Goal: Information Seeking & Learning: Learn about a topic

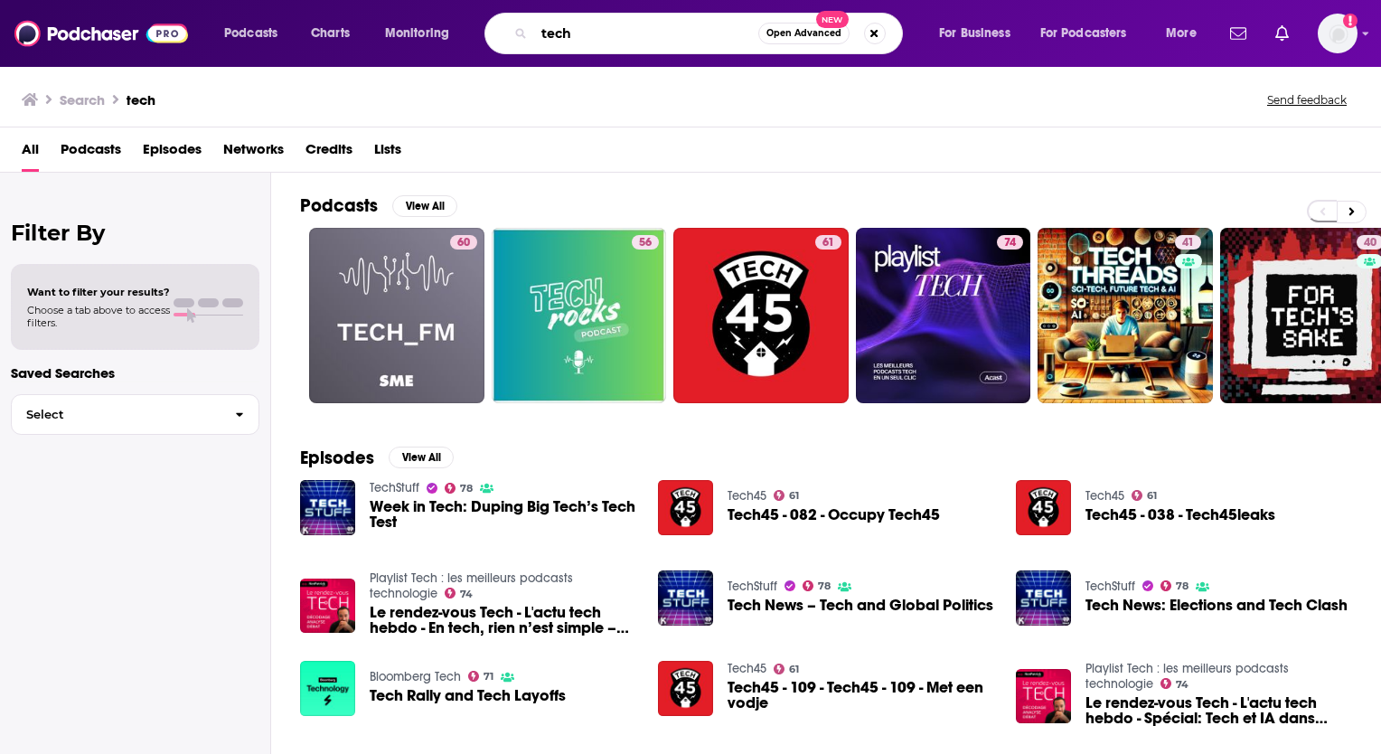
click at [657, 37] on input "tech" at bounding box center [646, 33] width 224 height 29
type input "t"
type input "never post"
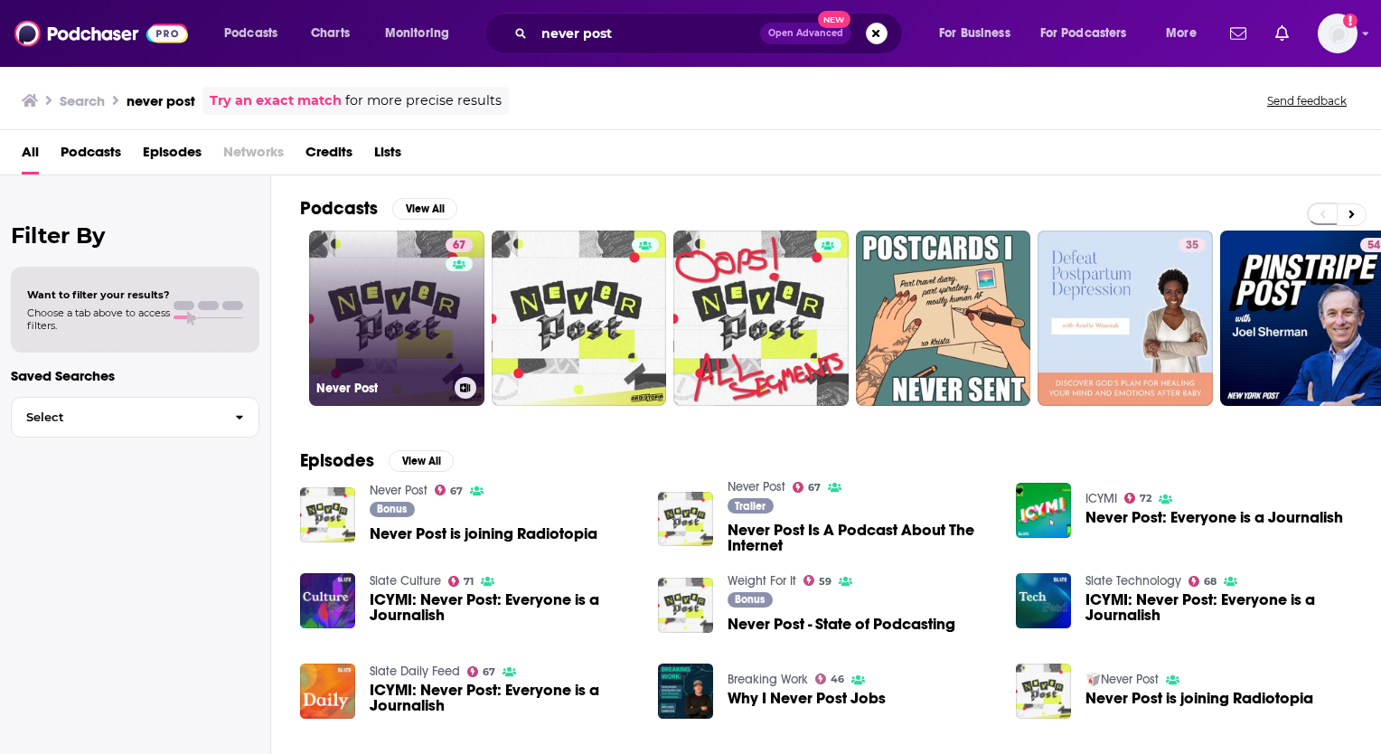
click at [397, 295] on link "67 Never Post" at bounding box center [396, 317] width 175 height 175
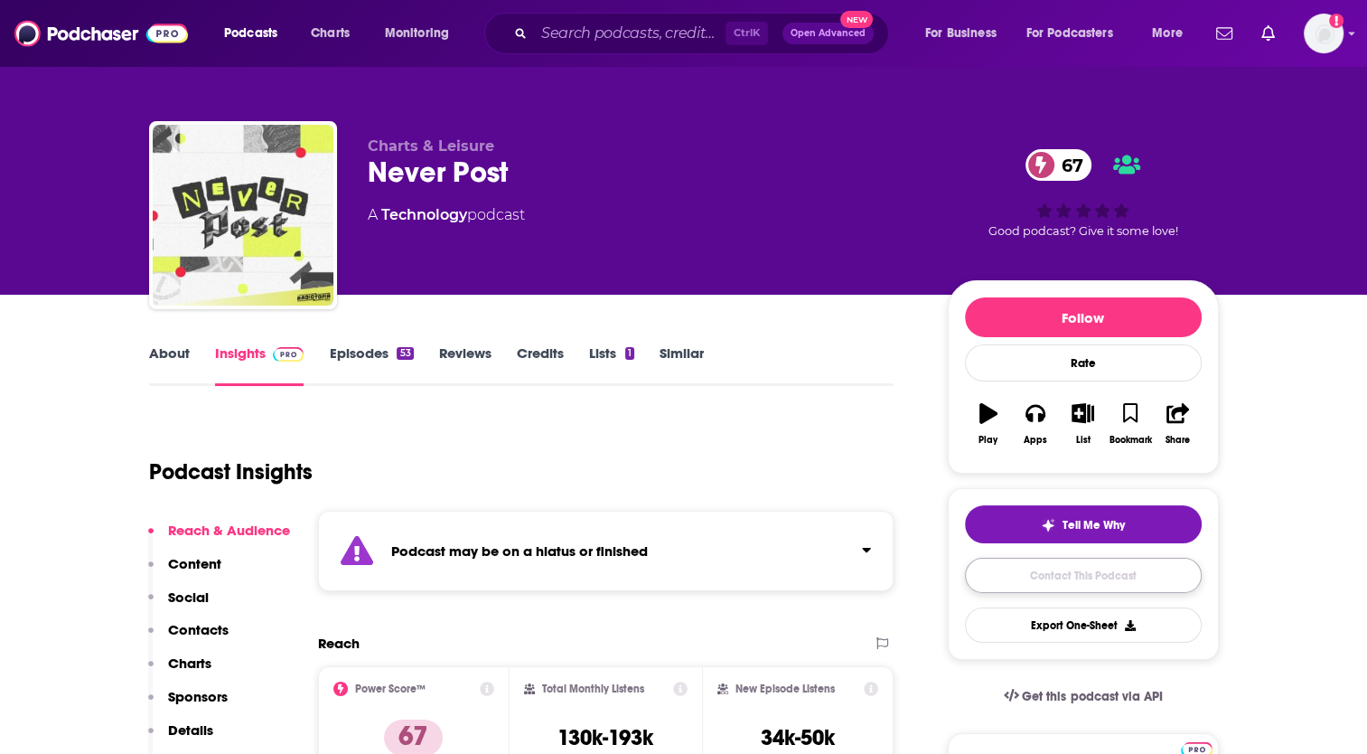
click at [1047, 579] on link "Contact This Podcast" at bounding box center [1083, 574] width 237 height 35
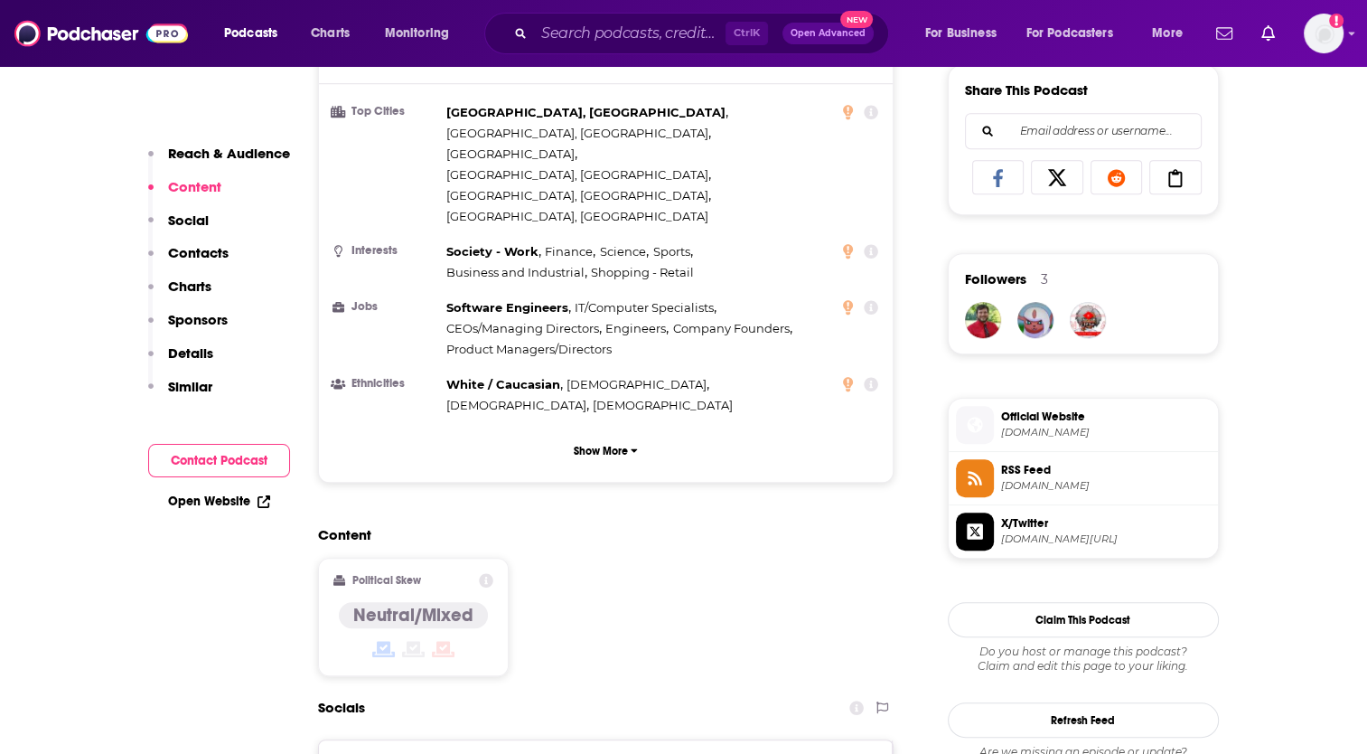
scroll to position [1355, 0]
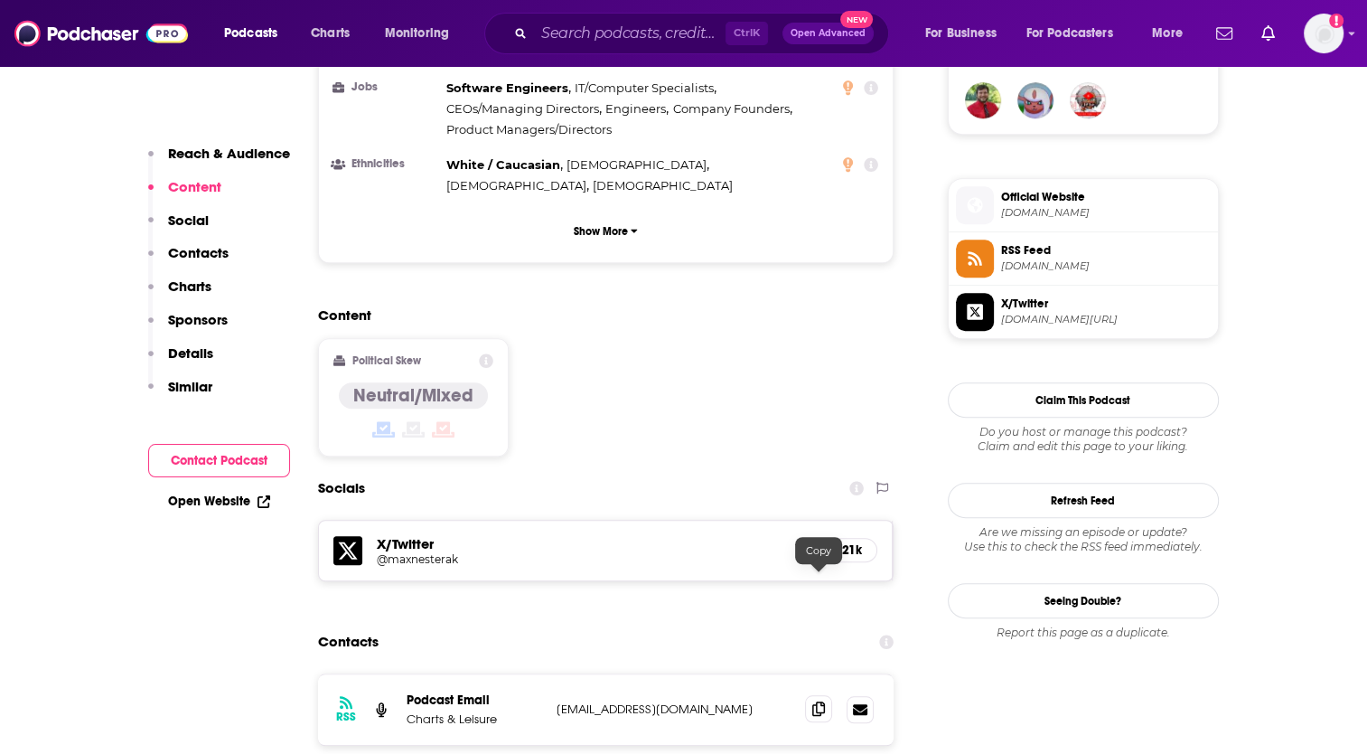
click at [820, 701] on icon at bounding box center [818, 708] width 13 height 14
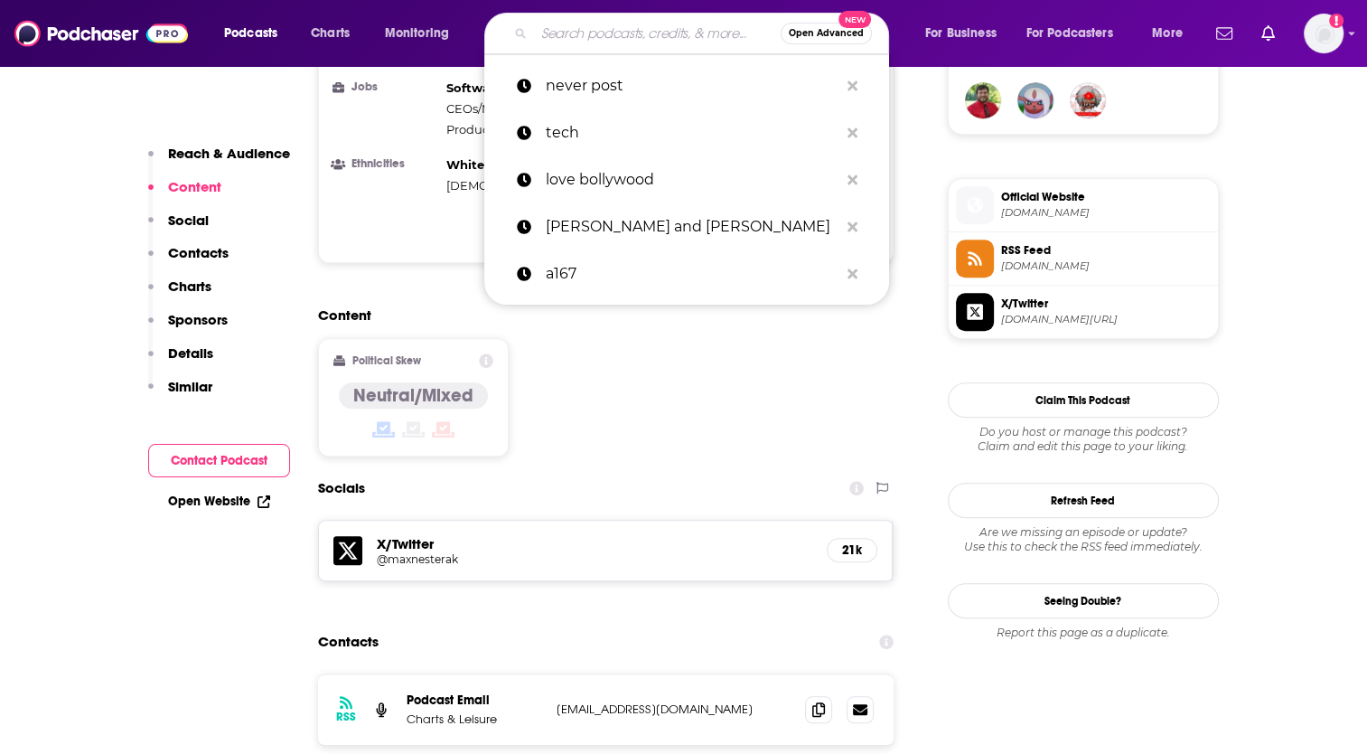
click at [636, 31] on input "Search podcasts, credits, & more..." at bounding box center [657, 33] width 247 height 29
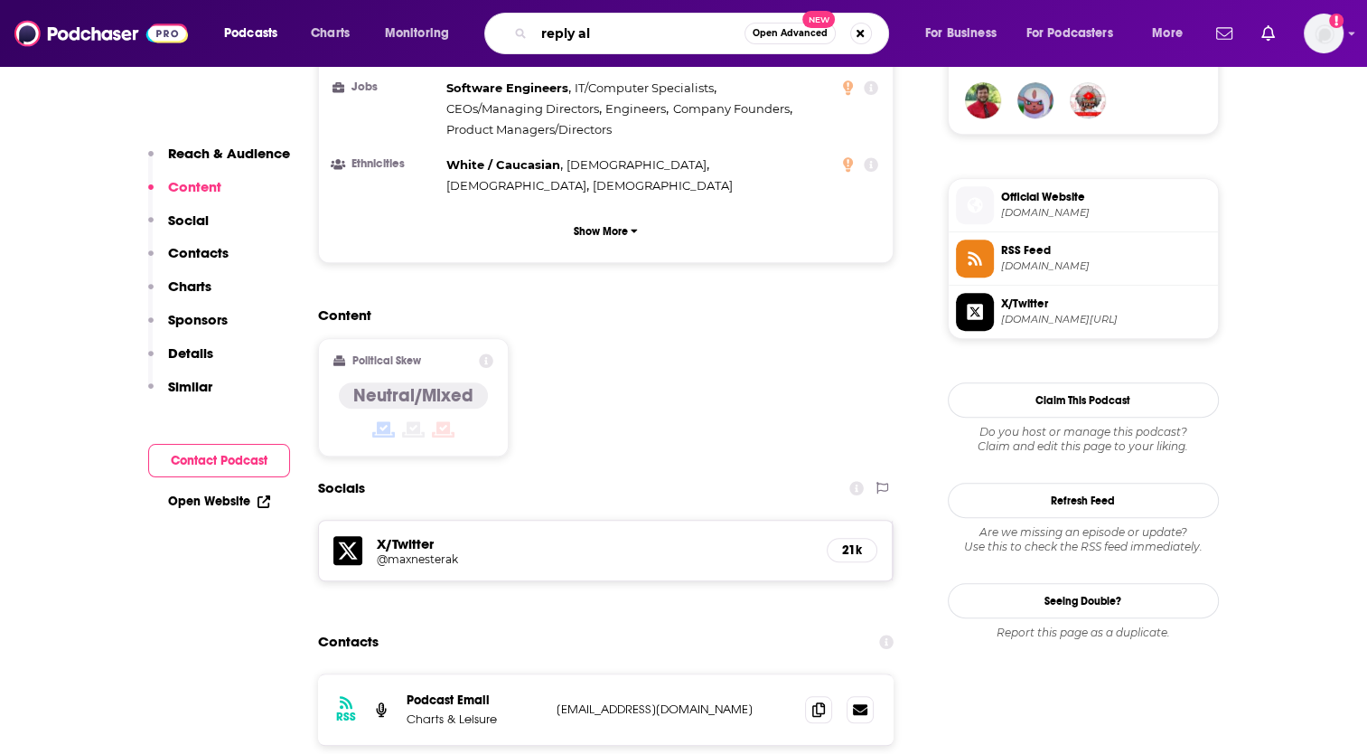
type input "reply all"
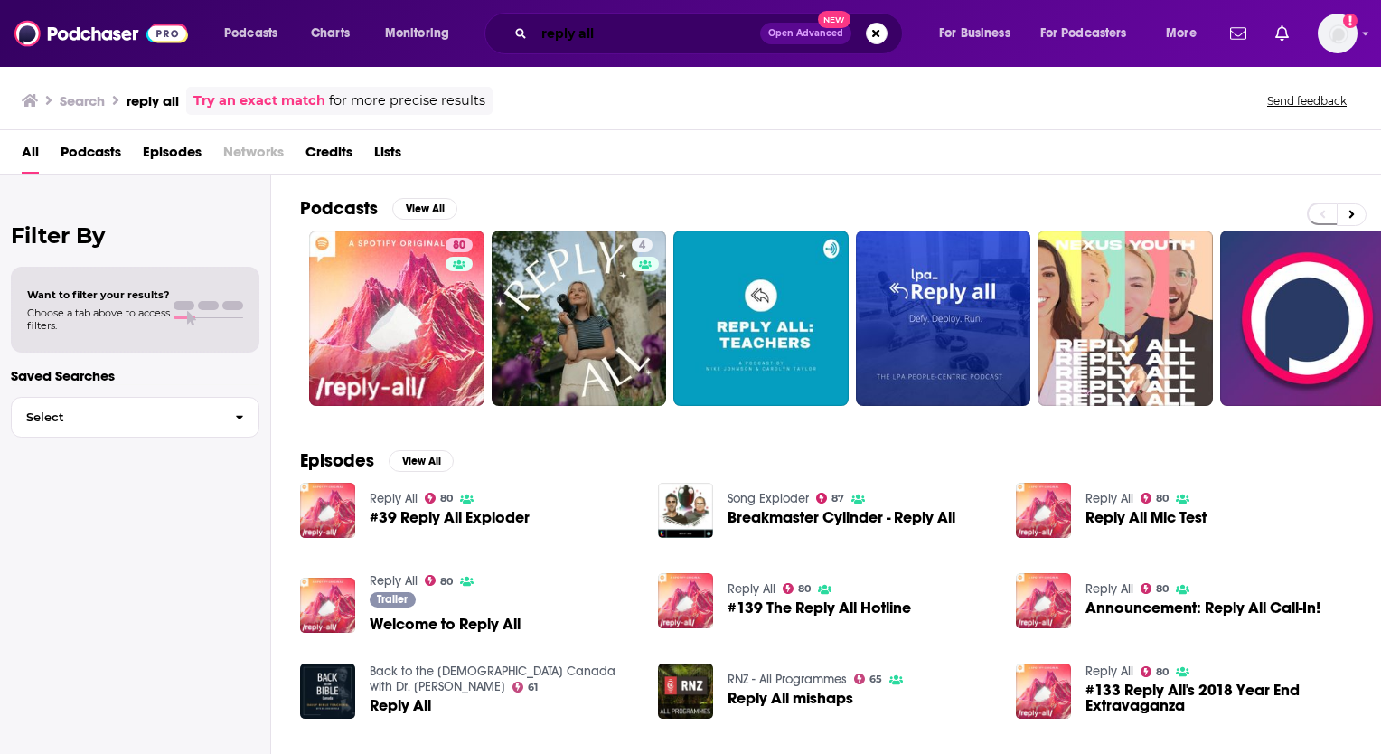
click at [641, 27] on input "reply all" at bounding box center [647, 33] width 226 height 29
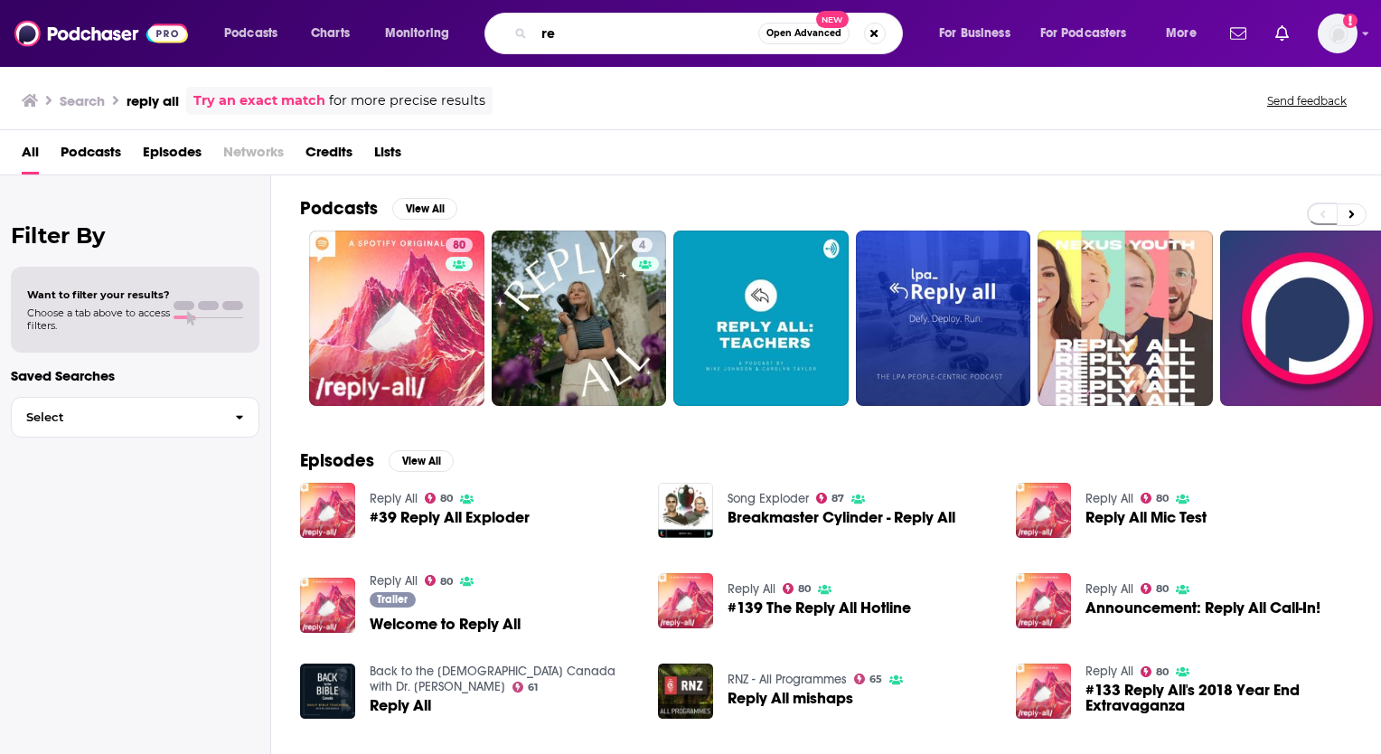
type input "r"
type input "I'm from the internet"
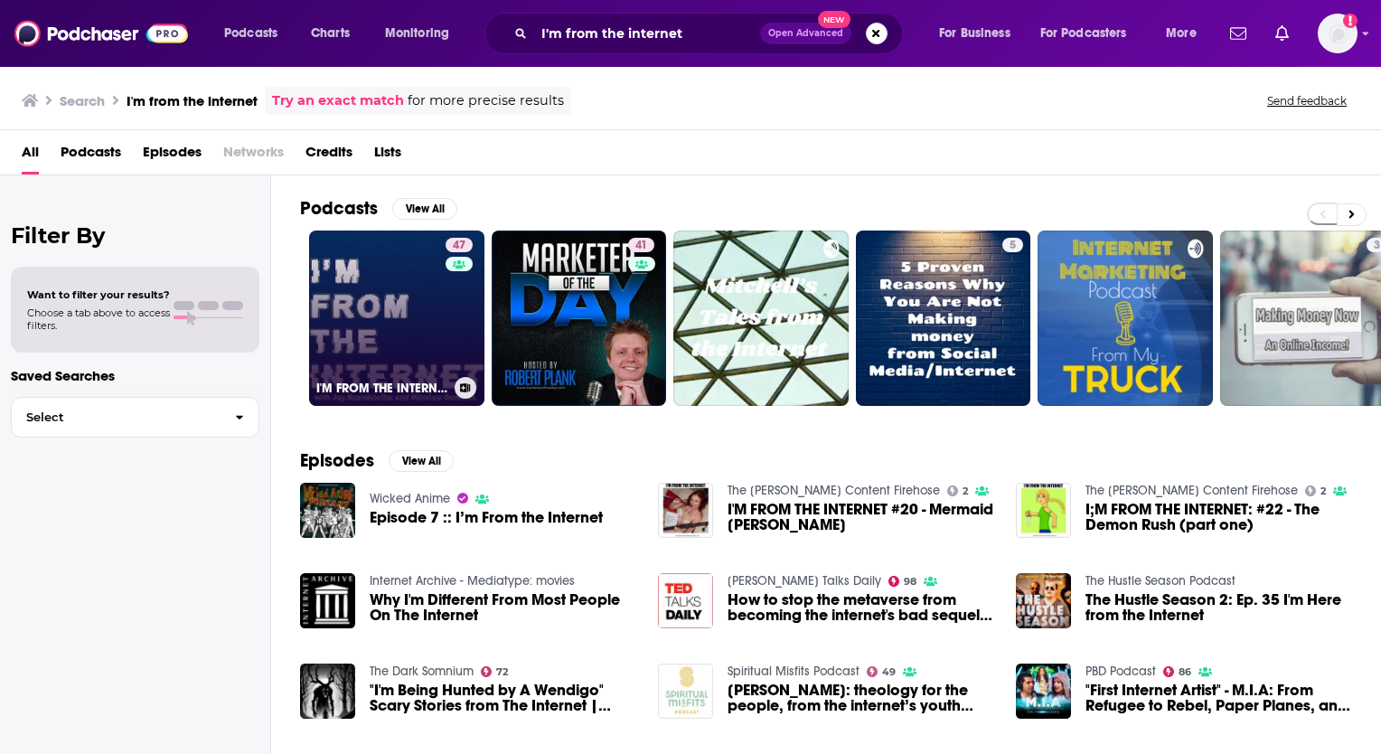
click at [383, 328] on link "47 I'M FROM THE INTERNET" at bounding box center [396, 317] width 175 height 175
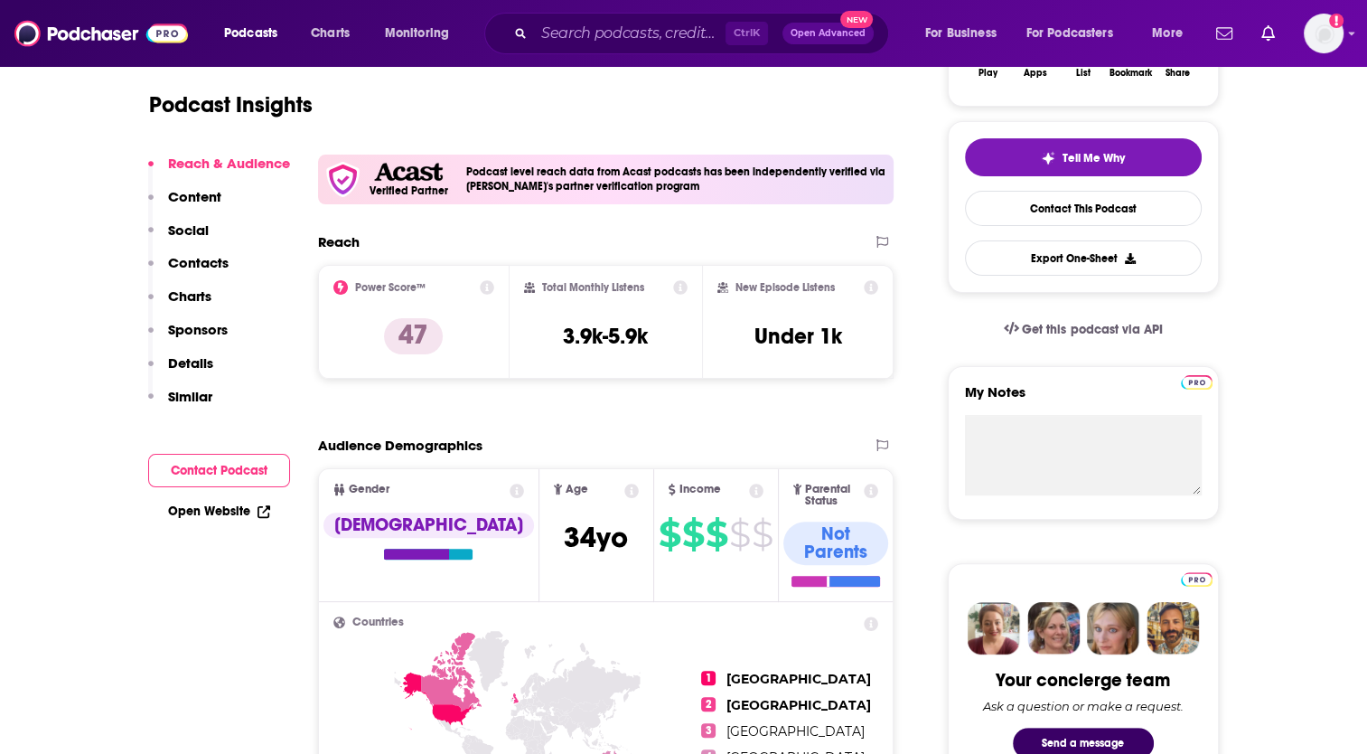
scroll to position [271, 0]
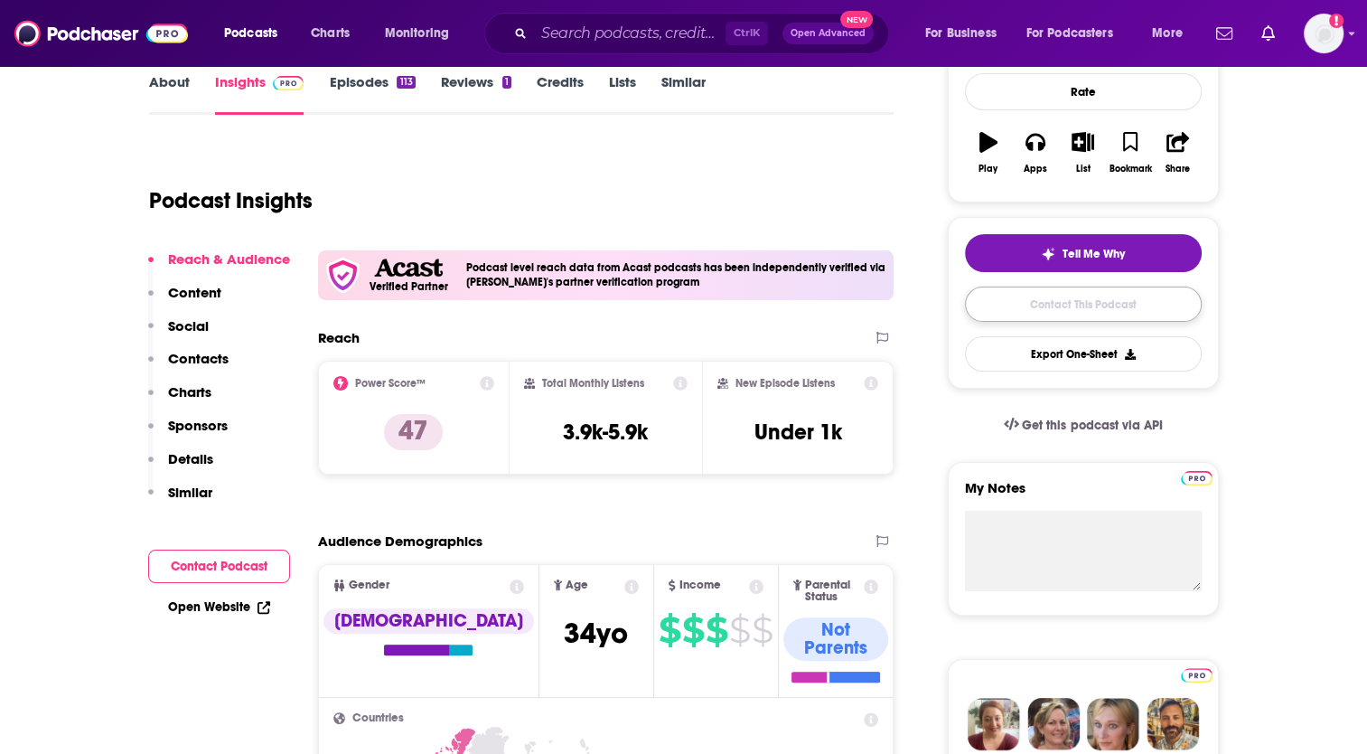
click at [1057, 302] on link "Contact This Podcast" at bounding box center [1083, 303] width 237 height 35
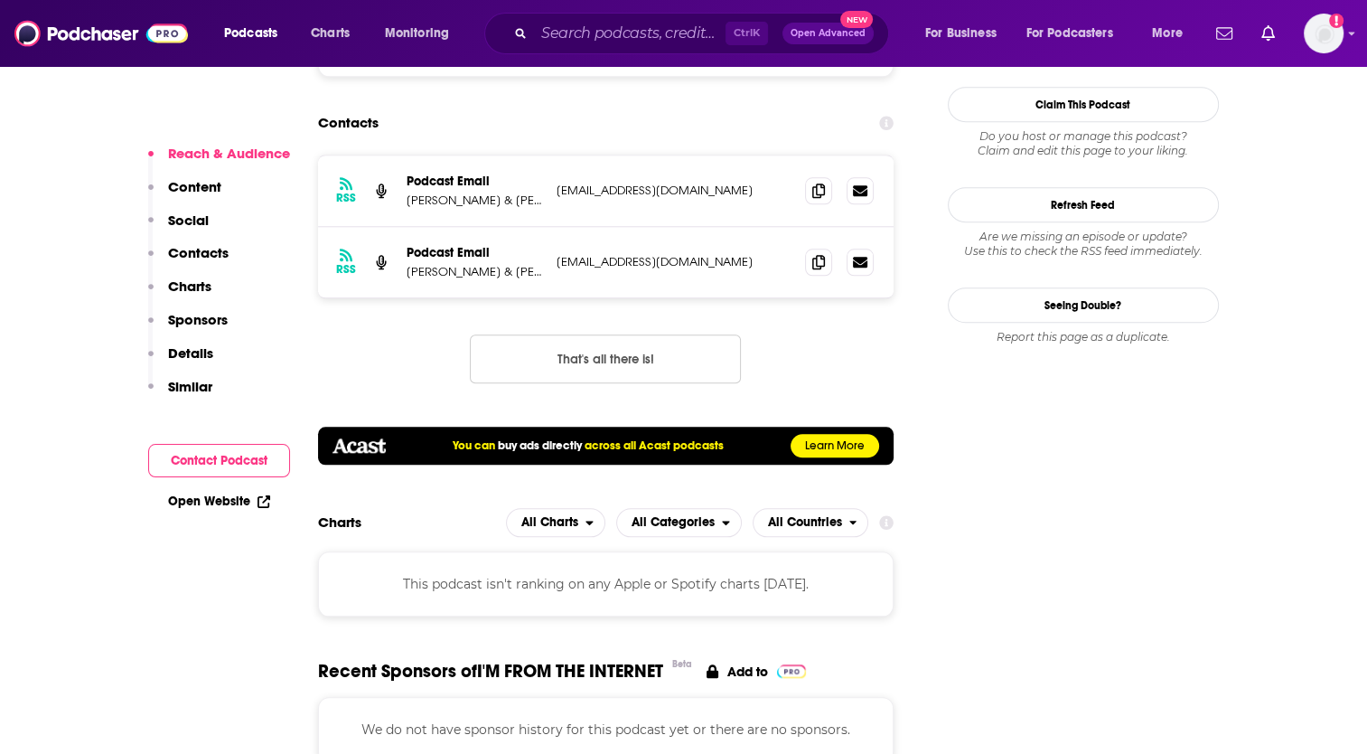
scroll to position [1582, 0]
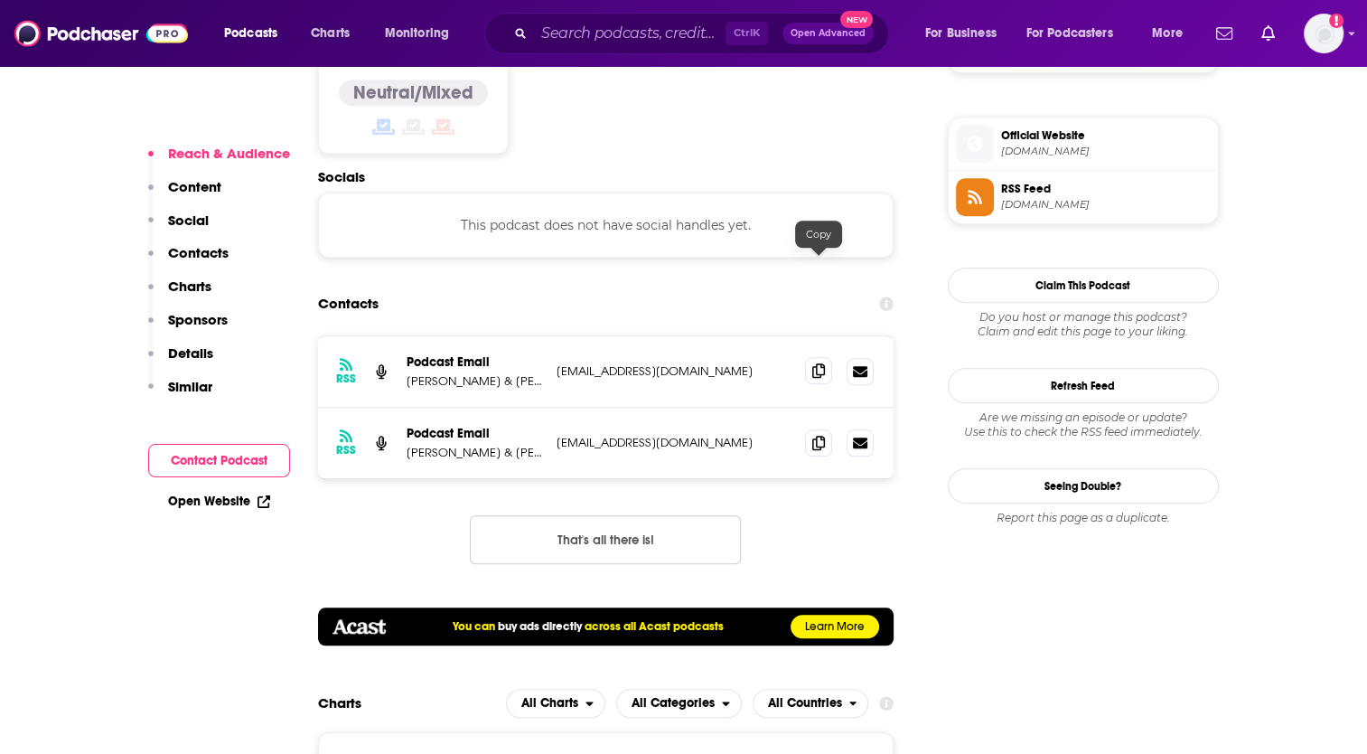
click at [819, 363] on icon at bounding box center [818, 370] width 13 height 14
click at [820, 435] on icon at bounding box center [818, 442] width 13 height 14
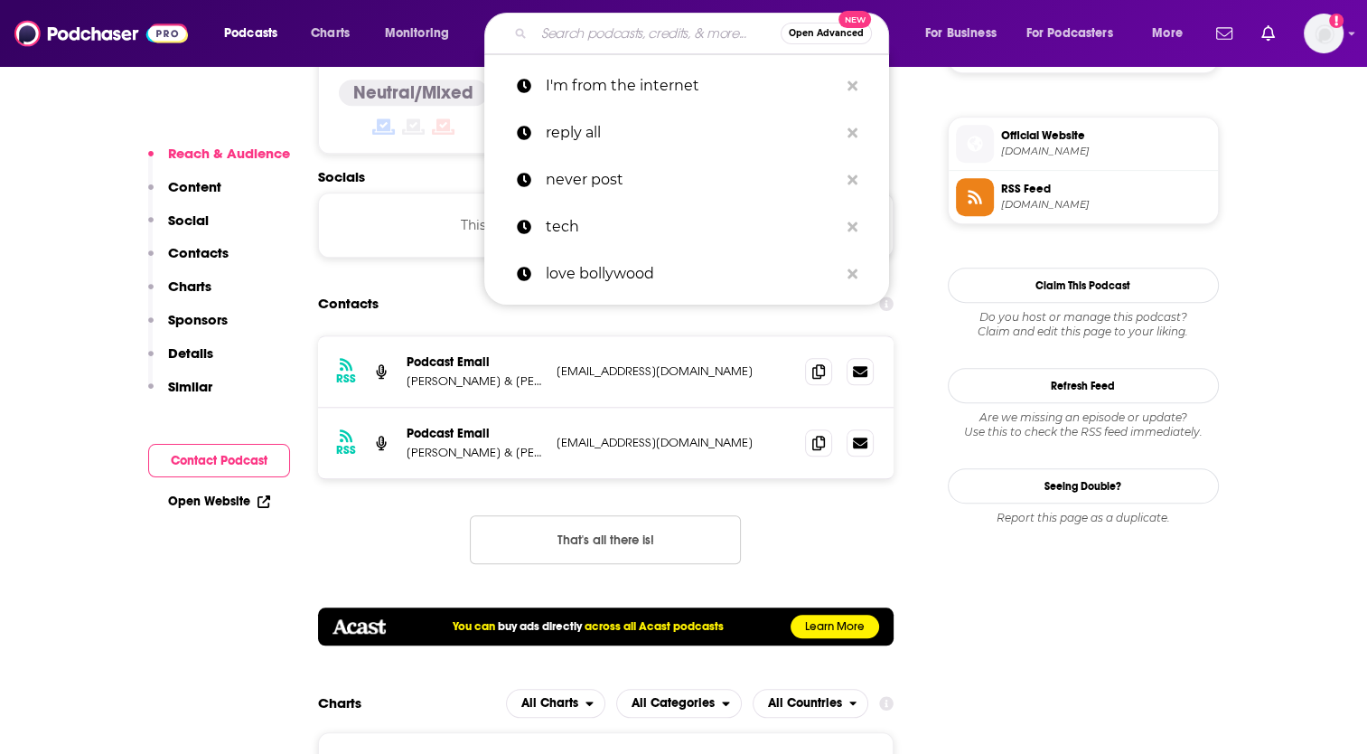
click at [559, 37] on input "Search podcasts, credits, & more..." at bounding box center [657, 33] width 247 height 29
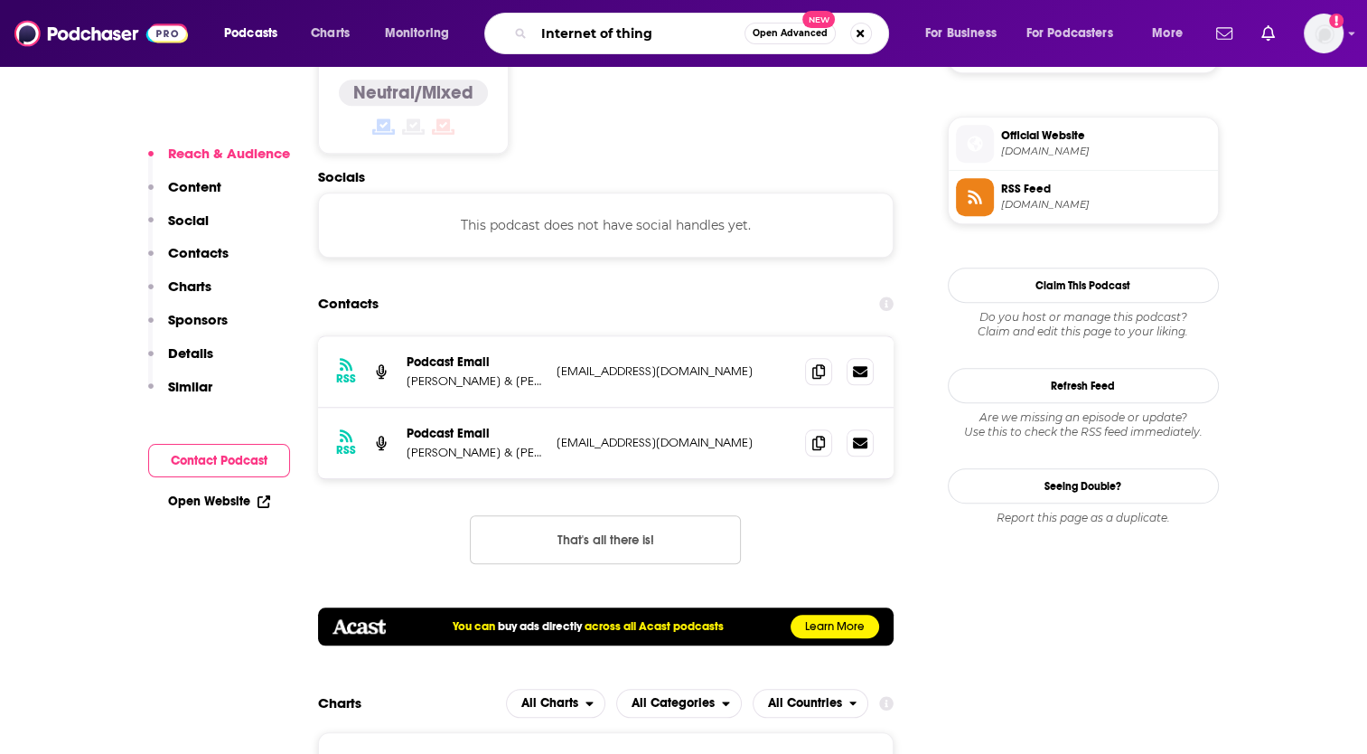
type input "Internet of things"
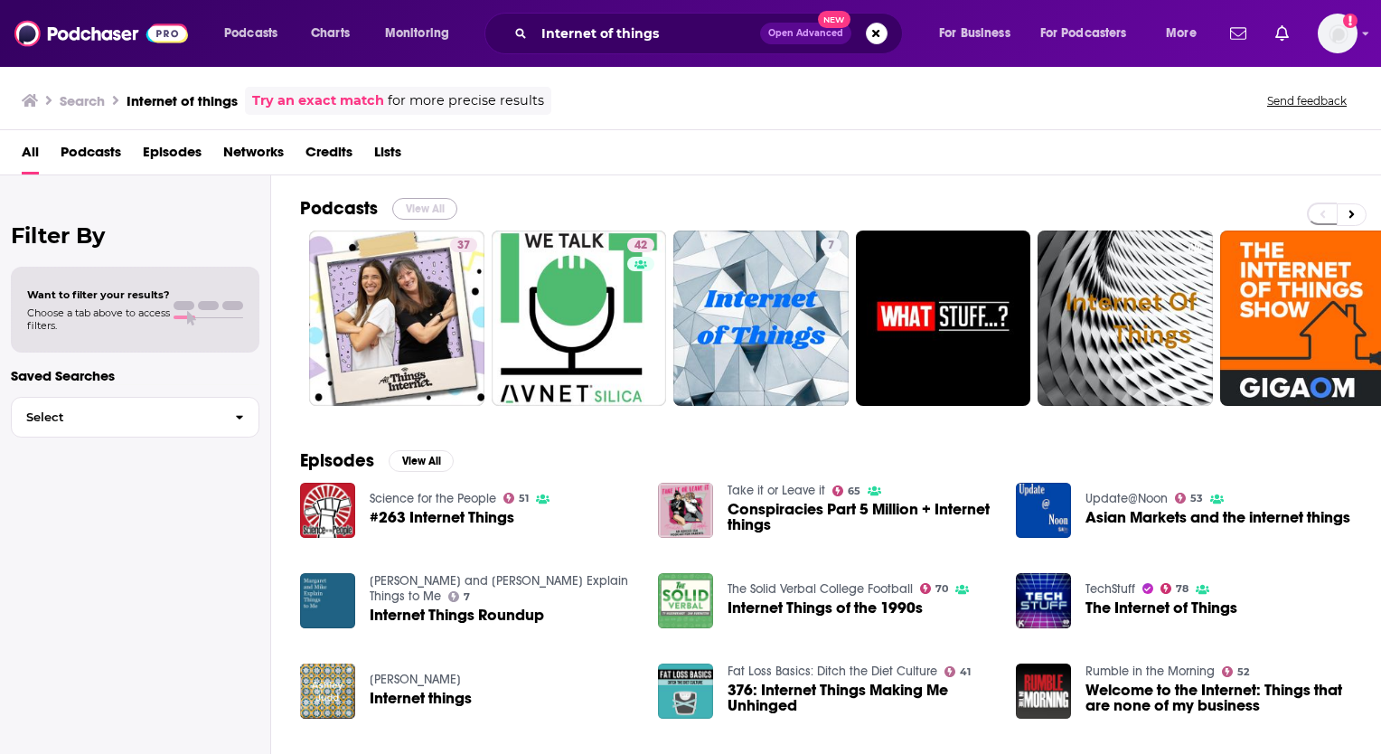
click at [432, 210] on button "View All" at bounding box center [424, 209] width 65 height 22
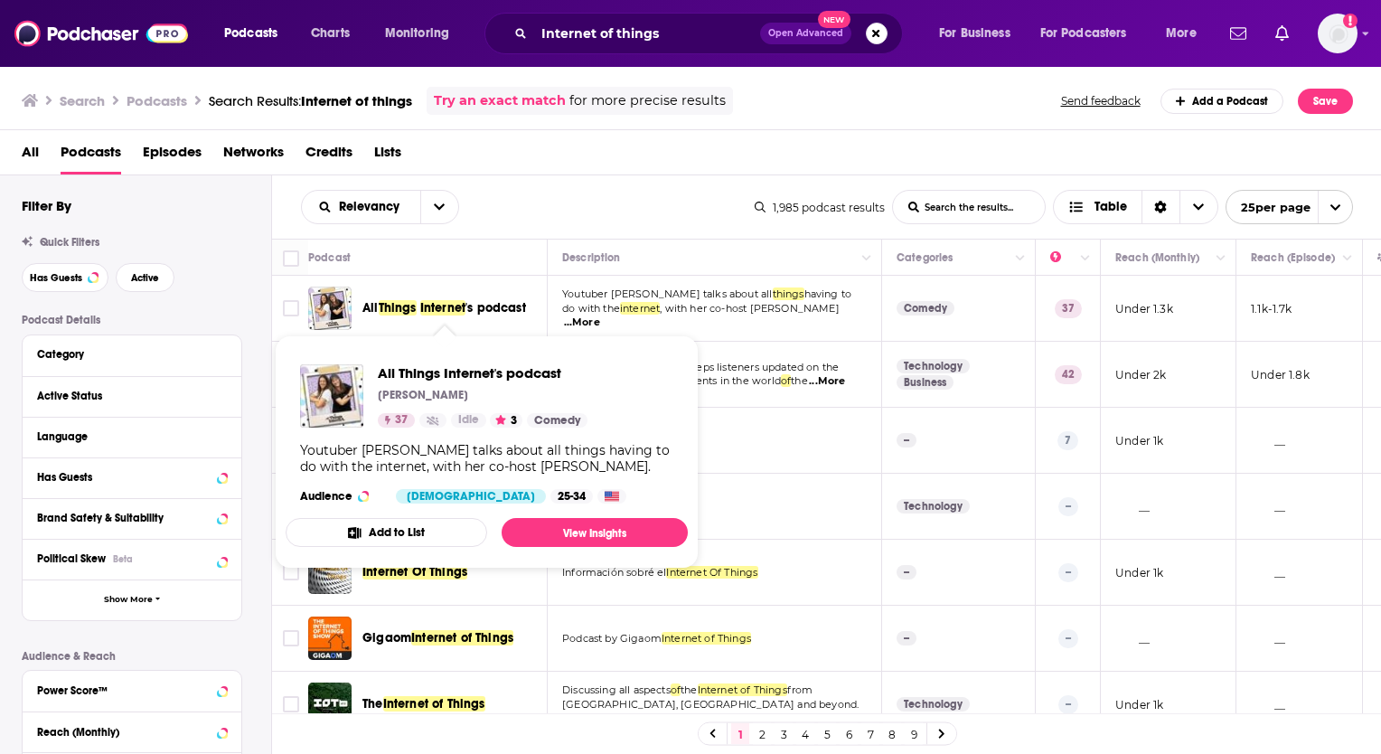
click at [419, 308] on span at bounding box center [419, 307] width 4 height 15
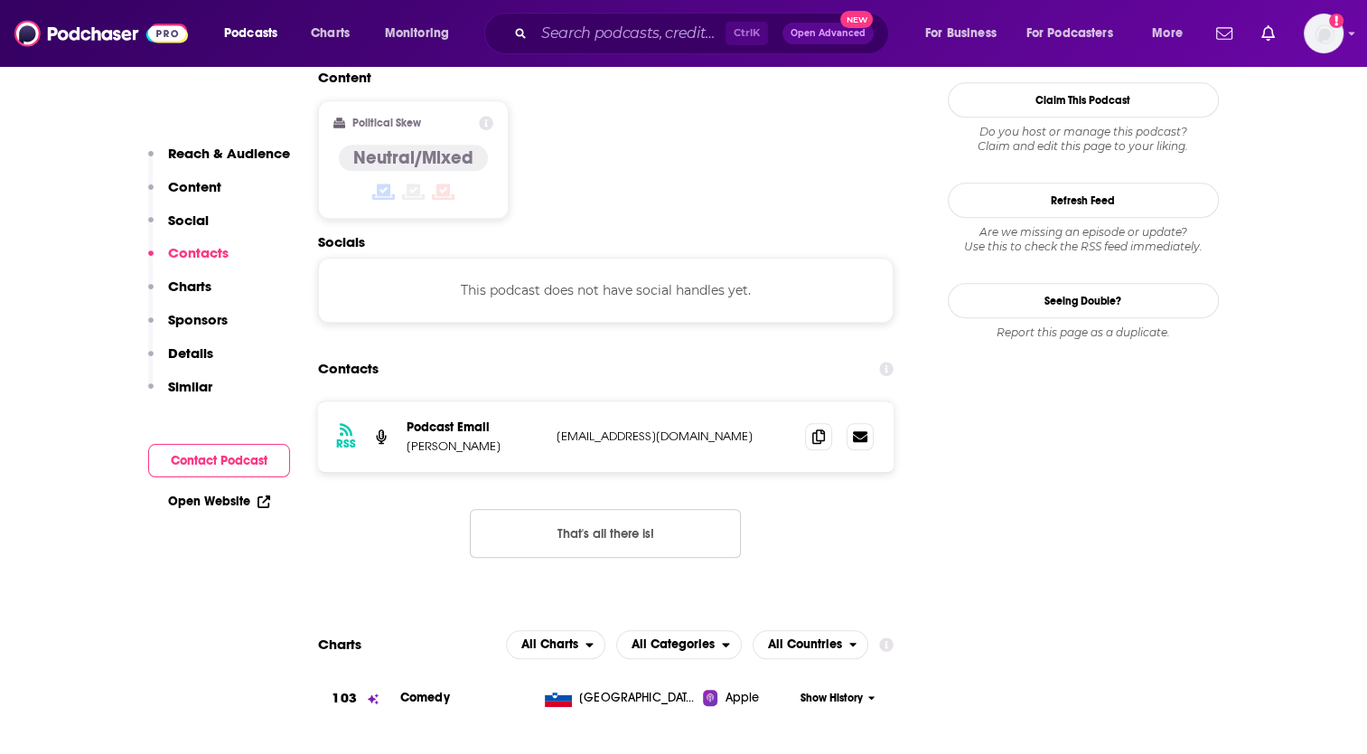
scroll to position [1626, 0]
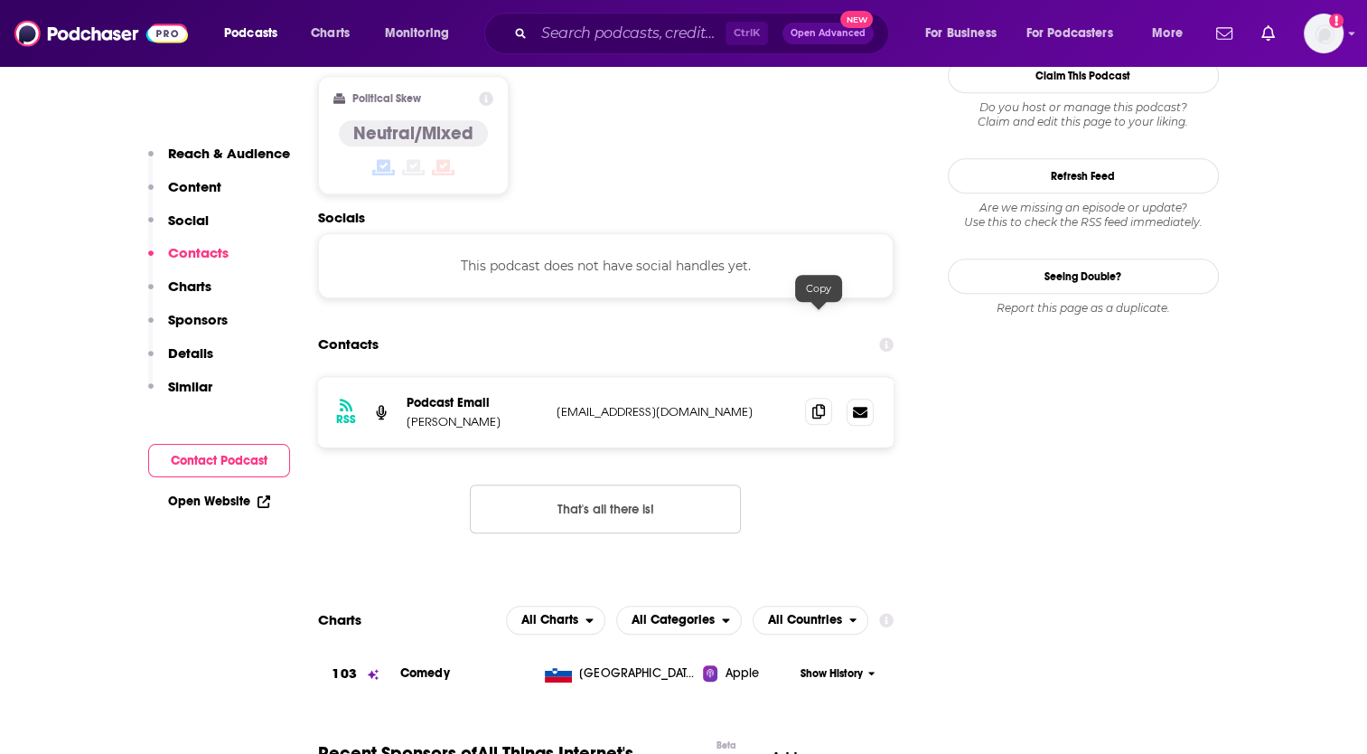
click at [819, 404] on icon at bounding box center [818, 411] width 13 height 14
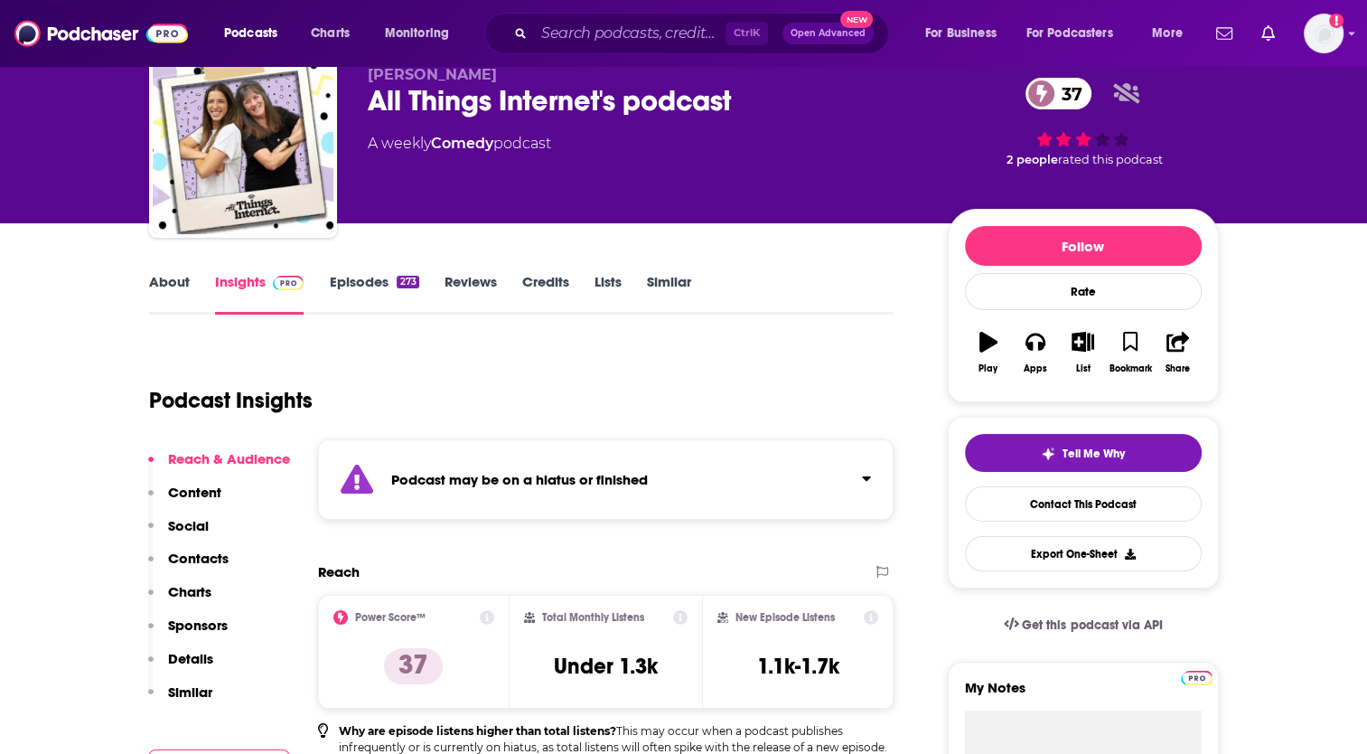
scroll to position [0, 0]
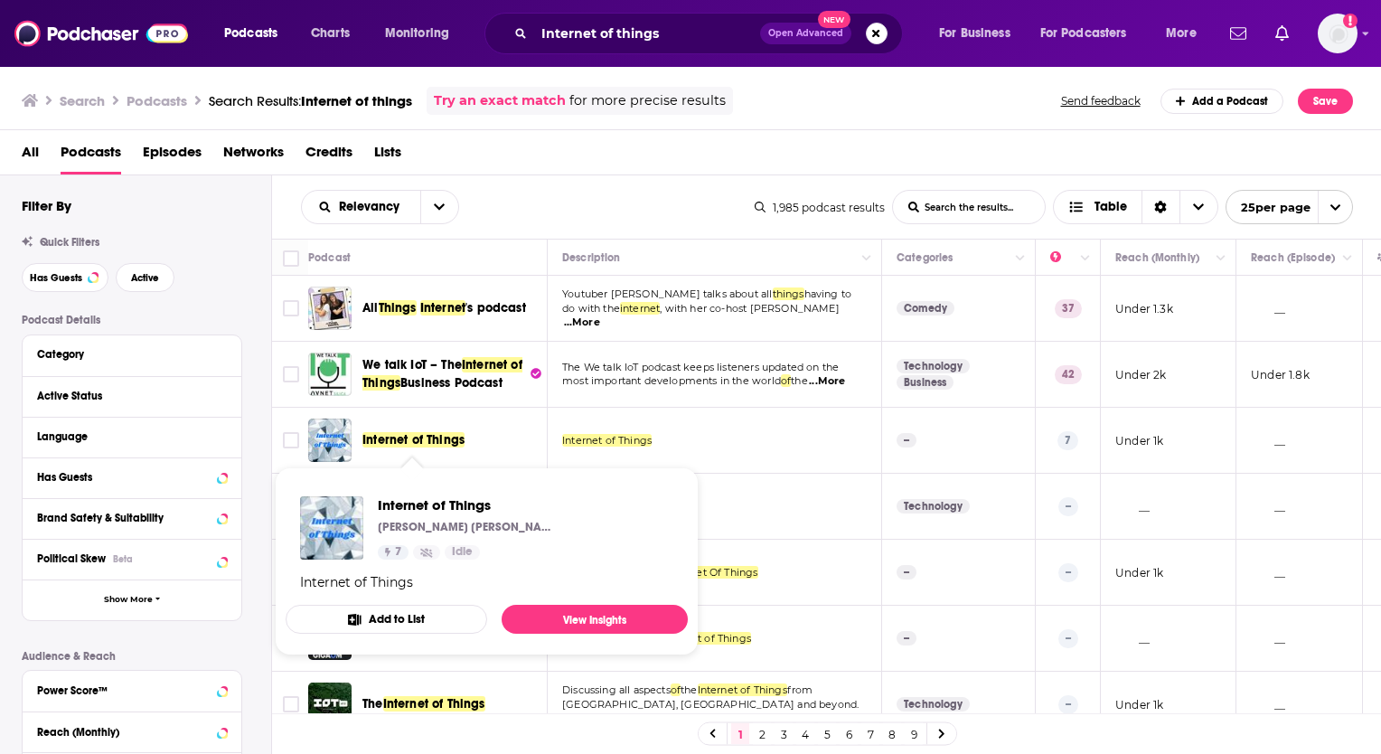
click at [419, 437] on span "Internet of Things" at bounding box center [413, 439] width 102 height 15
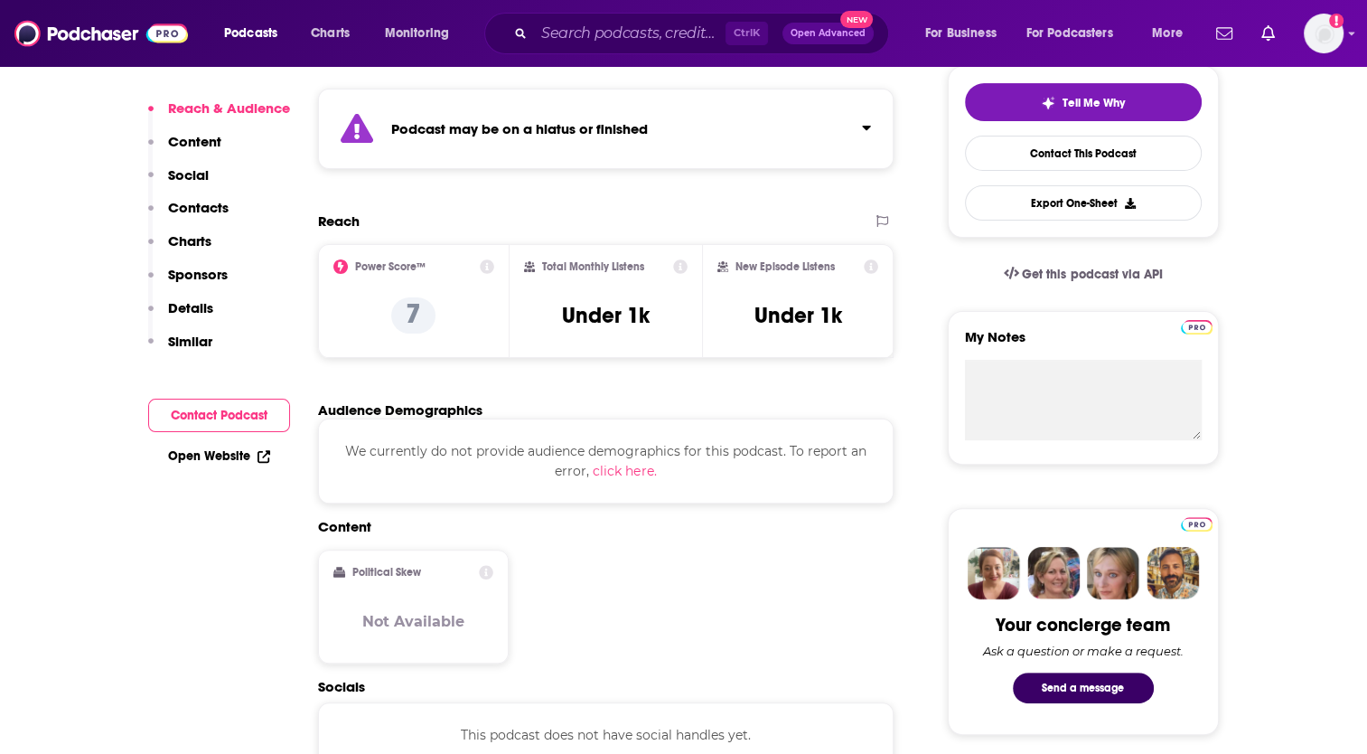
scroll to position [90, 0]
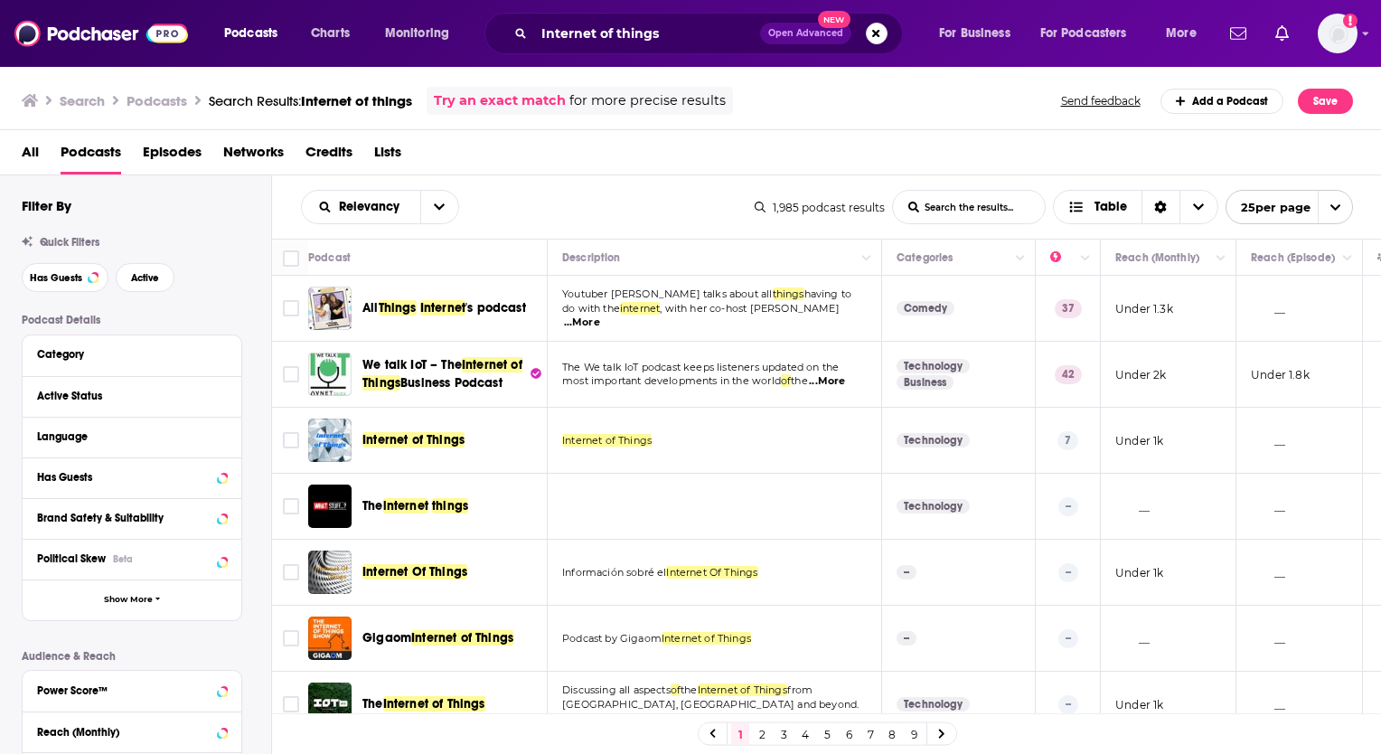
click at [423, 509] on span "internet" at bounding box center [405, 505] width 45 height 15
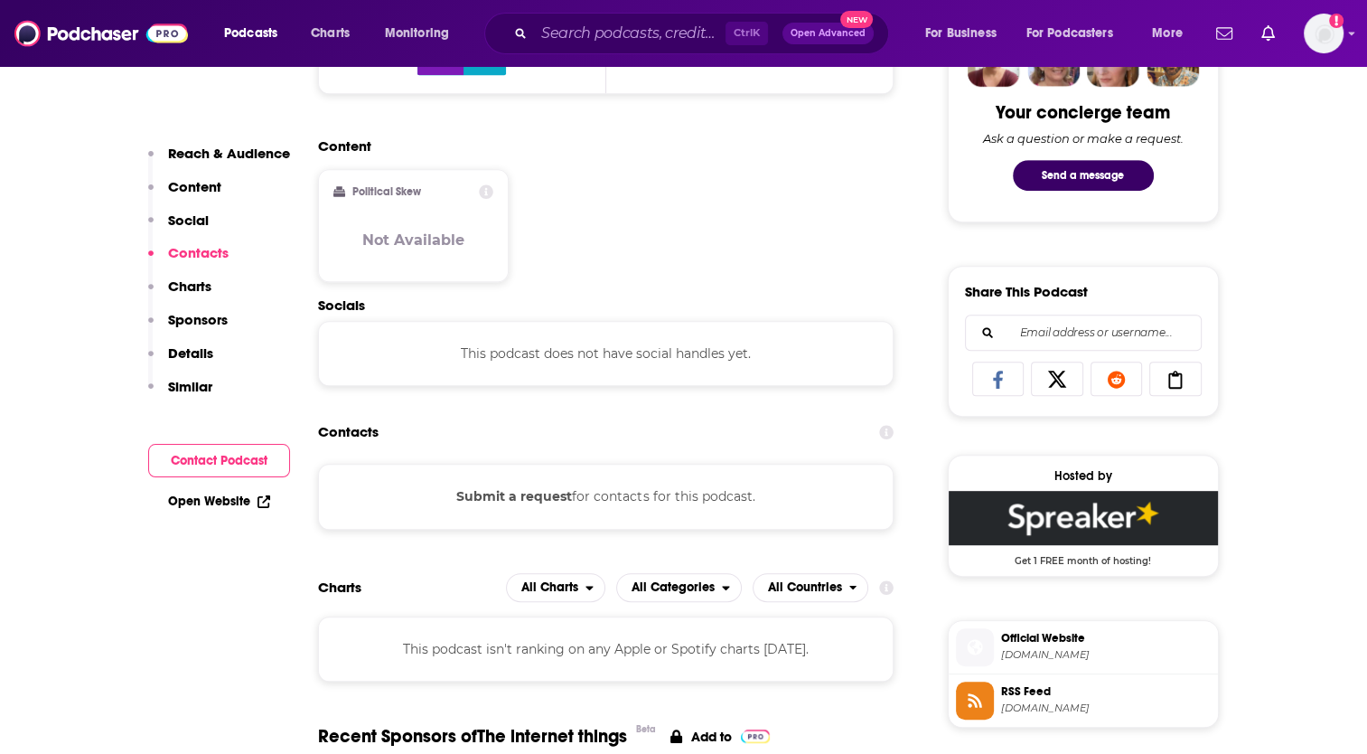
scroll to position [723, 0]
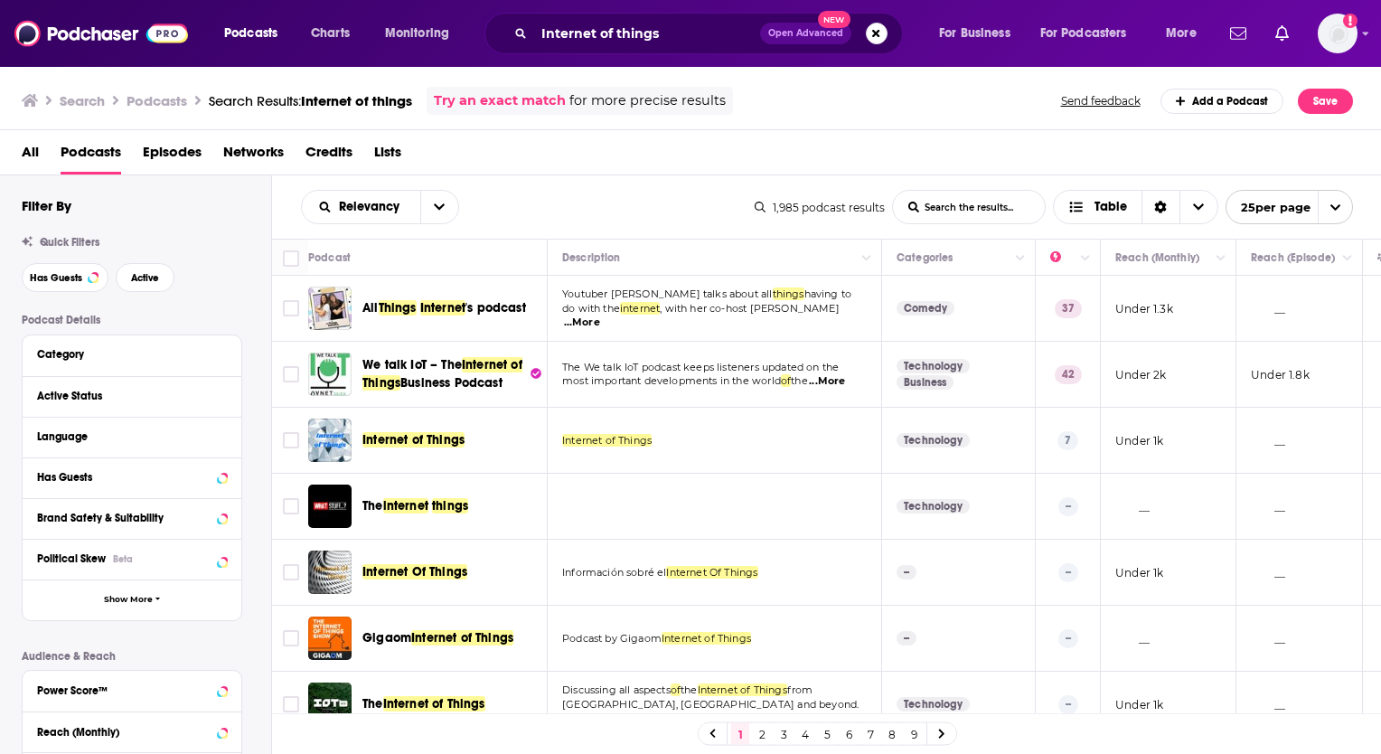
click at [28, 147] on span "All" at bounding box center [30, 155] width 17 height 37
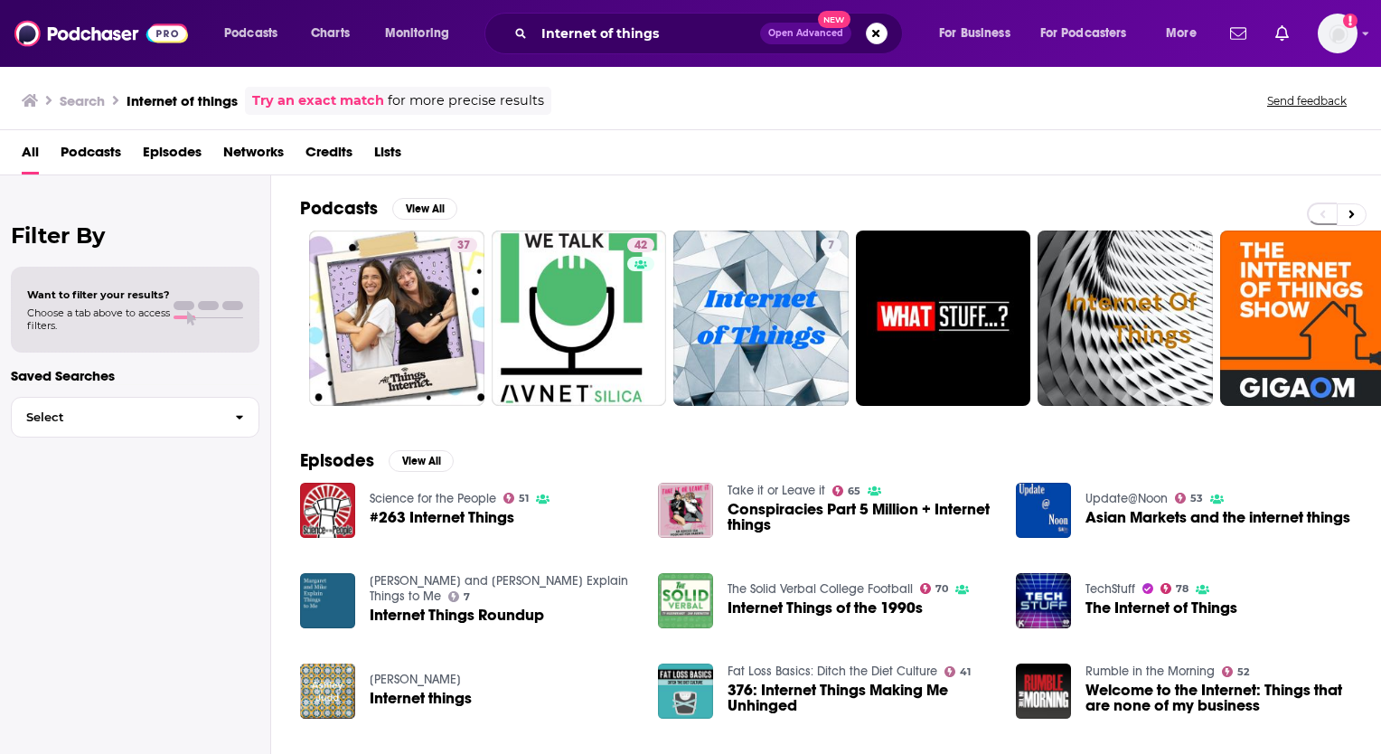
click at [1133, 606] on span "The Internet of Things" at bounding box center [1161, 607] width 152 height 15
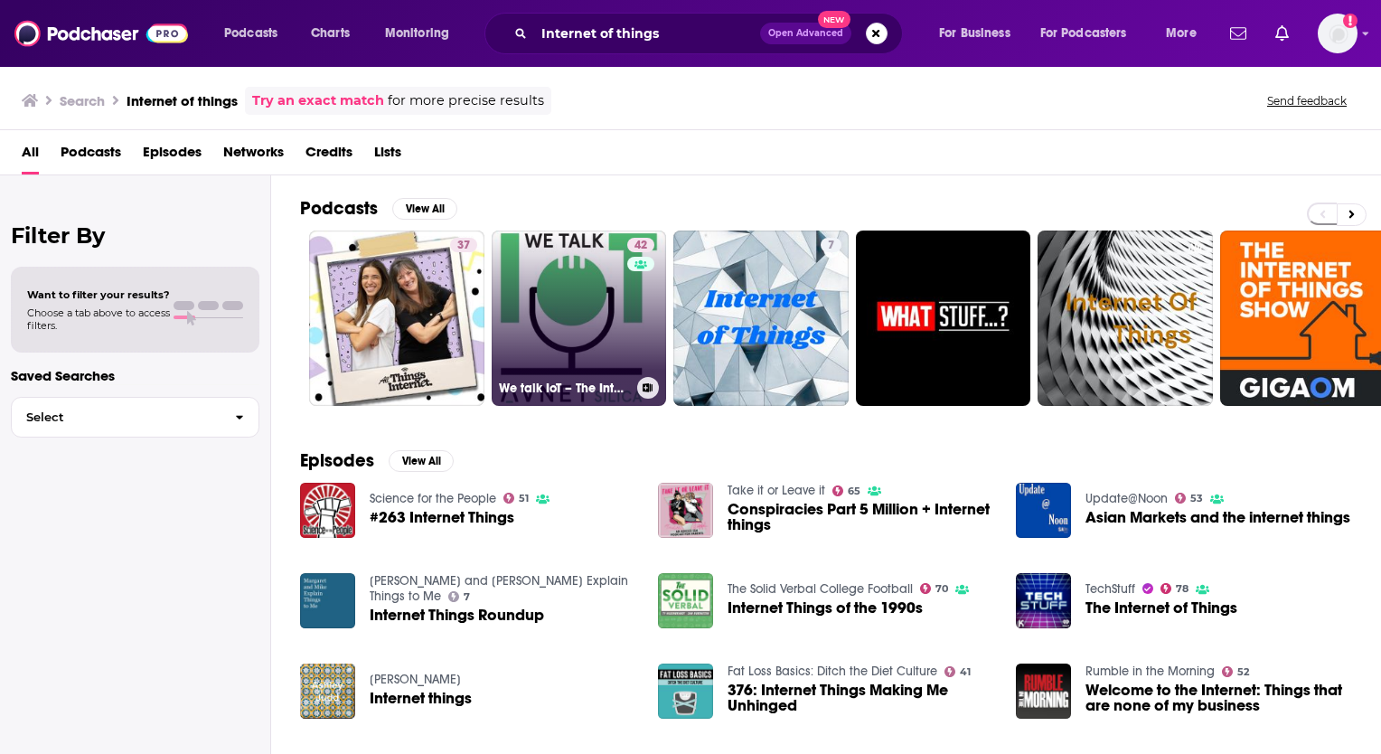
click at [559, 317] on link "42 We talk IoT – The Internet of Things Business Podcast" at bounding box center [579, 317] width 175 height 175
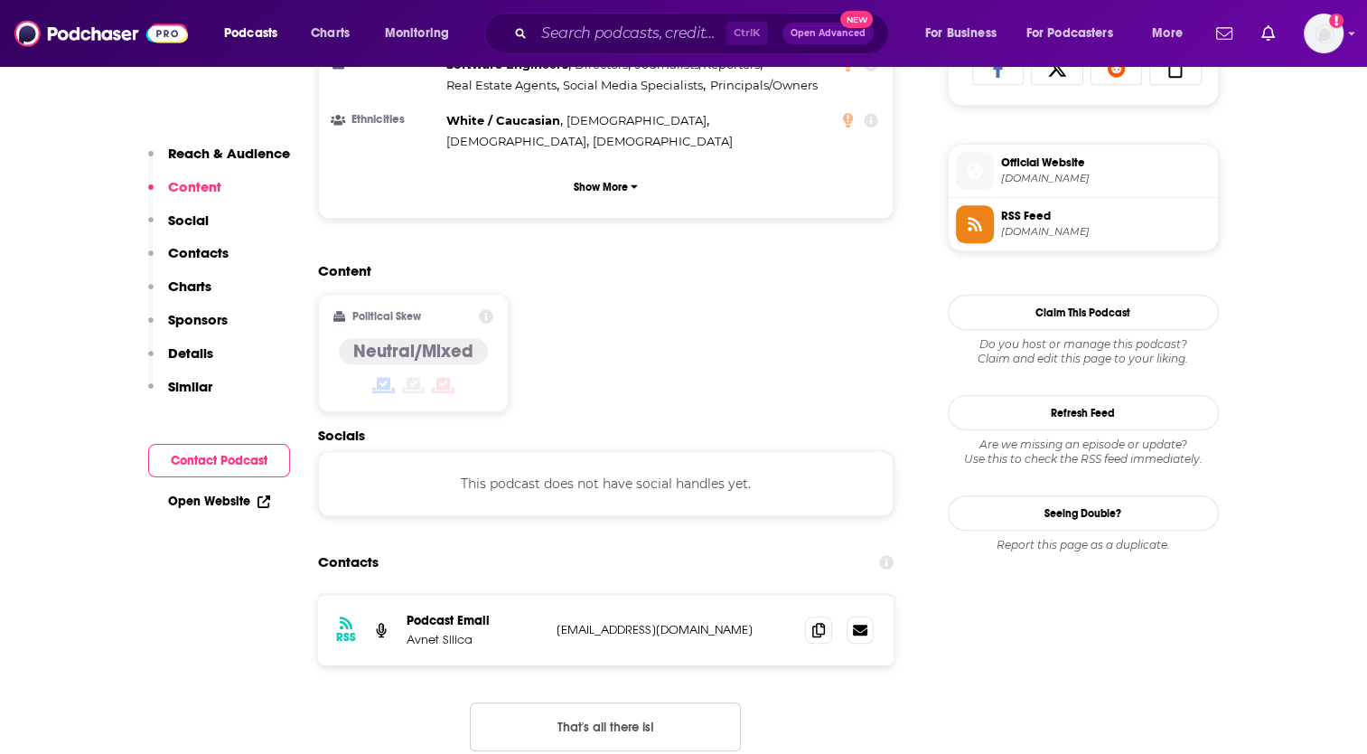
scroll to position [1265, 0]
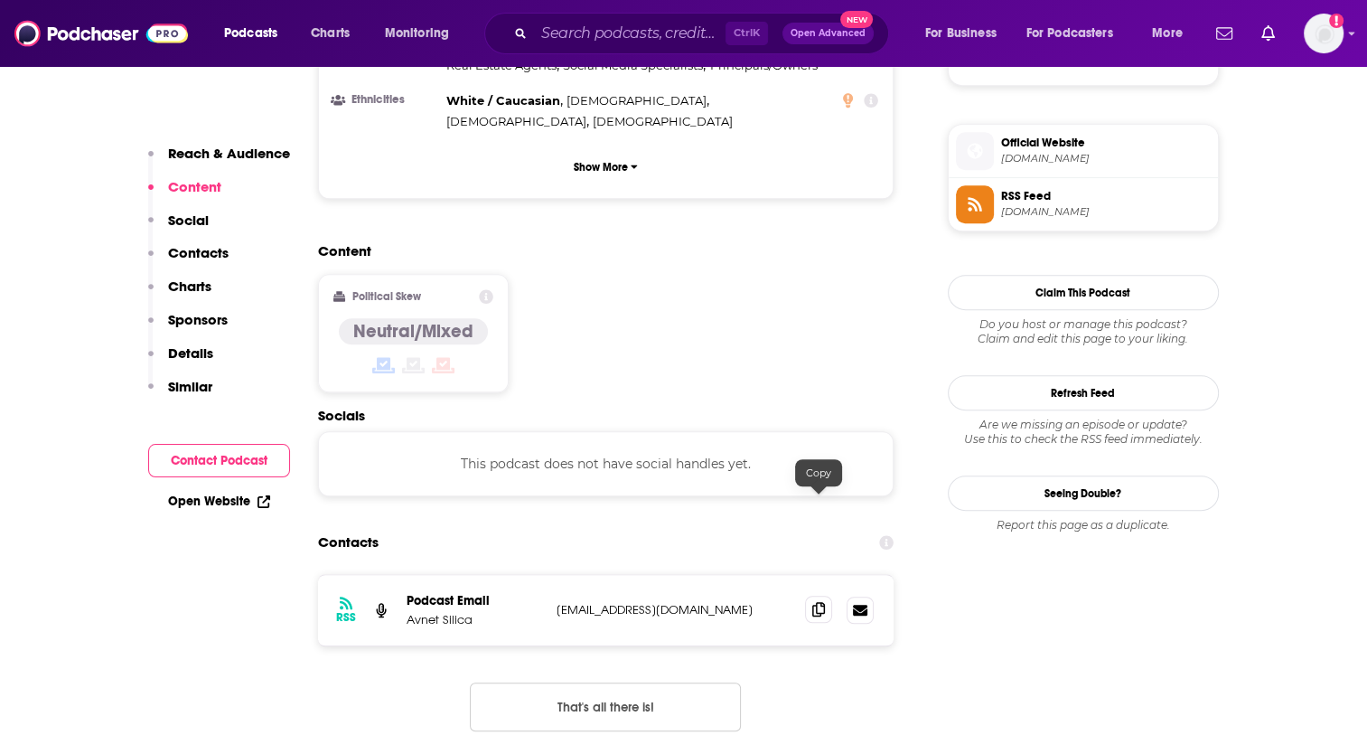
click at [819, 602] on icon at bounding box center [818, 609] width 13 height 14
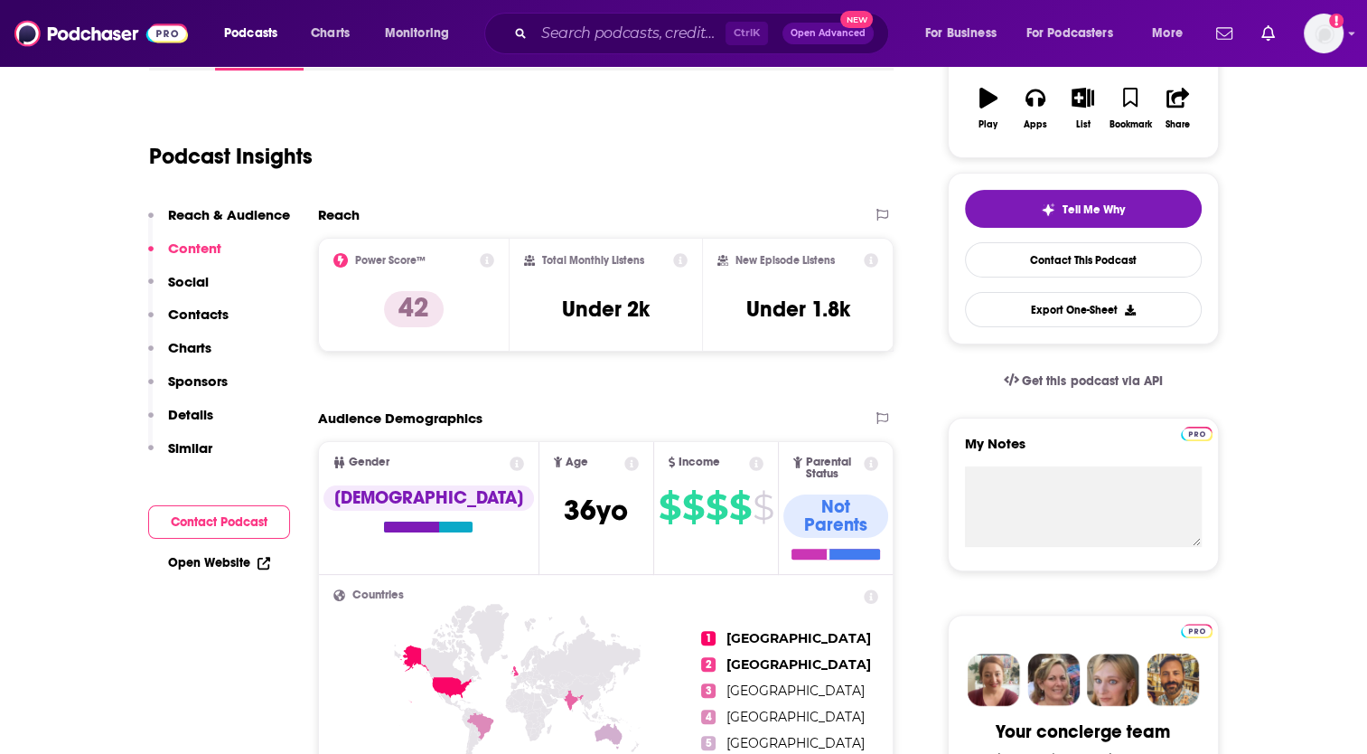
scroll to position [0, 0]
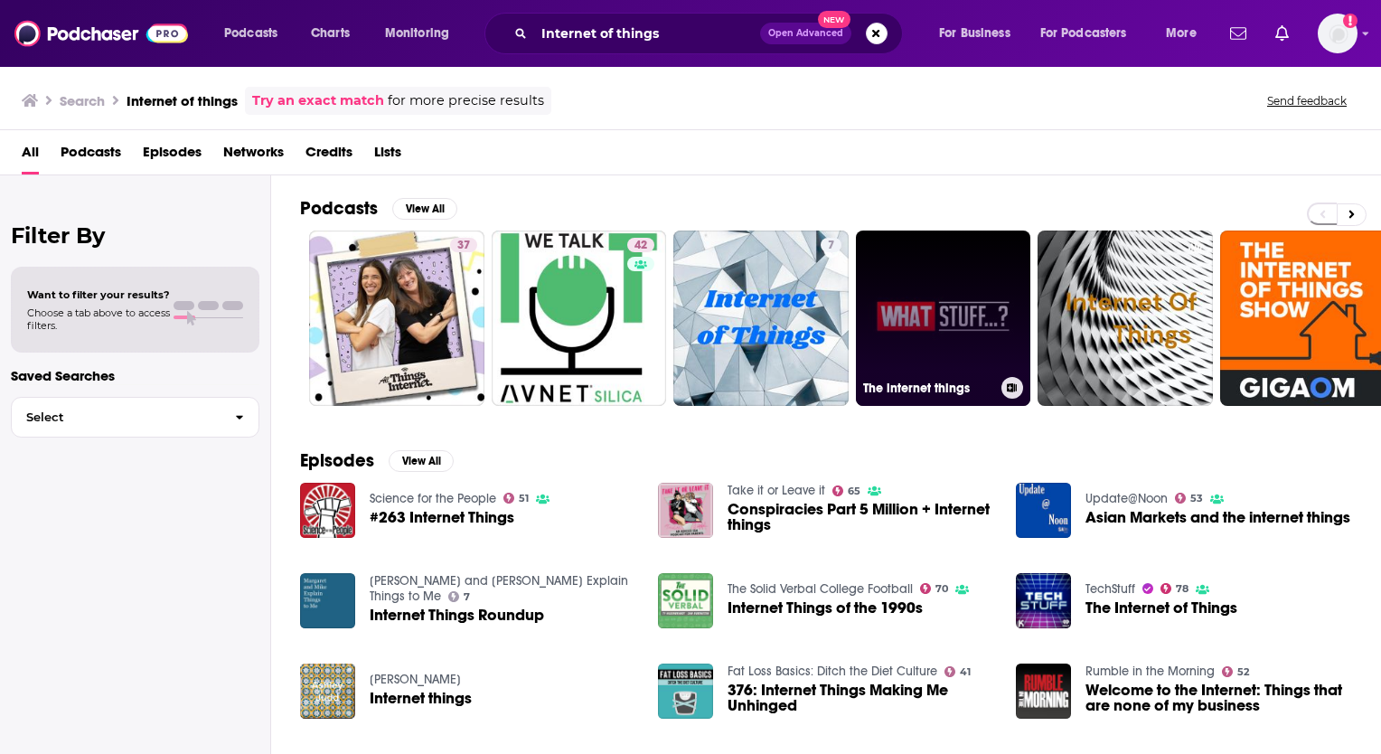
click at [951, 323] on link "The internet things" at bounding box center [943, 317] width 175 height 175
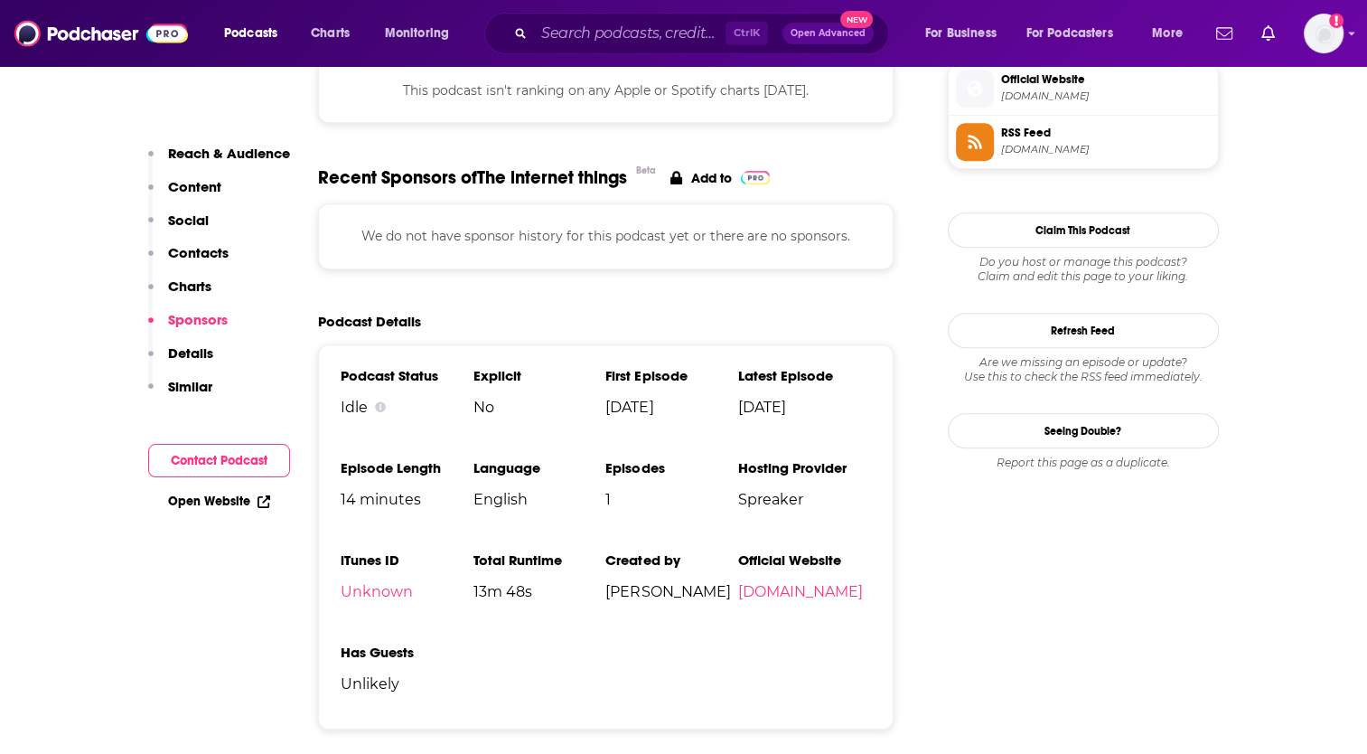
scroll to position [1536, 0]
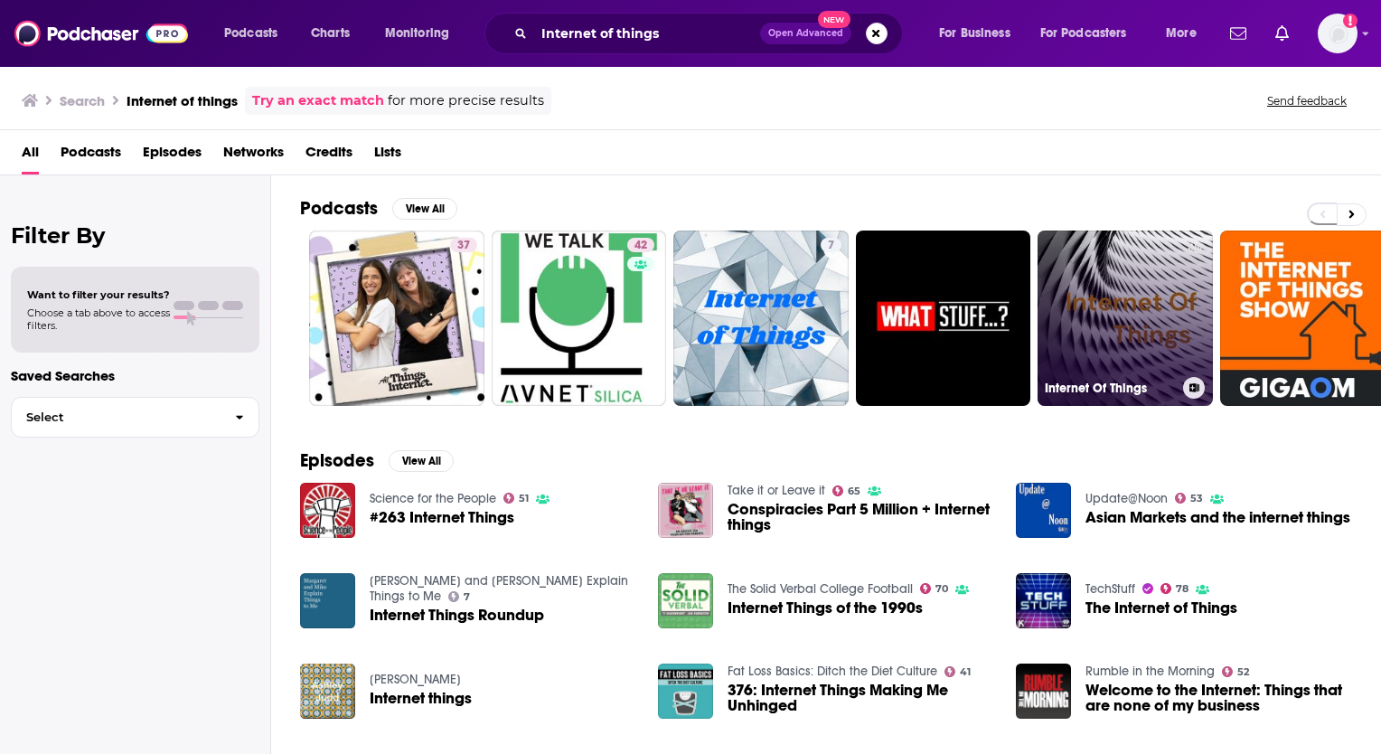
click at [1102, 323] on link "Internet Of Things" at bounding box center [1124, 317] width 175 height 175
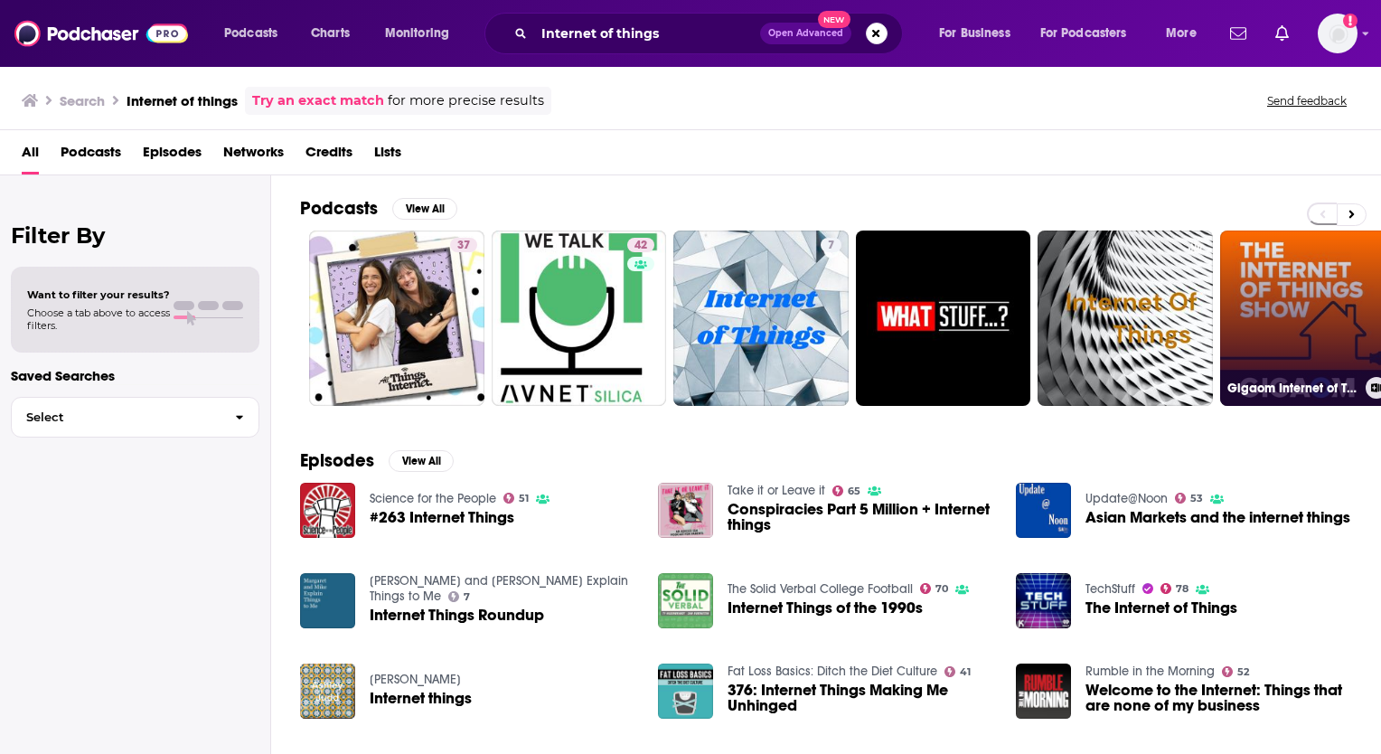
click at [1251, 301] on link "Gigaom Internet of Things" at bounding box center [1307, 317] width 175 height 175
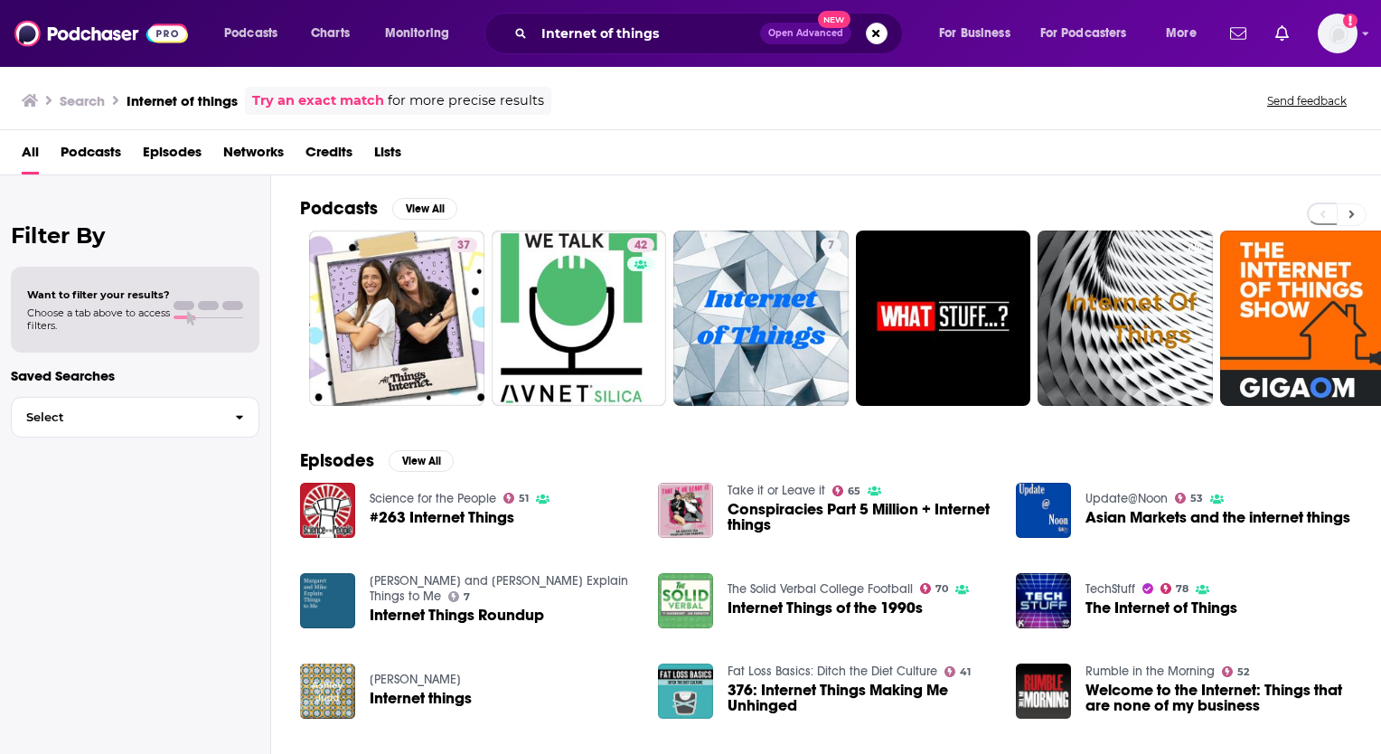
click at [1352, 215] on icon at bounding box center [1351, 214] width 6 height 13
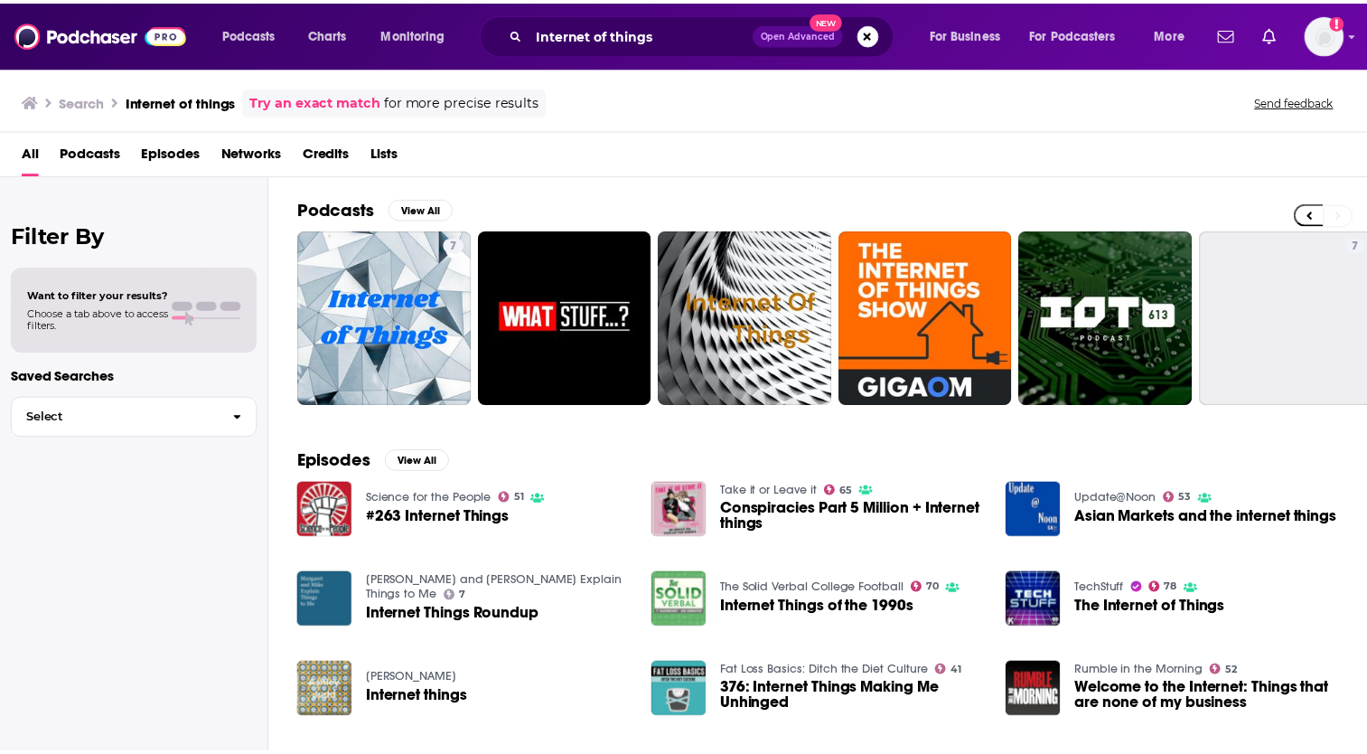
scroll to position [0, 379]
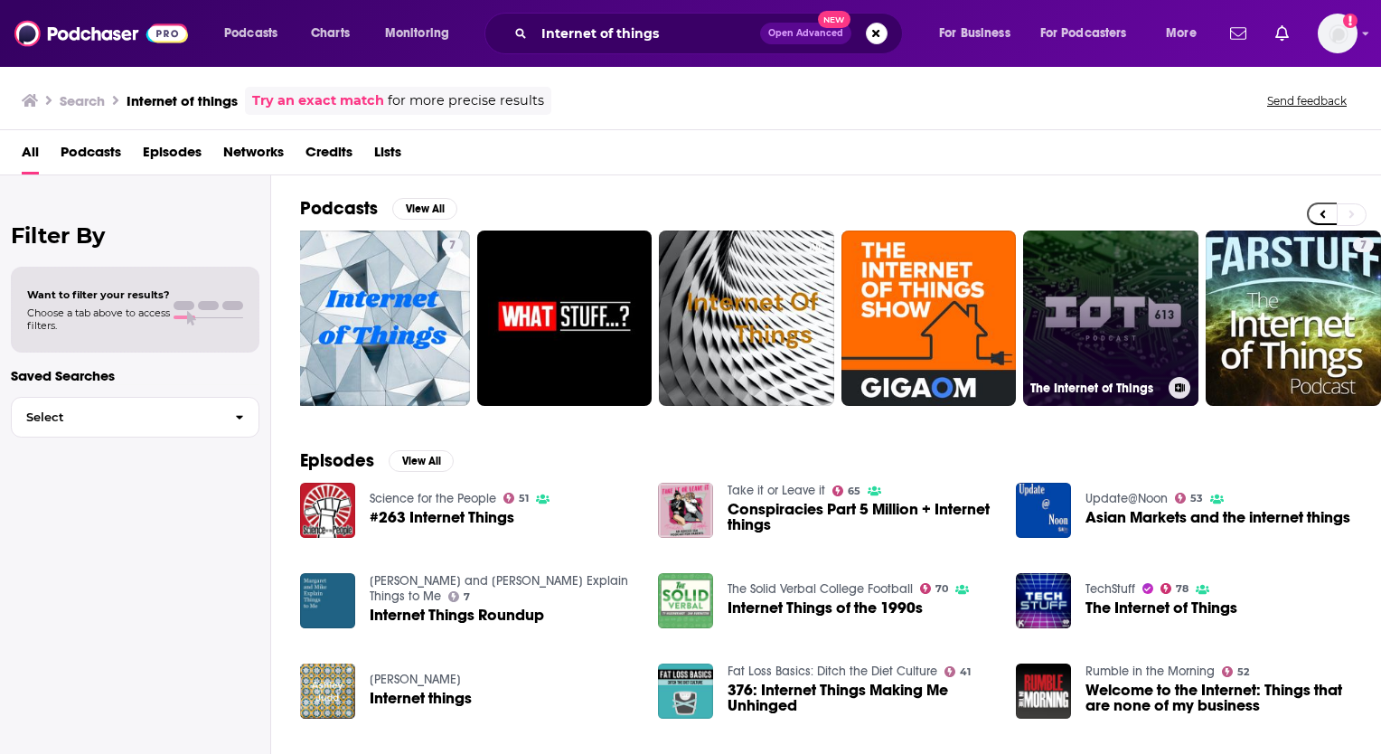
click at [1120, 299] on link "The Internet of Things" at bounding box center [1110, 317] width 175 height 175
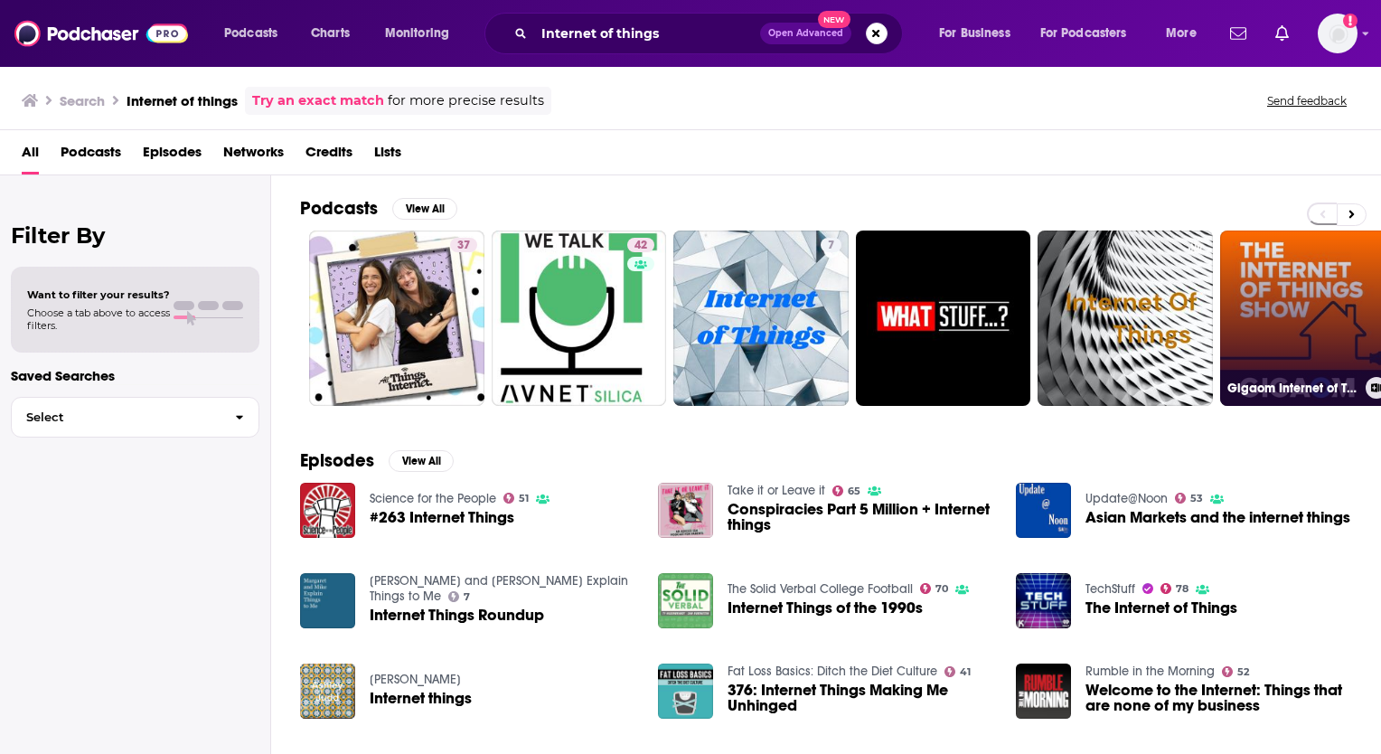
click at [1291, 268] on link "Gigaom Internet of Things" at bounding box center [1307, 317] width 175 height 175
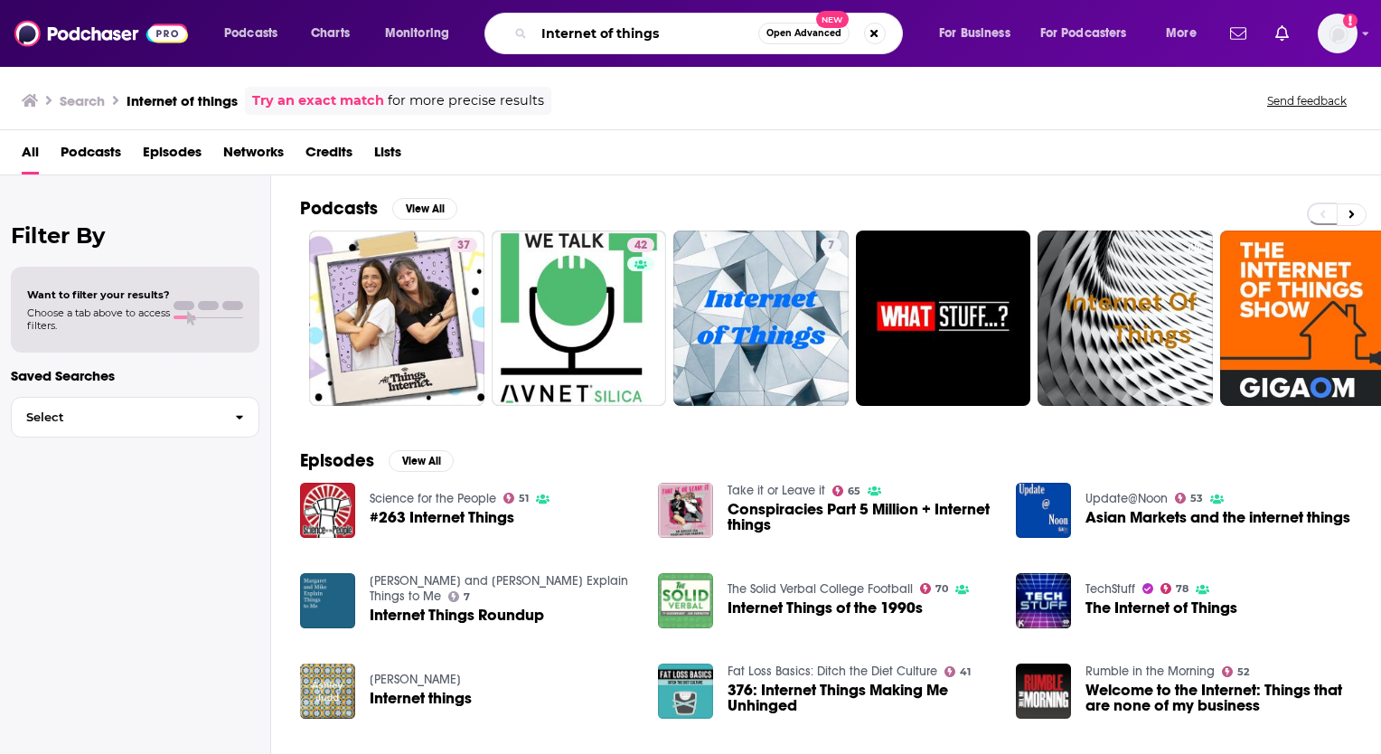
click at [675, 38] on input "Internet of things" at bounding box center [646, 33] width 224 height 29
type input "I"
type input "The daily"
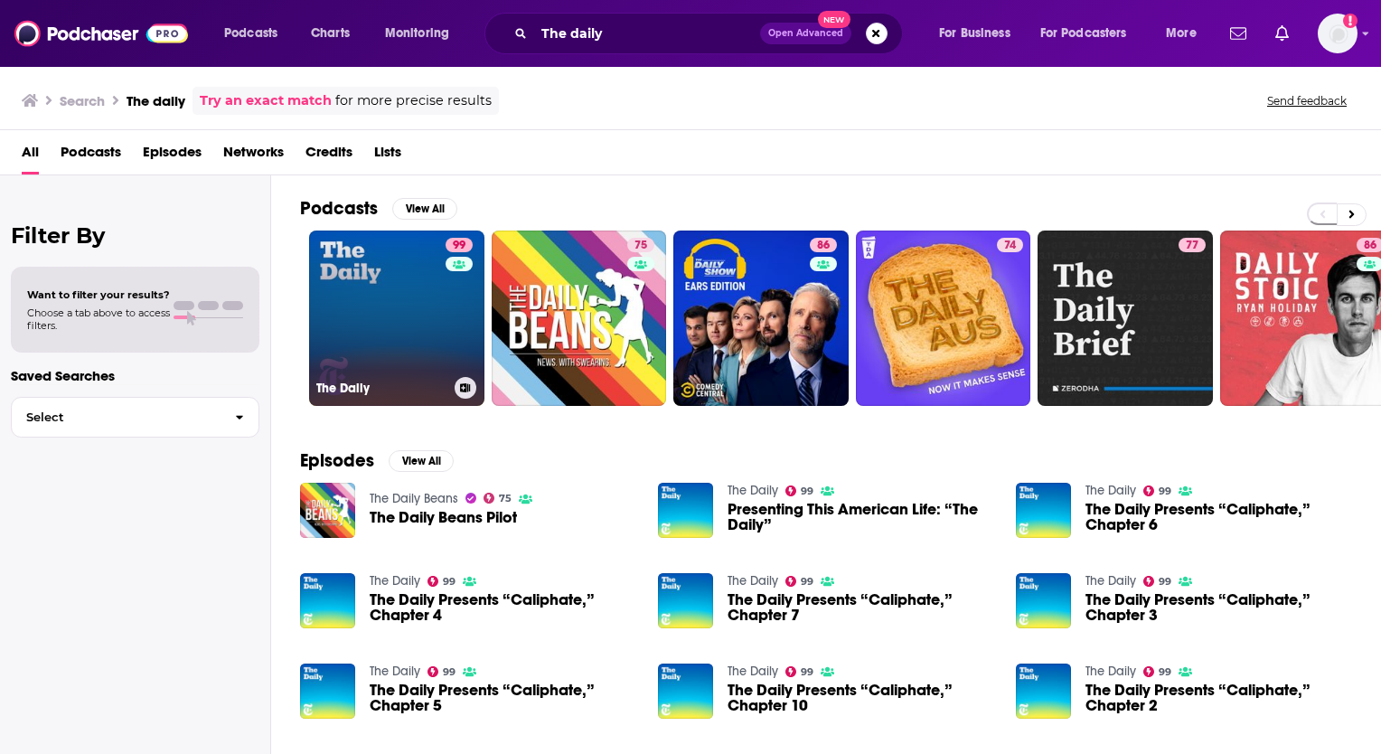
click at [378, 333] on link "99 The Daily" at bounding box center [396, 317] width 175 height 175
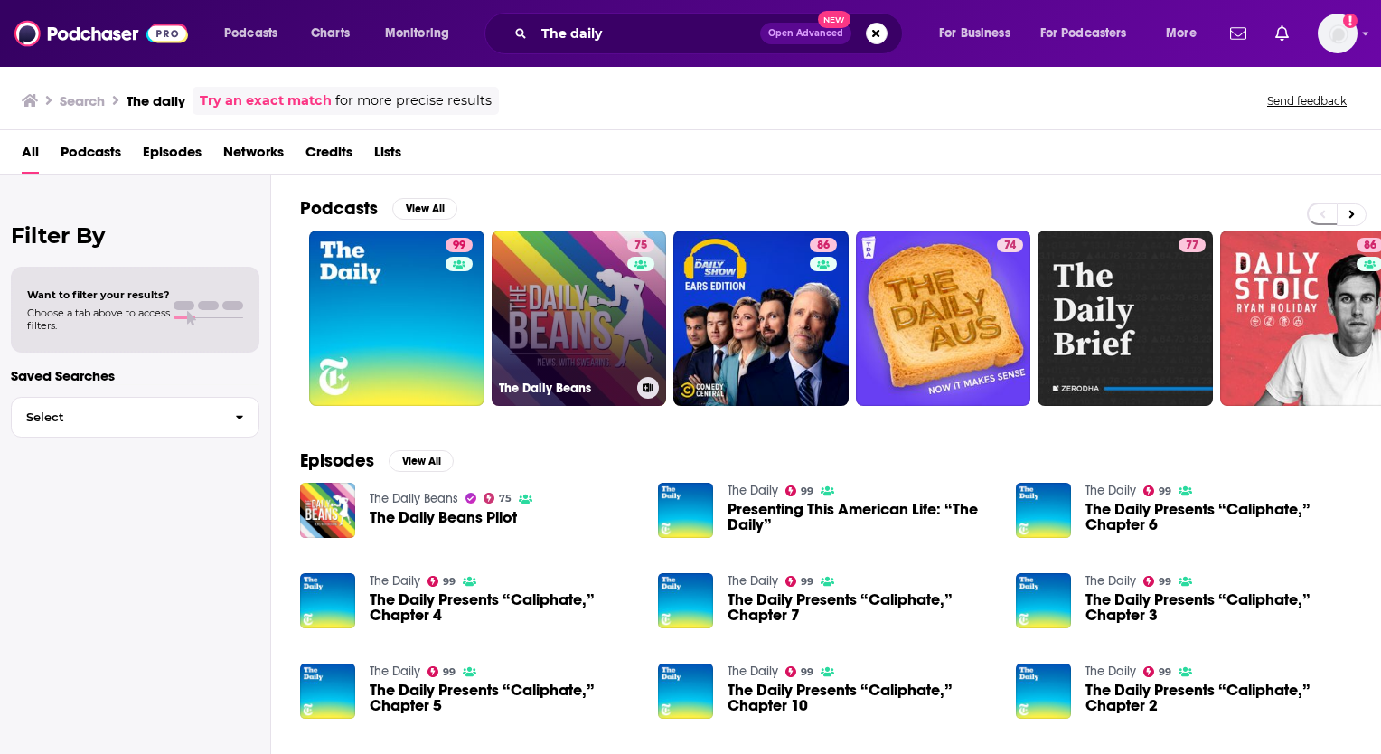
click at [575, 323] on link "75 The Daily Beans" at bounding box center [579, 317] width 175 height 175
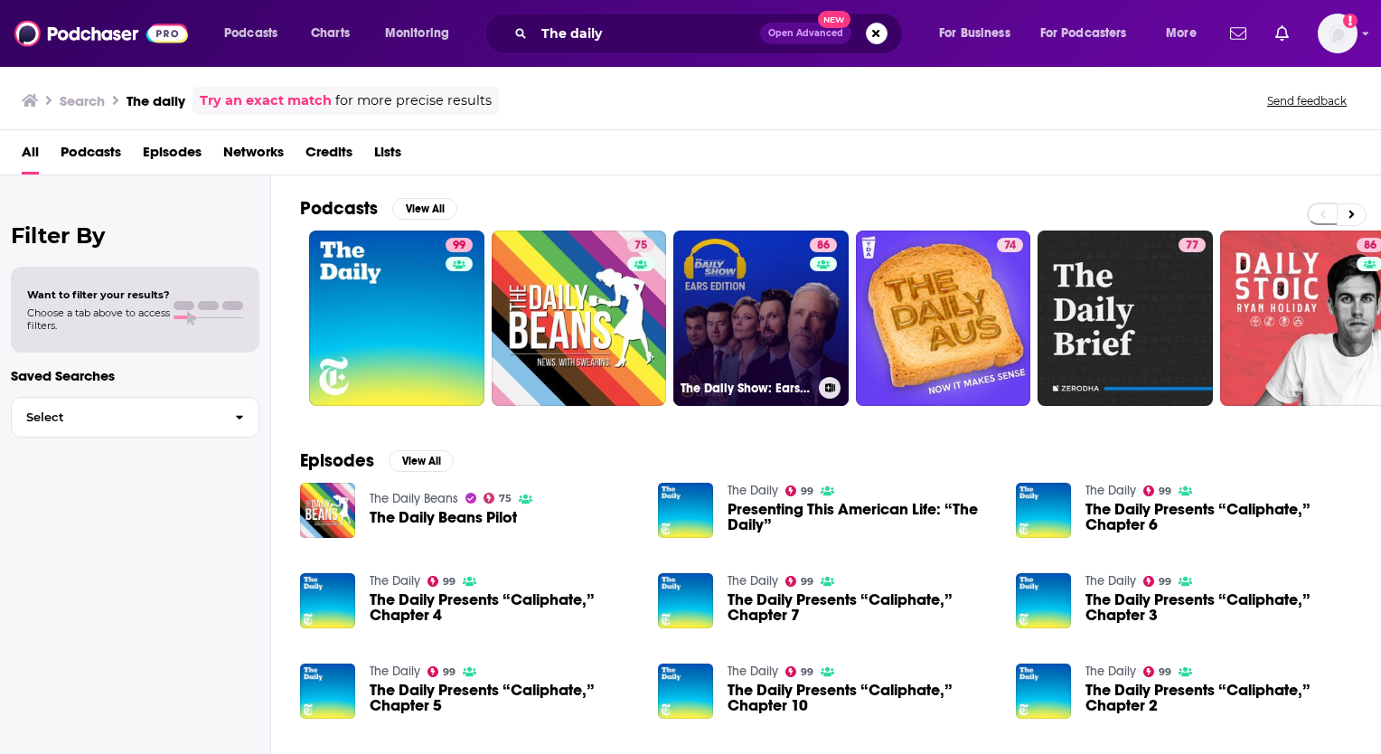
click at [754, 319] on link "86 The Daily Show: Ears Edition" at bounding box center [760, 317] width 175 height 175
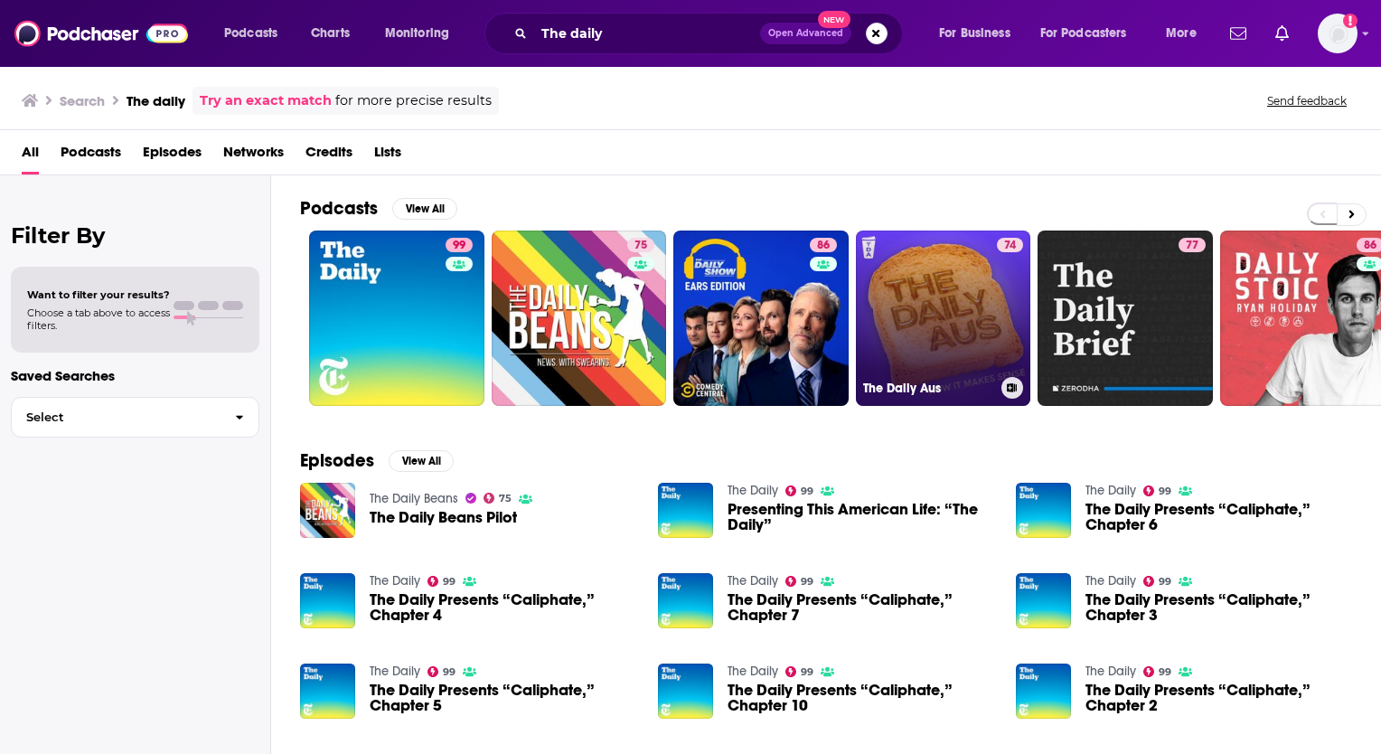
click at [932, 331] on link "74 The Daily Aus" at bounding box center [943, 317] width 175 height 175
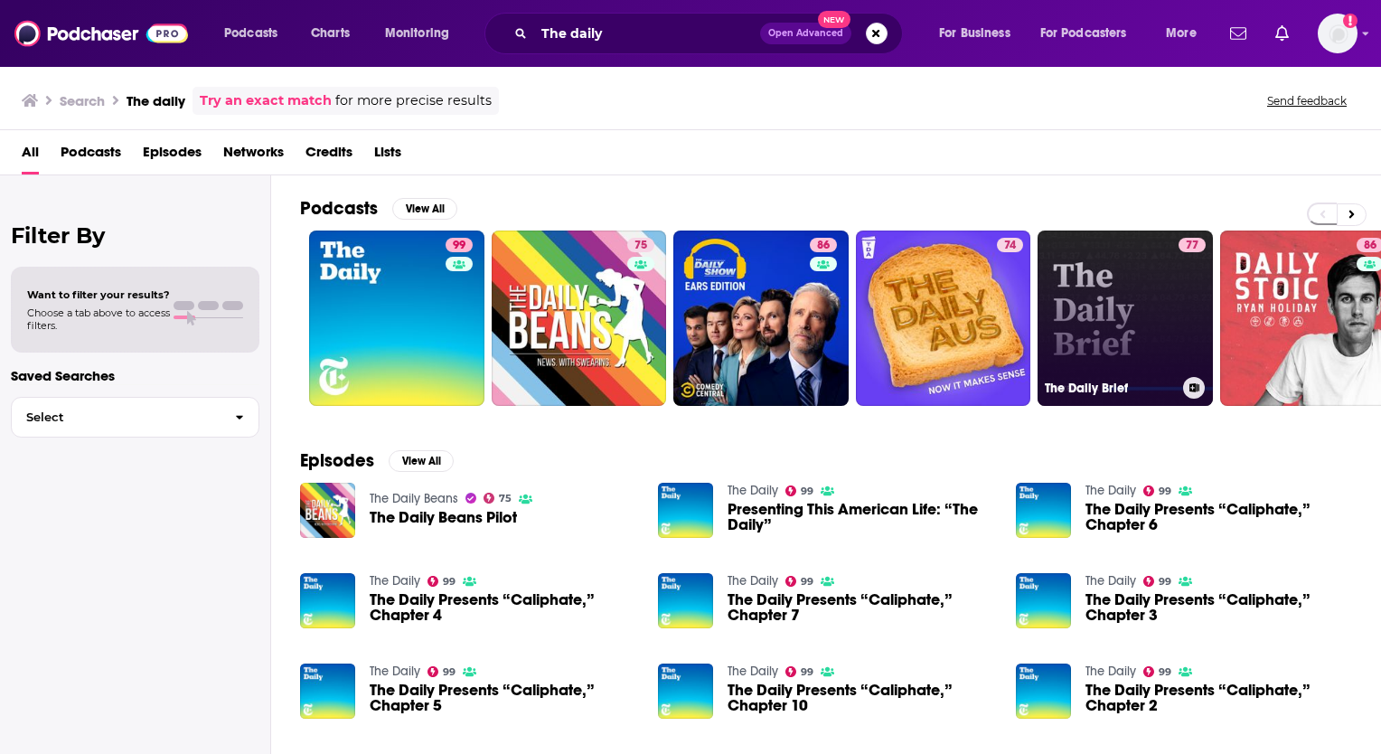
click at [1122, 304] on link "77 The Daily Brief" at bounding box center [1124, 317] width 175 height 175
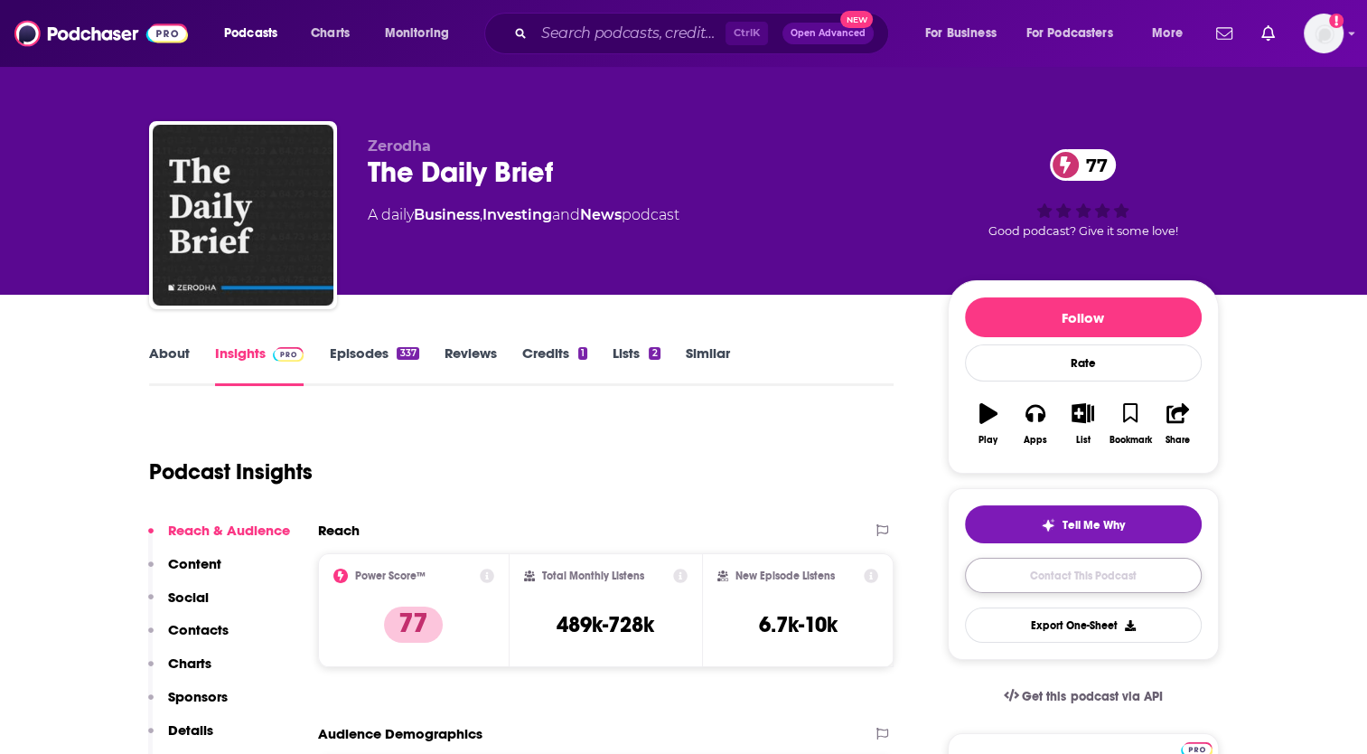
click at [1099, 579] on link "Contact This Podcast" at bounding box center [1083, 574] width 237 height 35
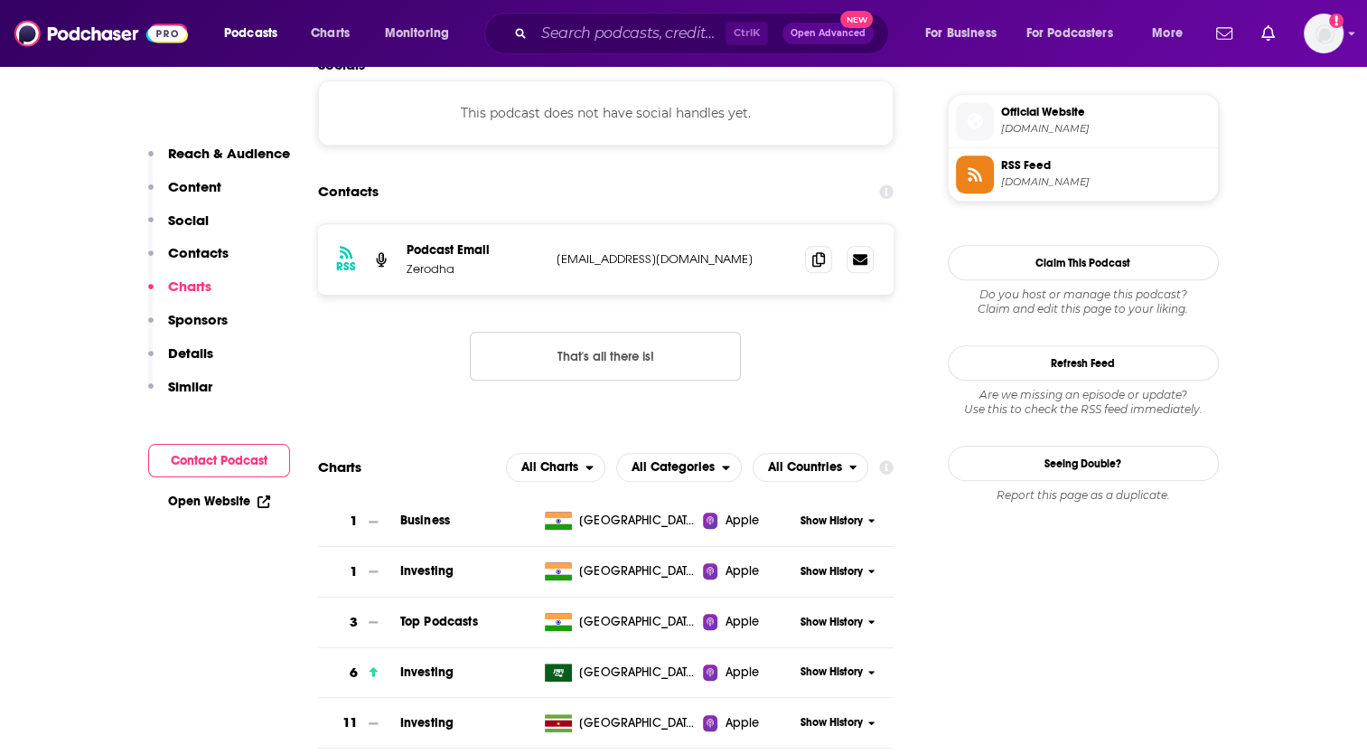
scroll to position [1615, 0]
click at [820, 252] on icon at bounding box center [818, 259] width 13 height 14
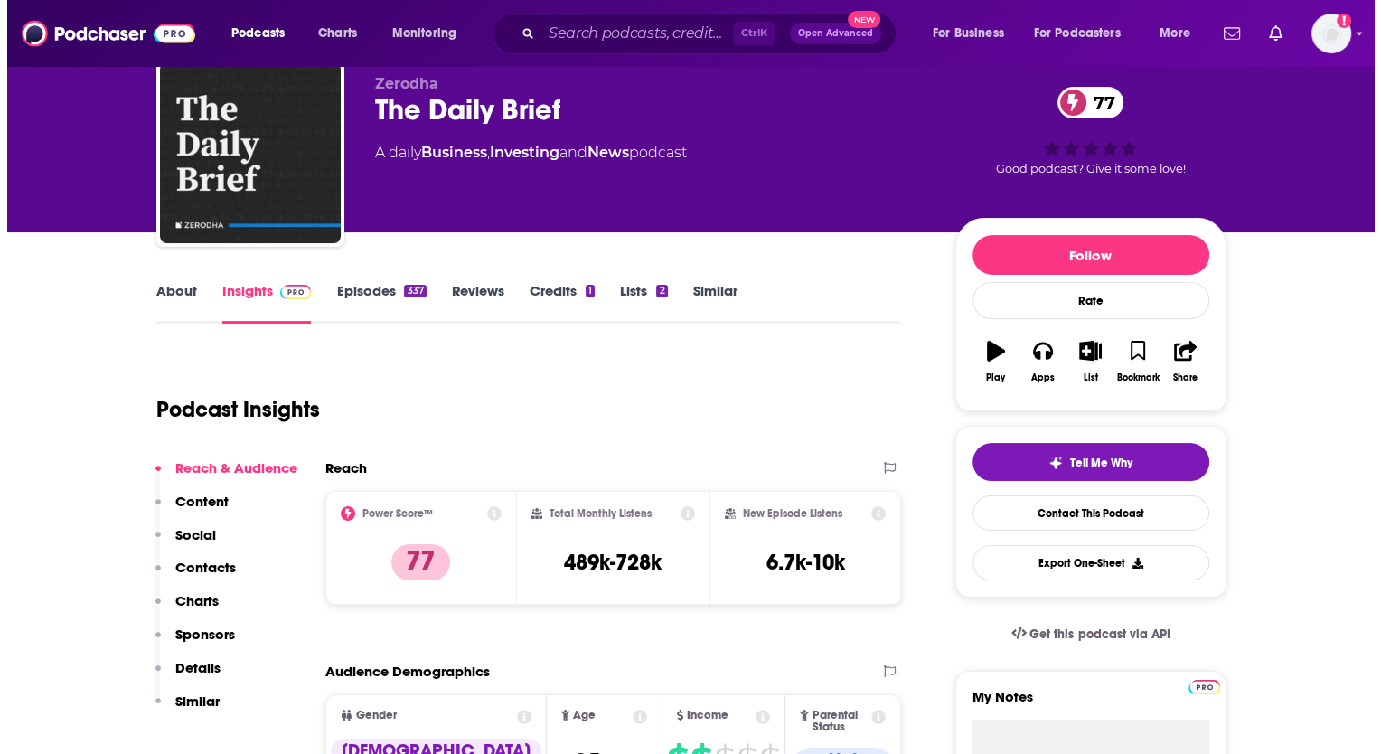
scroll to position [0, 0]
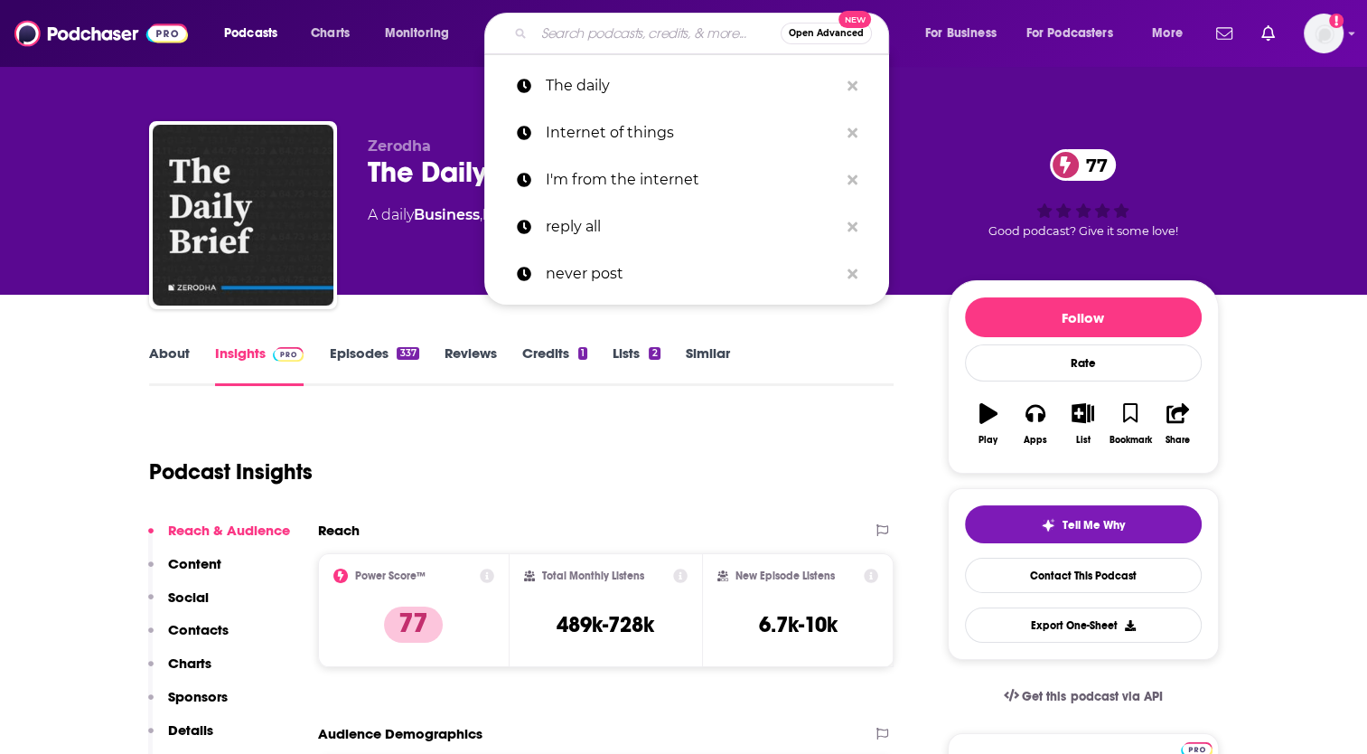
click at [594, 32] on input "Search podcasts, credits, & more..." at bounding box center [657, 33] width 247 height 29
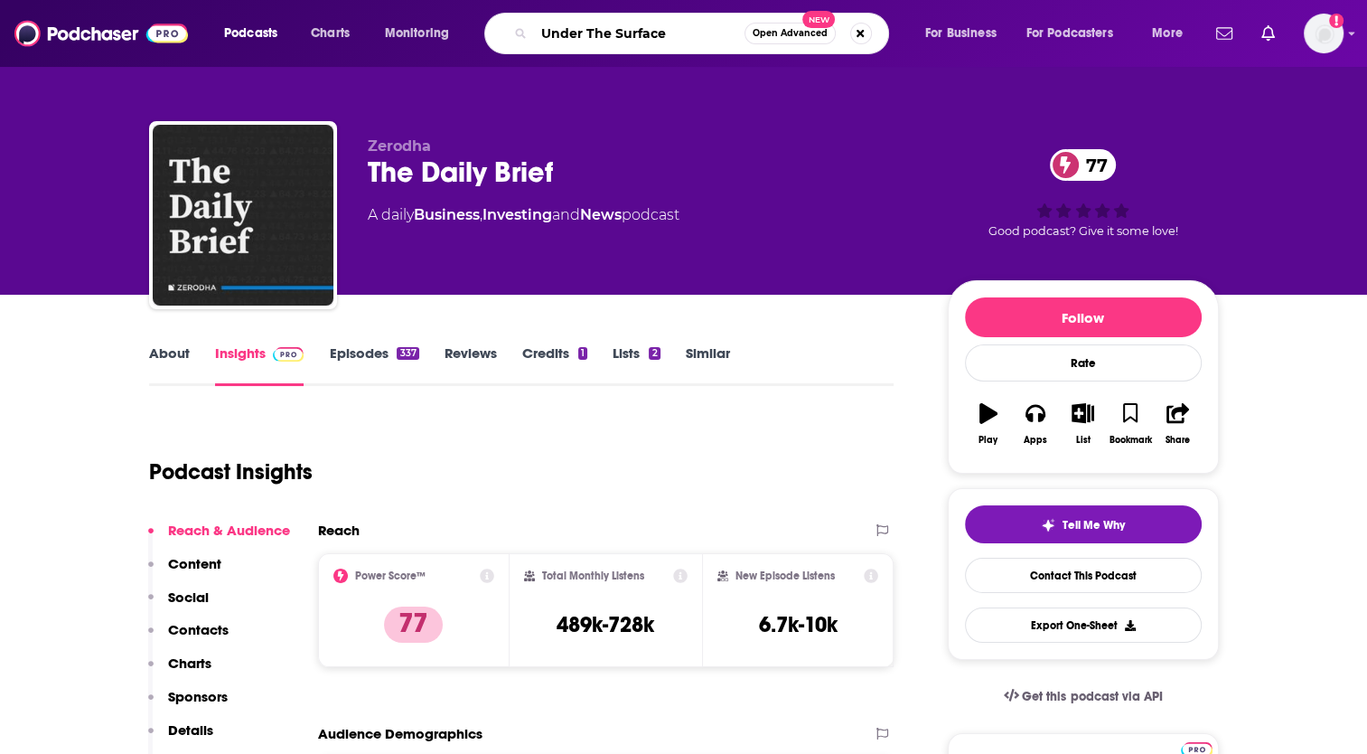
type input "Under The Surface"
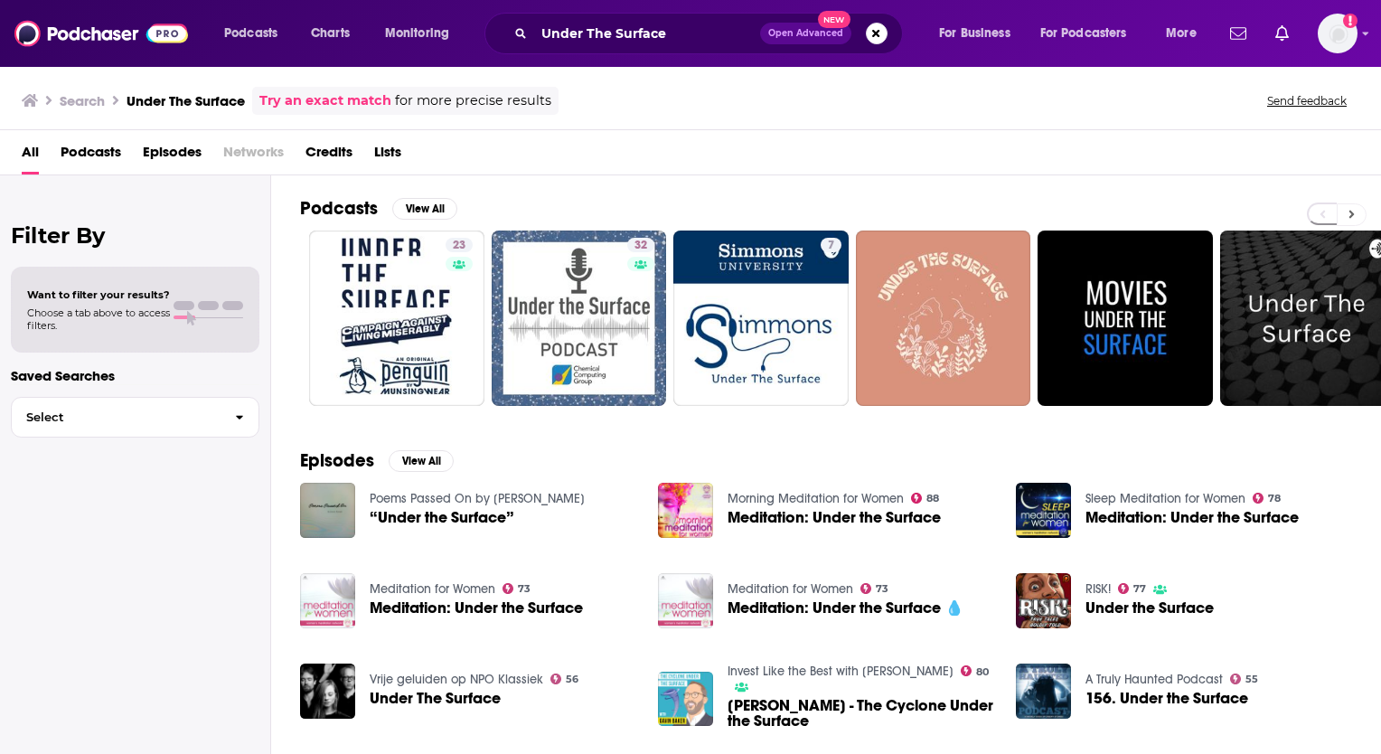
click at [1358, 211] on button at bounding box center [1351, 214] width 30 height 23
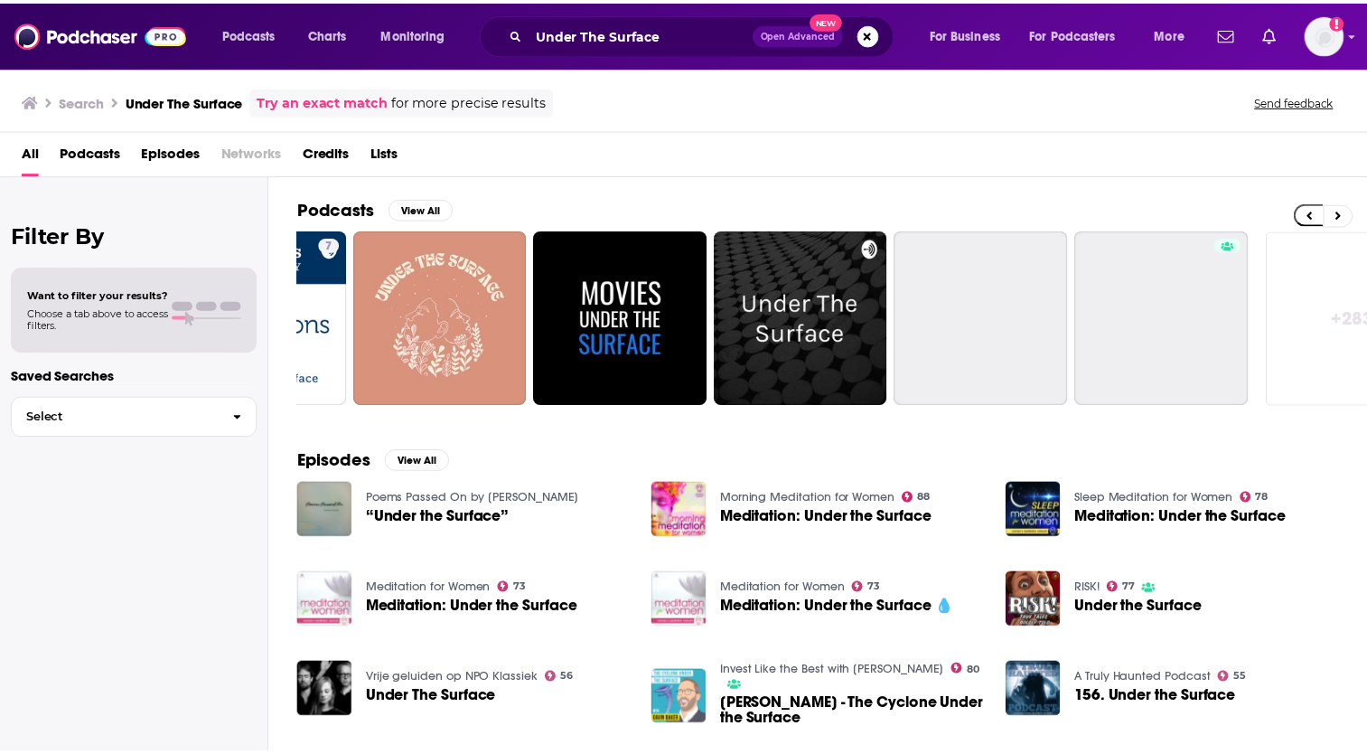
scroll to position [0, 578]
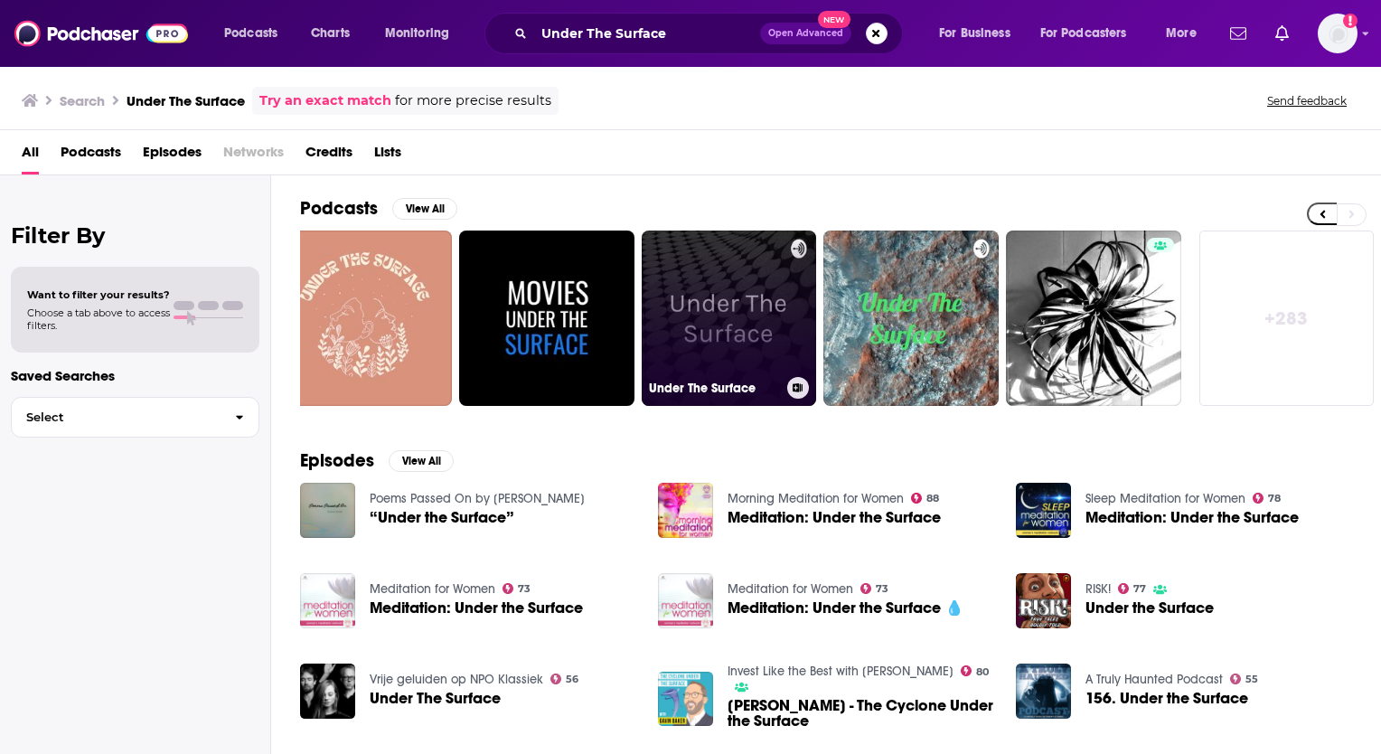
click at [718, 342] on link "Under The Surface" at bounding box center [729, 317] width 175 height 175
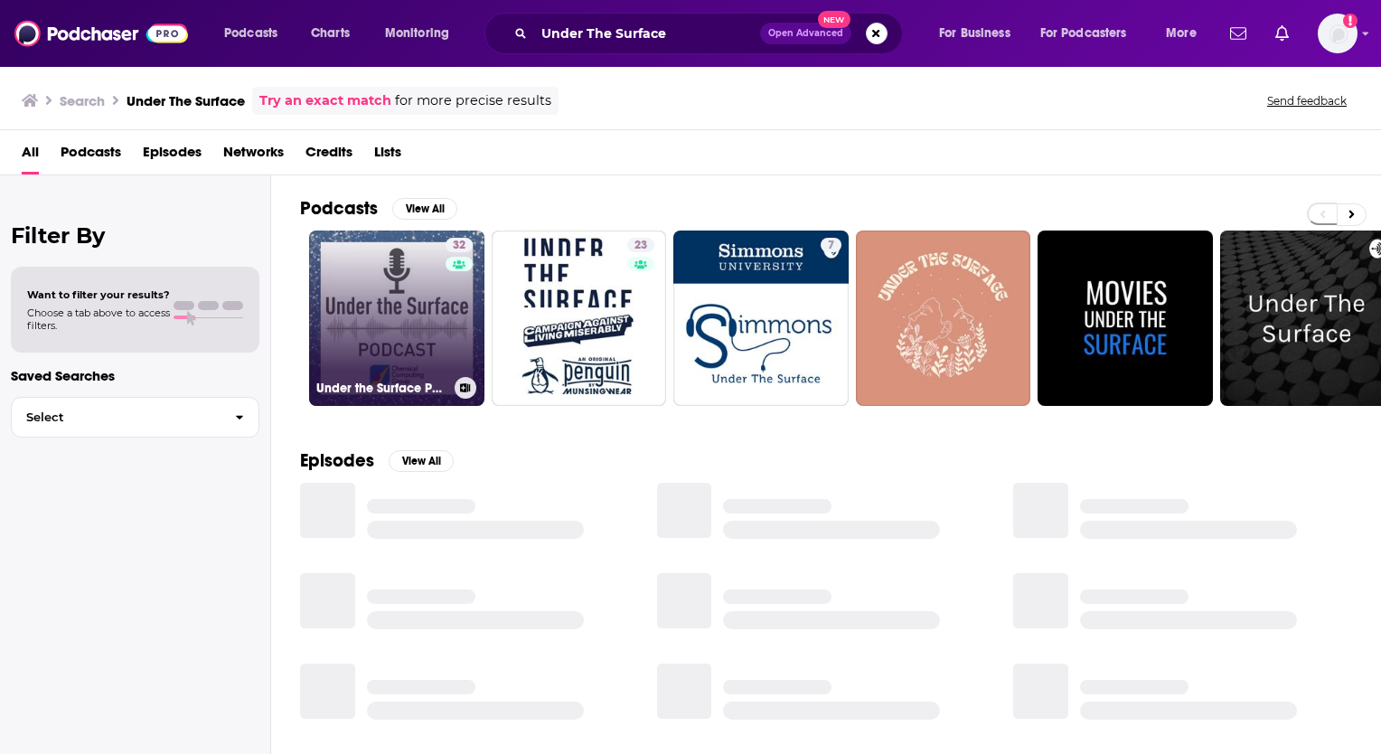
click at [394, 295] on link "32 Under the Surface Podcast" at bounding box center [396, 317] width 175 height 175
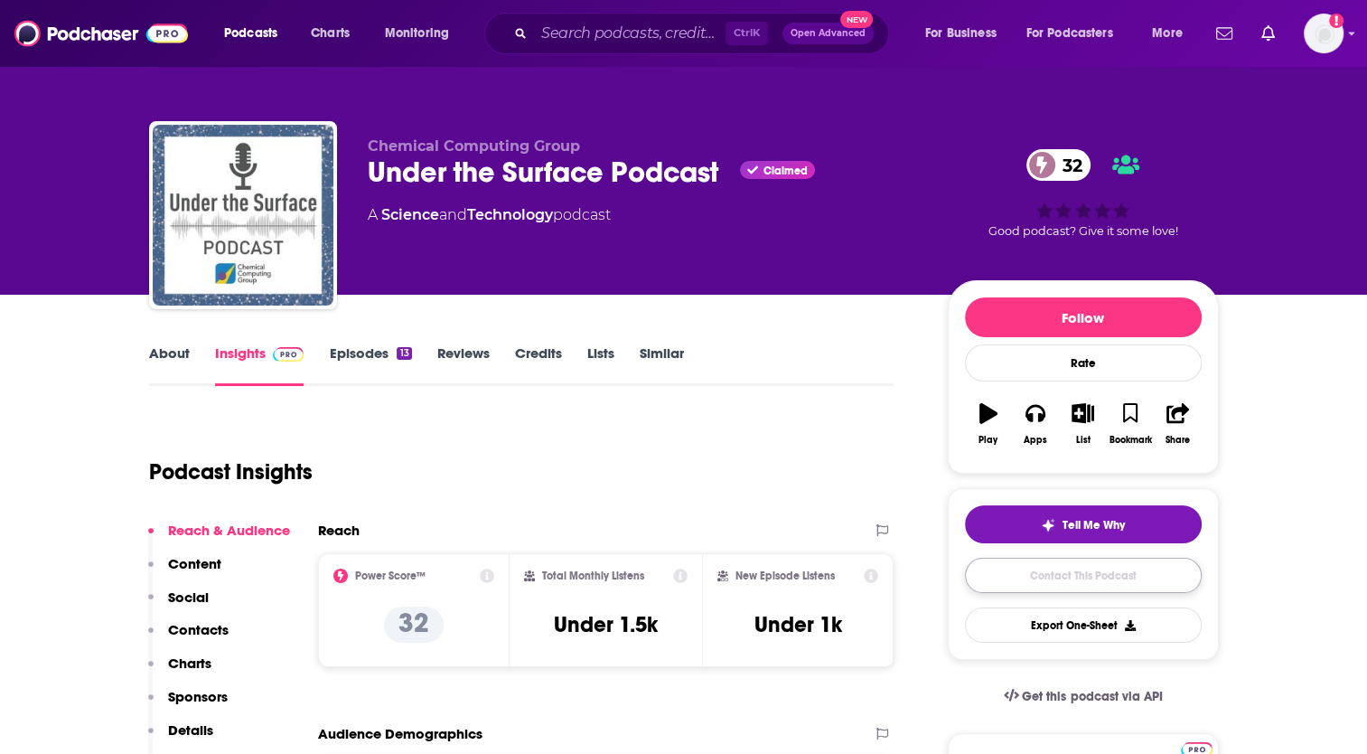
click at [1073, 581] on link "Contact This Podcast" at bounding box center [1083, 574] width 237 height 35
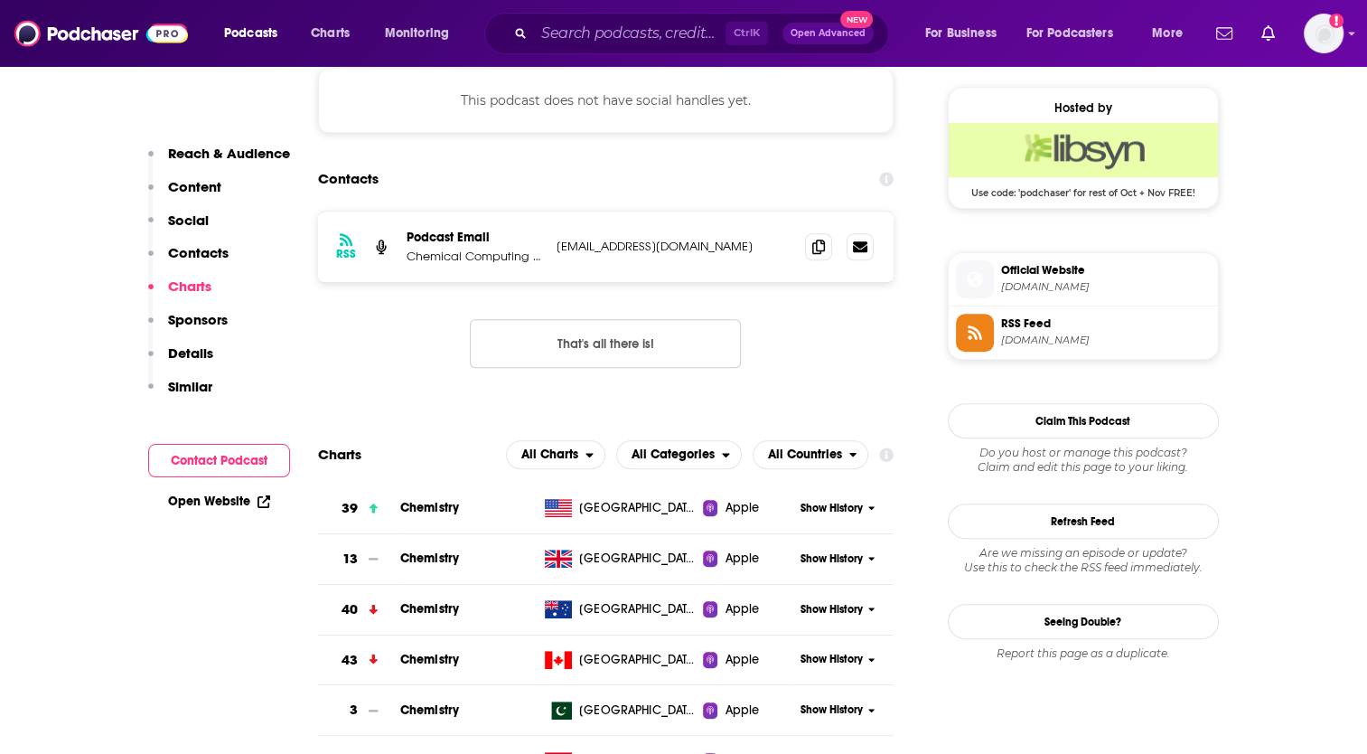
scroll to position [1283, 0]
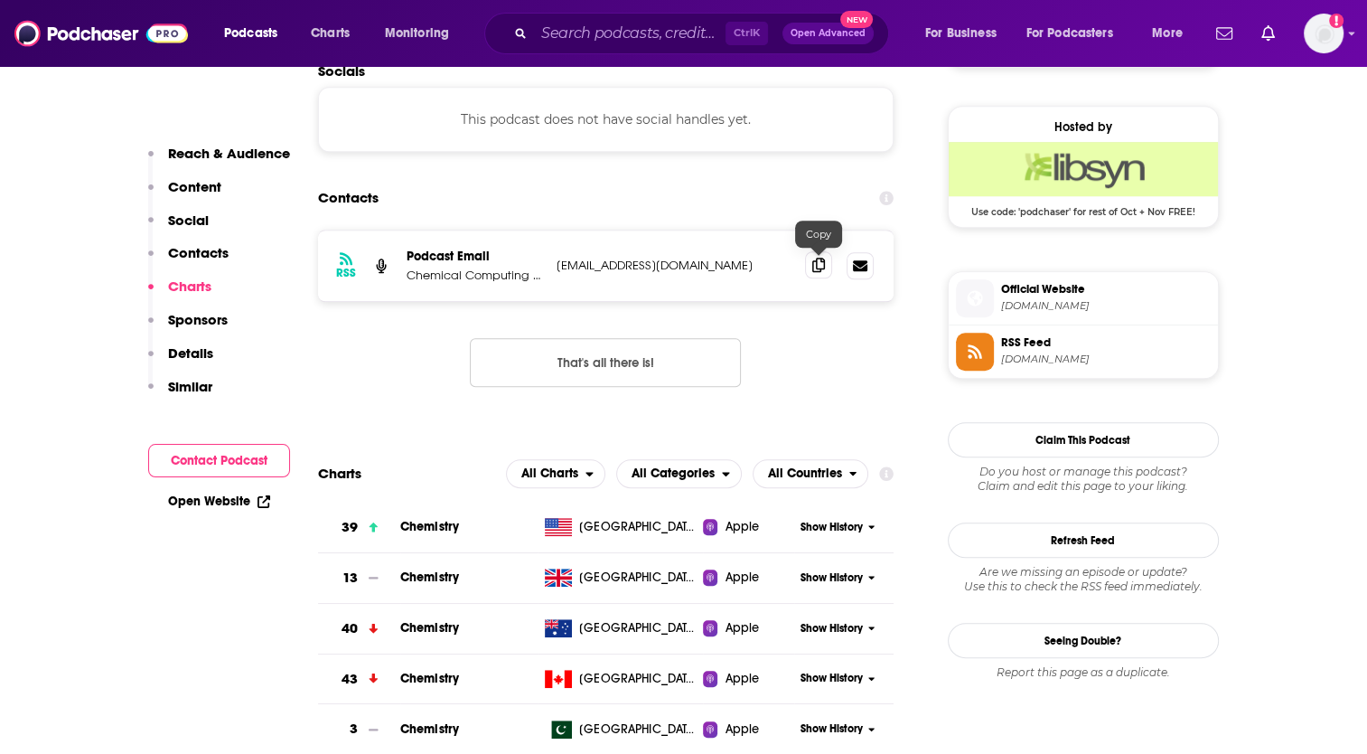
click at [817, 265] on icon at bounding box center [818, 265] width 13 height 14
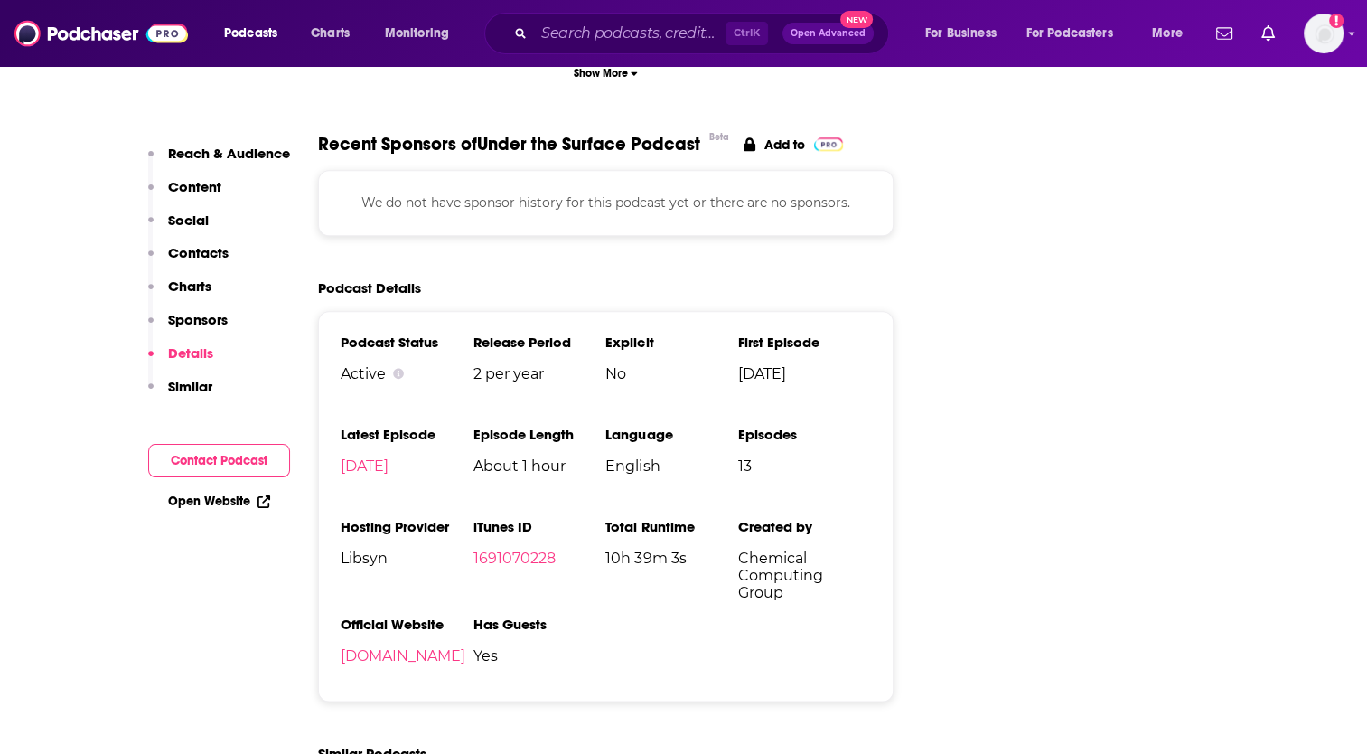
scroll to position [2078, 0]
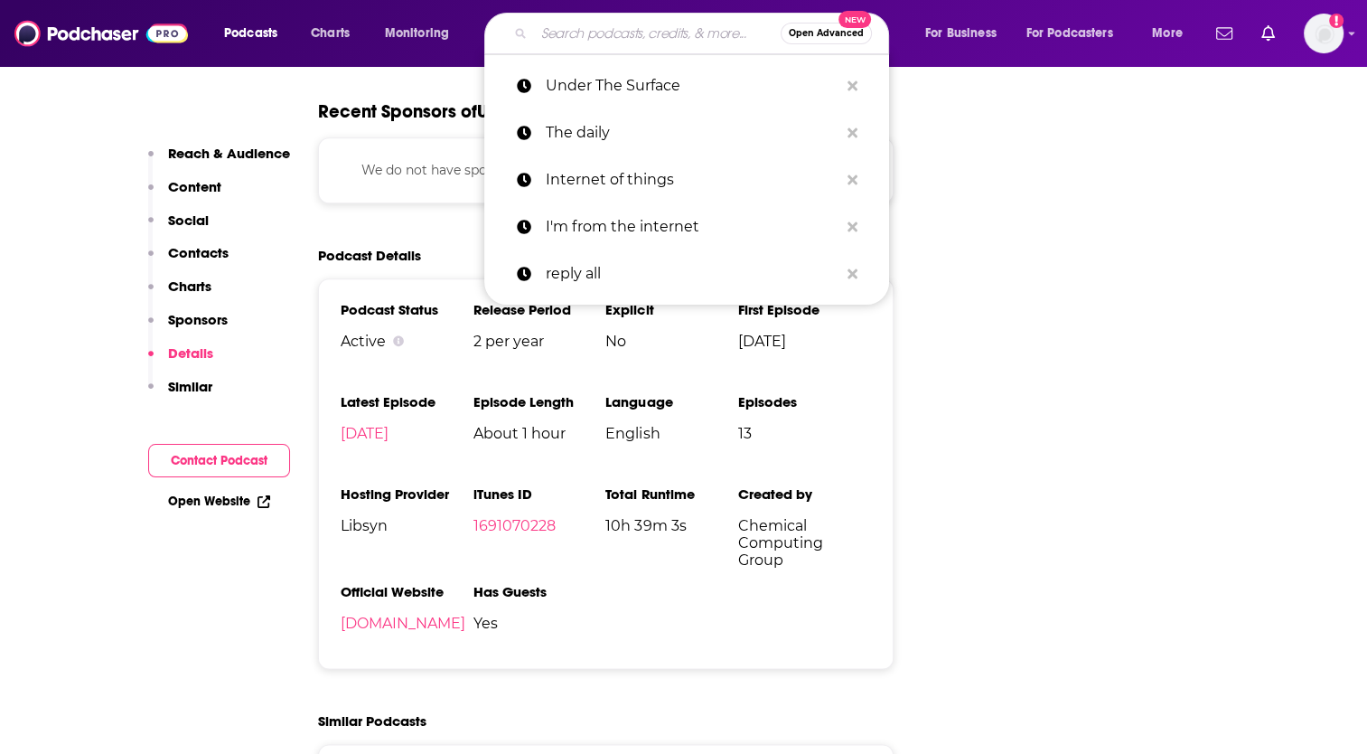
click at [593, 38] on input "Search podcasts, credits, & more..." at bounding box center [657, 33] width 247 height 29
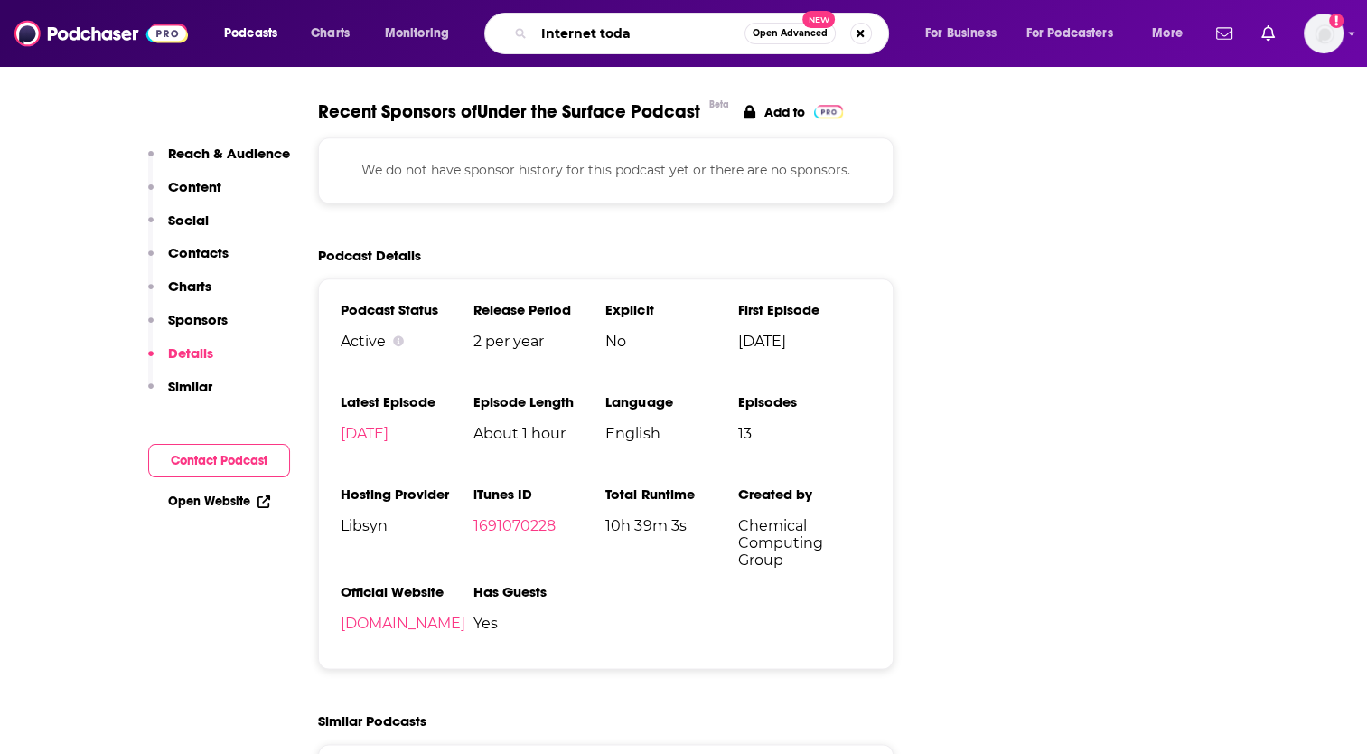
type input "Internet [DATE]"
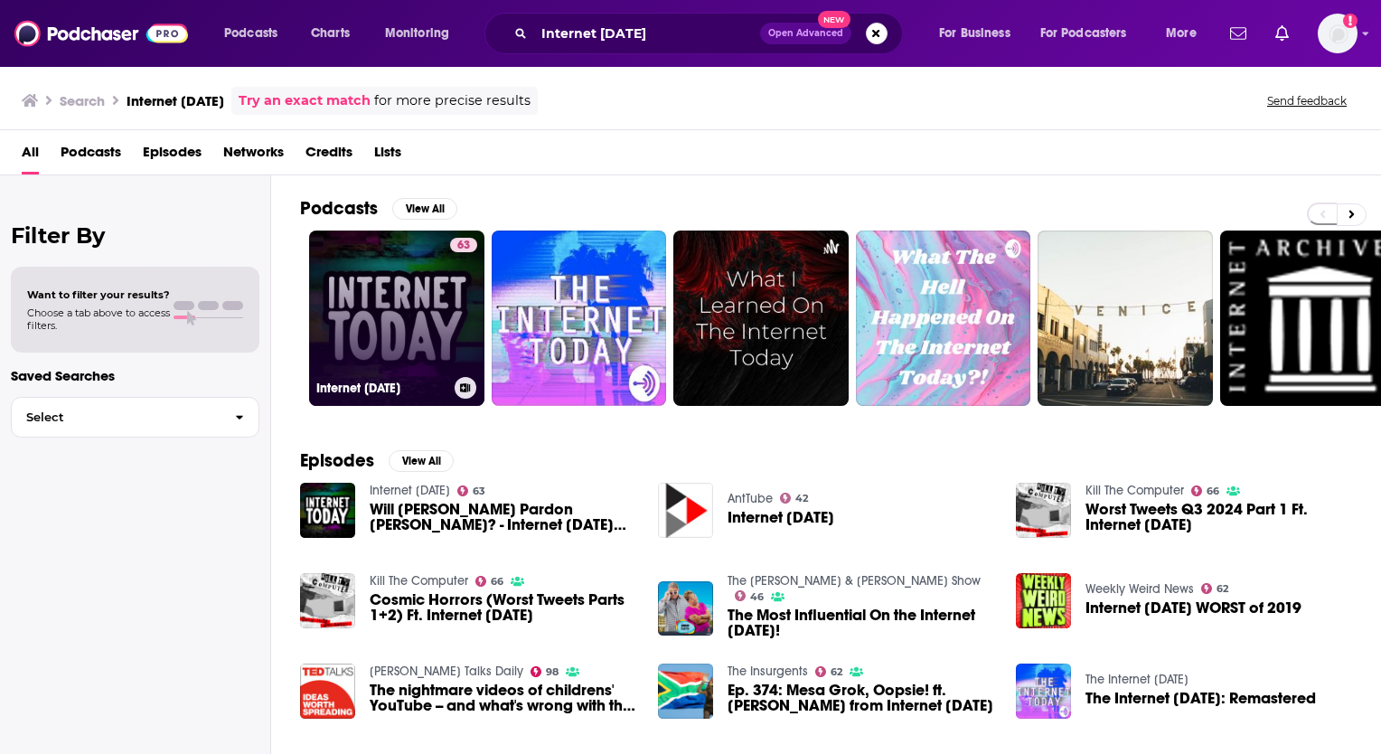
click at [379, 301] on link "63 Internet [DATE]" at bounding box center [396, 317] width 175 height 175
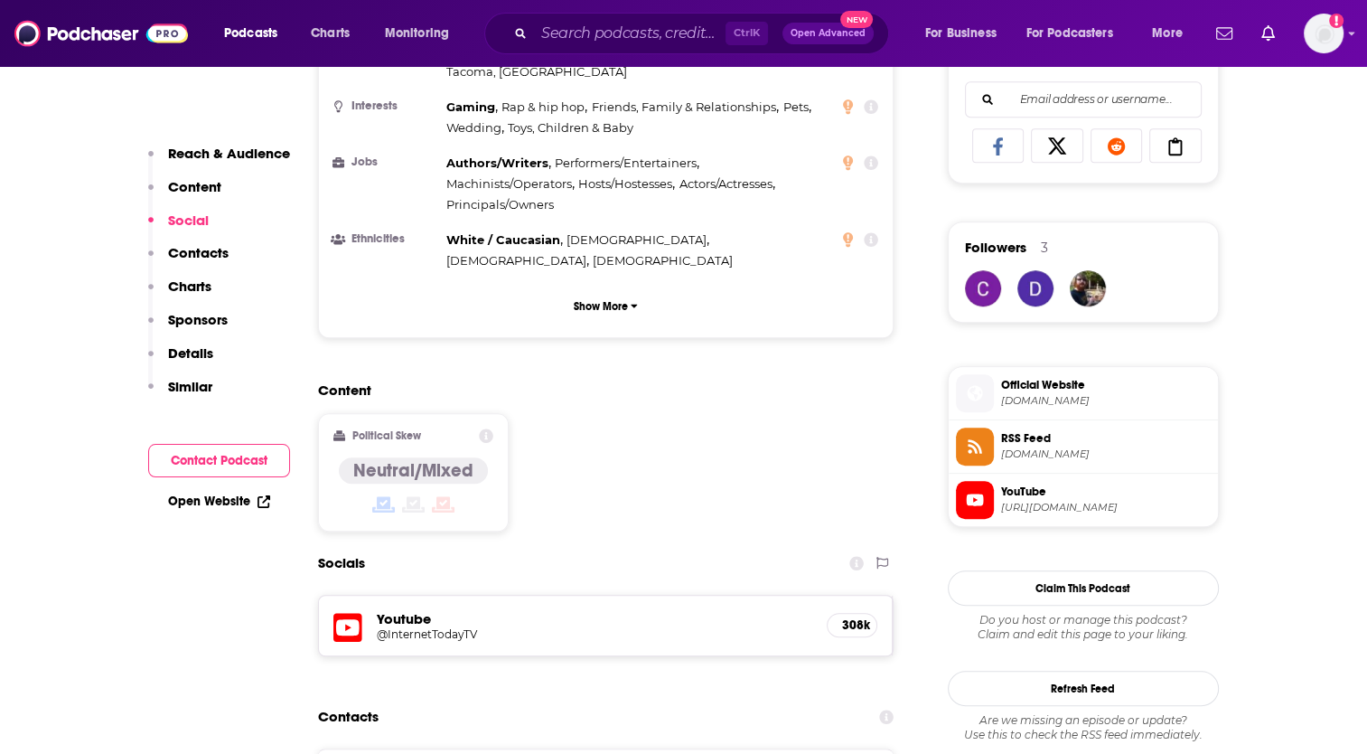
scroll to position [1355, 0]
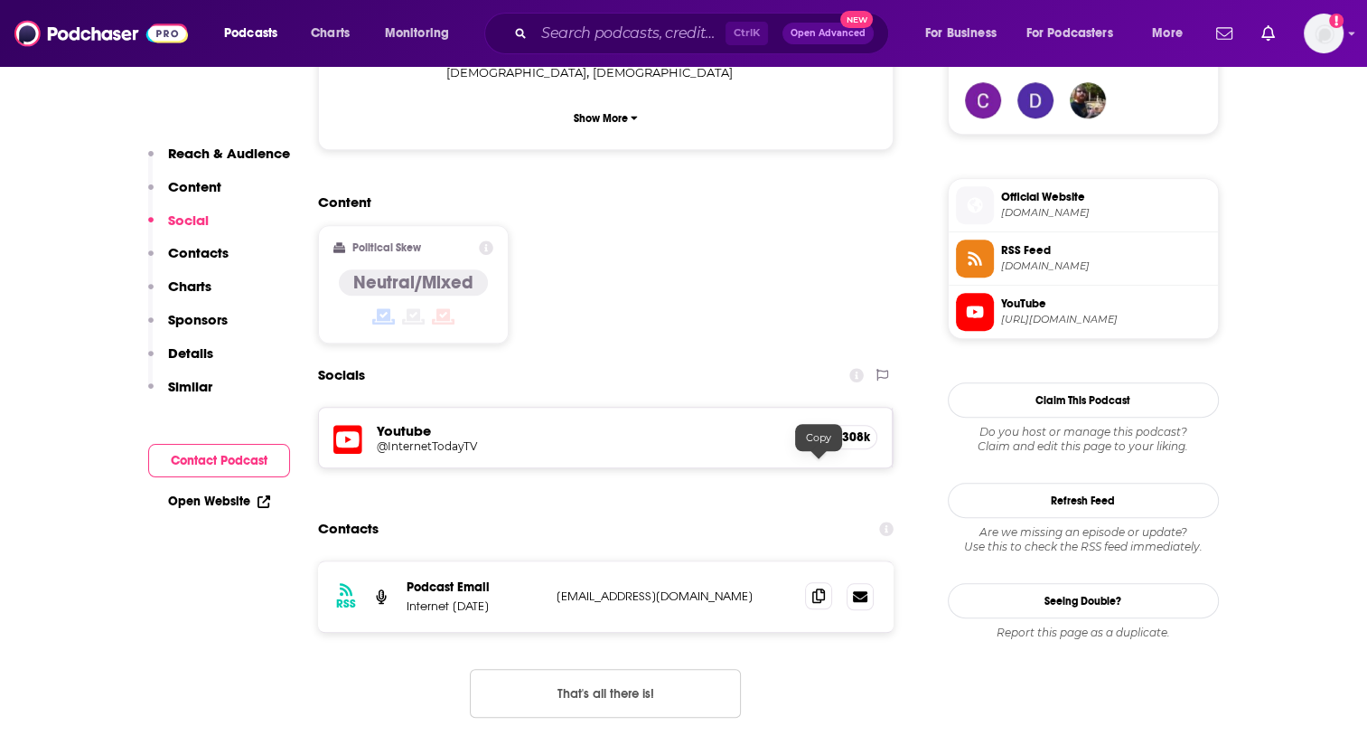
click at [820, 588] on icon at bounding box center [818, 595] width 13 height 14
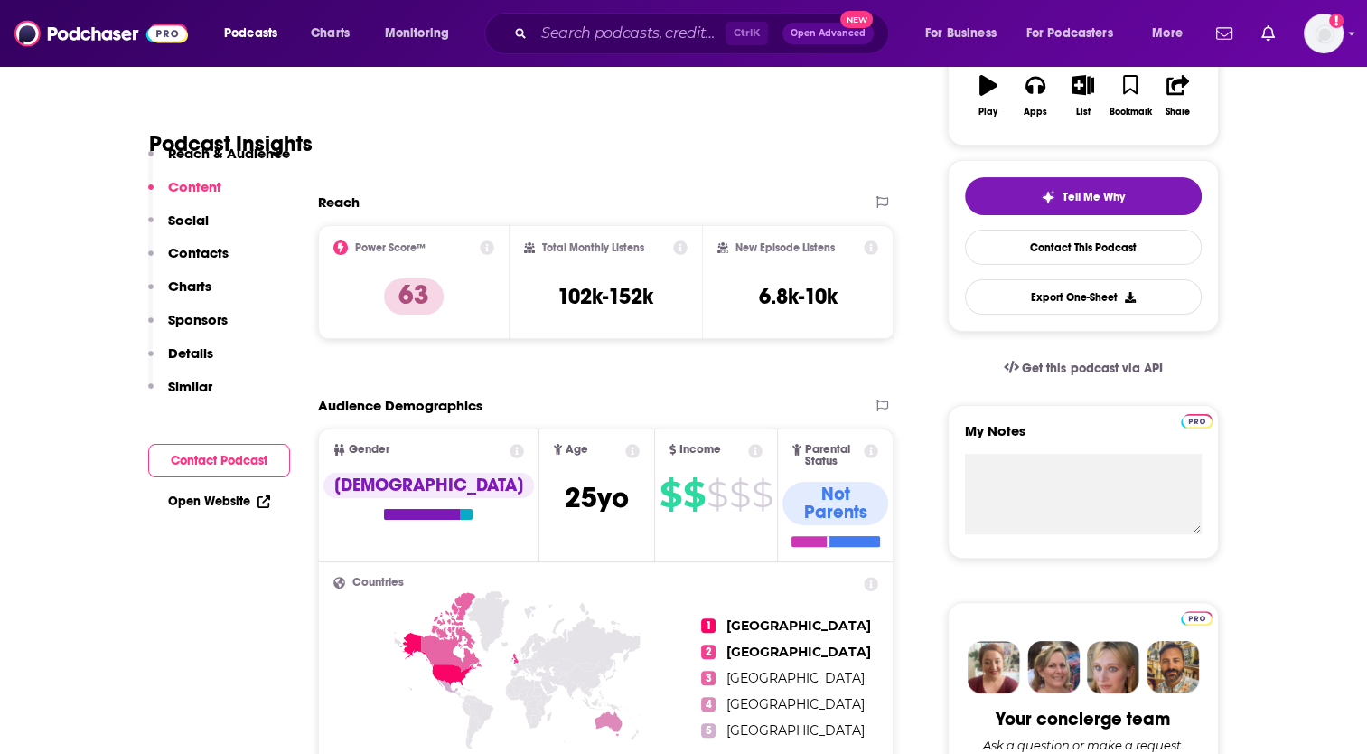
scroll to position [0, 0]
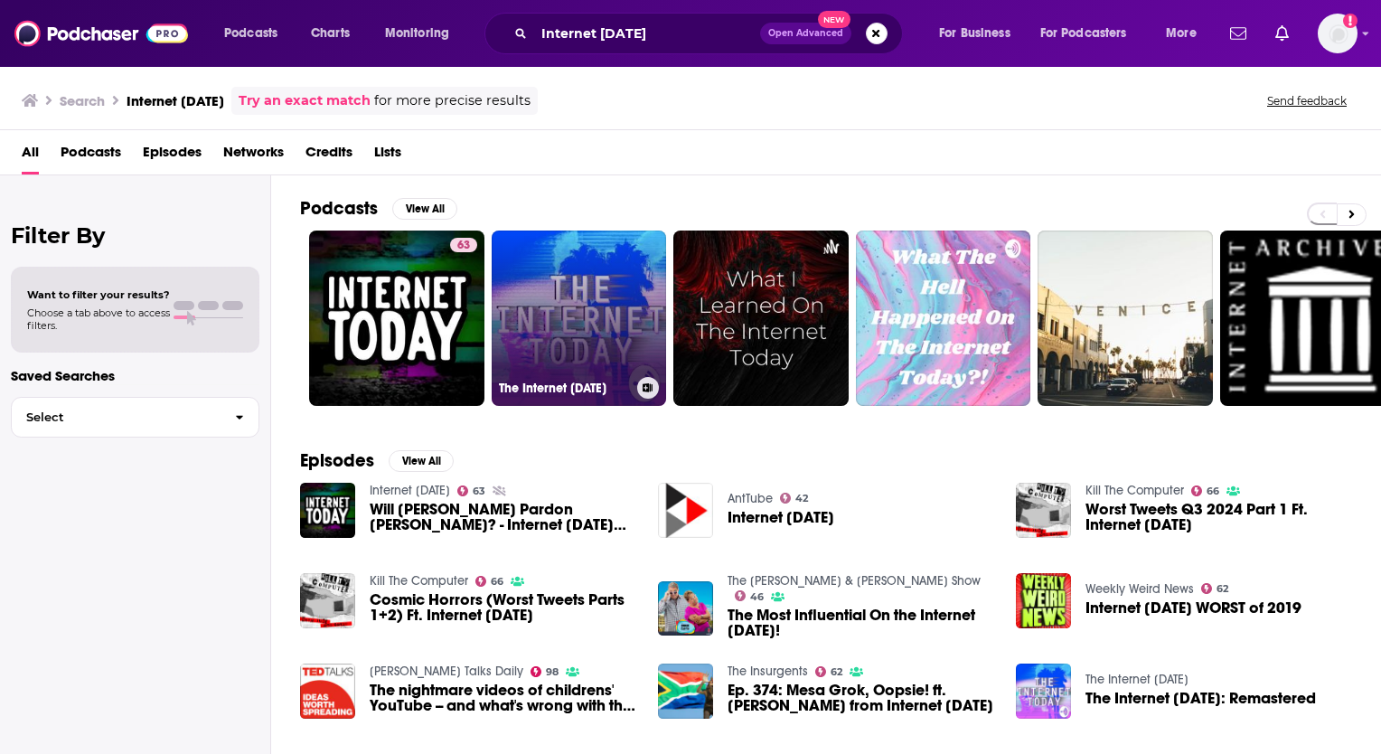
click at [548, 337] on link "The Internet [DATE]" at bounding box center [579, 317] width 175 height 175
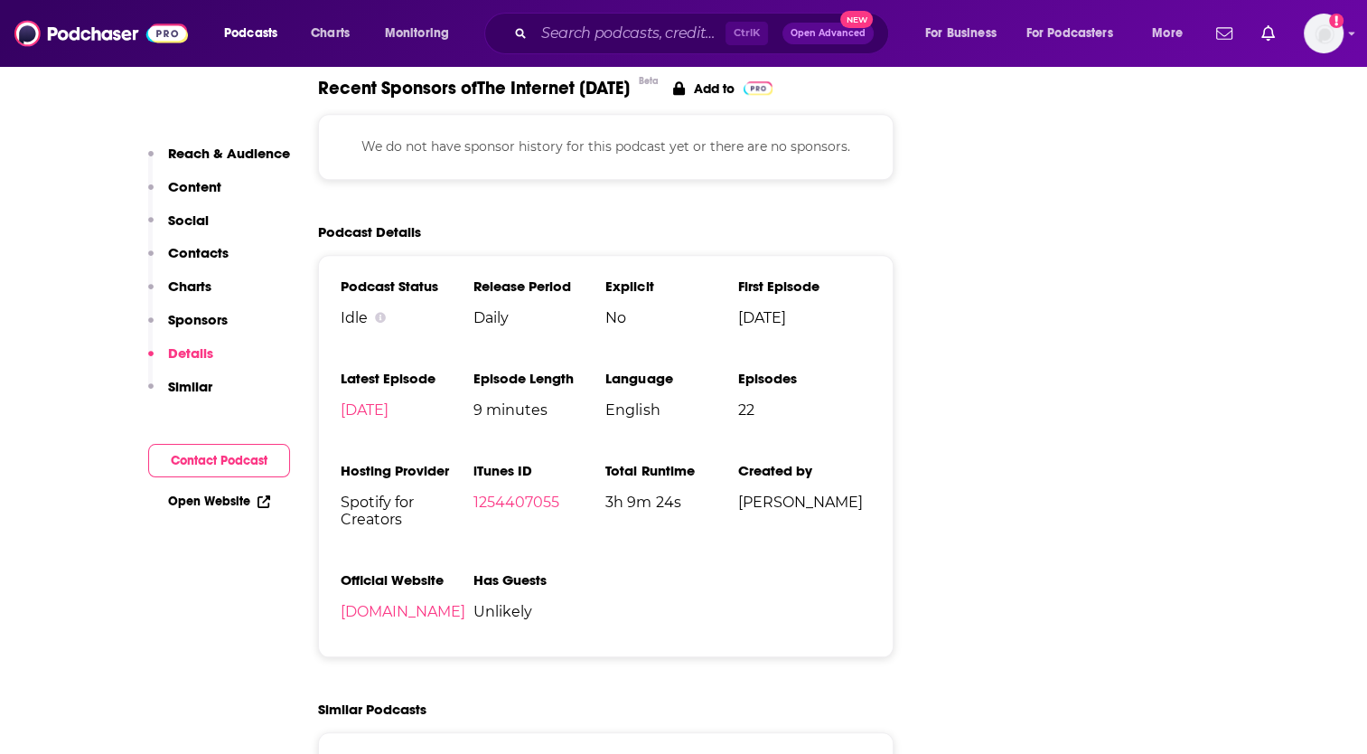
scroll to position [1807, 0]
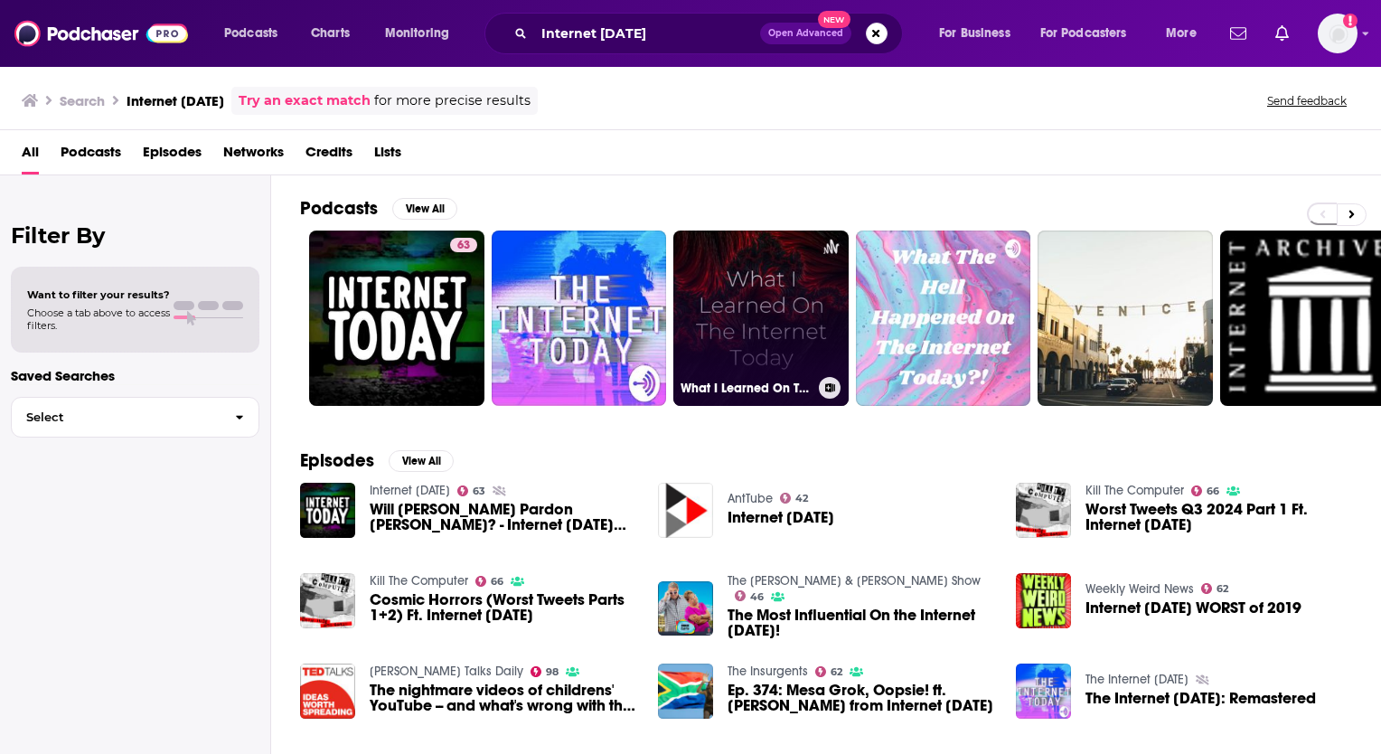
click at [726, 322] on link "What I Learned On The Internet [DATE]" at bounding box center [760, 317] width 175 height 175
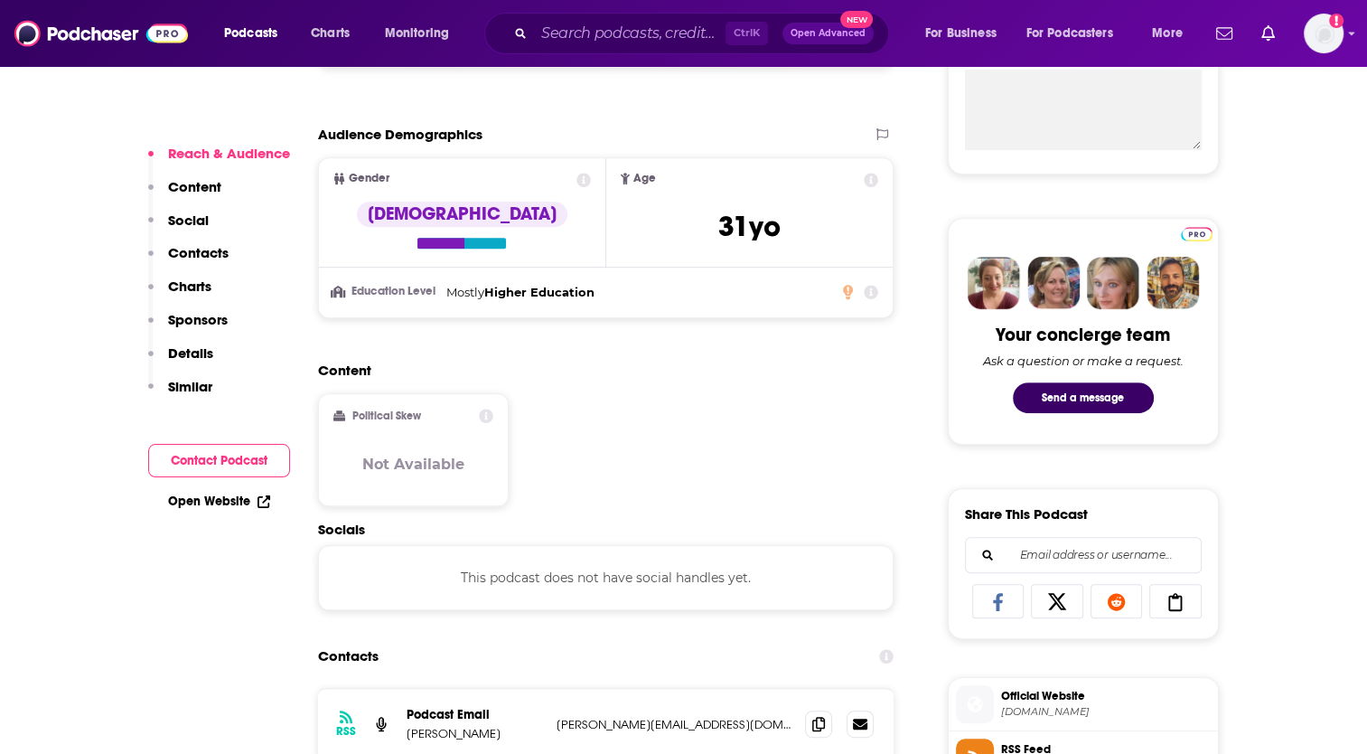
scroll to position [904, 0]
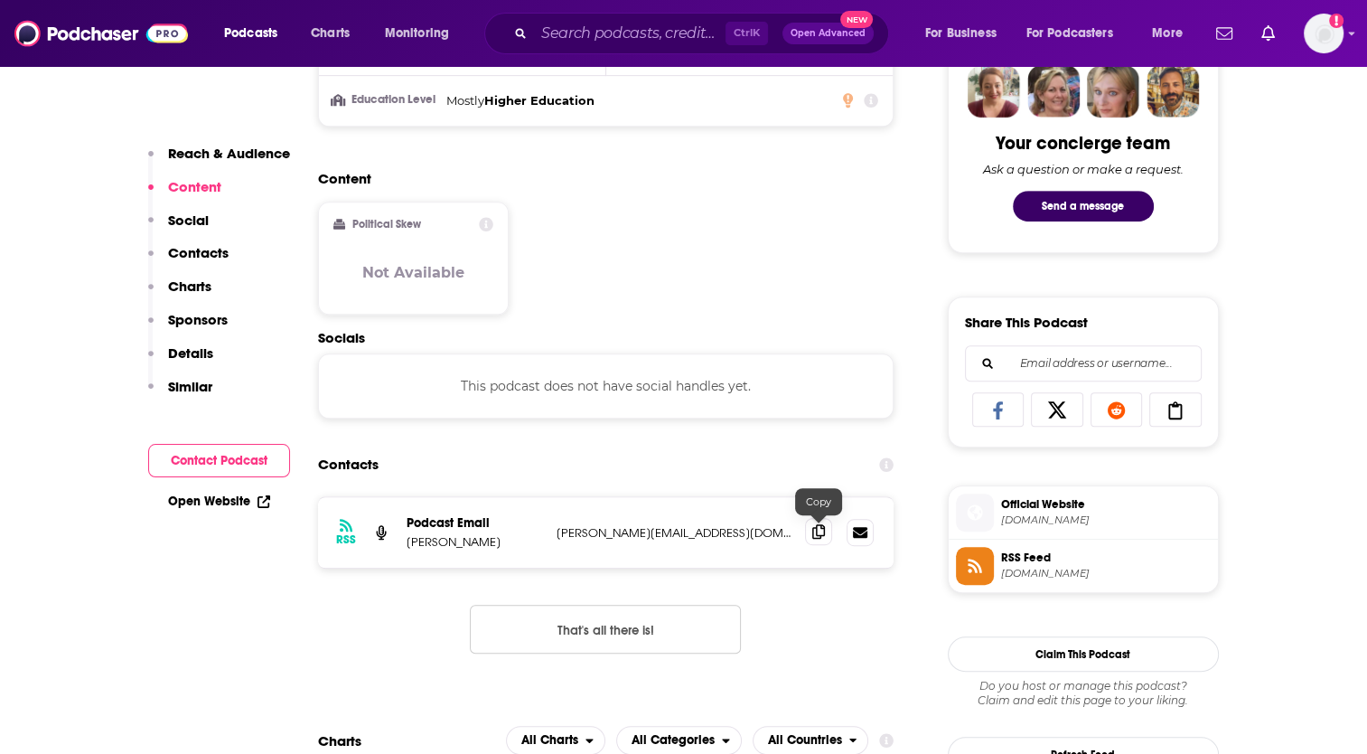
click at [816, 529] on icon at bounding box center [818, 531] width 13 height 14
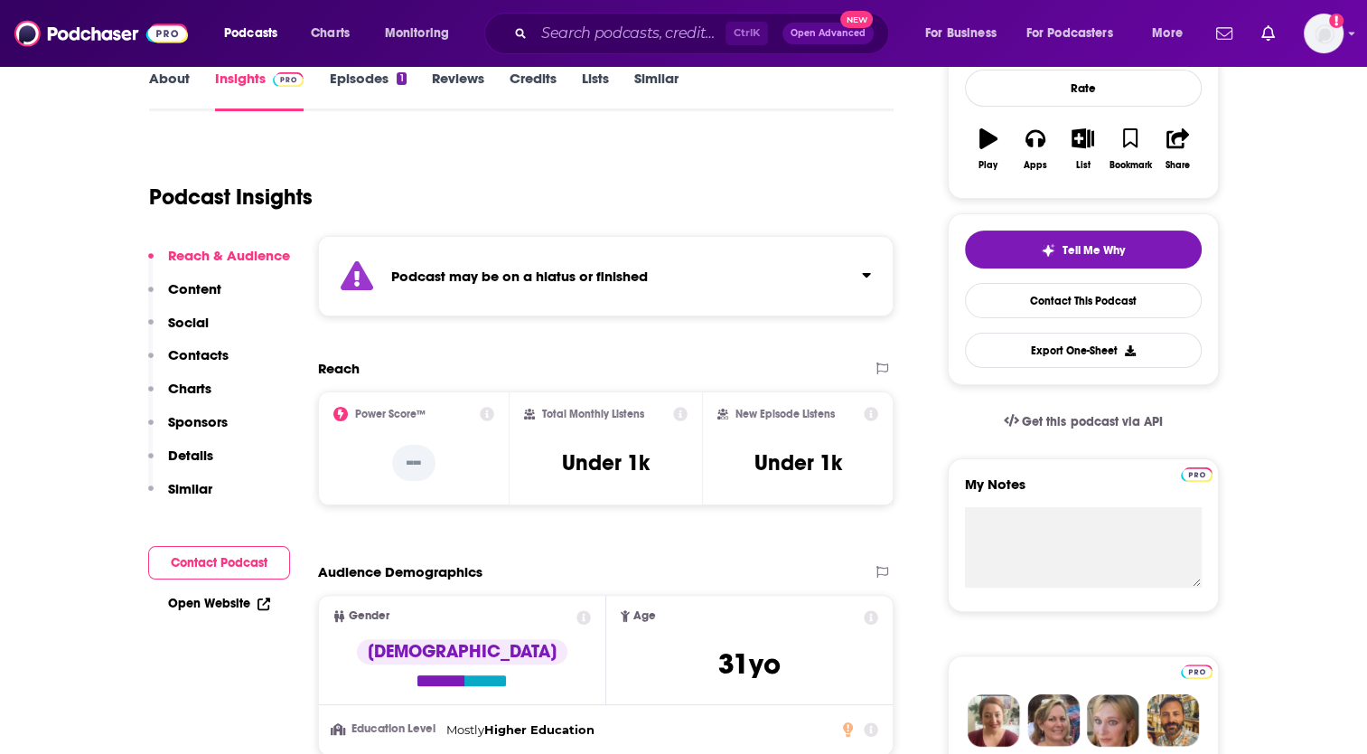
scroll to position [0, 0]
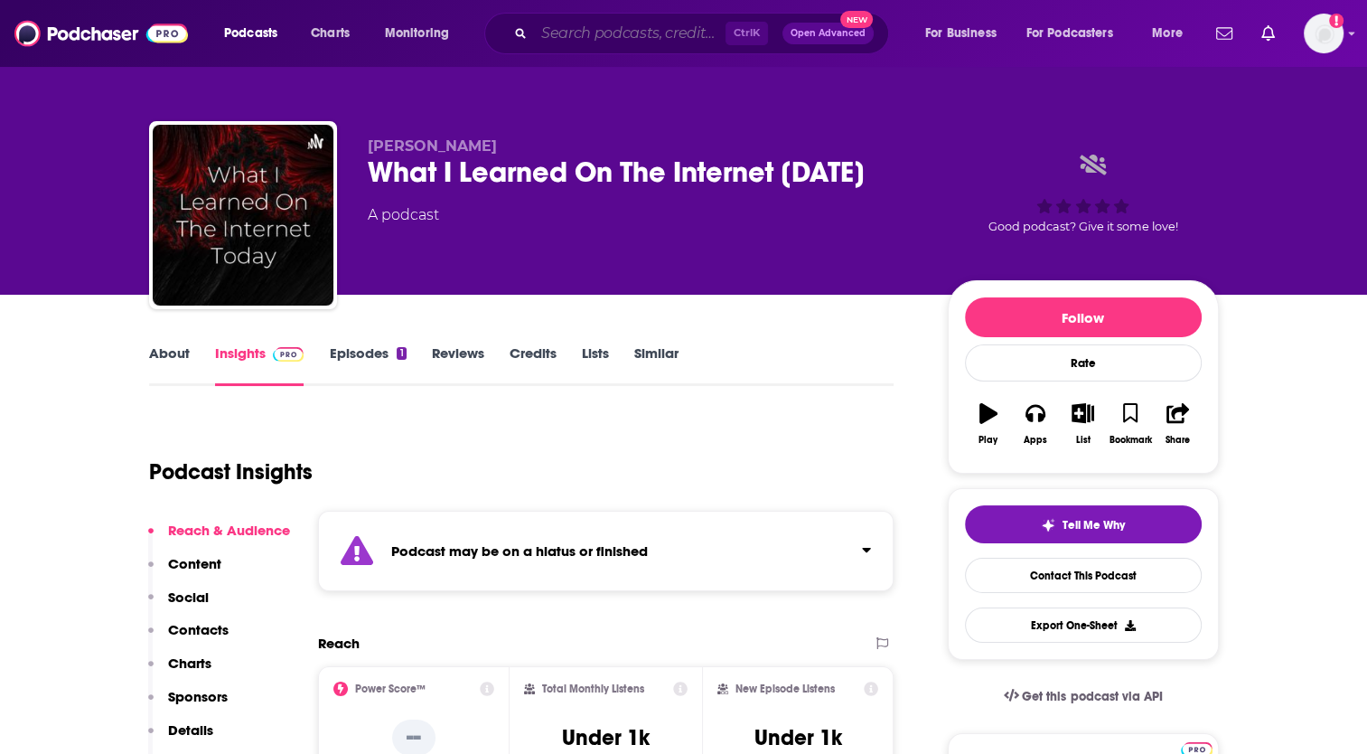
click at [622, 38] on input "Search podcasts, credits, & more..." at bounding box center [630, 33] width 192 height 29
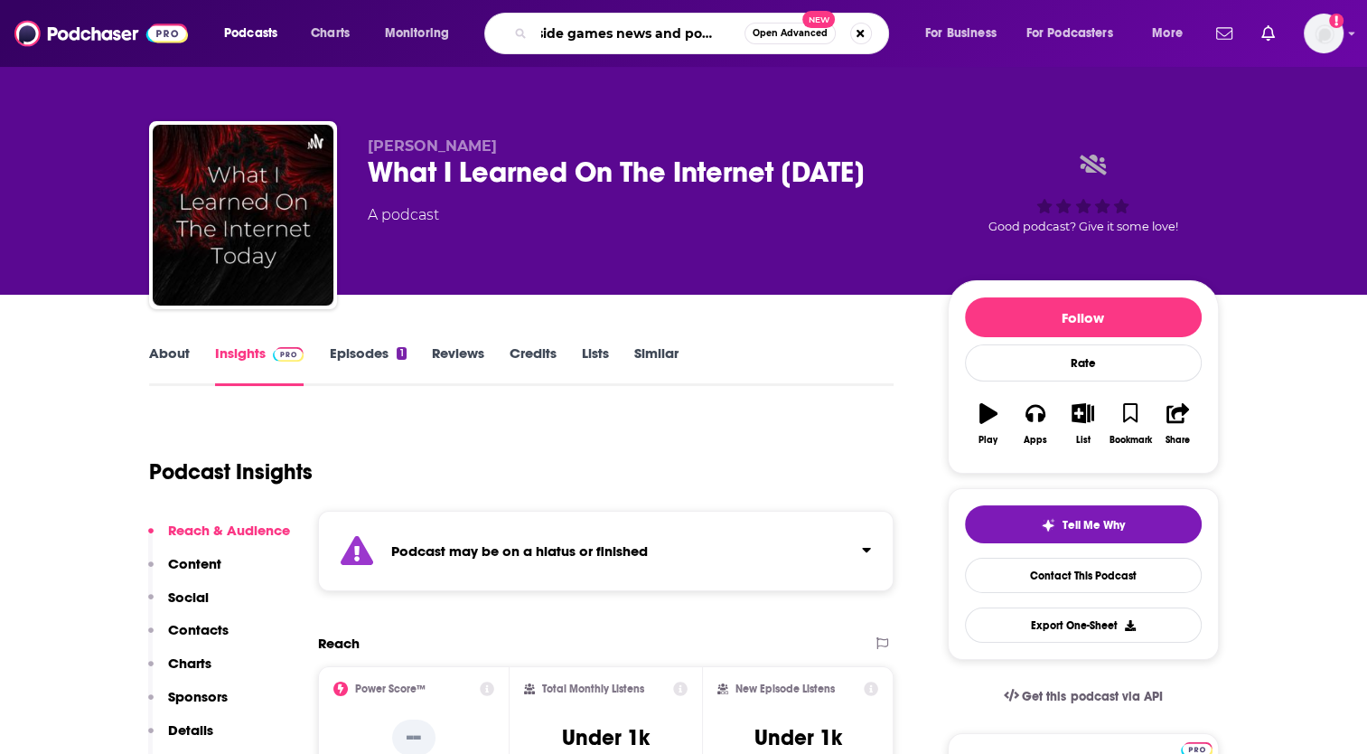
type input "Inside games news and podcasts"
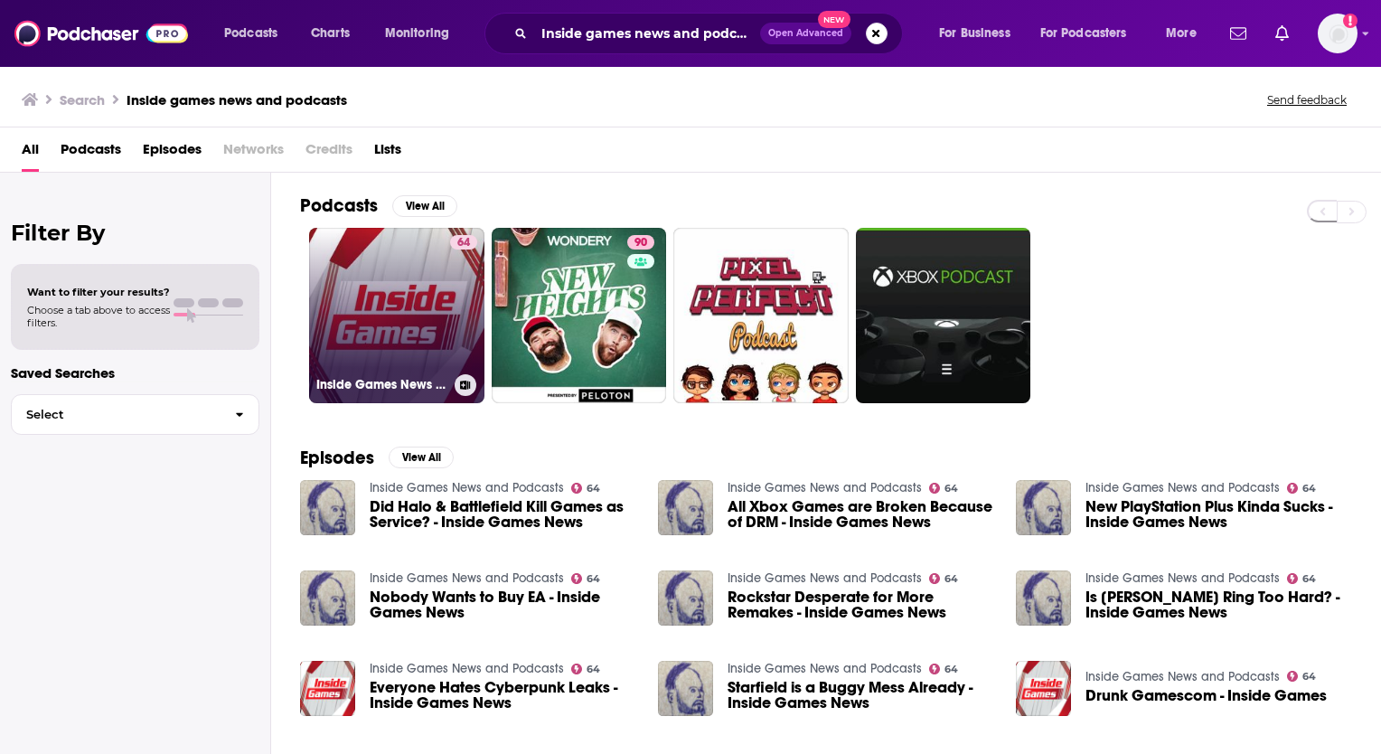
click at [409, 313] on link "64 Inside Games News and Podcasts" at bounding box center [396, 315] width 175 height 175
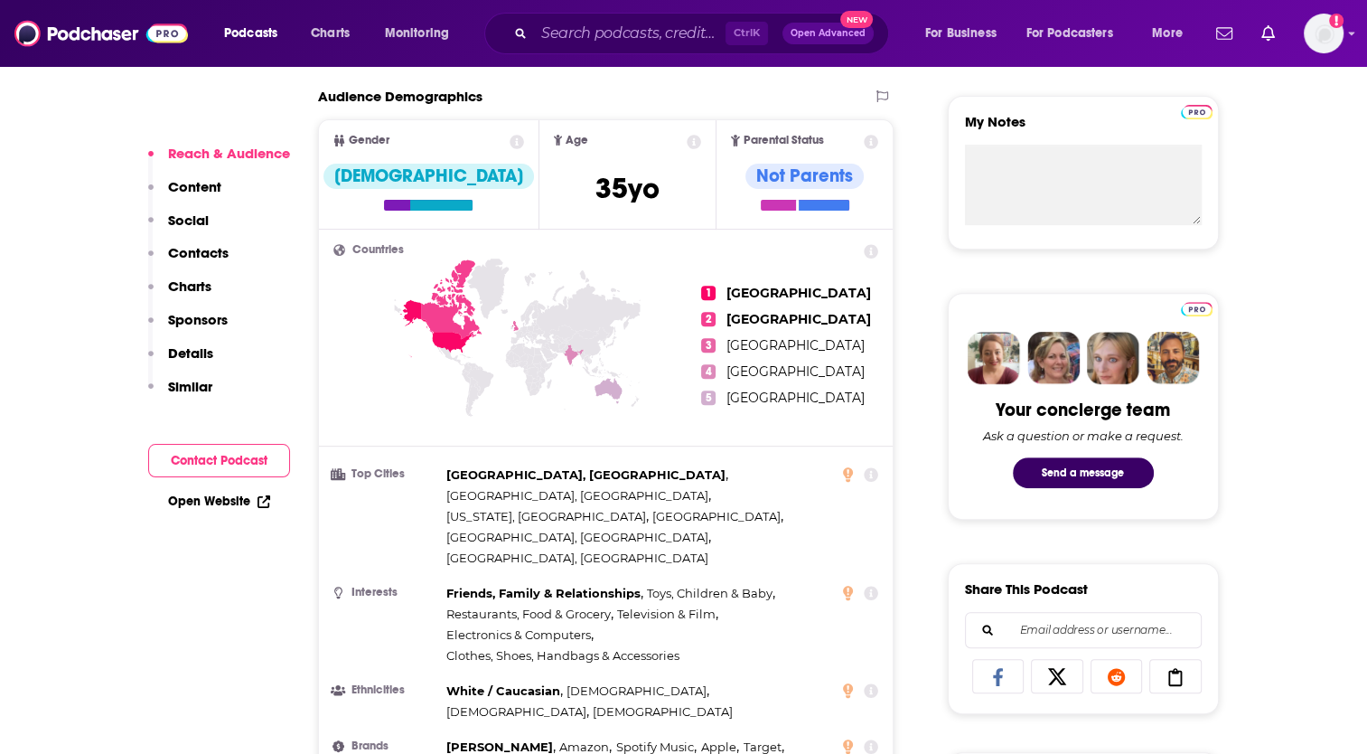
scroll to position [452, 0]
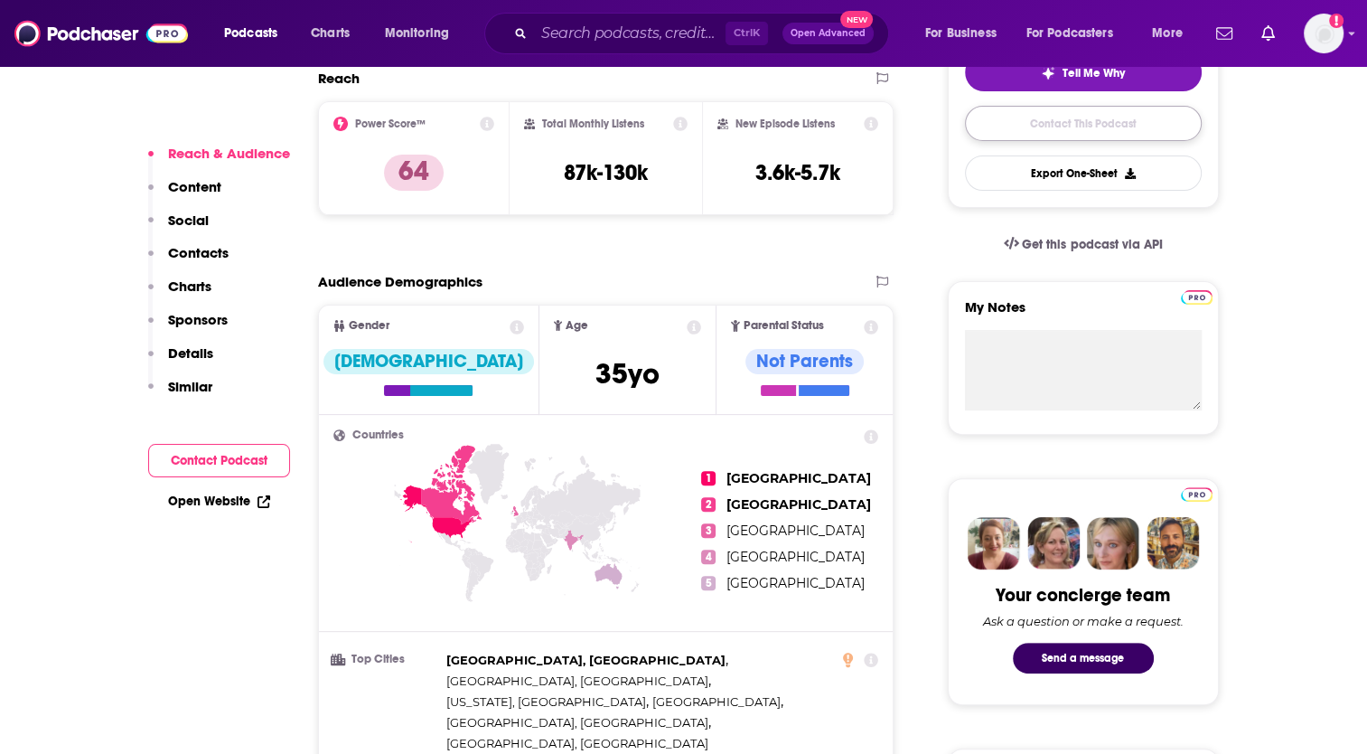
click at [1077, 125] on link "Contact This Podcast" at bounding box center [1083, 123] width 237 height 35
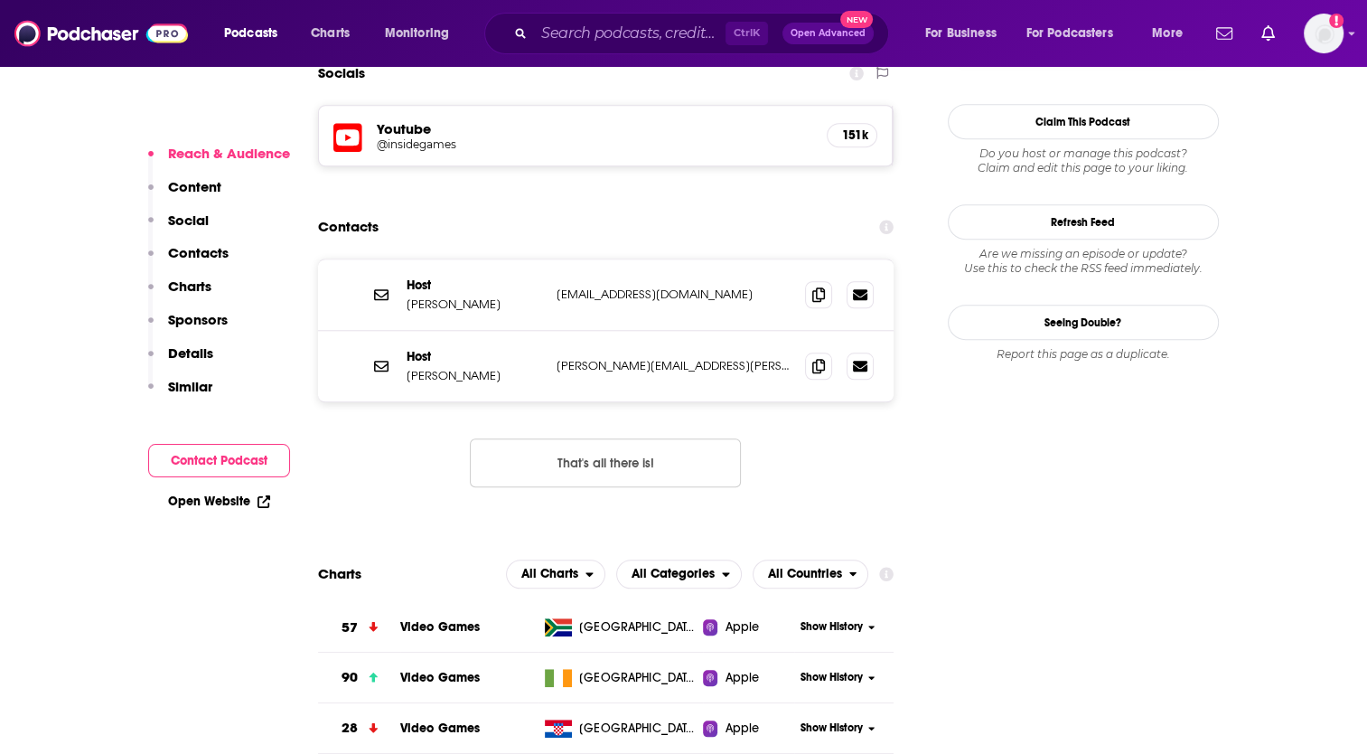
scroll to position [1559, 0]
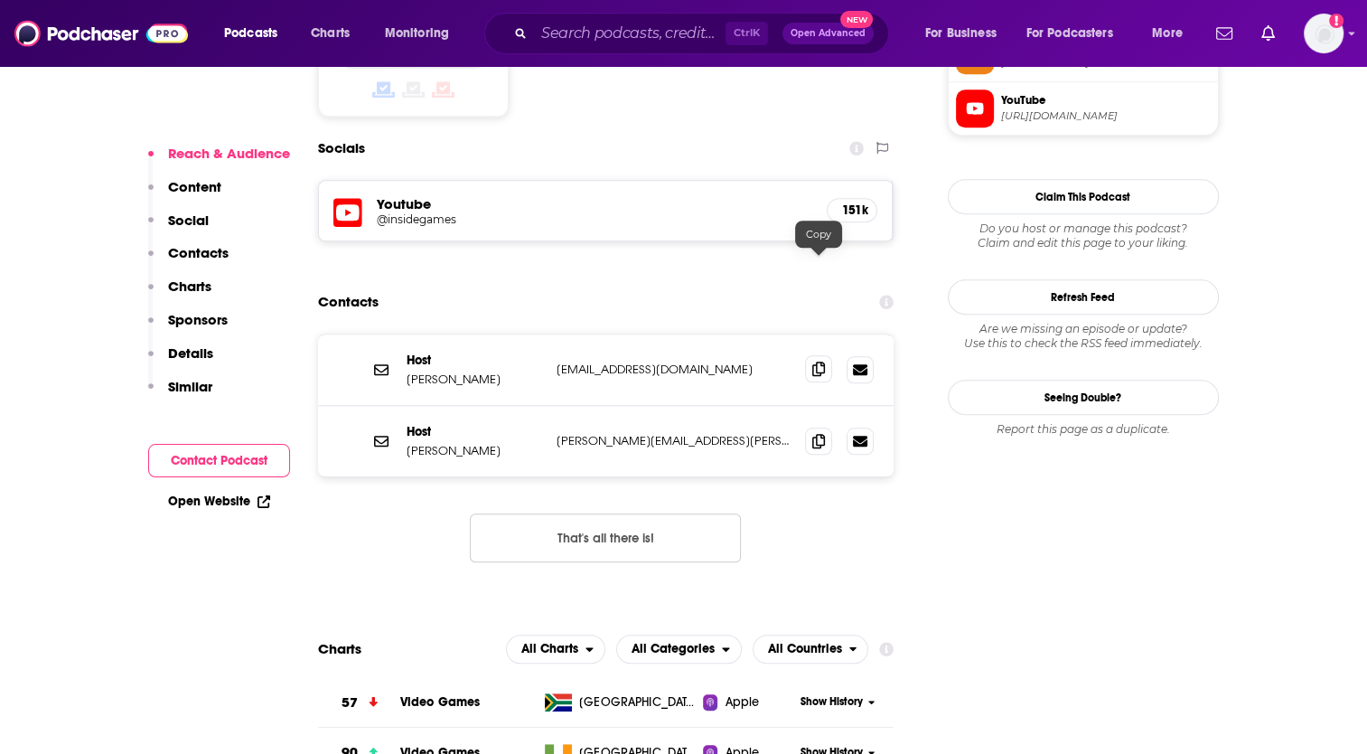
click at [820, 361] on icon at bounding box center [818, 368] width 13 height 14
click at [826, 426] on span at bounding box center [818, 439] width 27 height 27
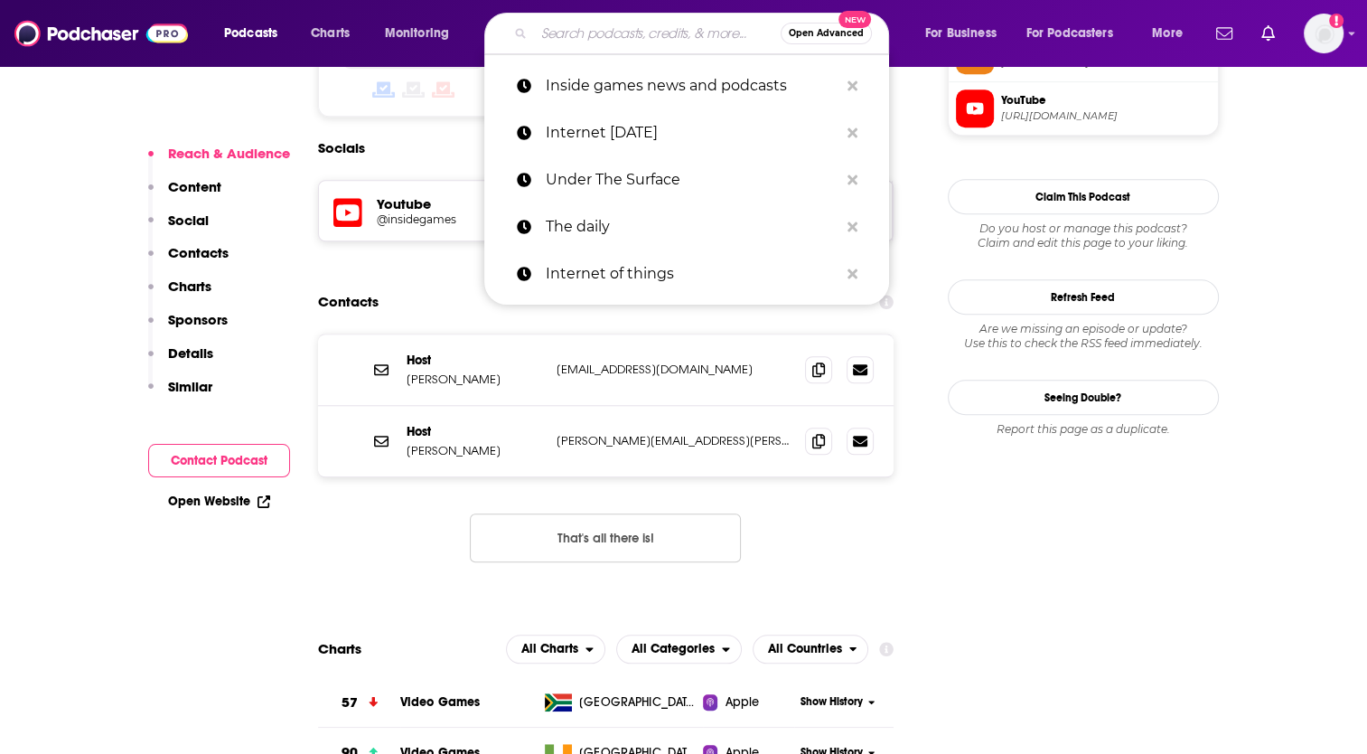
paste input "Everyone's Business (But Mine) with [PERSON_NAME]"
type input "Everyone's Business (But Mine) with [PERSON_NAME]"
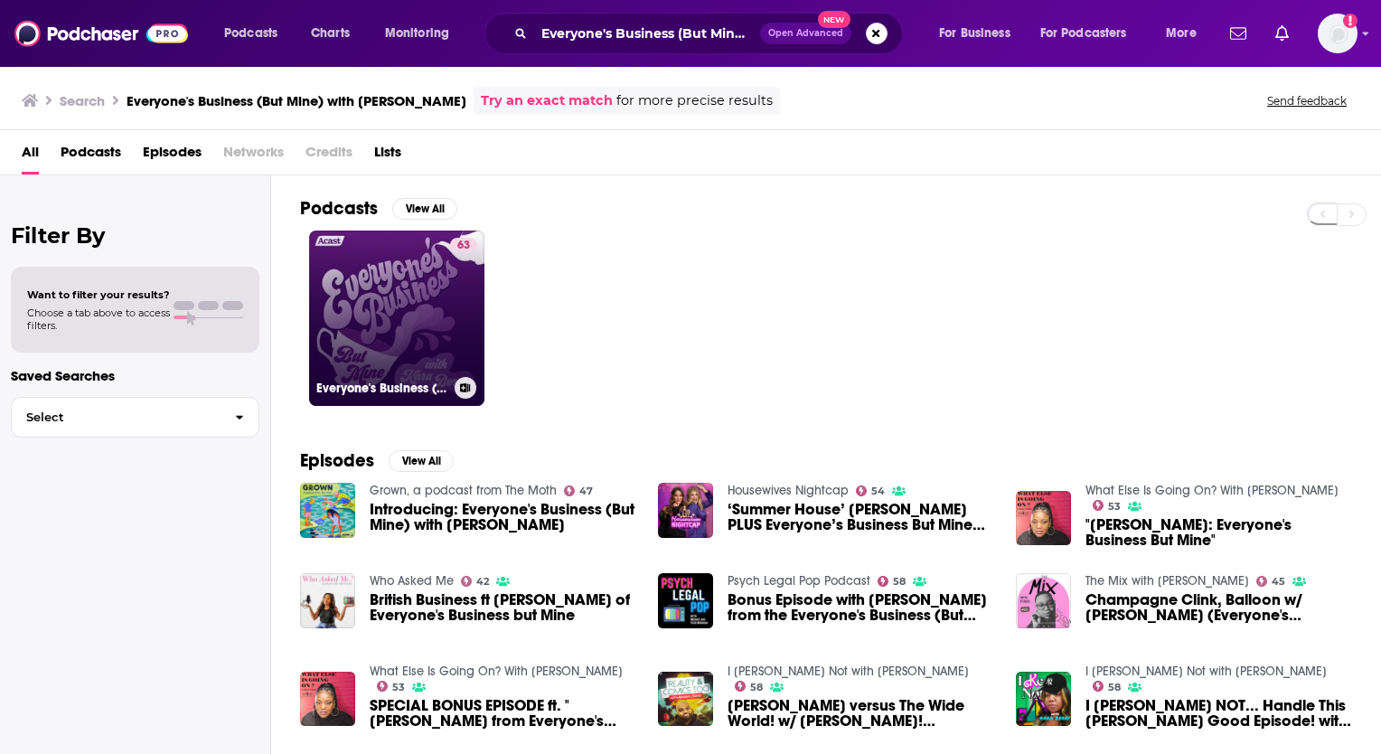
click at [405, 305] on link "63 Everyone's Business (But Mine) with [PERSON_NAME]" at bounding box center [396, 317] width 175 height 175
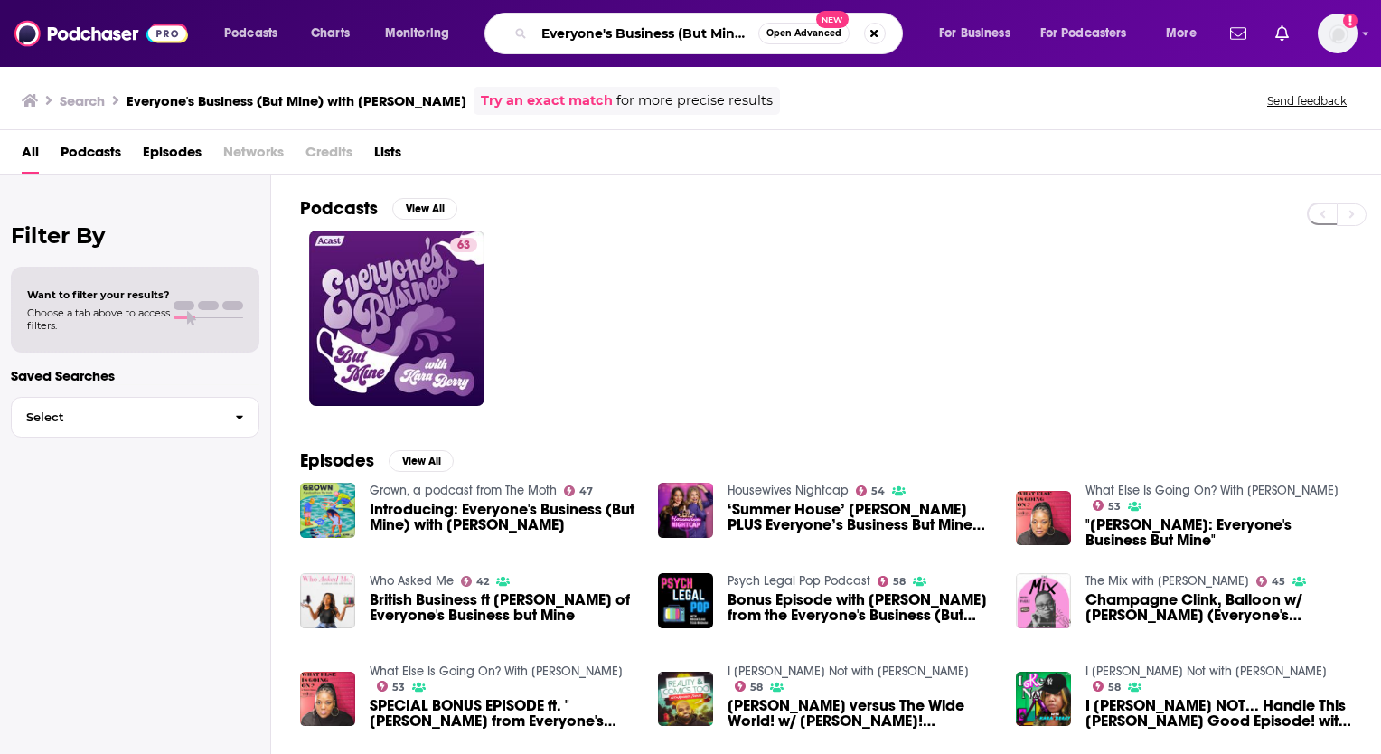
scroll to position [0, 108]
drag, startPoint x: 567, startPoint y: 38, endPoint x: 879, endPoint y: 63, distance: 312.7
click at [879, 63] on div "Podcasts Charts Monitoring Everyone's Business (But Mine) with [PERSON_NAME] Op…" at bounding box center [690, 33] width 1381 height 67
paste input "Posting Through It"
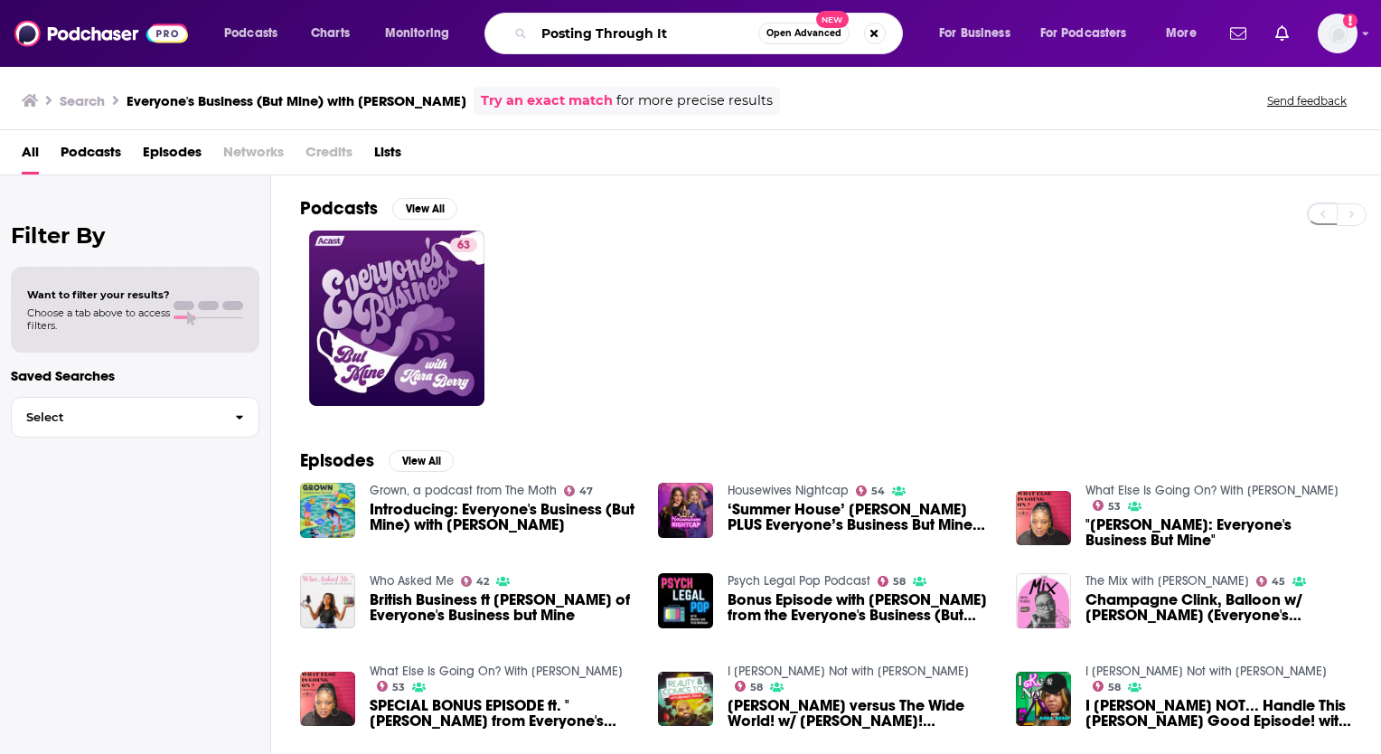
type input "Posting Through It"
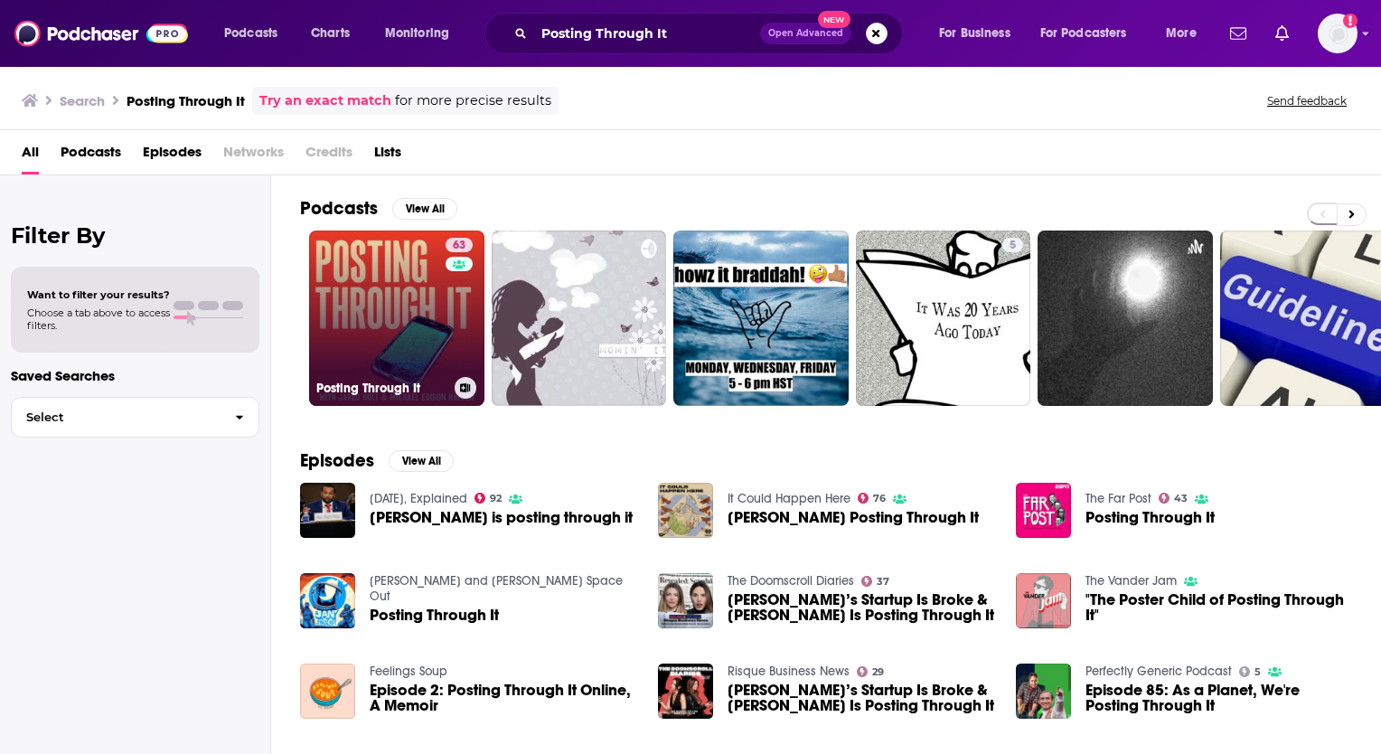
click at [359, 304] on link "63 Posting Through It" at bounding box center [396, 317] width 175 height 175
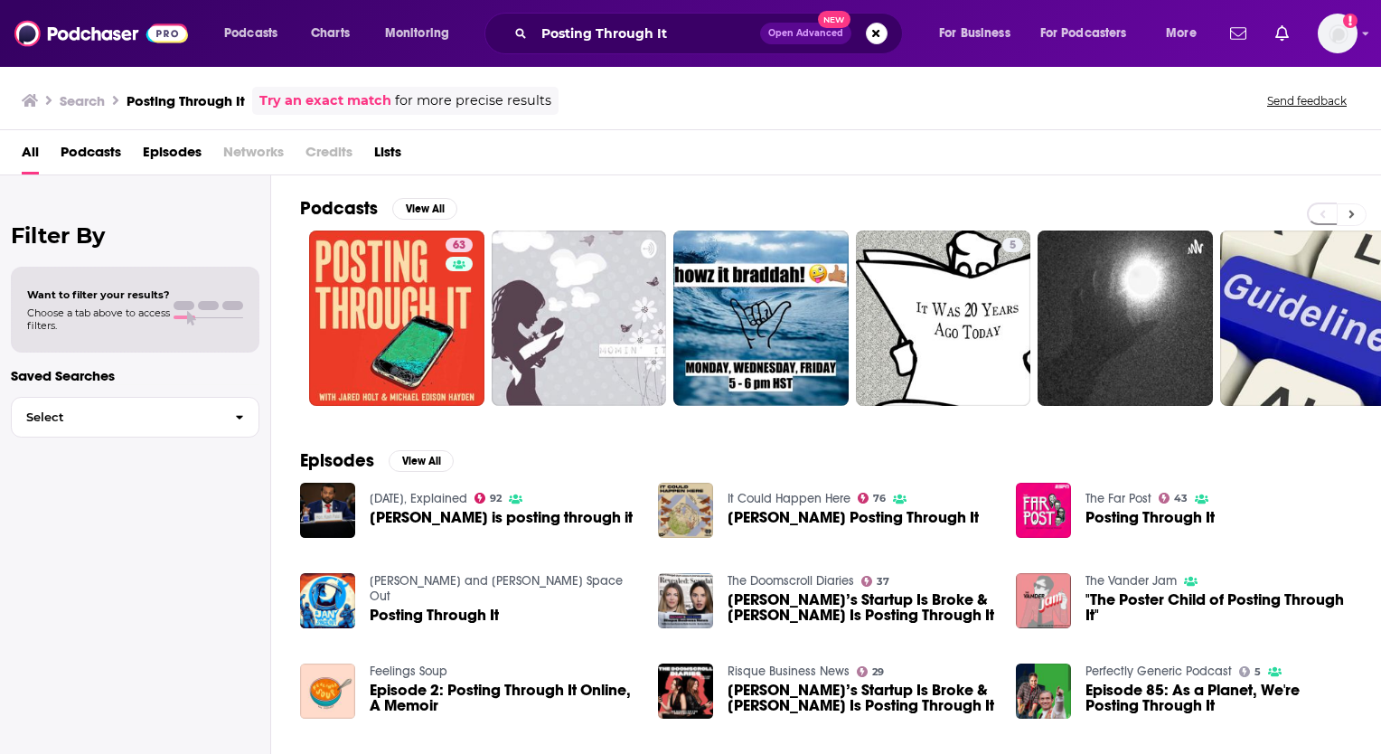
click at [1354, 212] on button at bounding box center [1351, 214] width 30 height 23
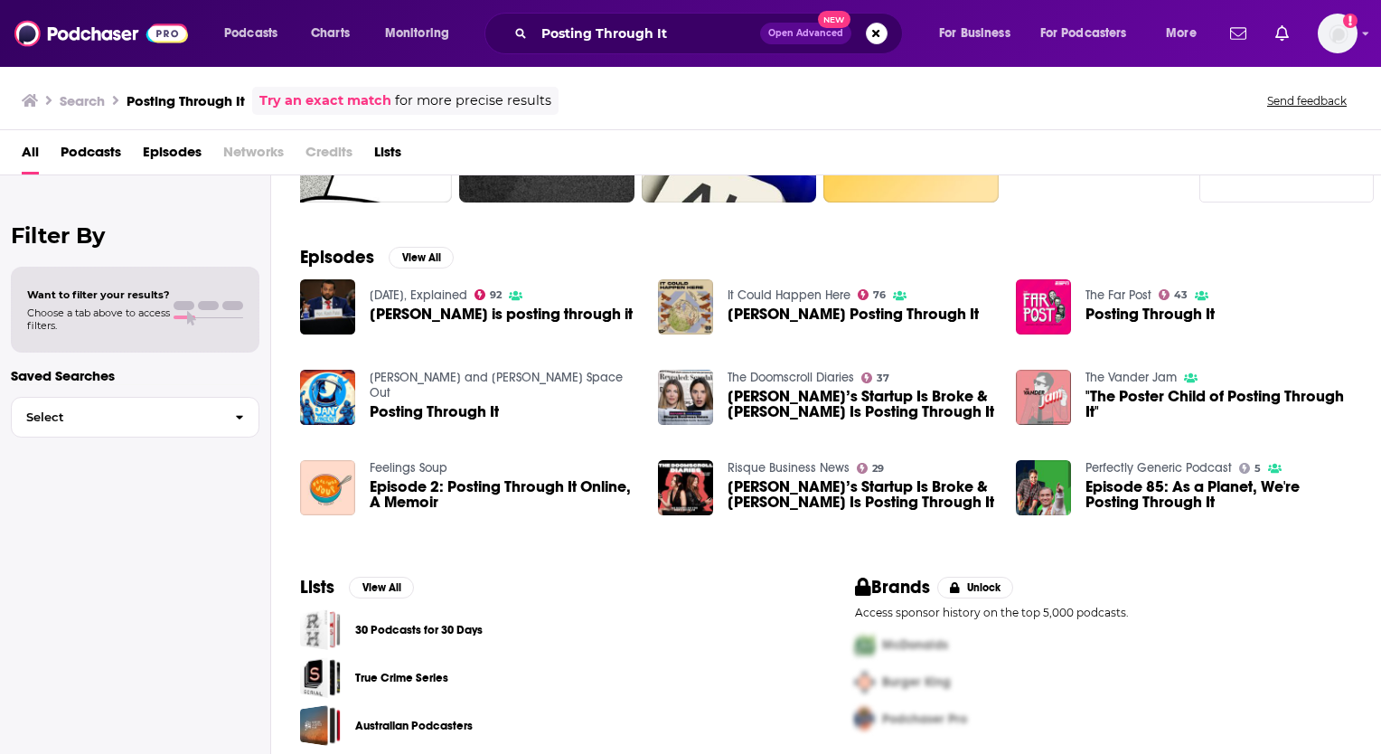
scroll to position [213, 0]
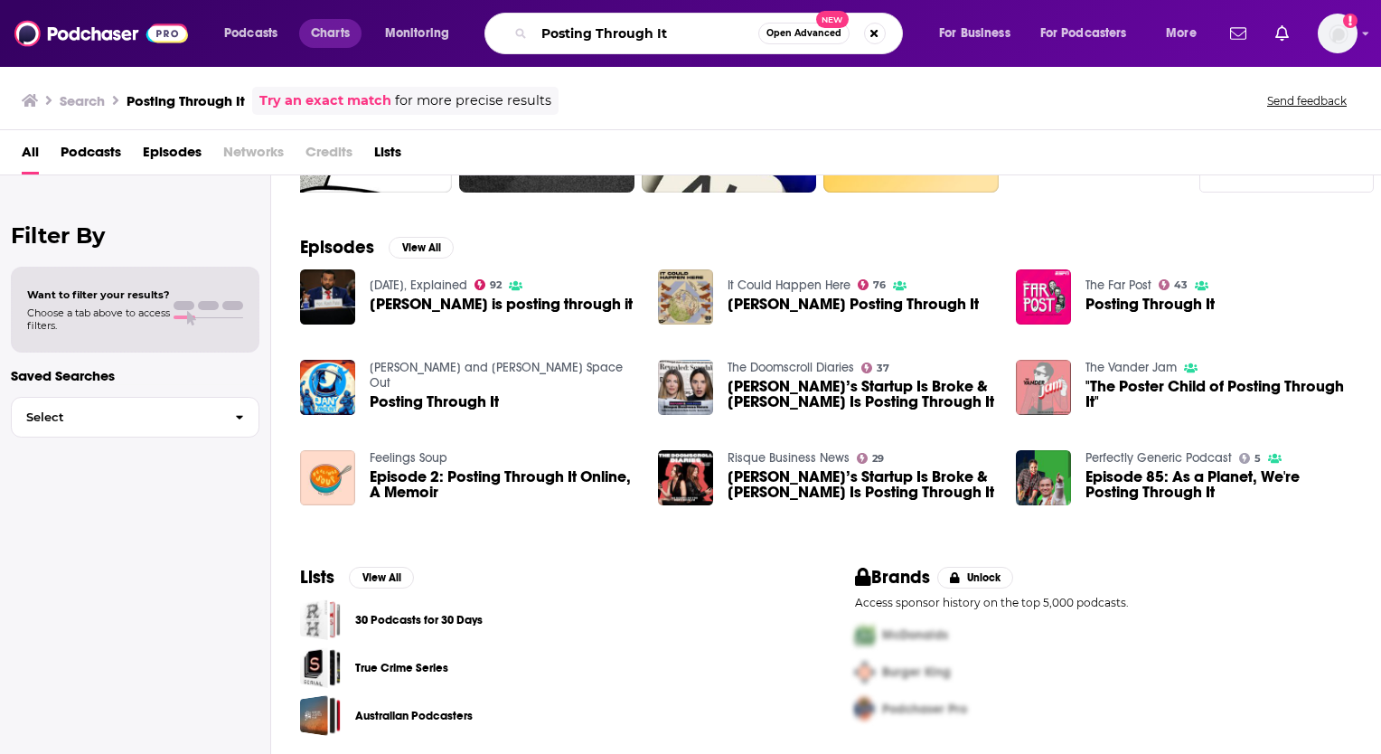
drag, startPoint x: 687, startPoint y: 31, endPoint x: 361, endPoint y: 29, distance: 325.3
click at [361, 29] on div "Podcasts Charts Monitoring Posting Through It Open Advanced New For Business Fo…" at bounding box center [712, 34] width 1002 height 42
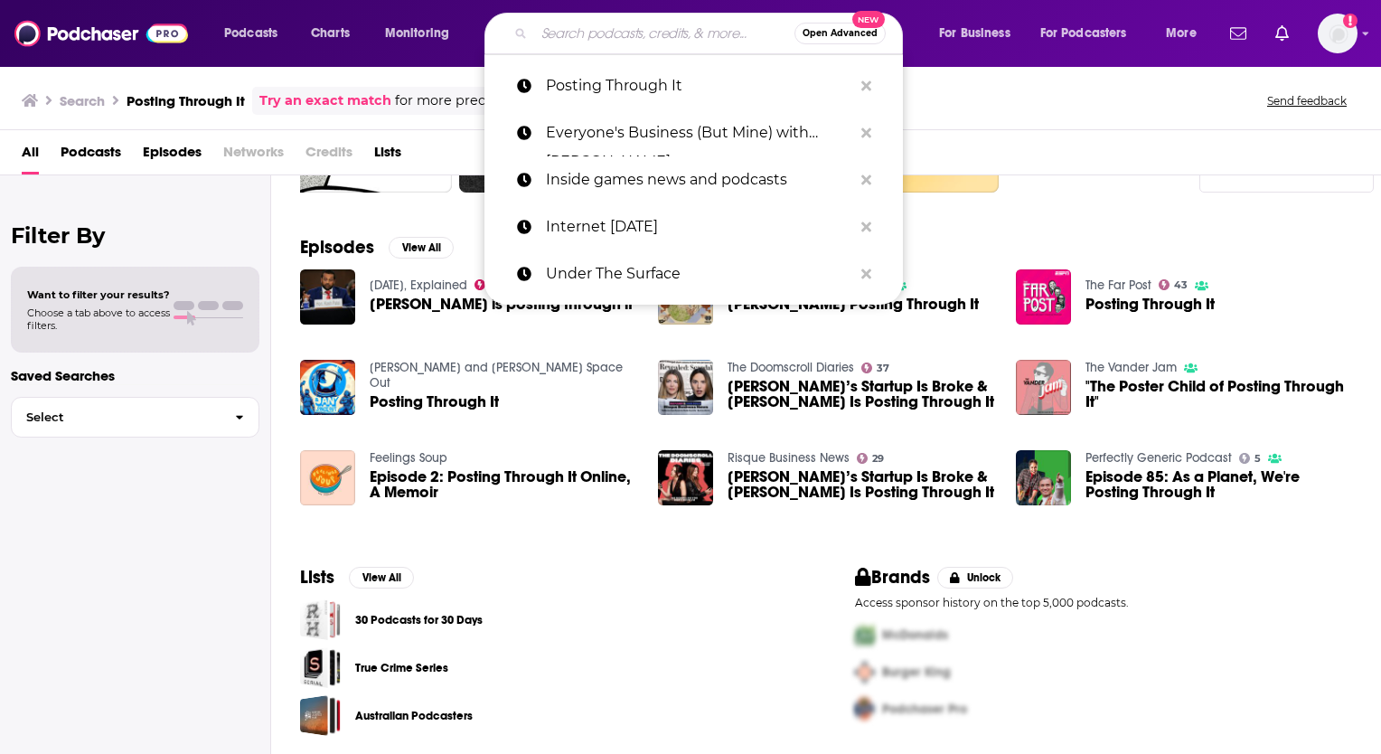
paste input "In This Episode: Everybody Dies"
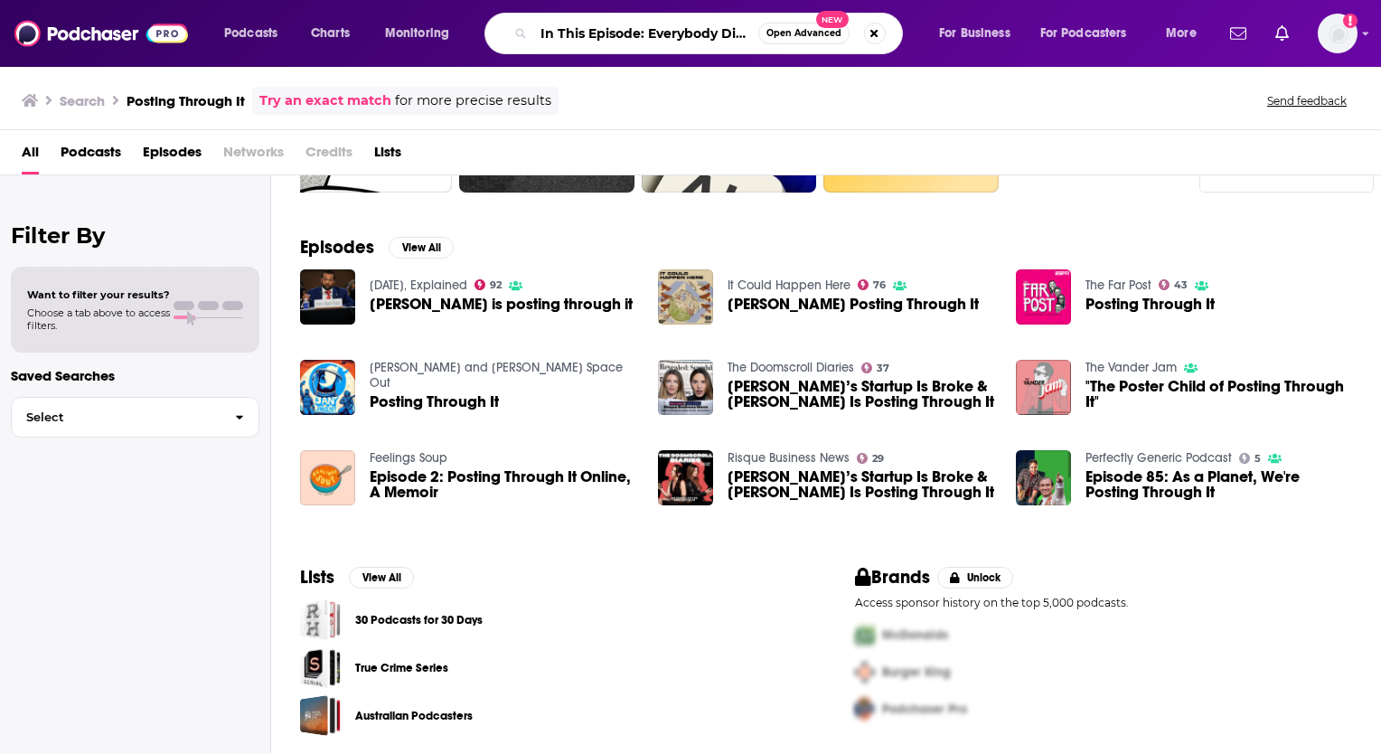
type input "In This Episode: Everybody Dies"
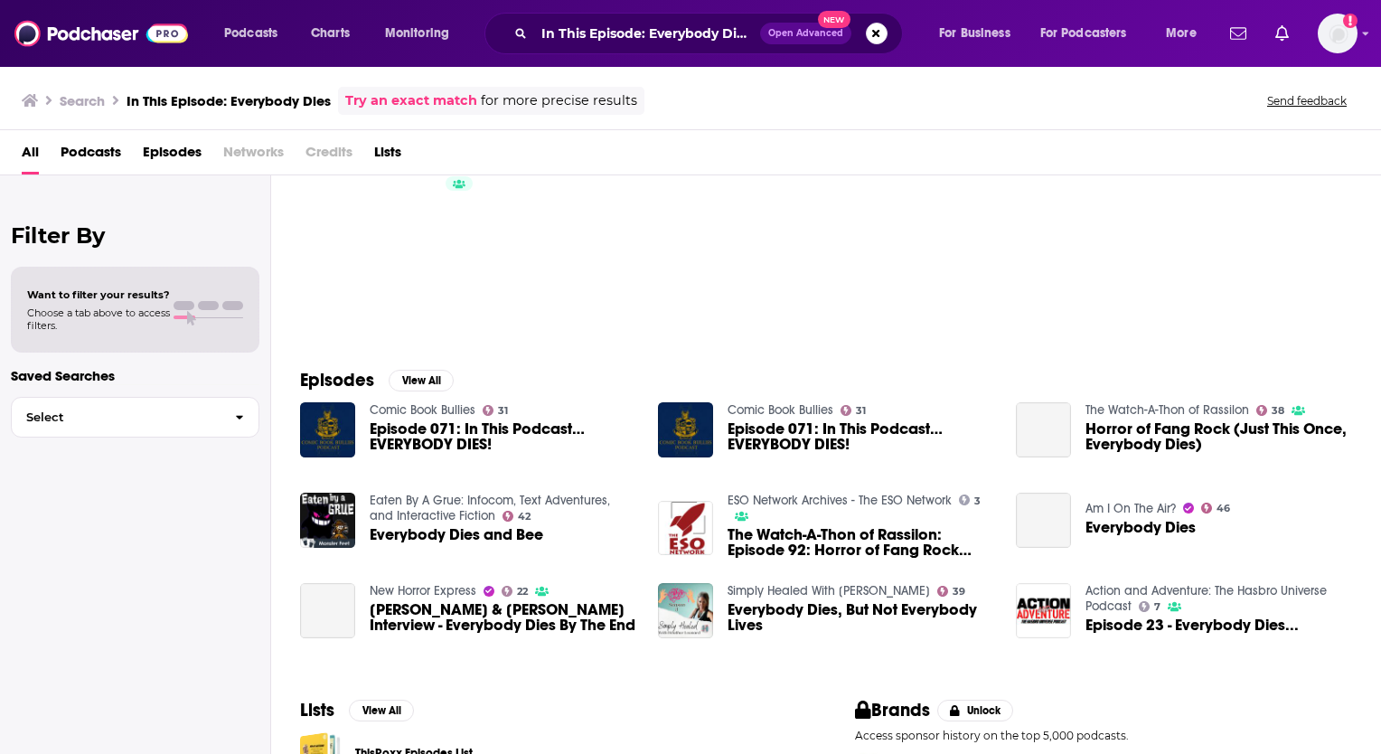
scroll to position [33, 0]
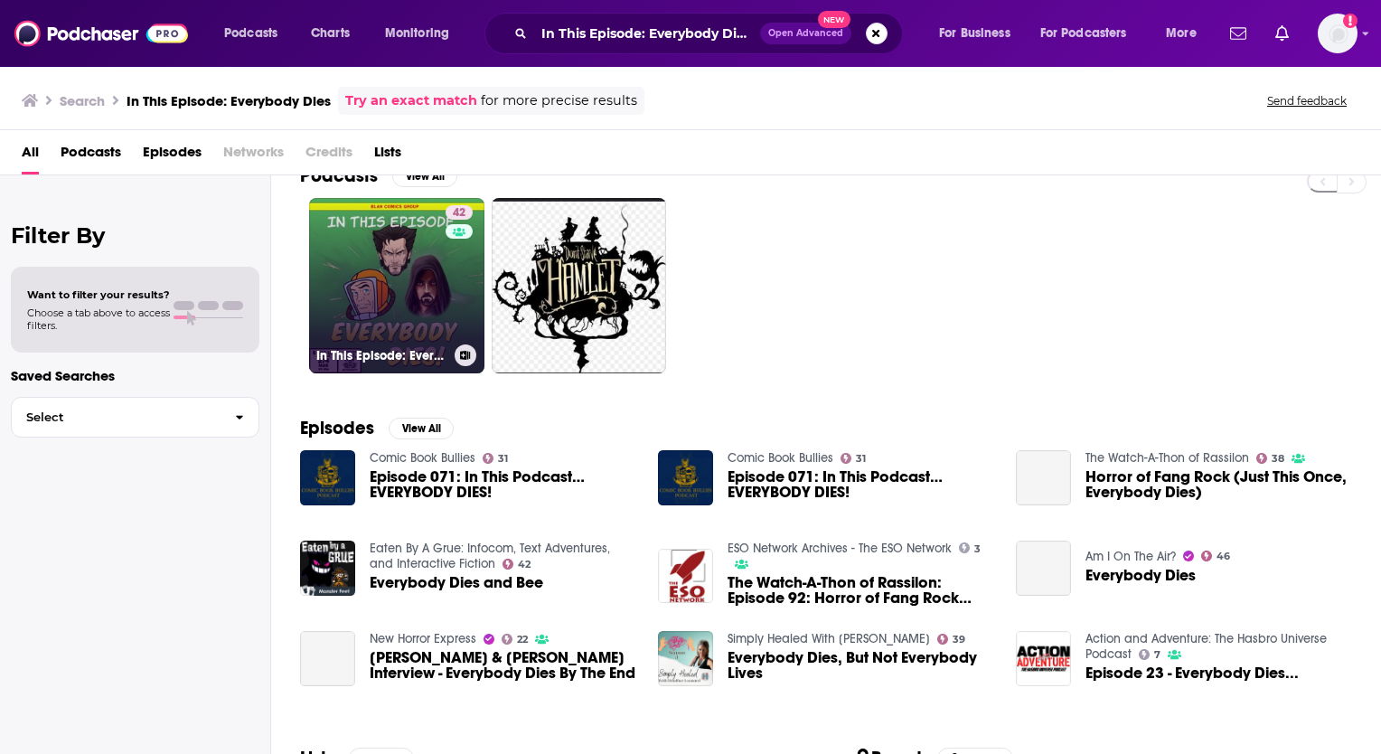
click at [405, 260] on link "42 In This Episode: Everybody Dies" at bounding box center [396, 285] width 175 height 175
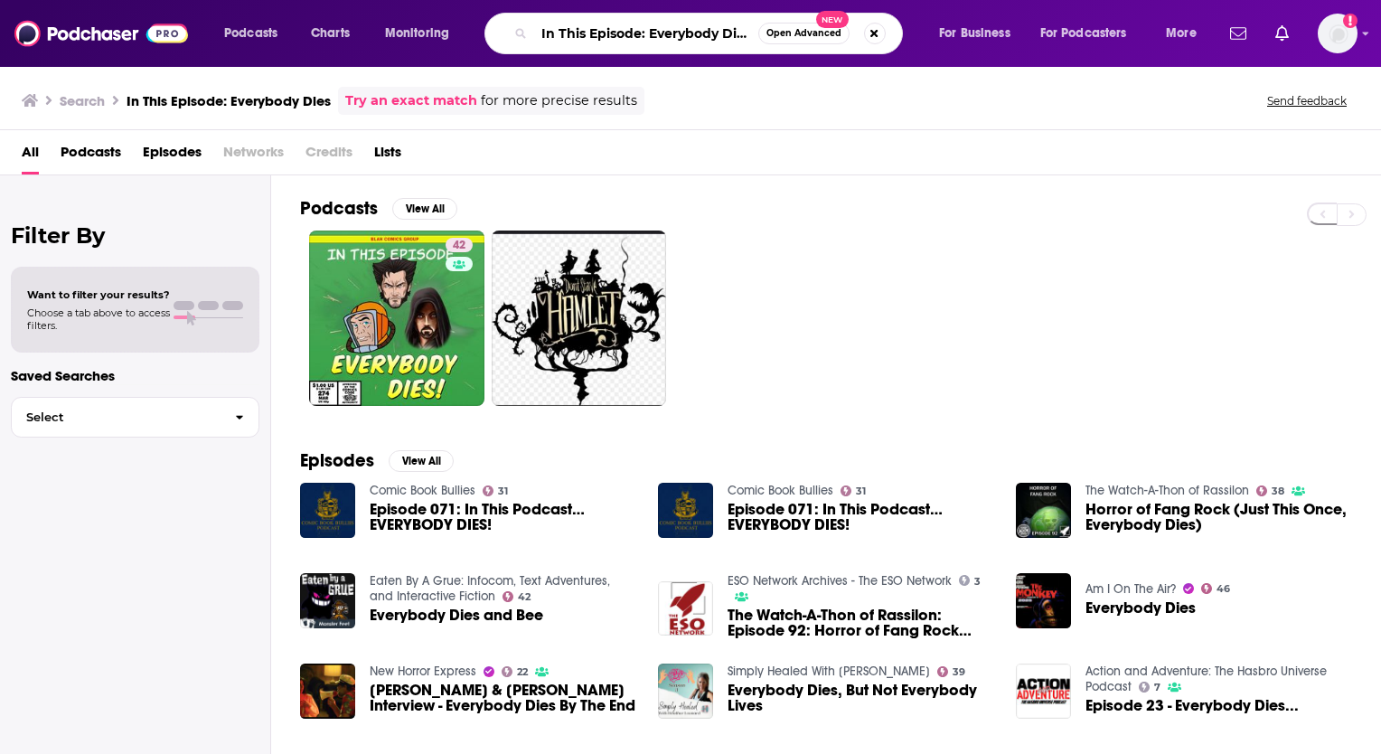
scroll to position [0, 1]
drag, startPoint x: 540, startPoint y: 30, endPoint x: 857, endPoint y: 47, distance: 316.7
click at [878, 42] on div "In This Episode: Everybody Dies Open Advanced New" at bounding box center [693, 34] width 418 height 42
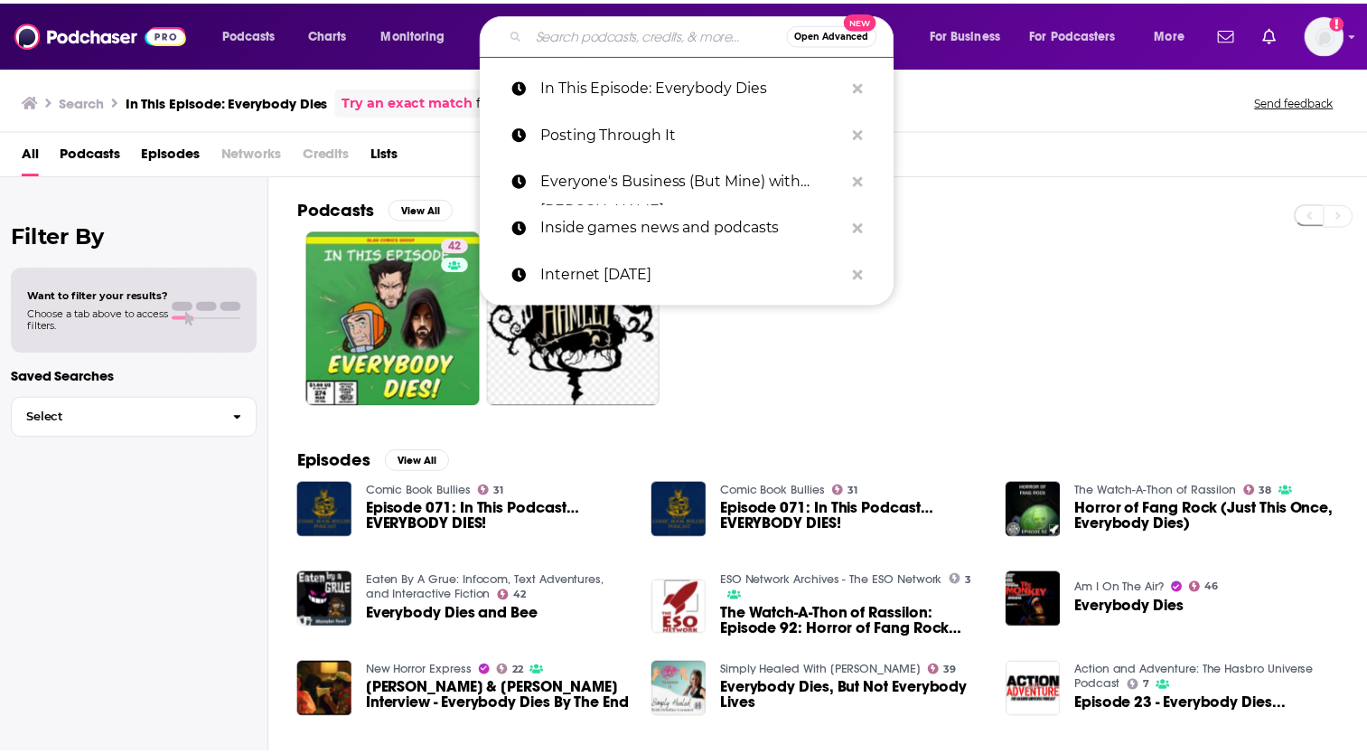
scroll to position [0, 0]
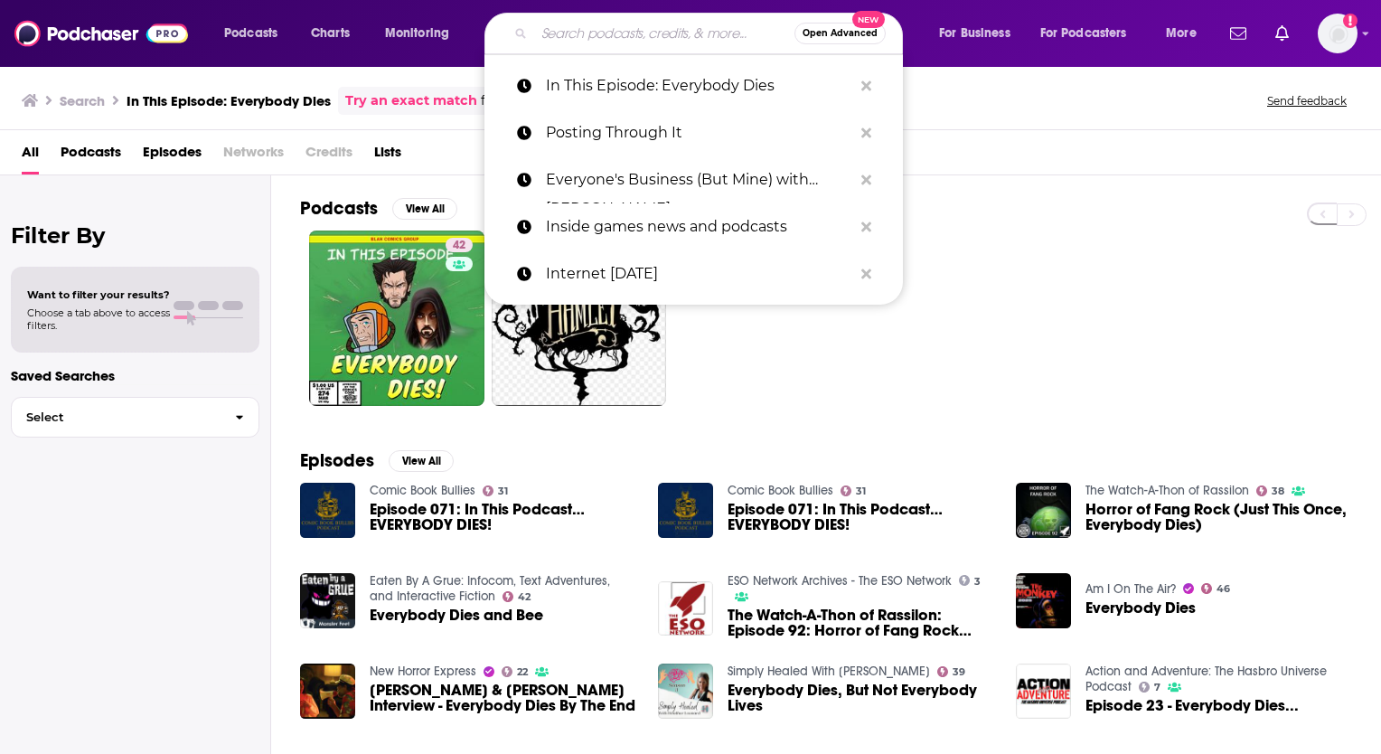
paste input "Extremely Internet"
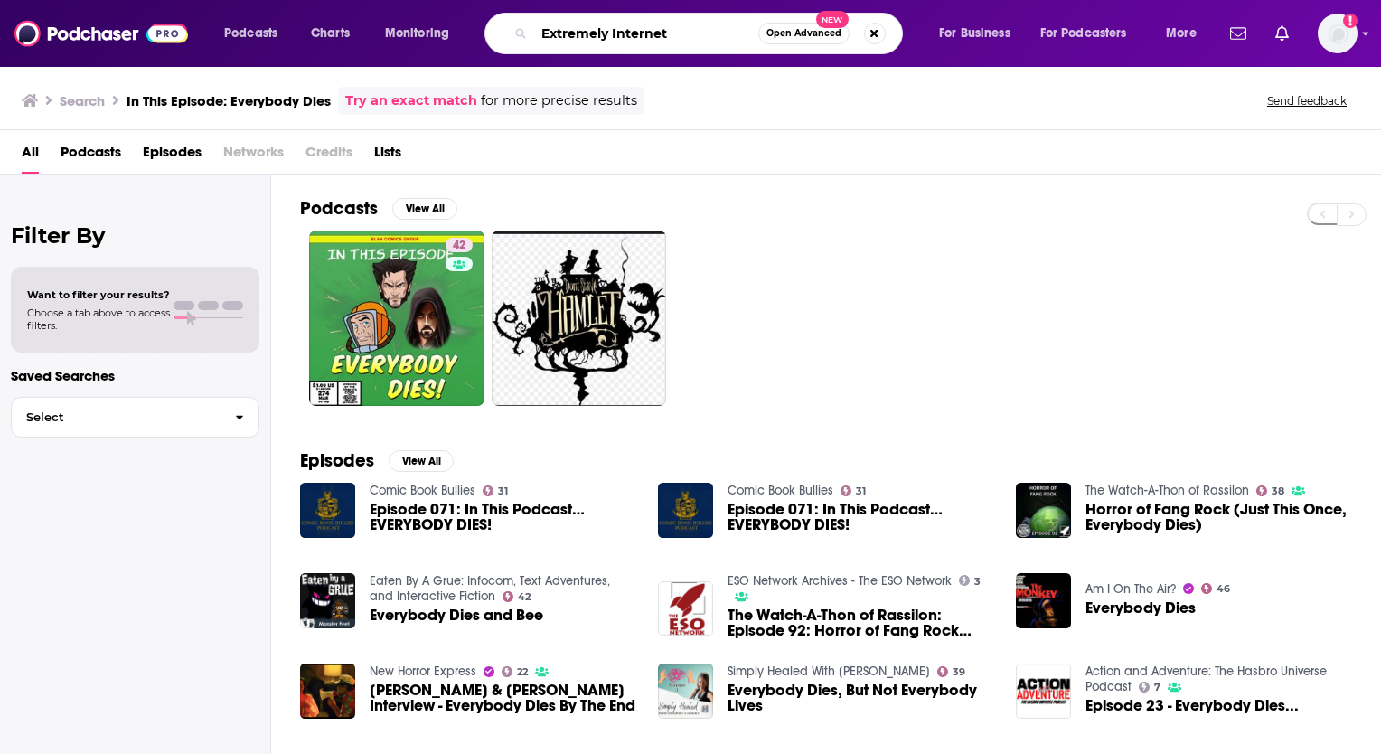
type input "Extremely Internet"
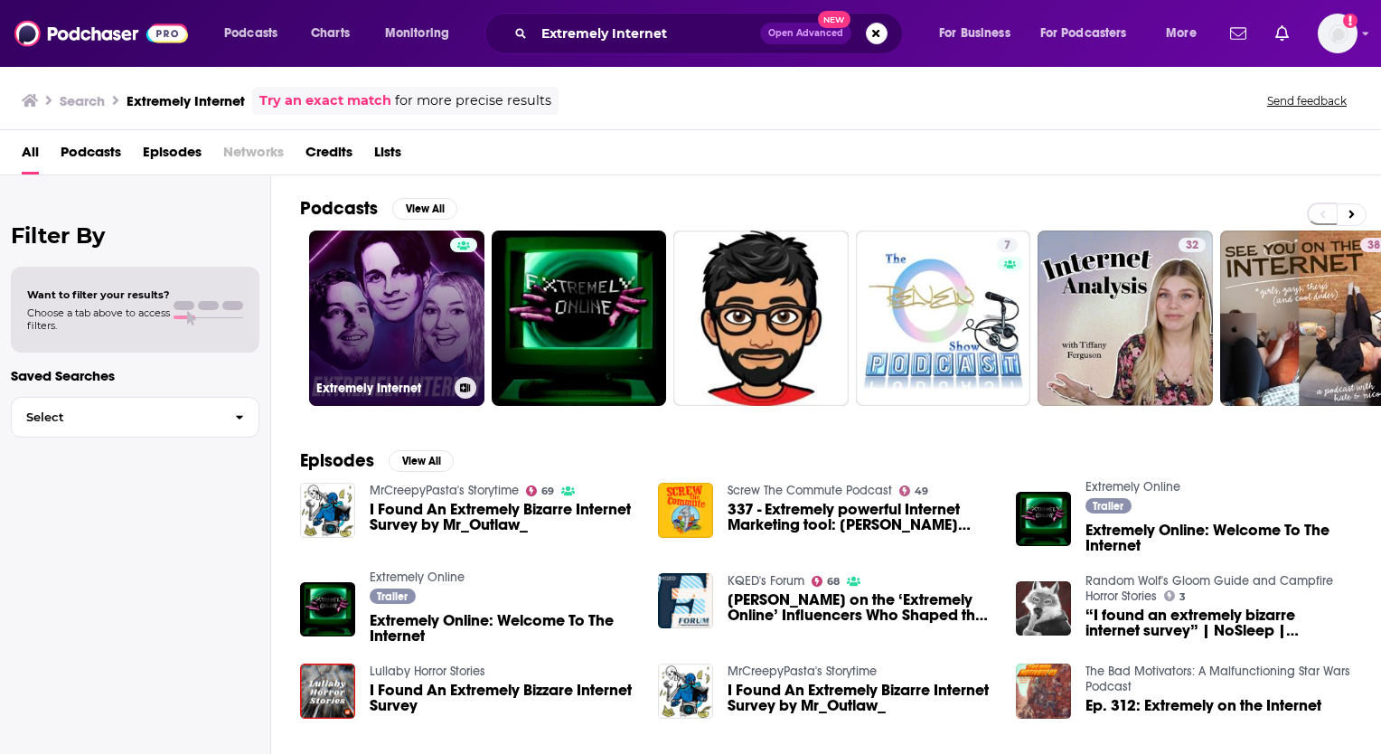
click at [389, 304] on link "Extremely Internet" at bounding box center [396, 317] width 175 height 175
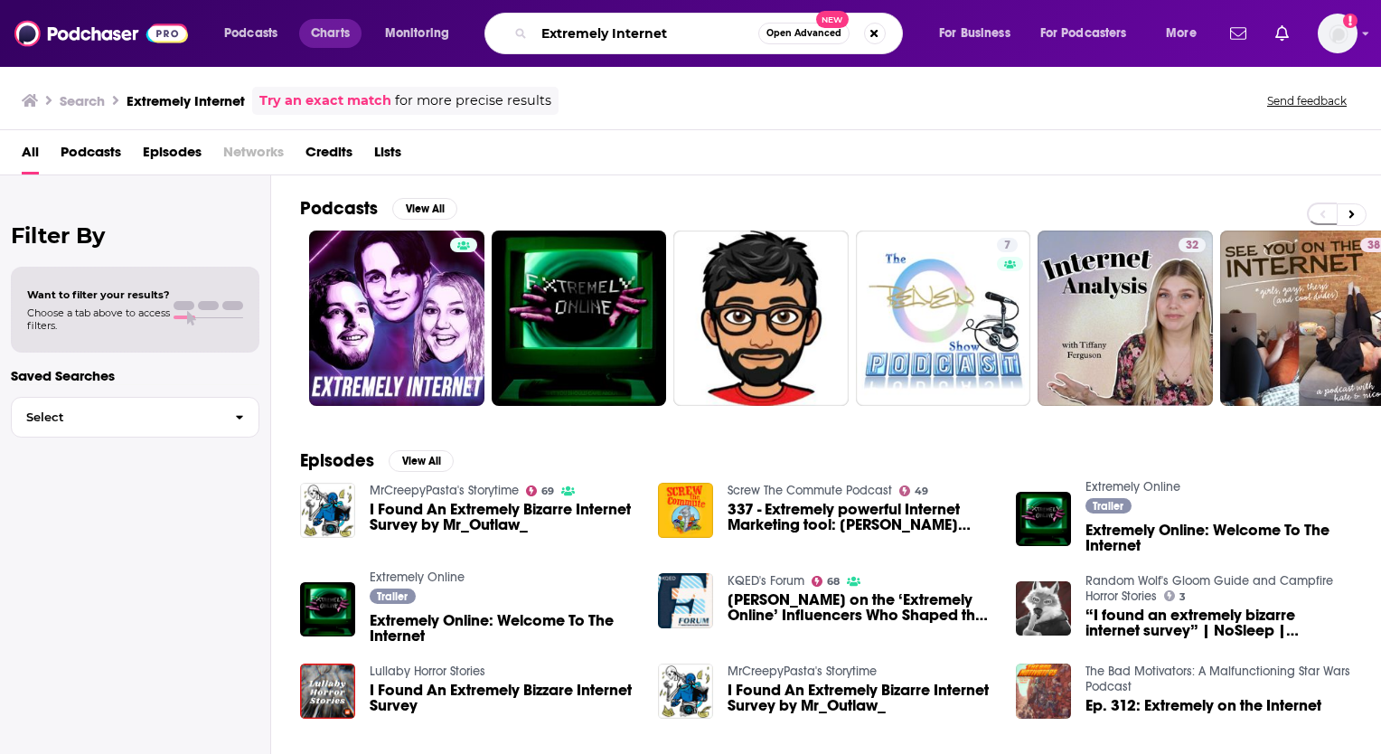
drag, startPoint x: 693, startPoint y: 42, endPoint x: 325, endPoint y: 34, distance: 367.8
click at [325, 34] on div "Podcasts Charts Monitoring Extremely Internet Open Advanced New For Business Fo…" at bounding box center [712, 34] width 1002 height 42
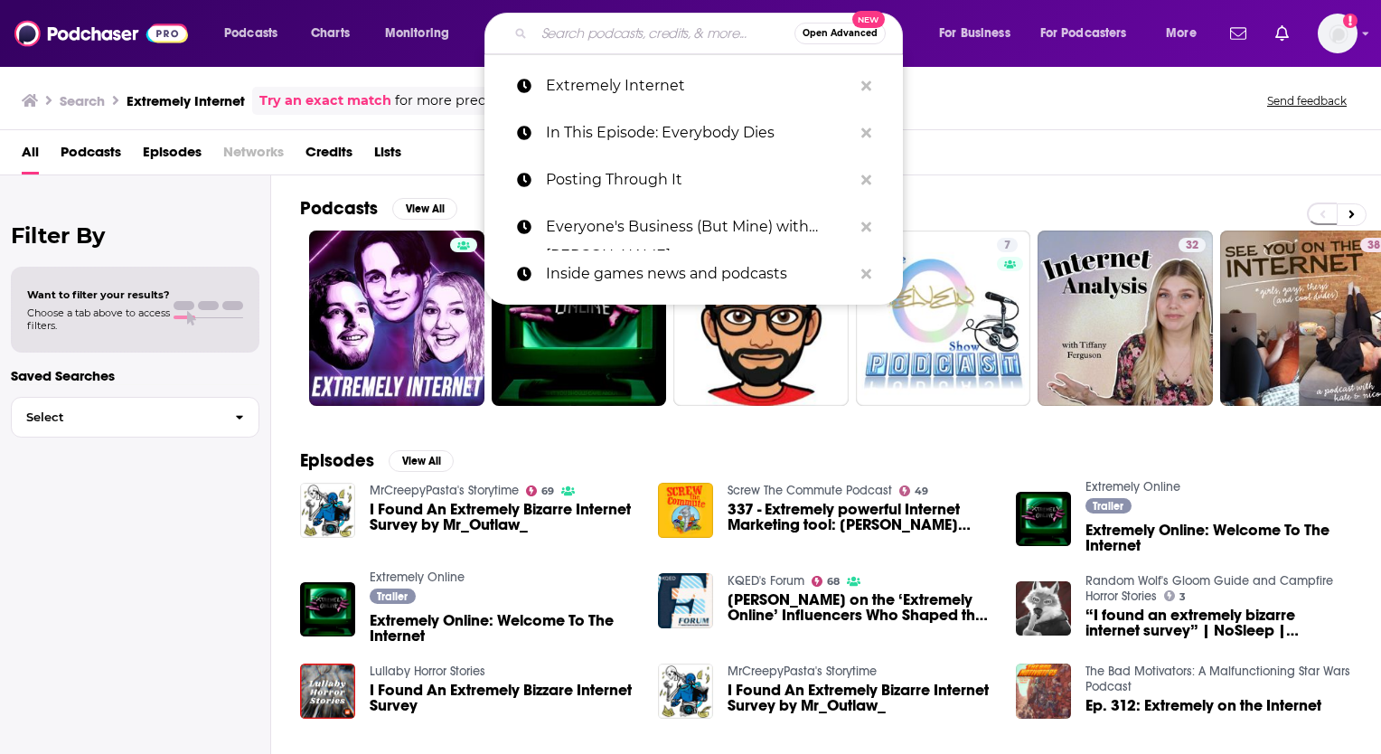
paste input "PersonBehindThePersona"
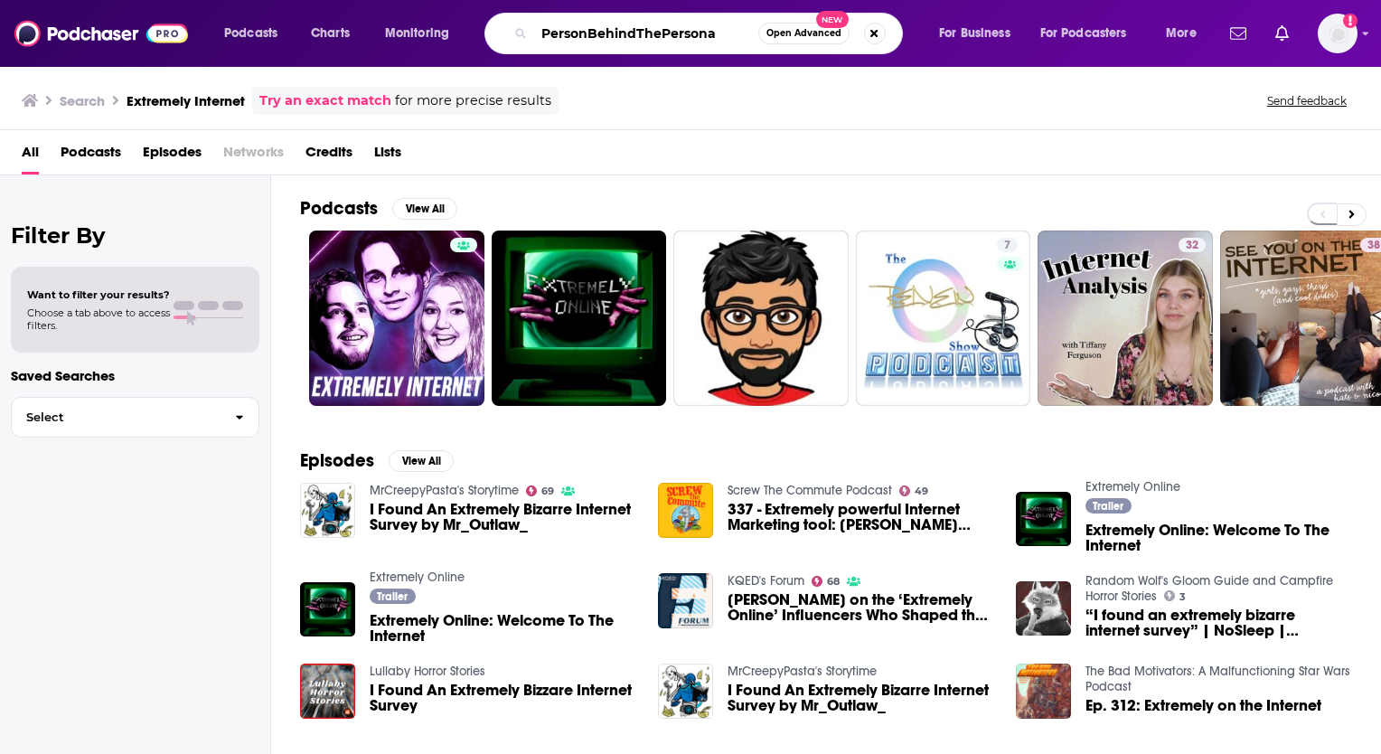
type input "PersonBehindThePersona"
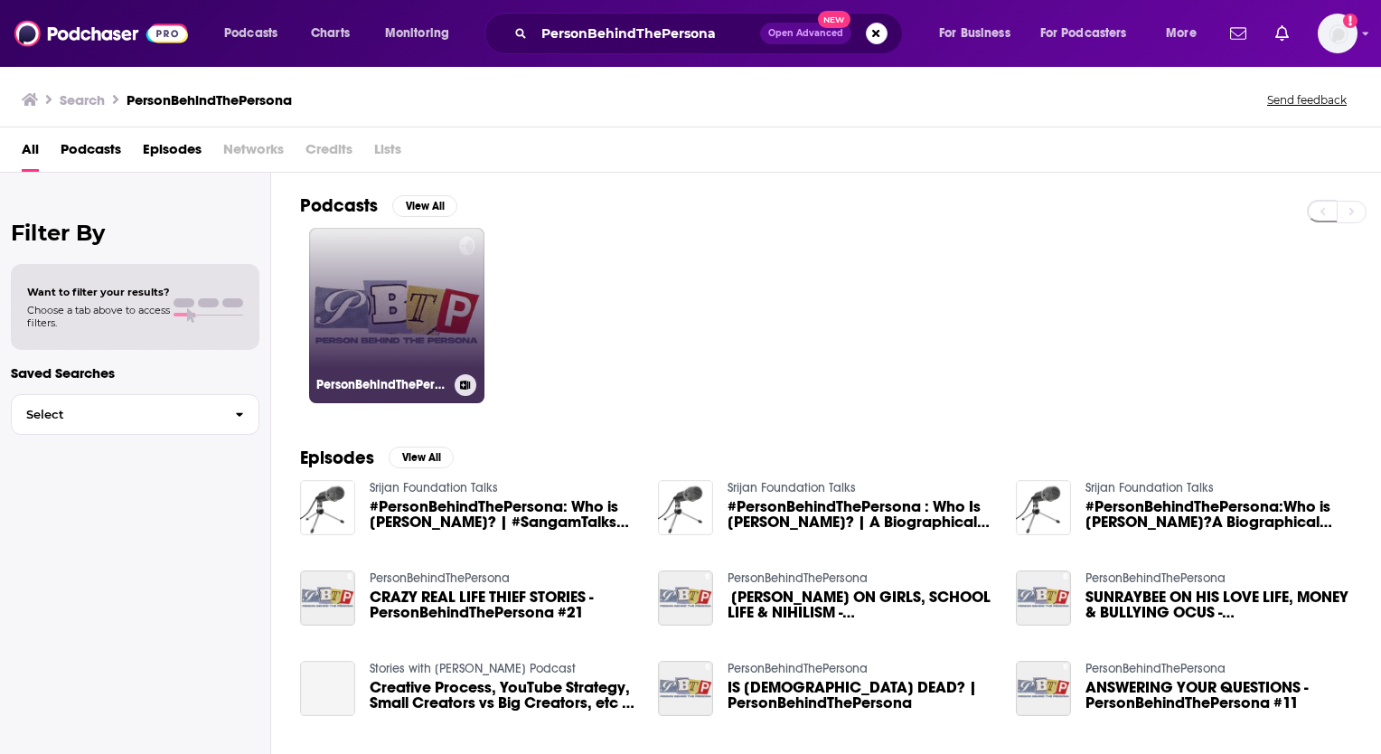
click at [415, 295] on link "PersonBehindThePersona" at bounding box center [396, 315] width 175 height 175
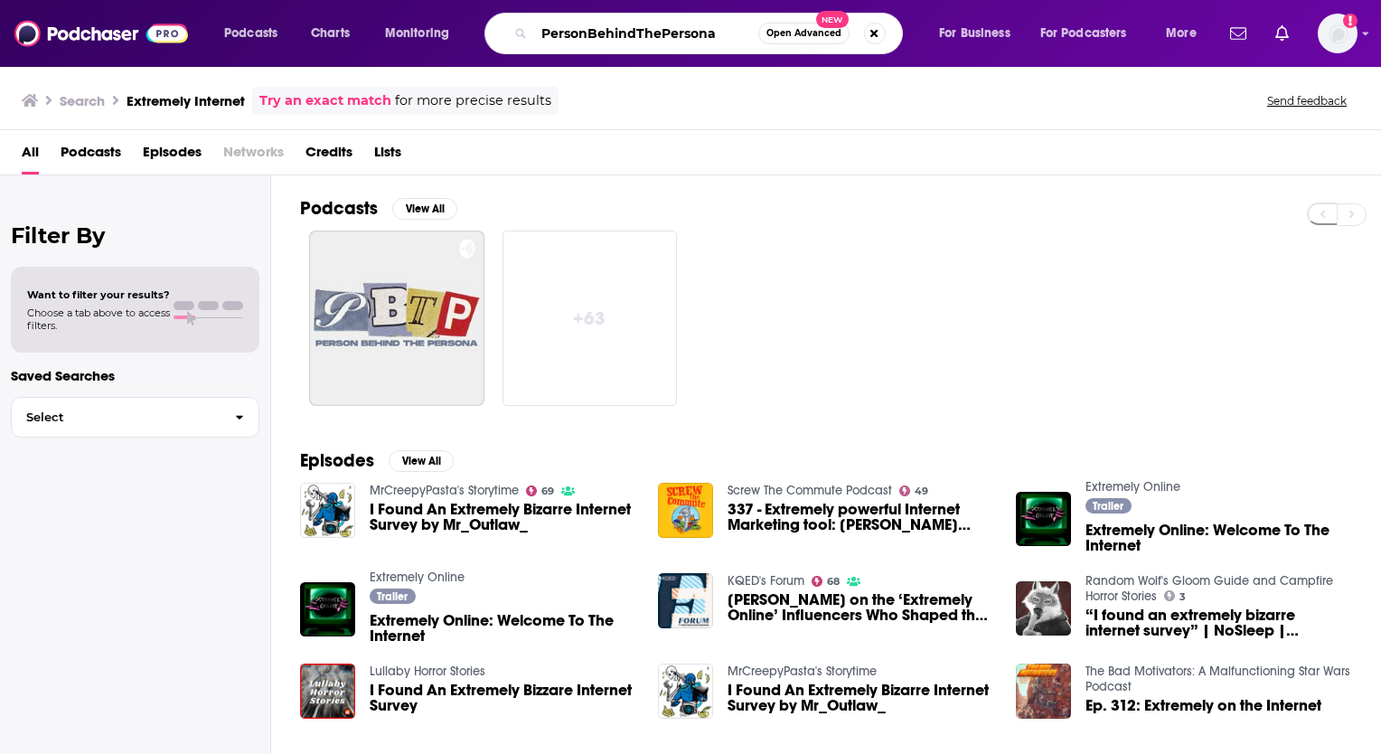
drag, startPoint x: 607, startPoint y: 21, endPoint x: 476, endPoint y: 21, distance: 131.0
click at [351, 16] on div "Podcasts Charts Monitoring PersonBehindThePersona Open Advanced New For Busines…" at bounding box center [712, 34] width 1002 height 42
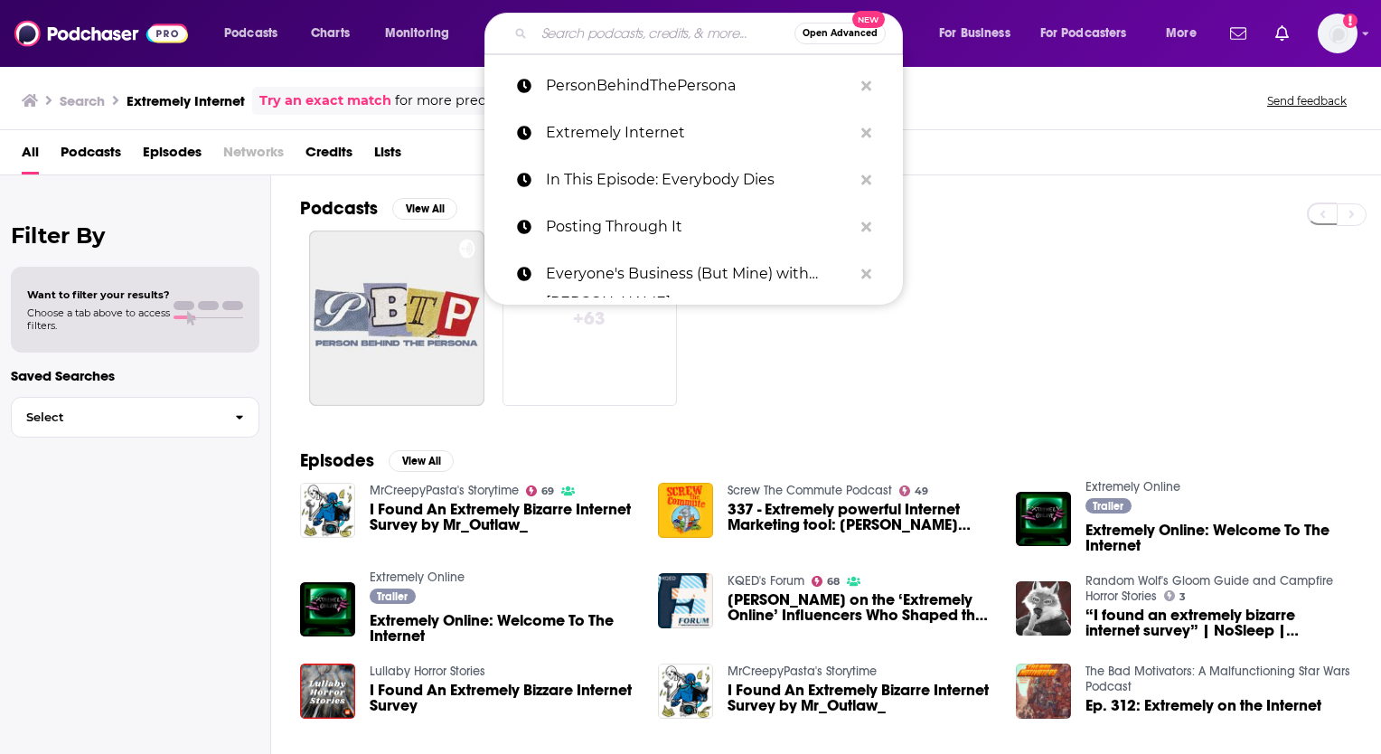
paste input "Internet Insanity"
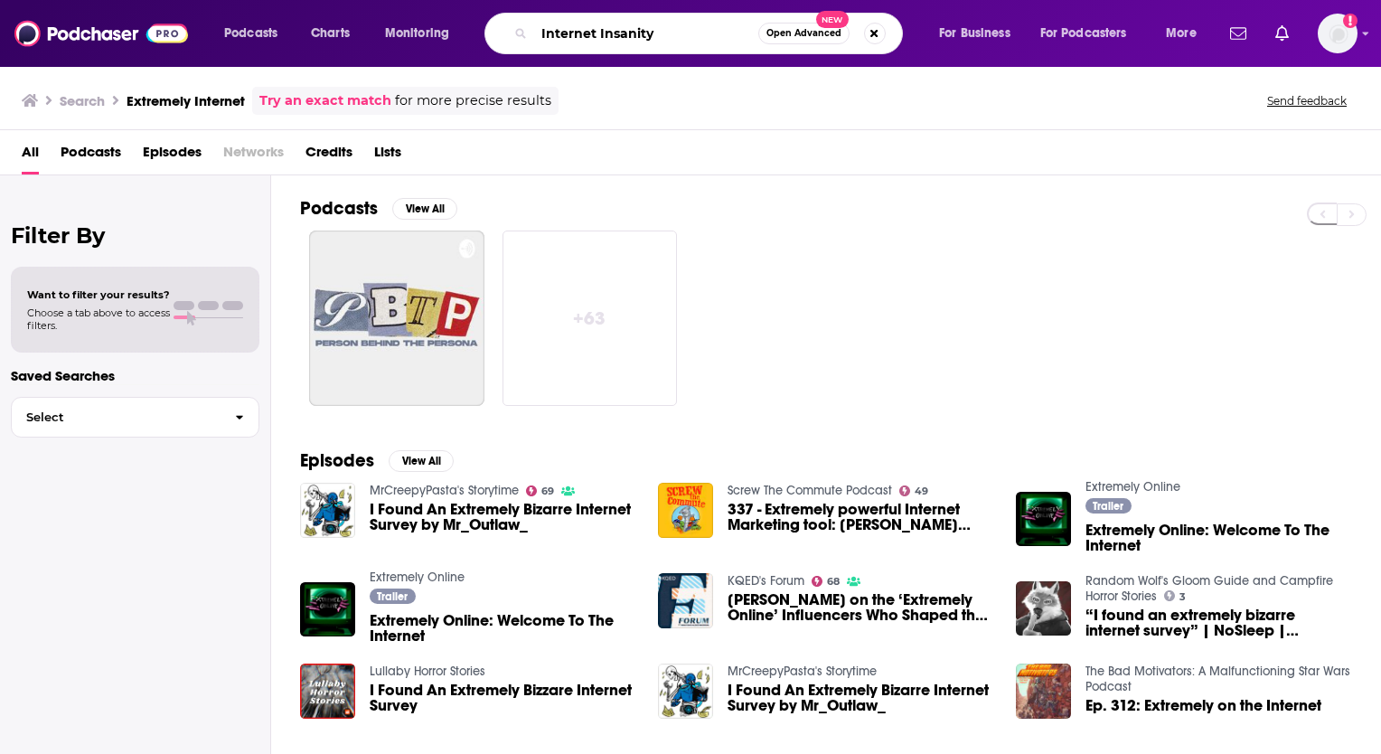
type input "Internet Insanity"
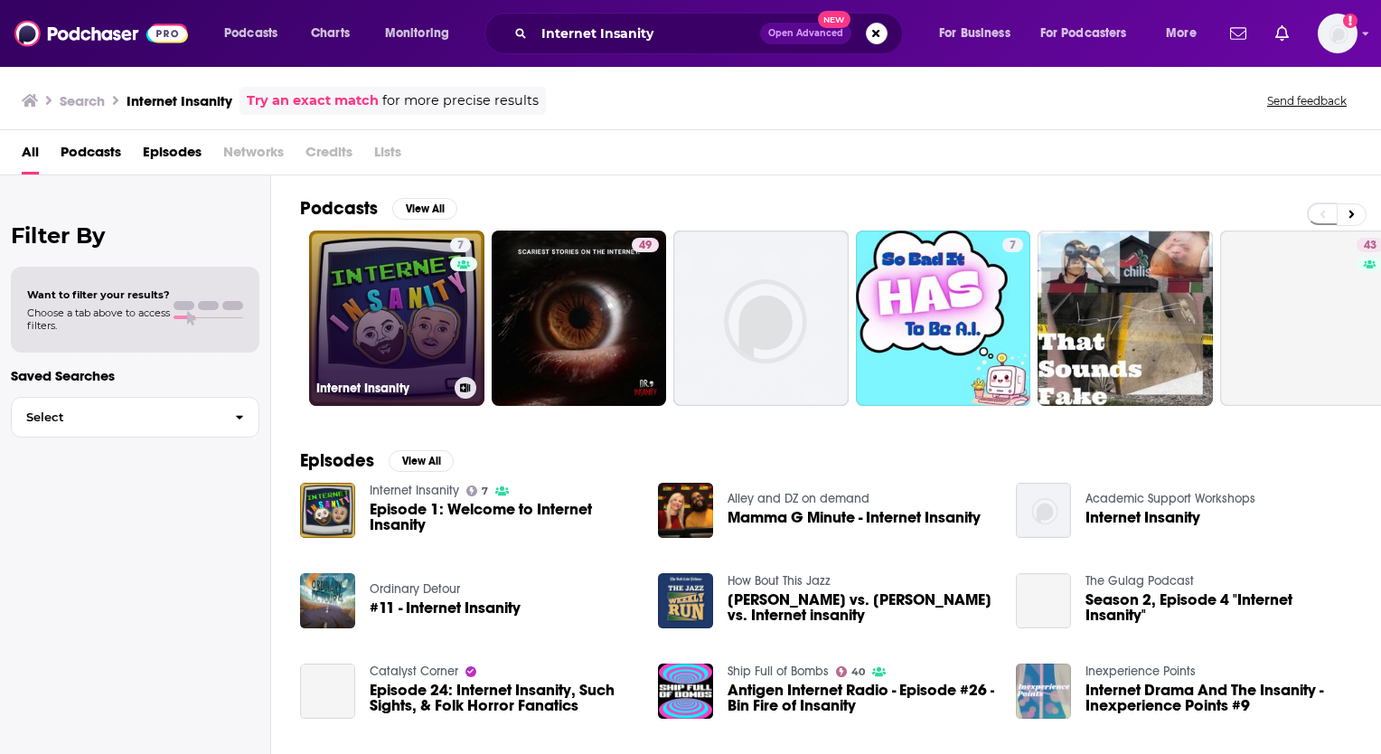
click at [382, 300] on link "7 Internet Insanity" at bounding box center [396, 317] width 175 height 175
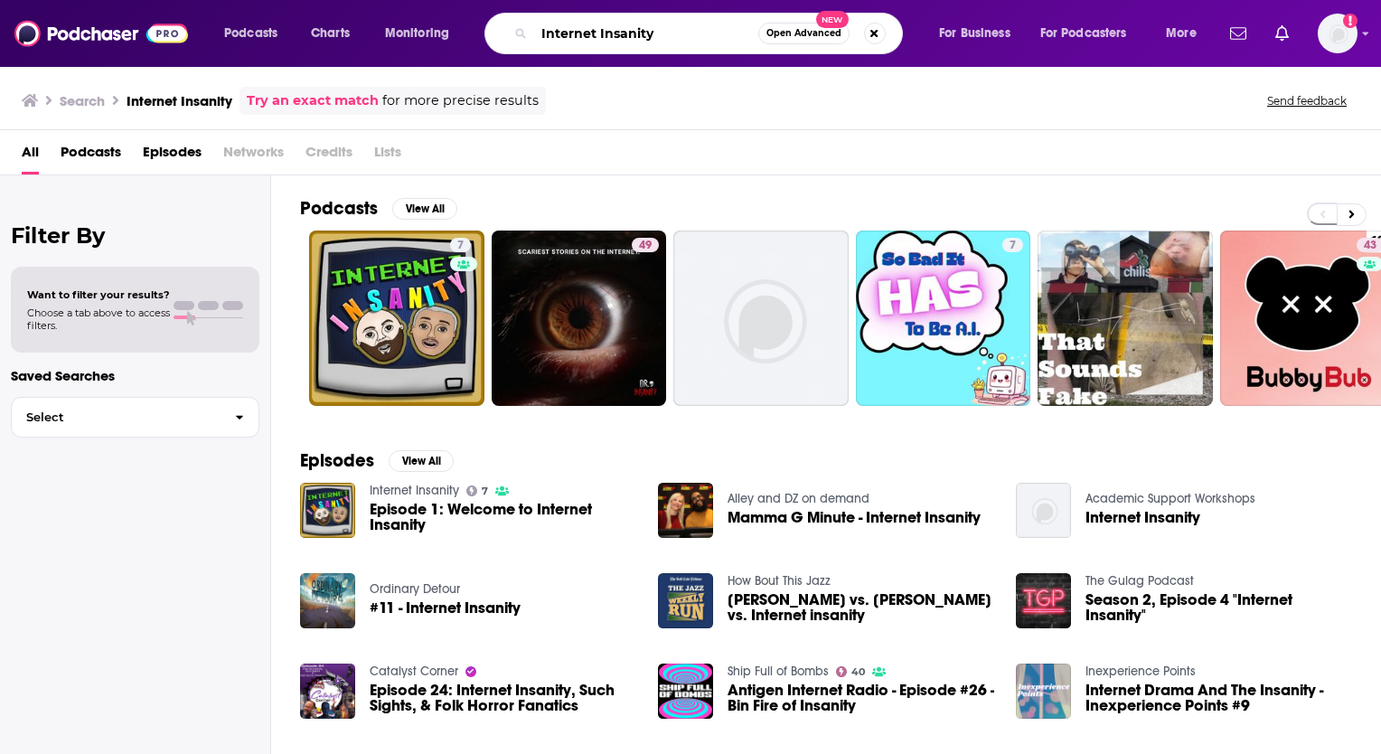
drag, startPoint x: 660, startPoint y: 37, endPoint x: 479, endPoint y: 24, distance: 182.1
click at [479, 24] on div "Podcasts Charts Monitoring Internet Insanity Open Advanced New For Business For…" at bounding box center [712, 34] width 1002 height 42
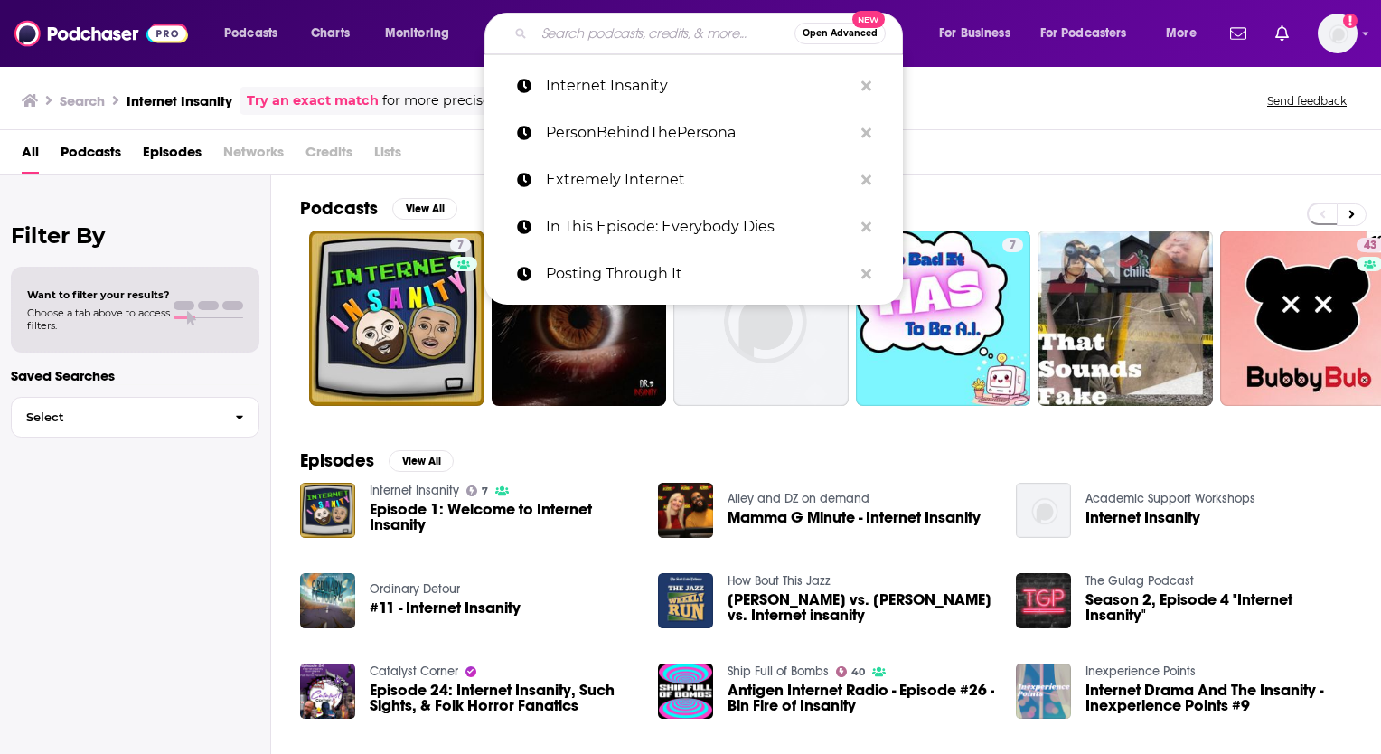
paste input "One Time On The Internet"
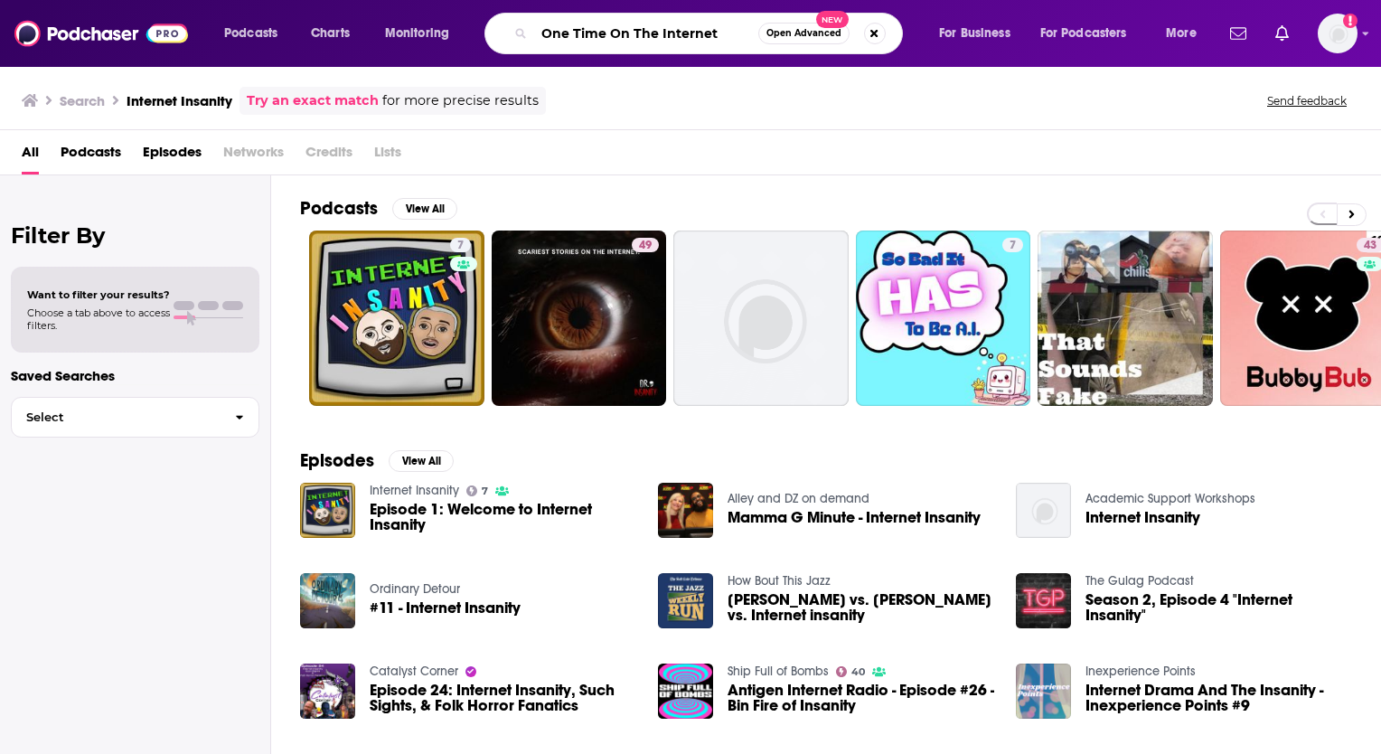
type input "One Time On The Internet"
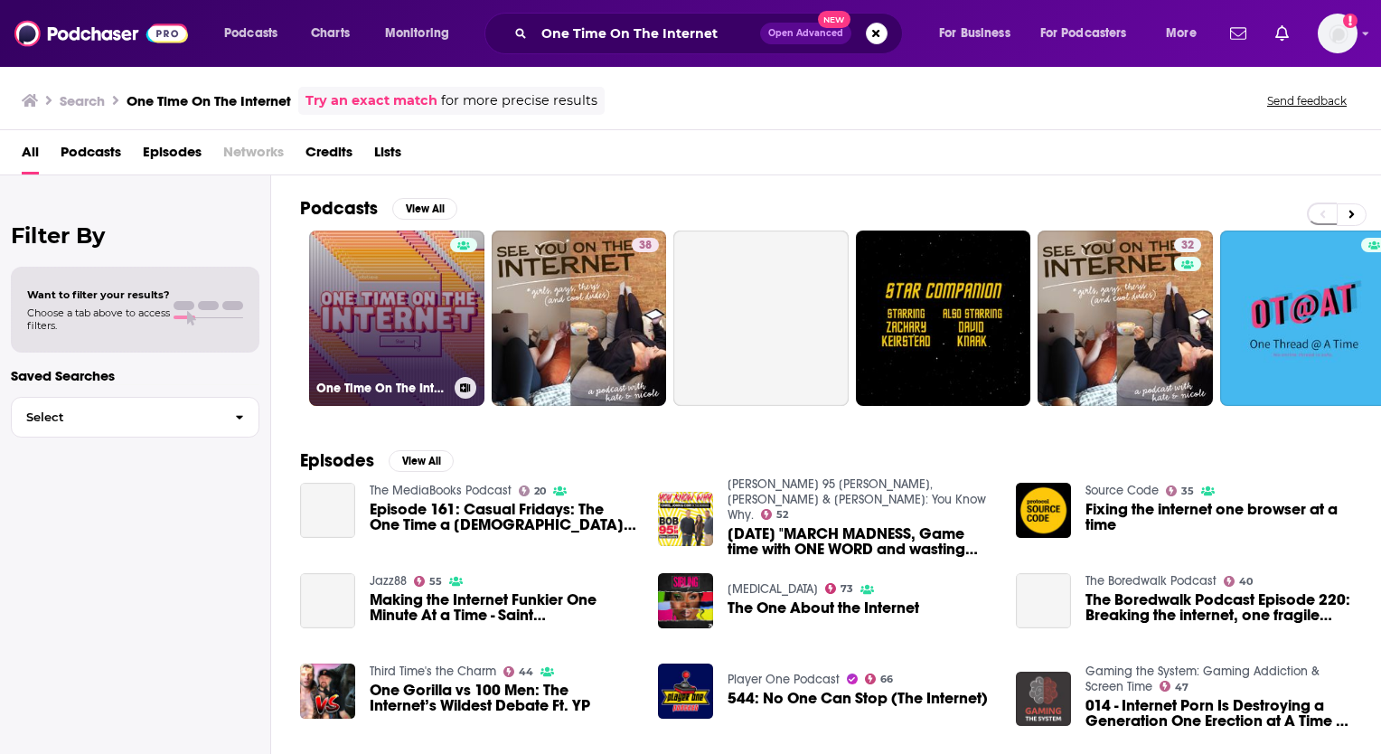
click at [398, 326] on link "One Time On The Internet" at bounding box center [396, 317] width 175 height 175
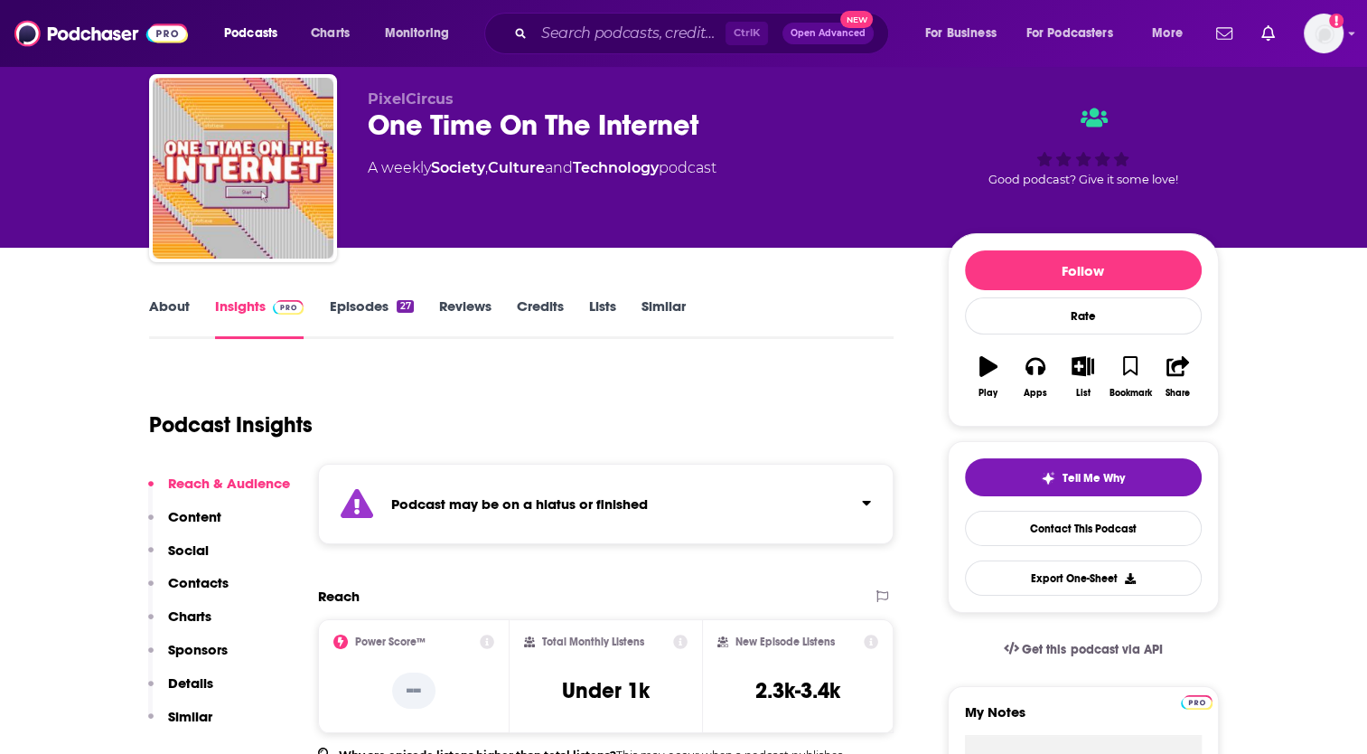
scroll to position [90, 0]
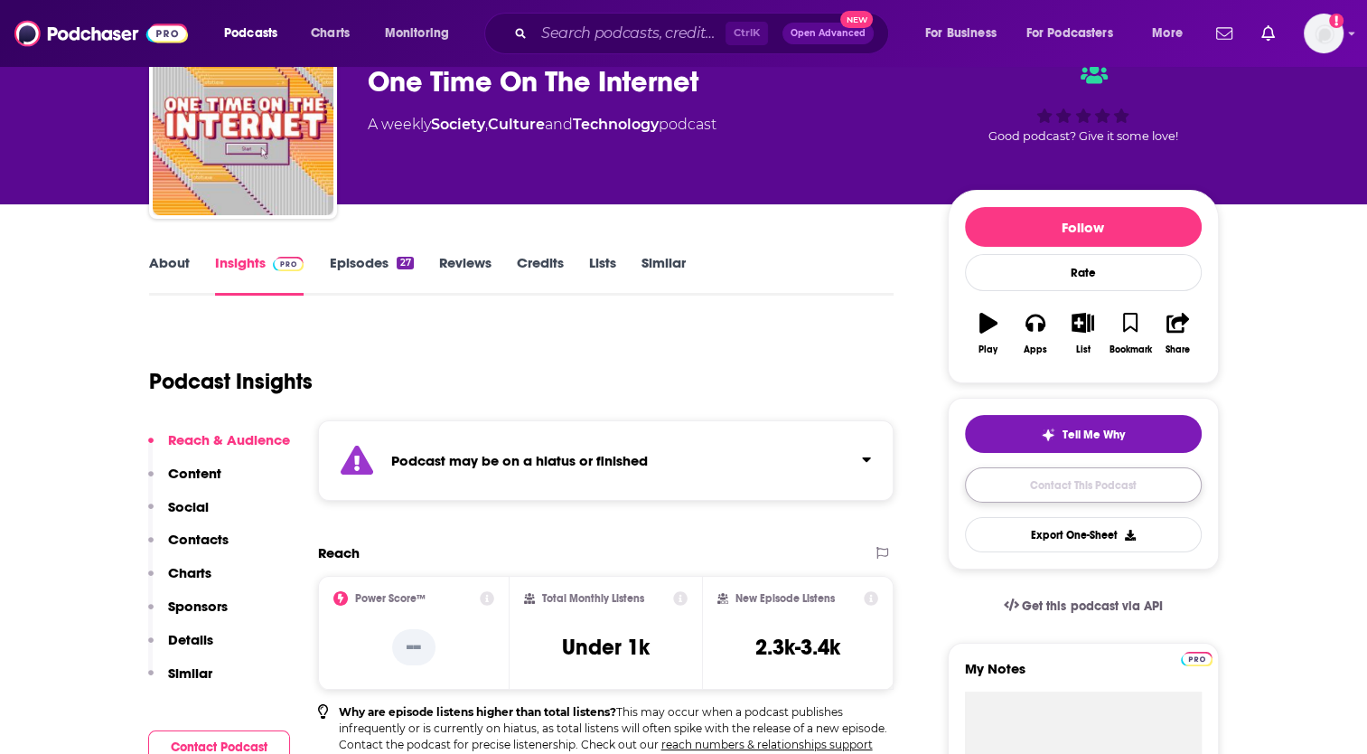
click at [1041, 478] on link "Contact This Podcast" at bounding box center [1083, 484] width 237 height 35
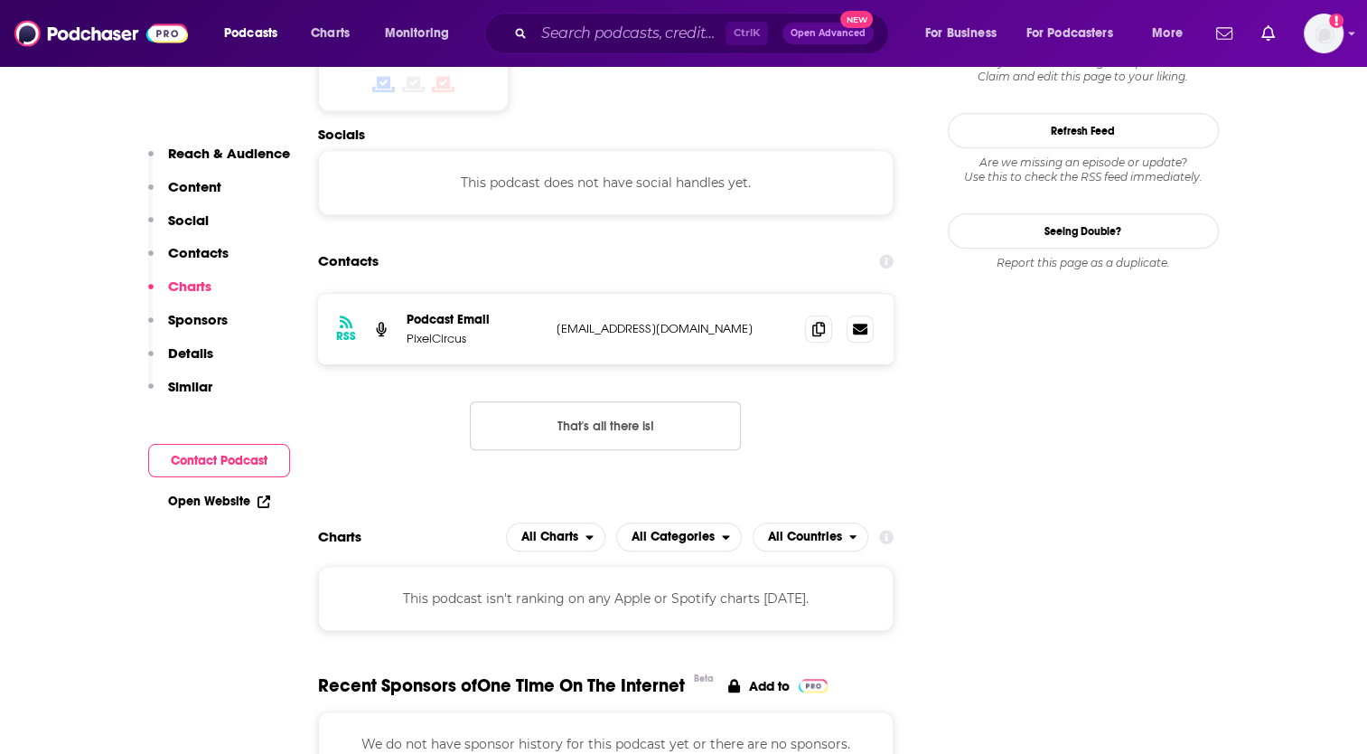
scroll to position [1681, 0]
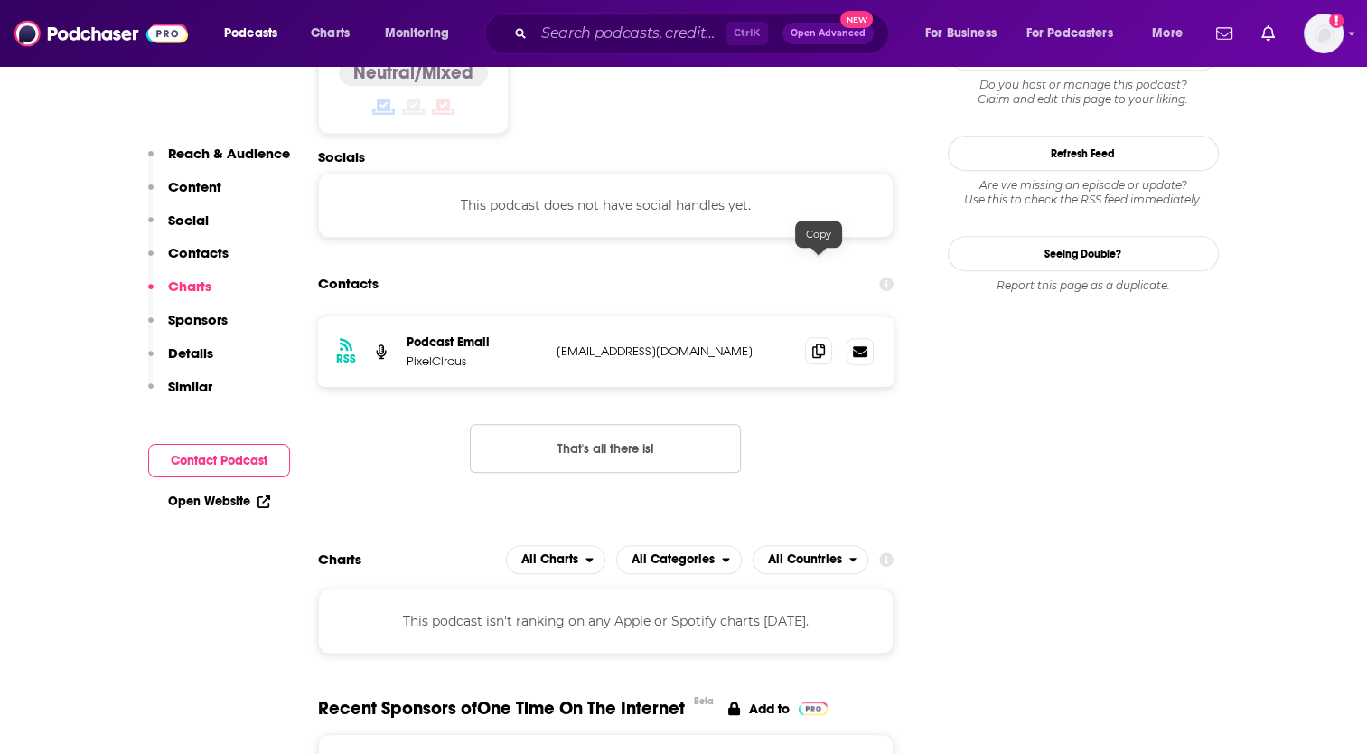
click at [817, 343] on icon at bounding box center [818, 350] width 13 height 14
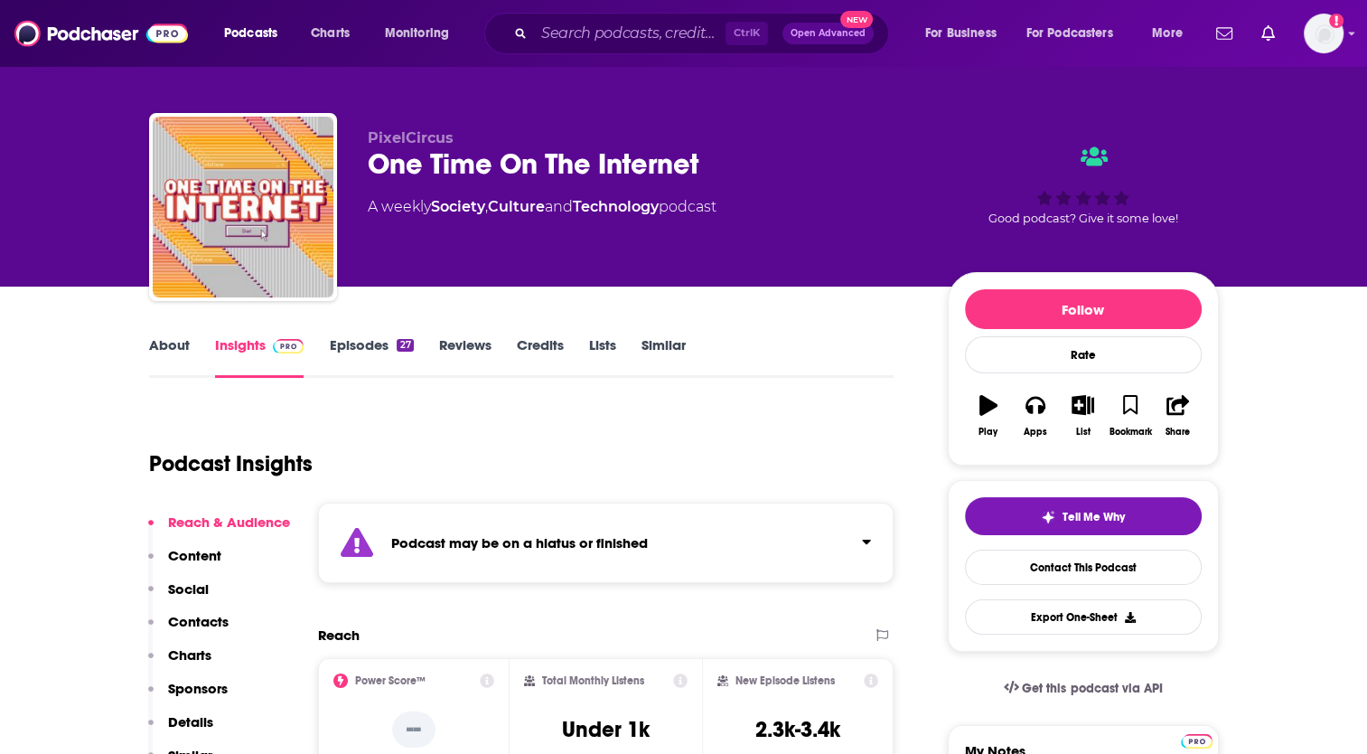
scroll to position [0, 0]
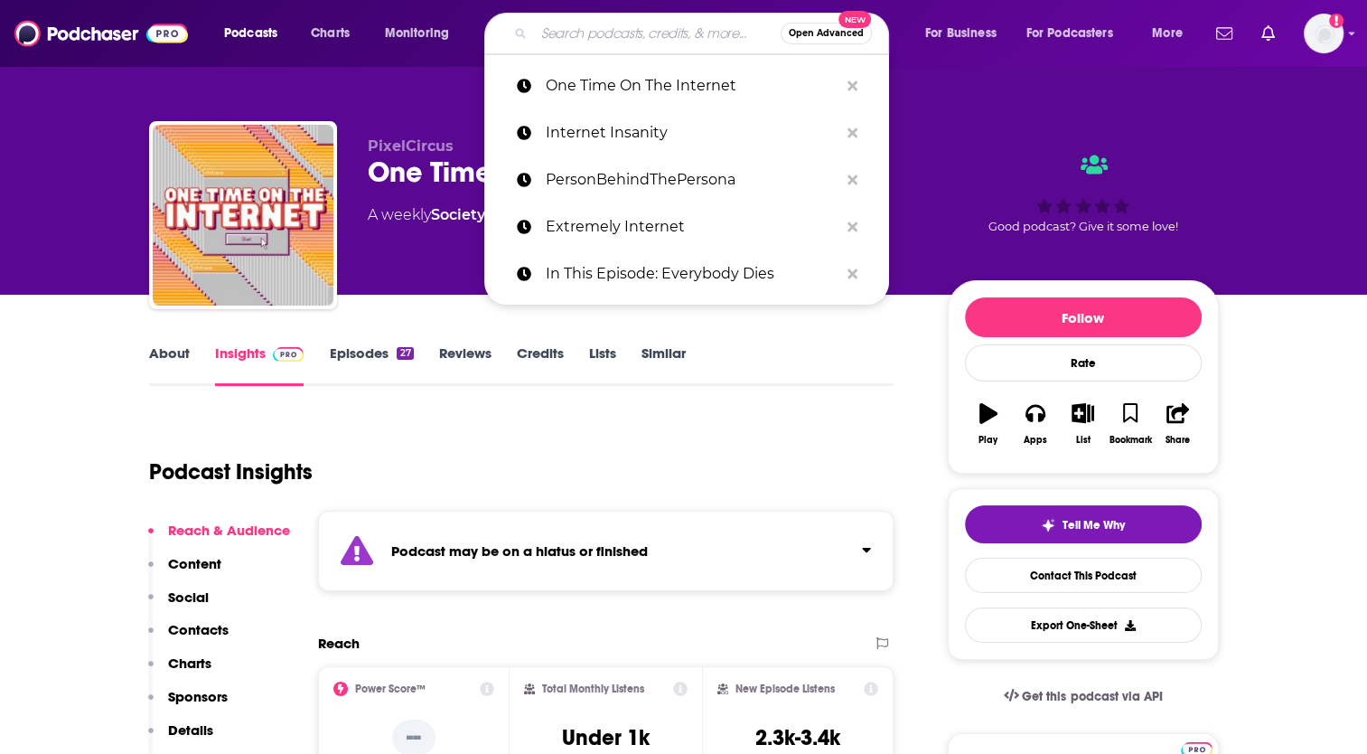
paste input "[PERSON_NAME] Podcast"
type input "[PERSON_NAME] Podcast"
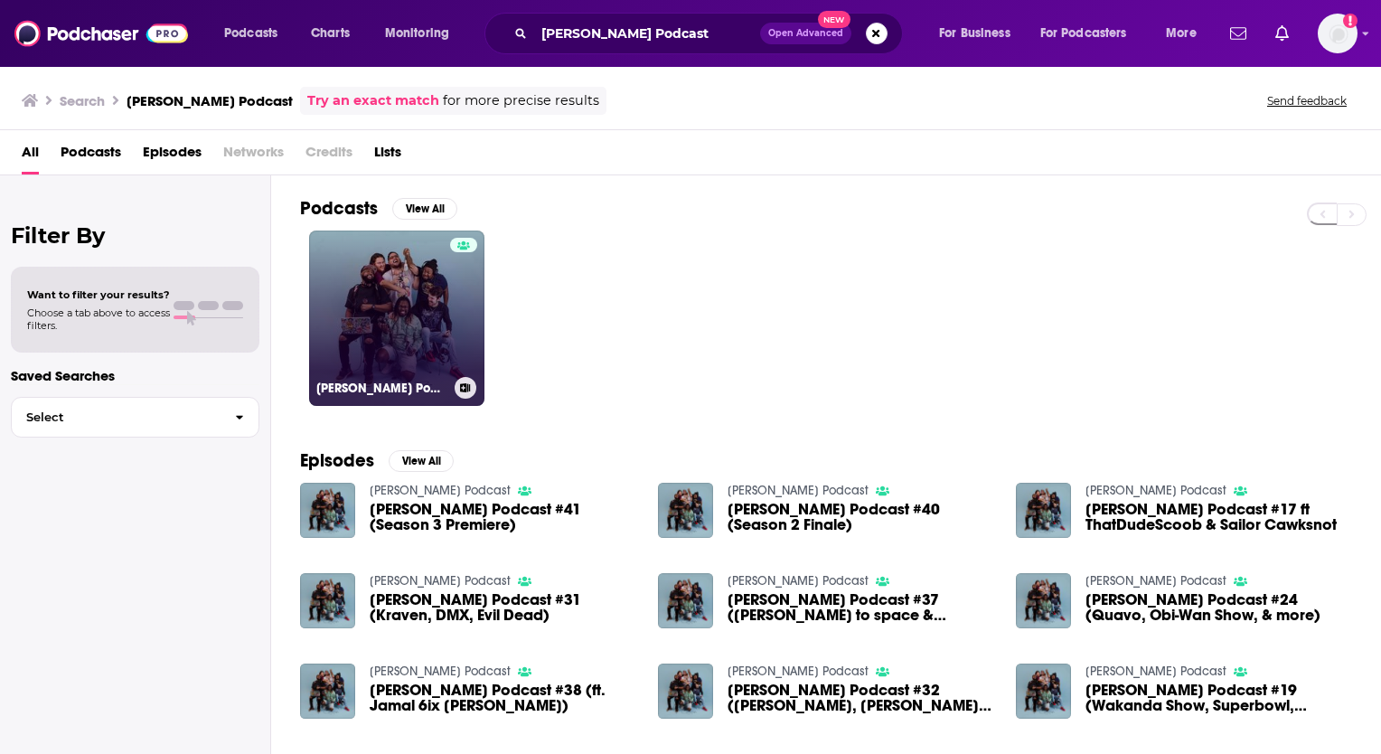
click at [410, 317] on link "[PERSON_NAME] Podcast" at bounding box center [396, 317] width 175 height 175
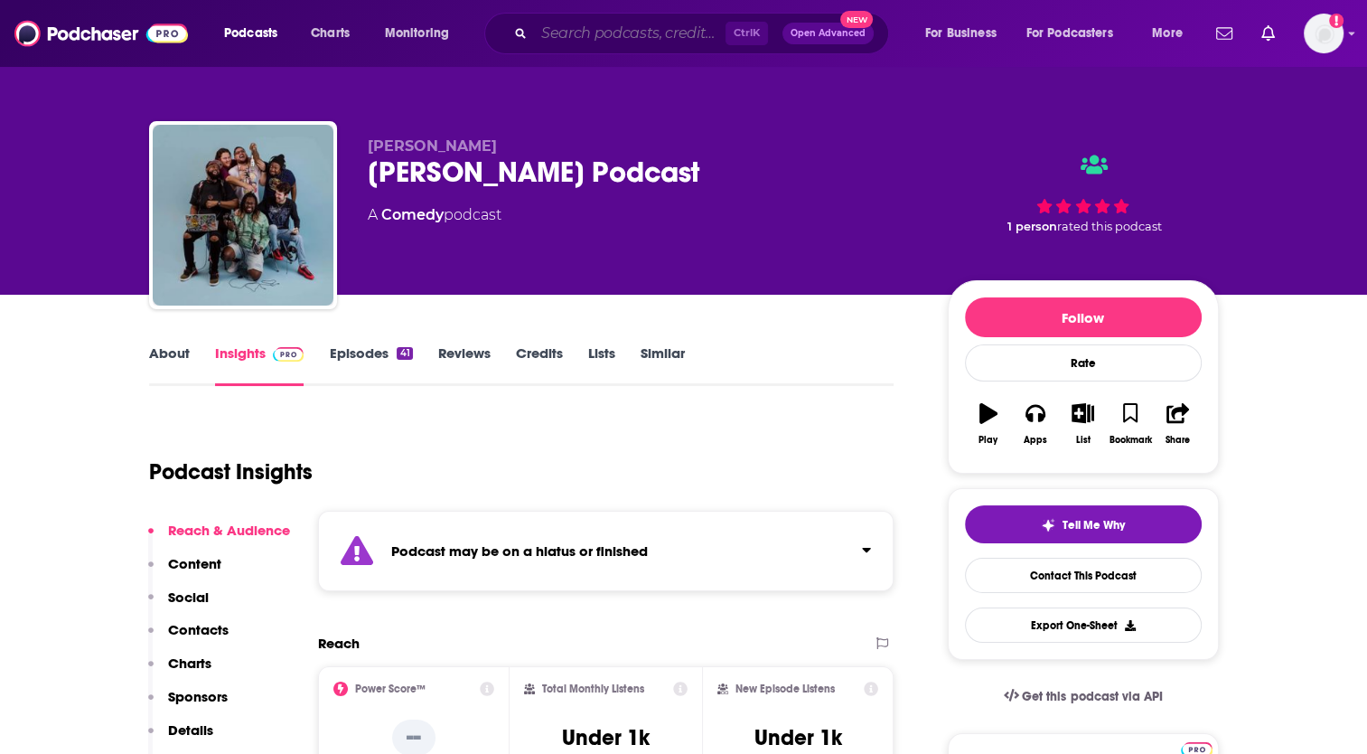
click at [573, 32] on input "Search podcasts, credits, & more..." at bounding box center [630, 33] width 192 height 29
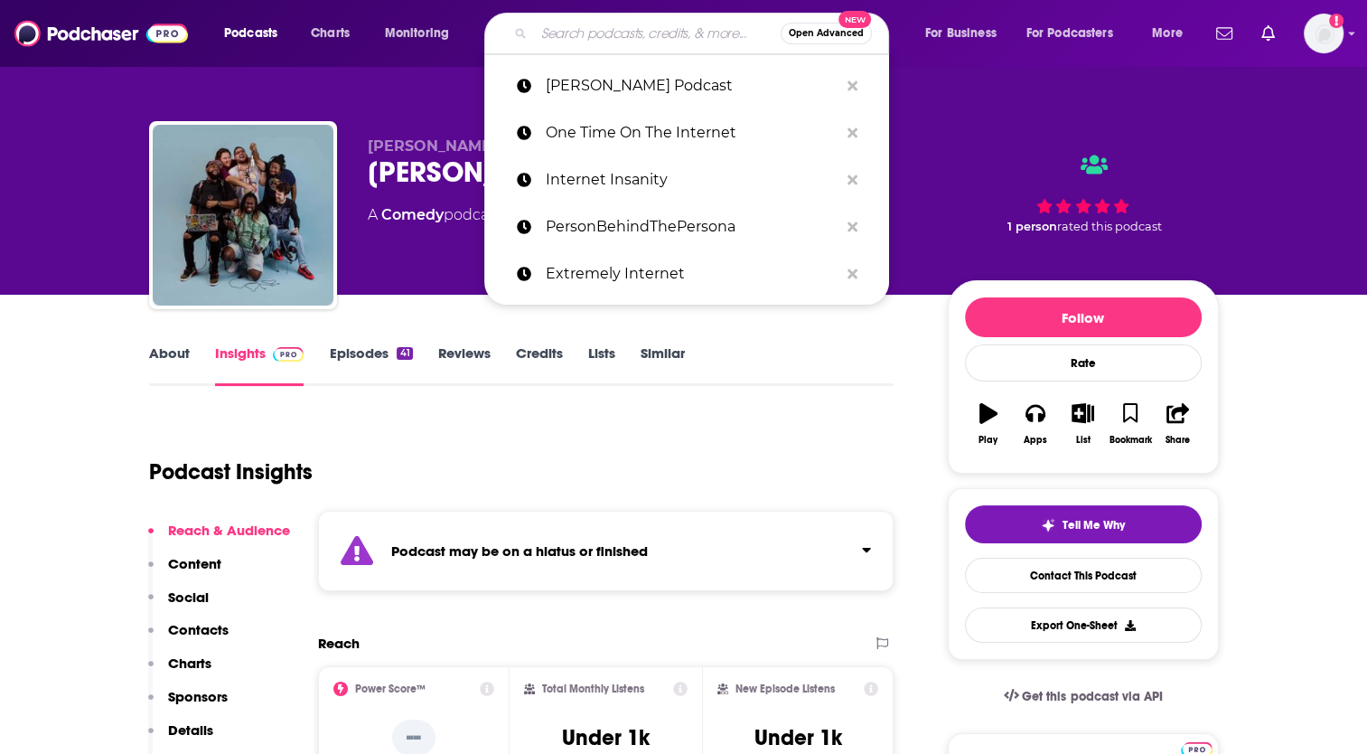
paste input "Everything in Poderation: The Internet Culture Podcast"
type input "Everything in Poderation: The Internet Culture Podcast"
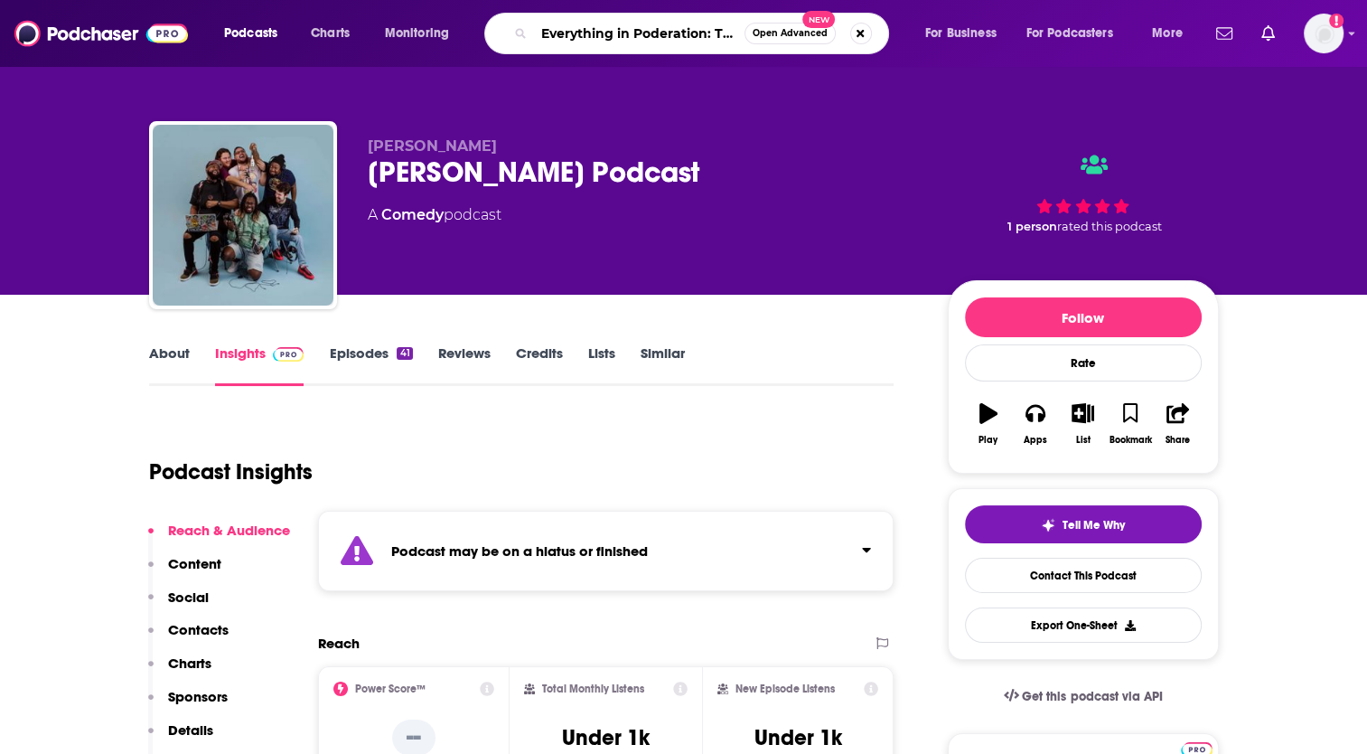
scroll to position [0, 171]
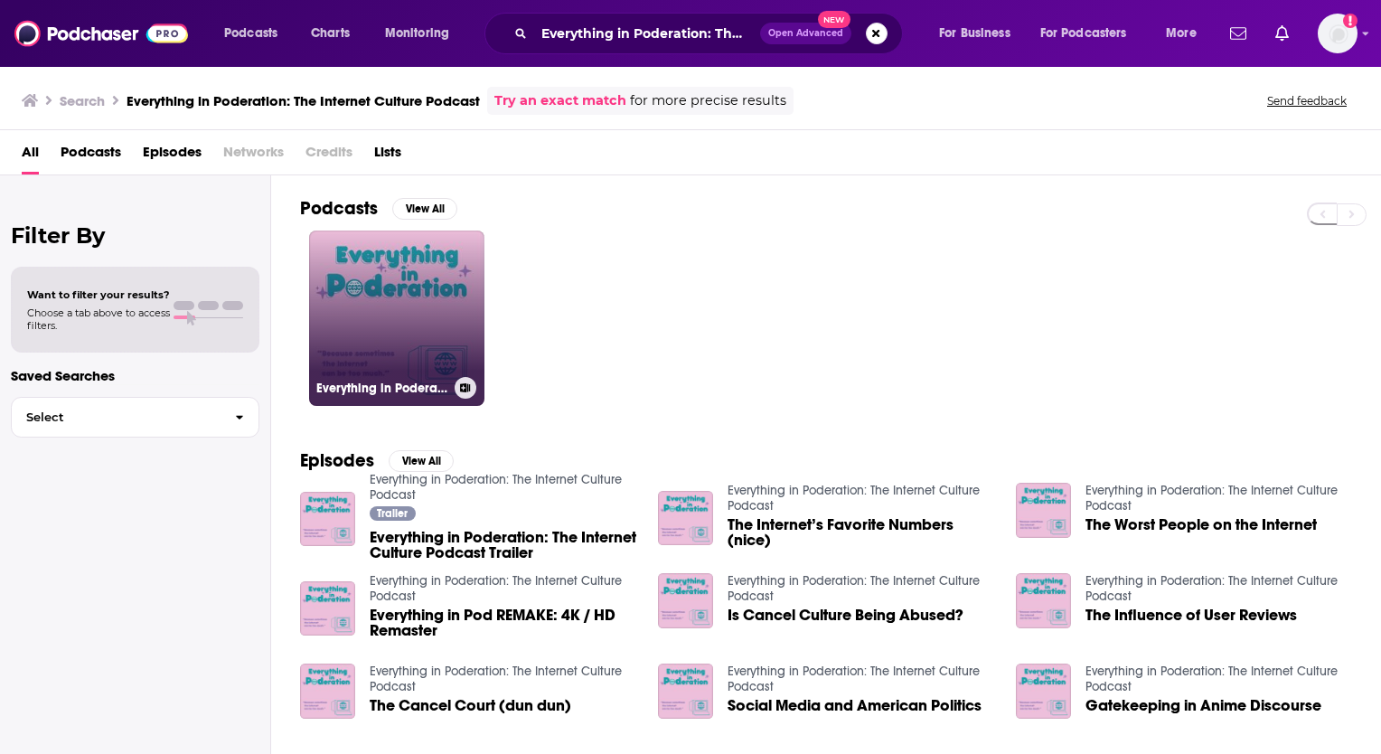
click at [387, 298] on link "Everything in Poderation: The Internet Culture Podcast" at bounding box center [396, 317] width 175 height 175
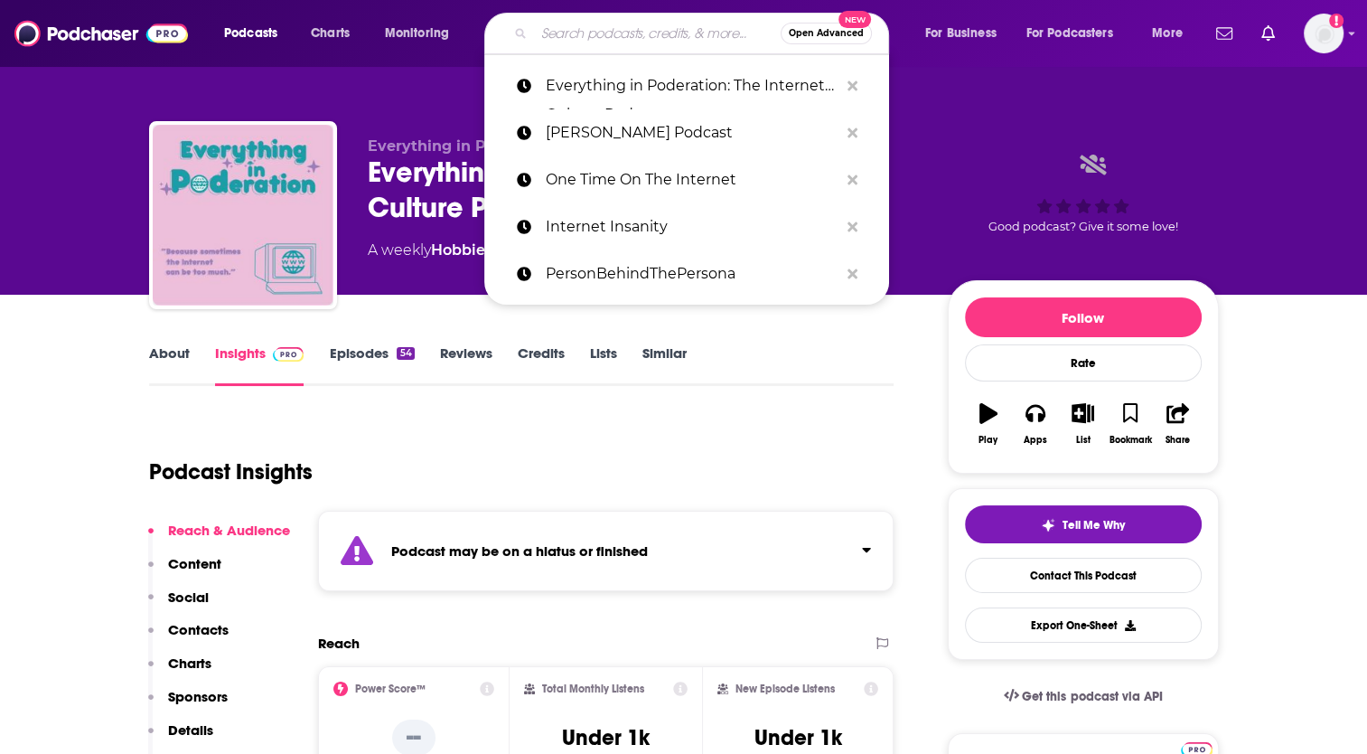
paste input "Andersson Bros: The Internet Explorers"
type input "Andersson Bros: The Internet Explorers"
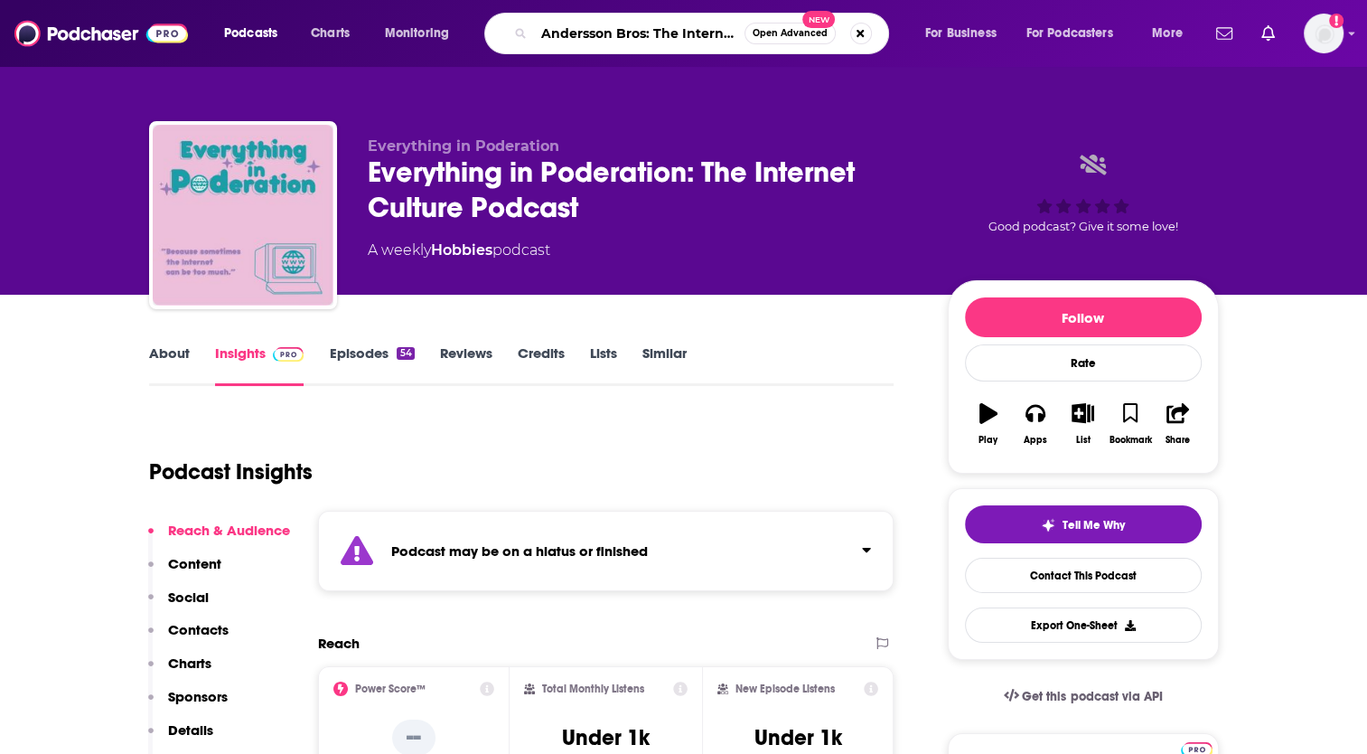
scroll to position [0, 65]
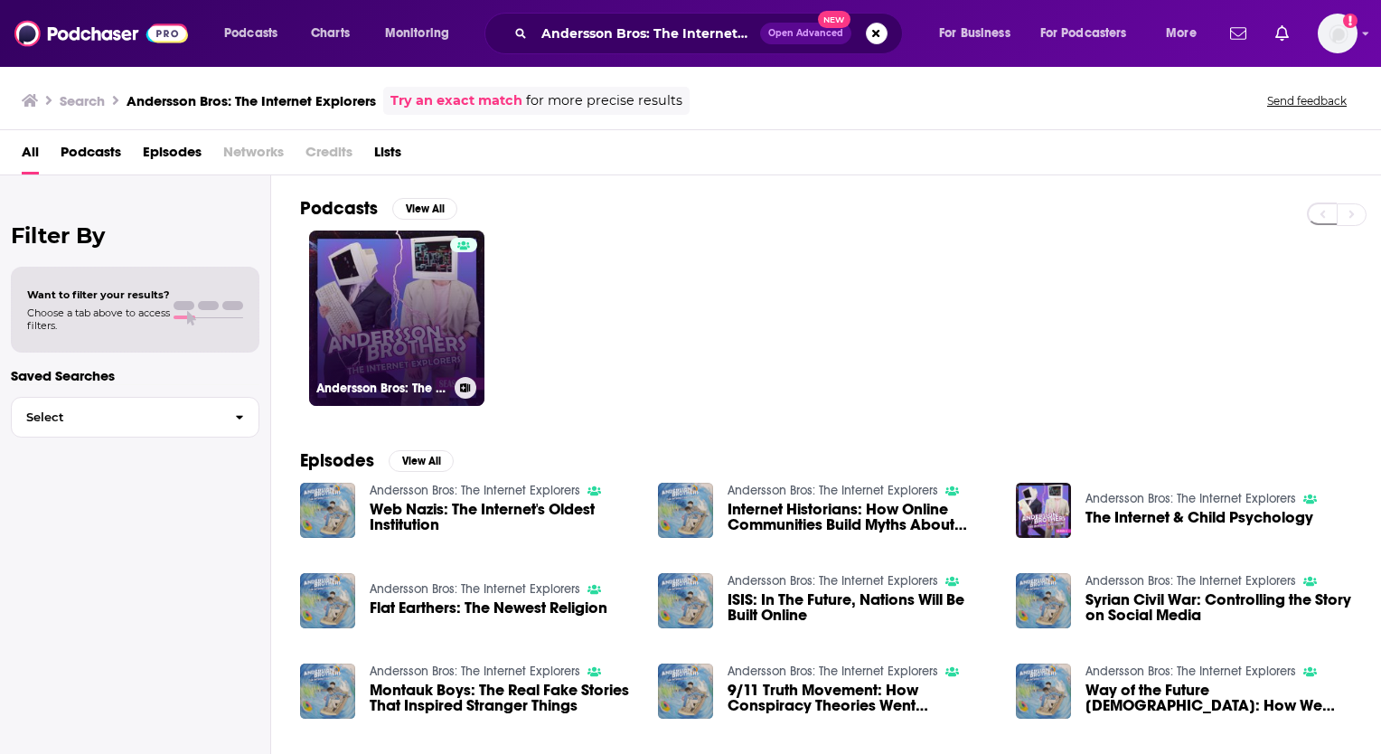
click at [401, 301] on link "Andersson Bros: The Internet Explorers" at bounding box center [396, 317] width 175 height 175
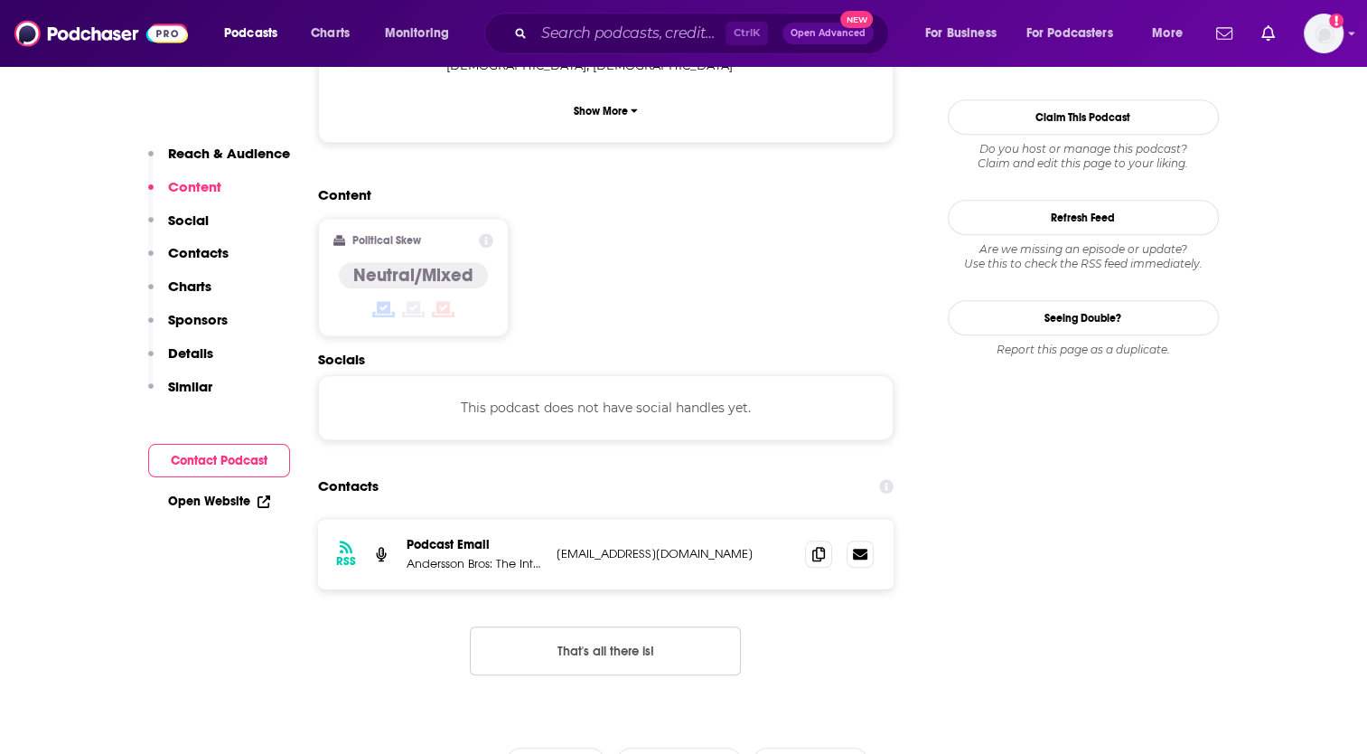
scroll to position [1446, 0]
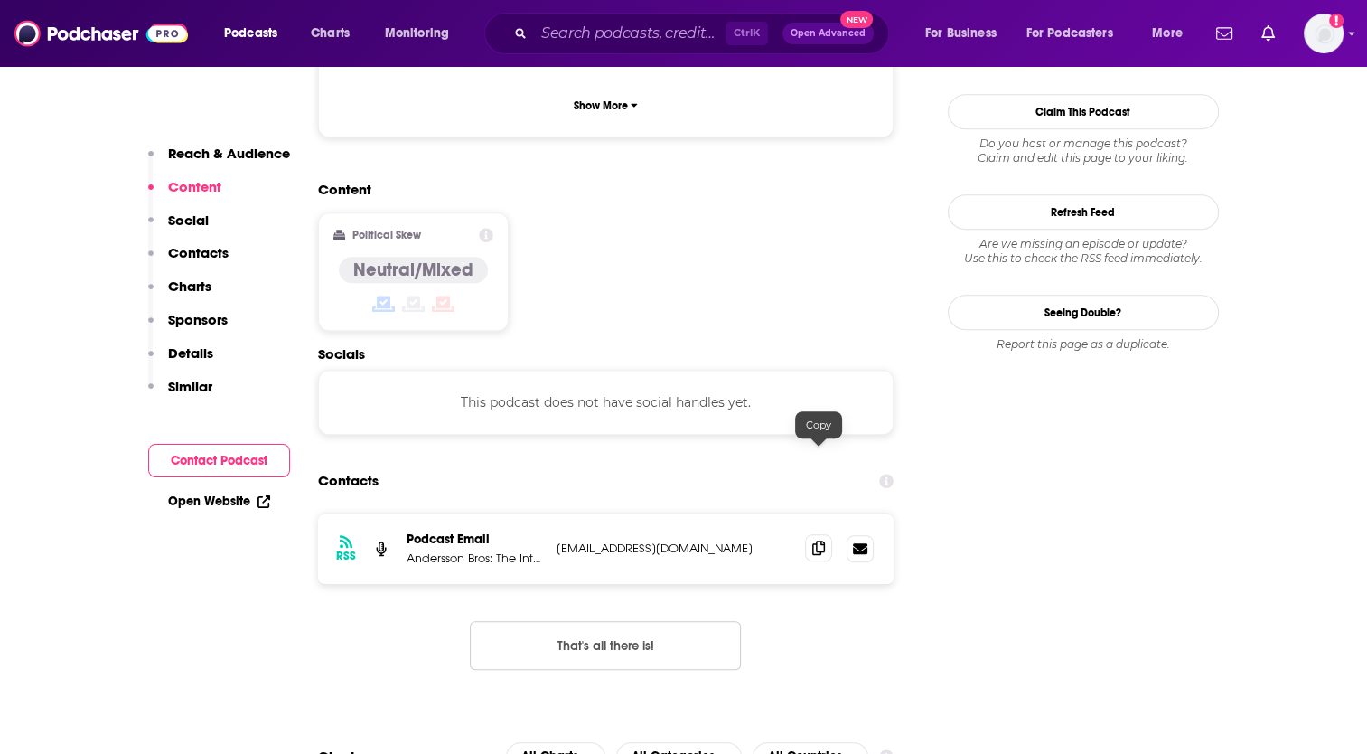
click at [817, 540] on icon at bounding box center [818, 547] width 13 height 14
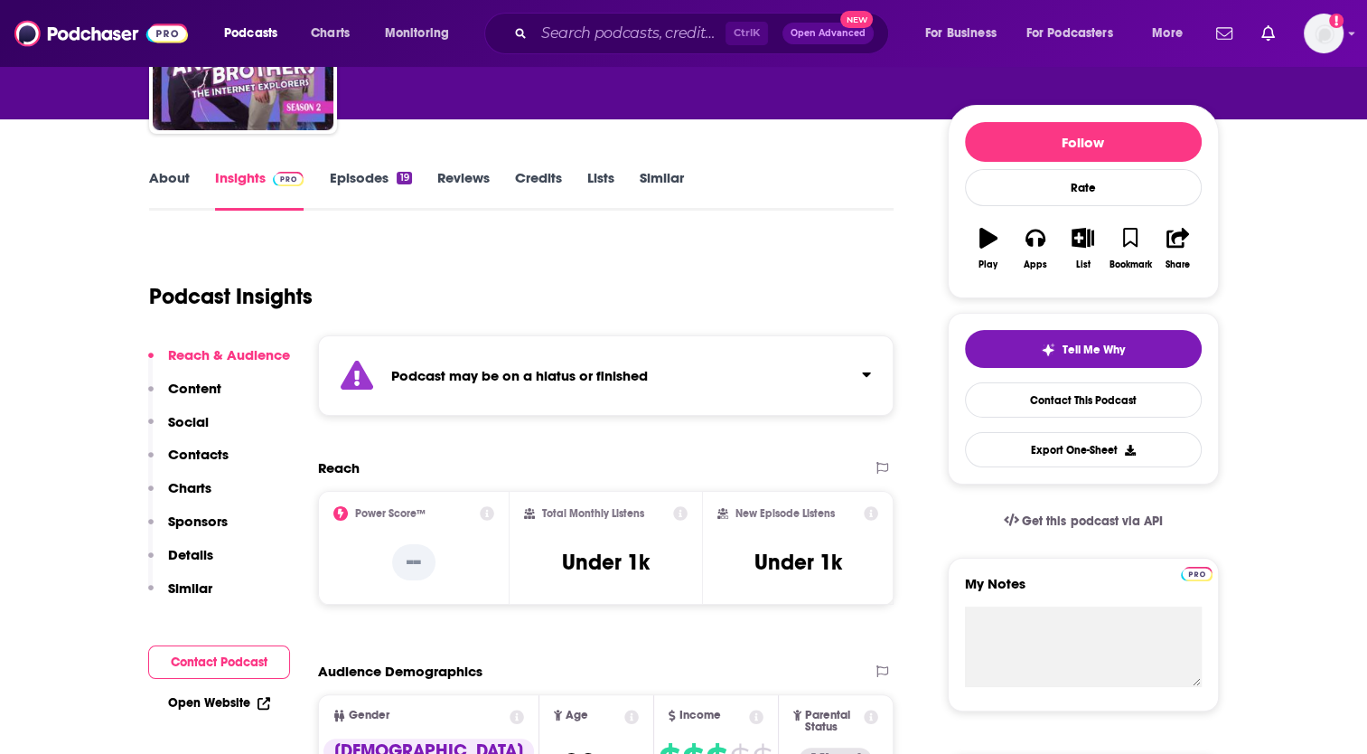
scroll to position [0, 0]
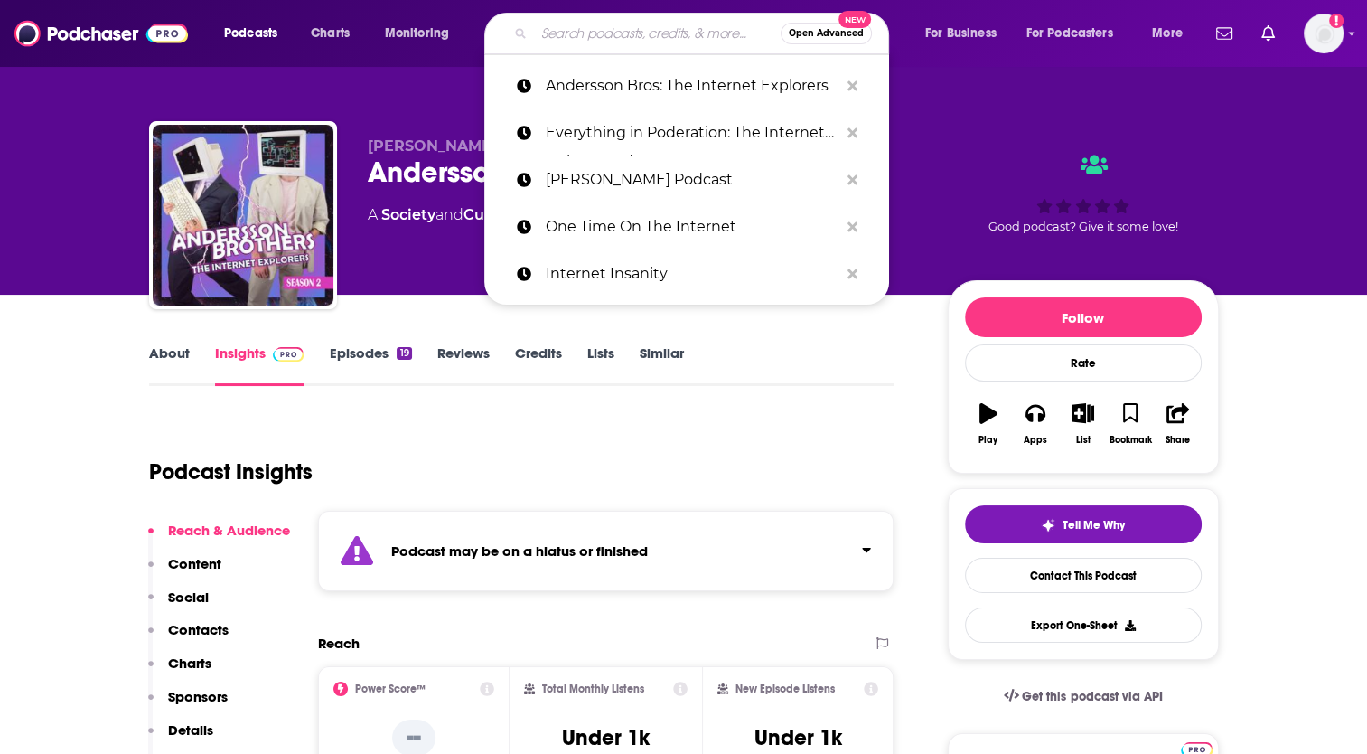
paste input "Did You Reddit?"
type input "Did You Reddit?"
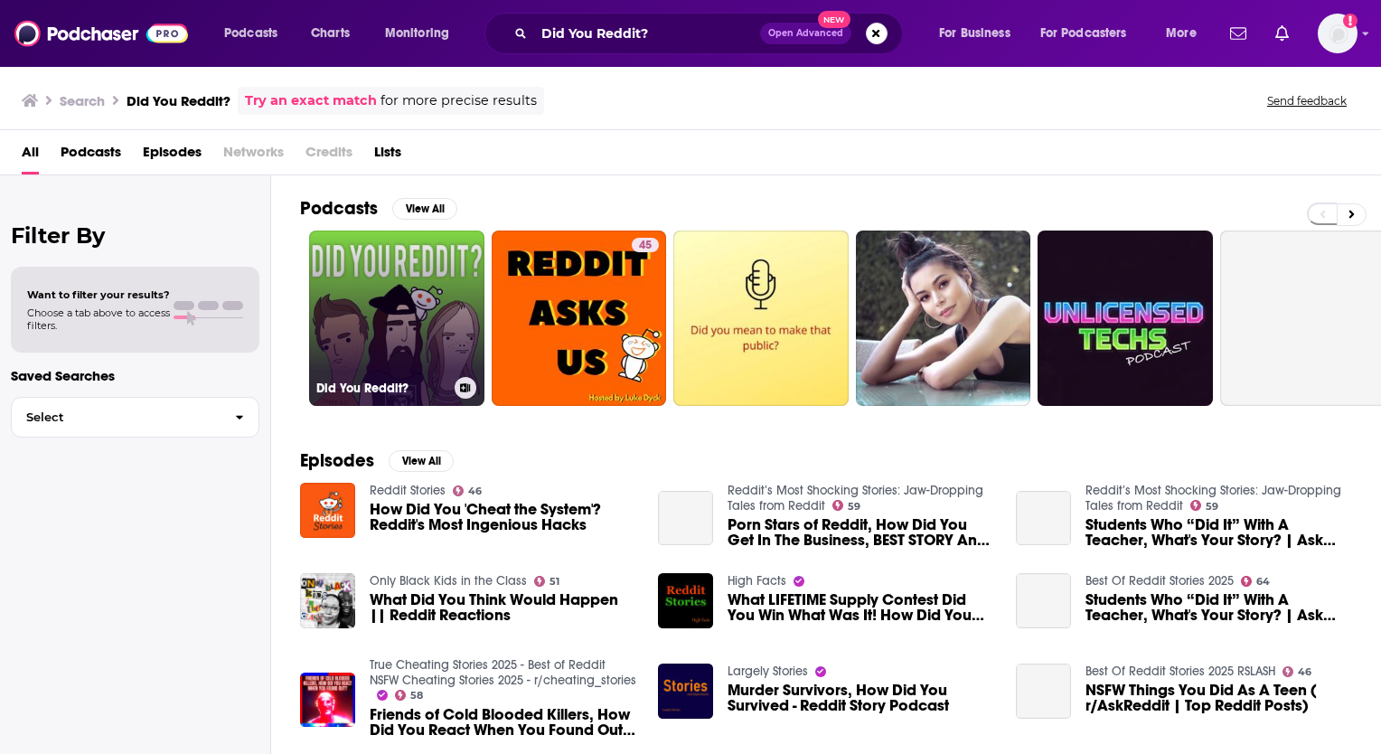
click at [390, 262] on link "Did You Reddit?" at bounding box center [396, 317] width 175 height 175
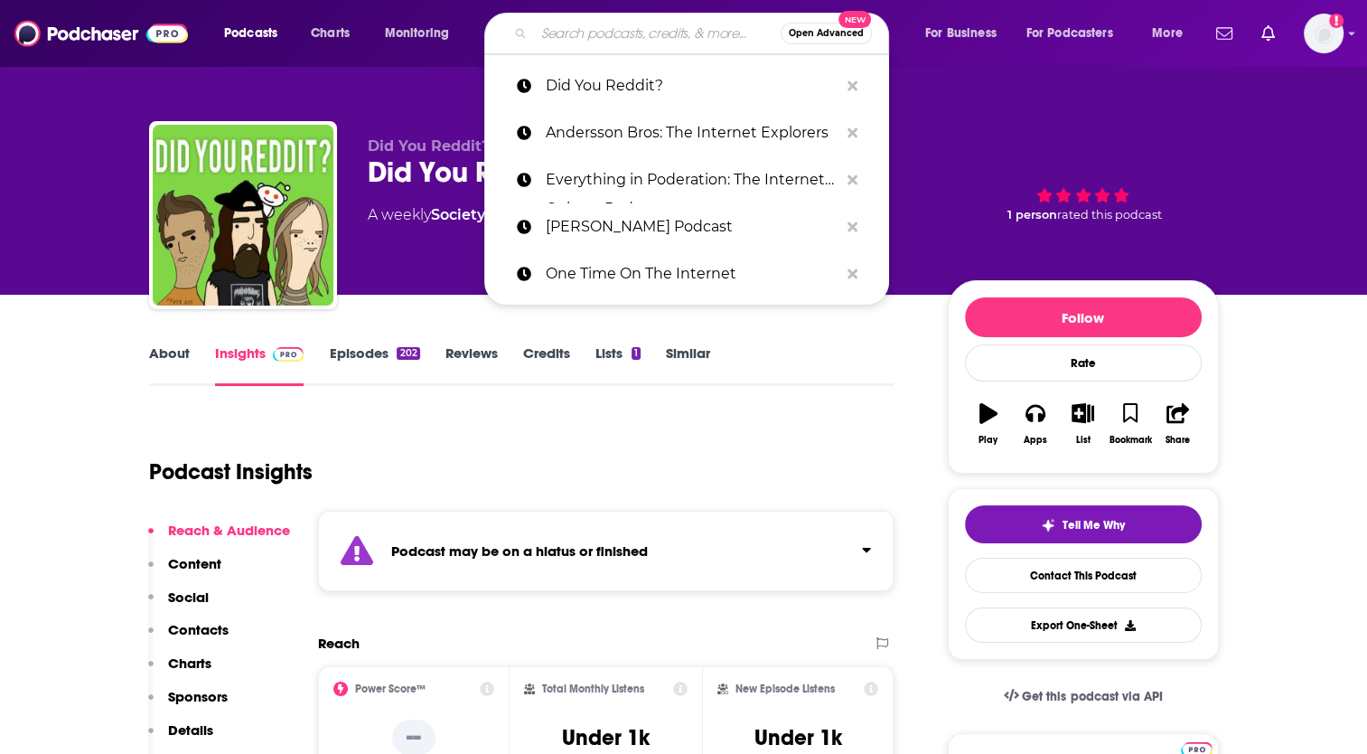
paste input "20k Leagues Under the Internet"
type input "20k Leagues Under the Internet"
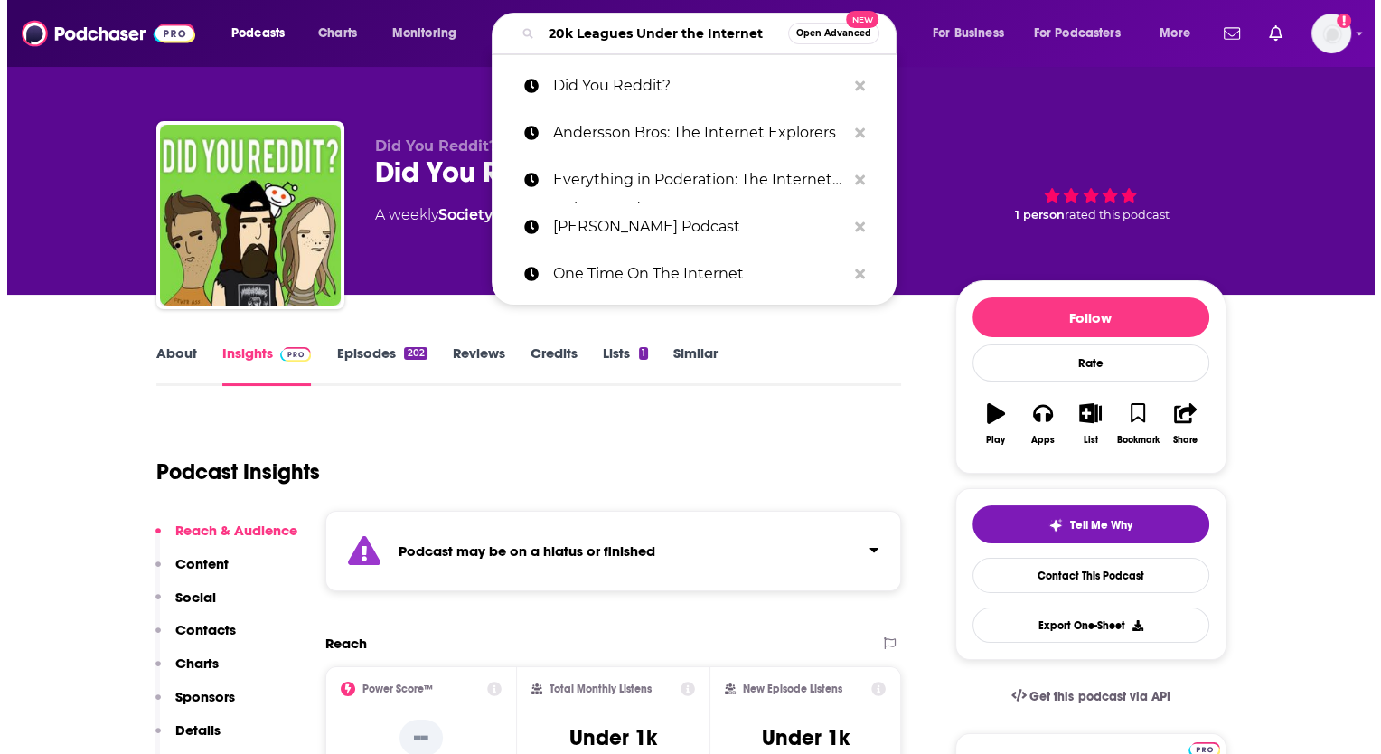
scroll to position [0, 16]
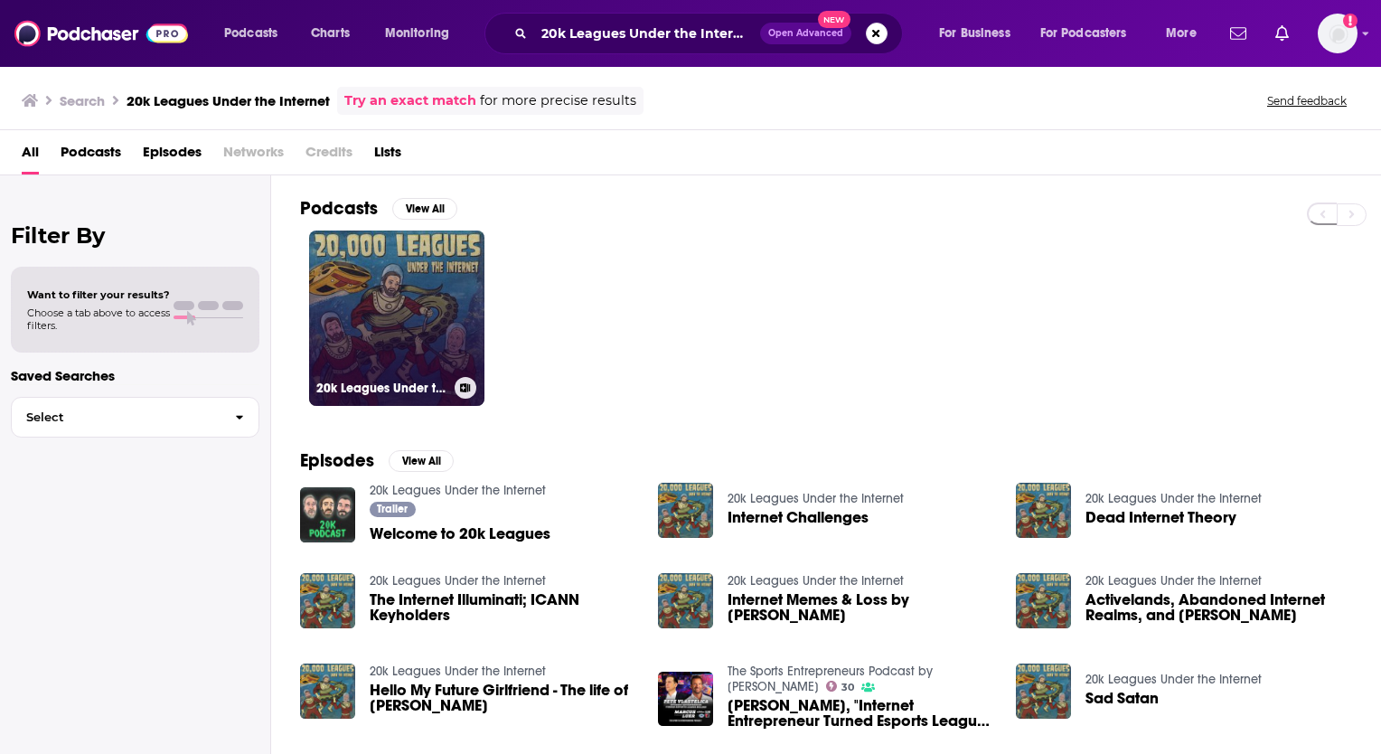
click at [398, 304] on link "20k Leagues Under the Internet" at bounding box center [396, 317] width 175 height 175
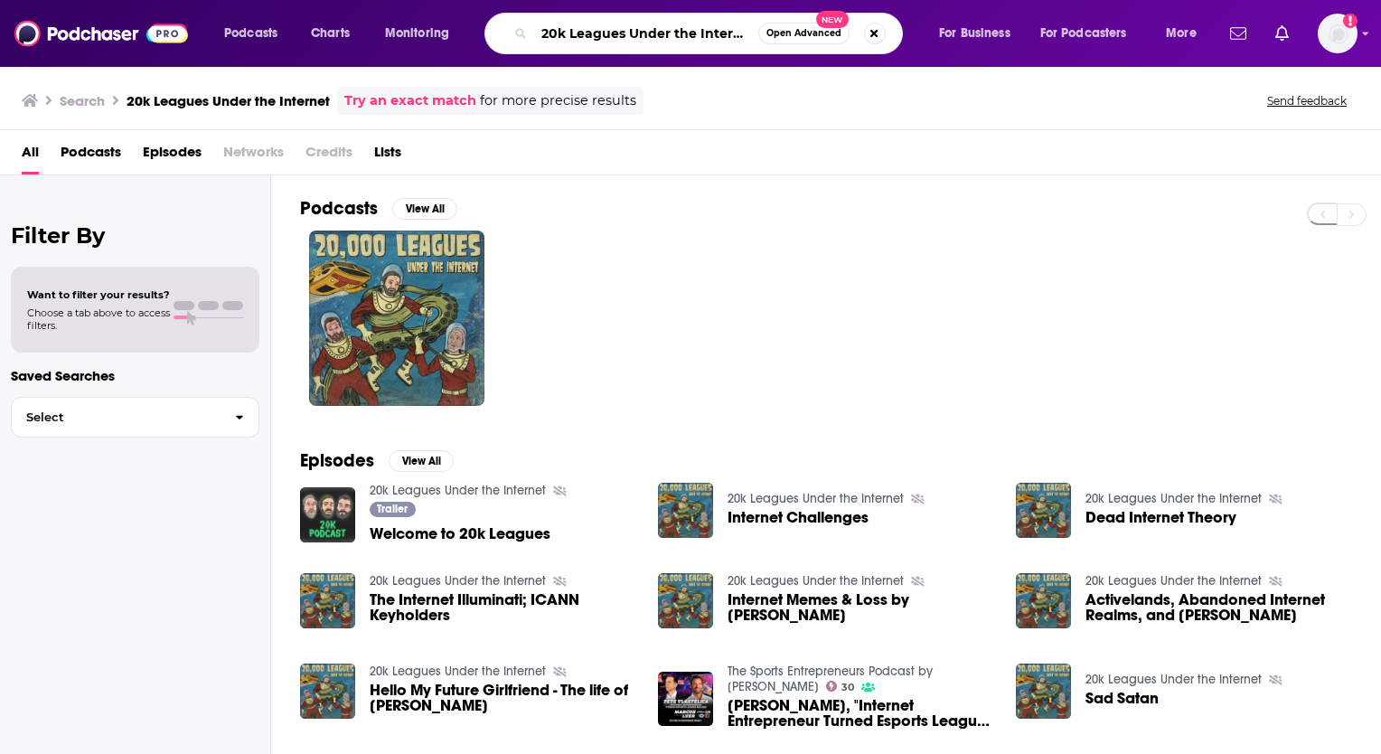
click at [626, 39] on input "20k Leagues Under the Internet" at bounding box center [646, 33] width 224 height 29
drag, startPoint x: 542, startPoint y: 31, endPoint x: 846, endPoint y: 34, distance: 303.6
click at [846, 34] on div "20k Leagues Under the Internet Open Advanced New" at bounding box center [693, 34] width 418 height 42
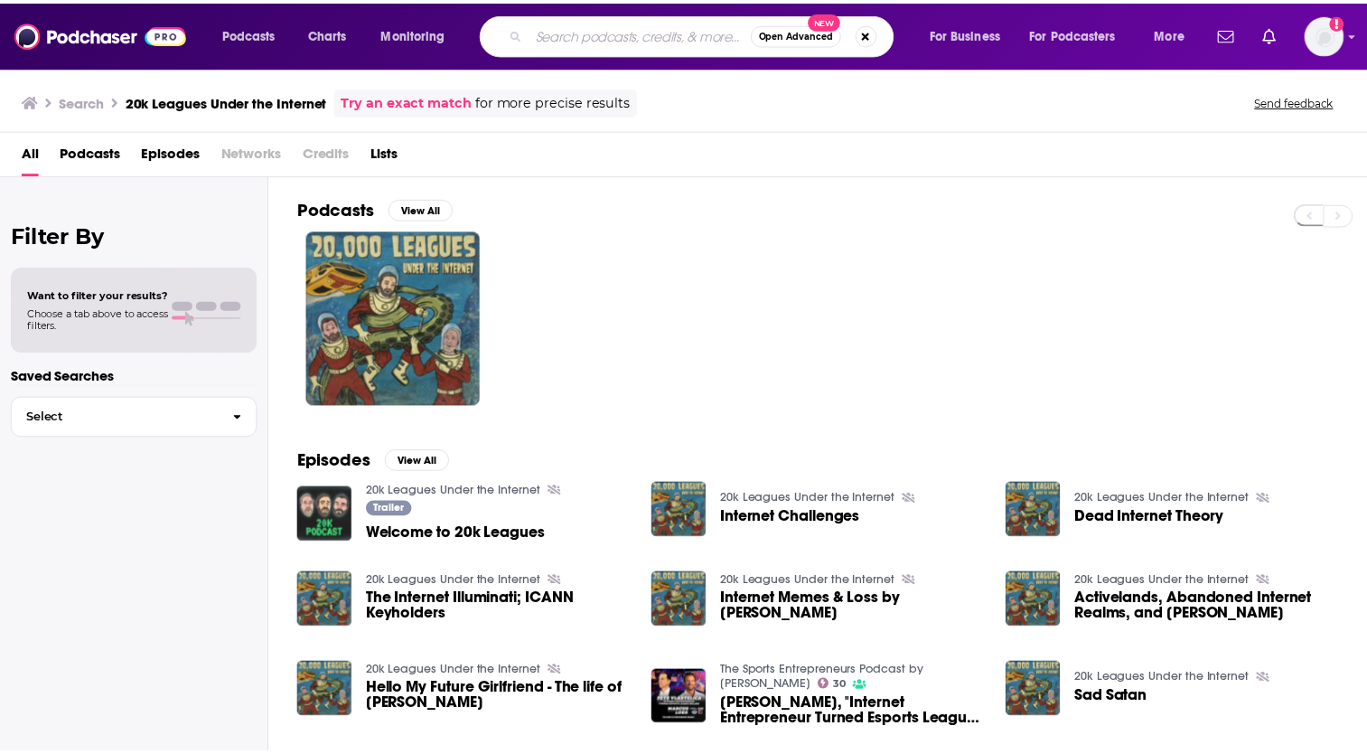
scroll to position [0, 0]
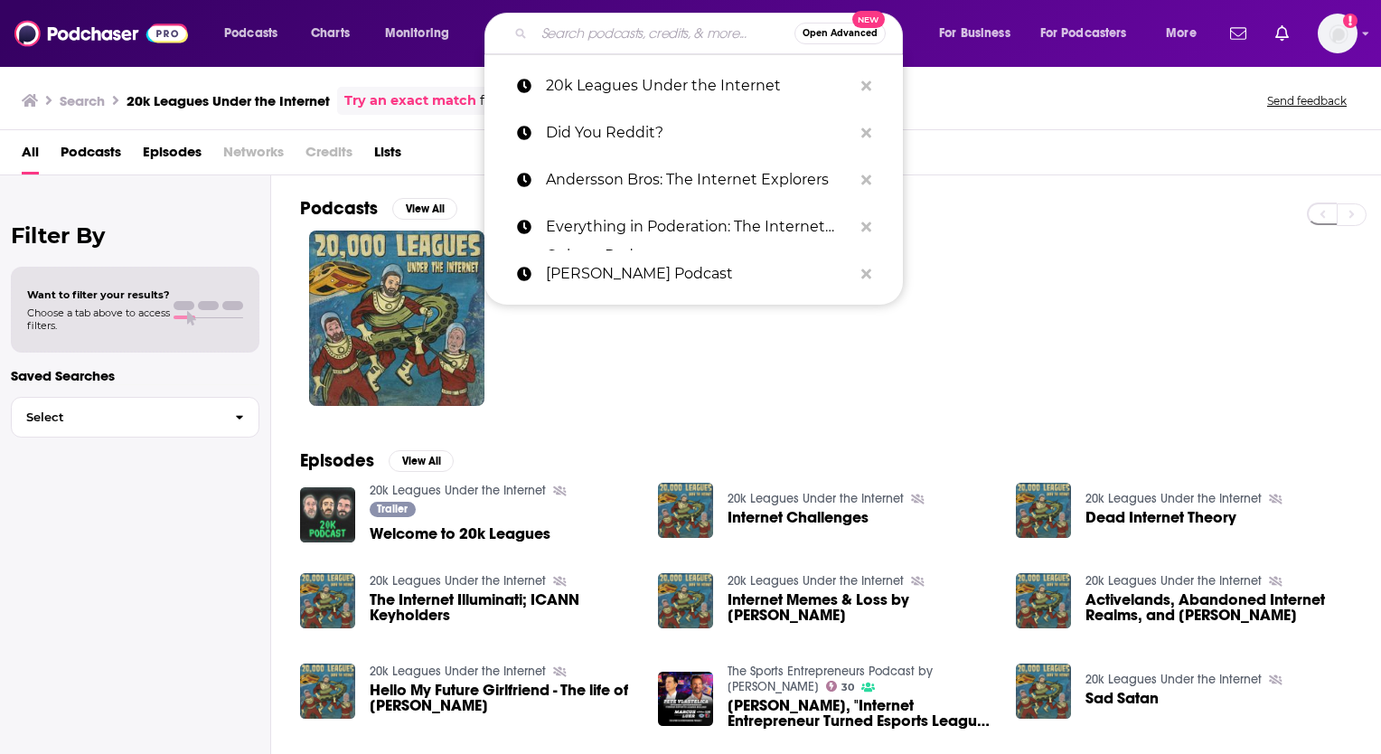
paste input "FriendTime Audio"
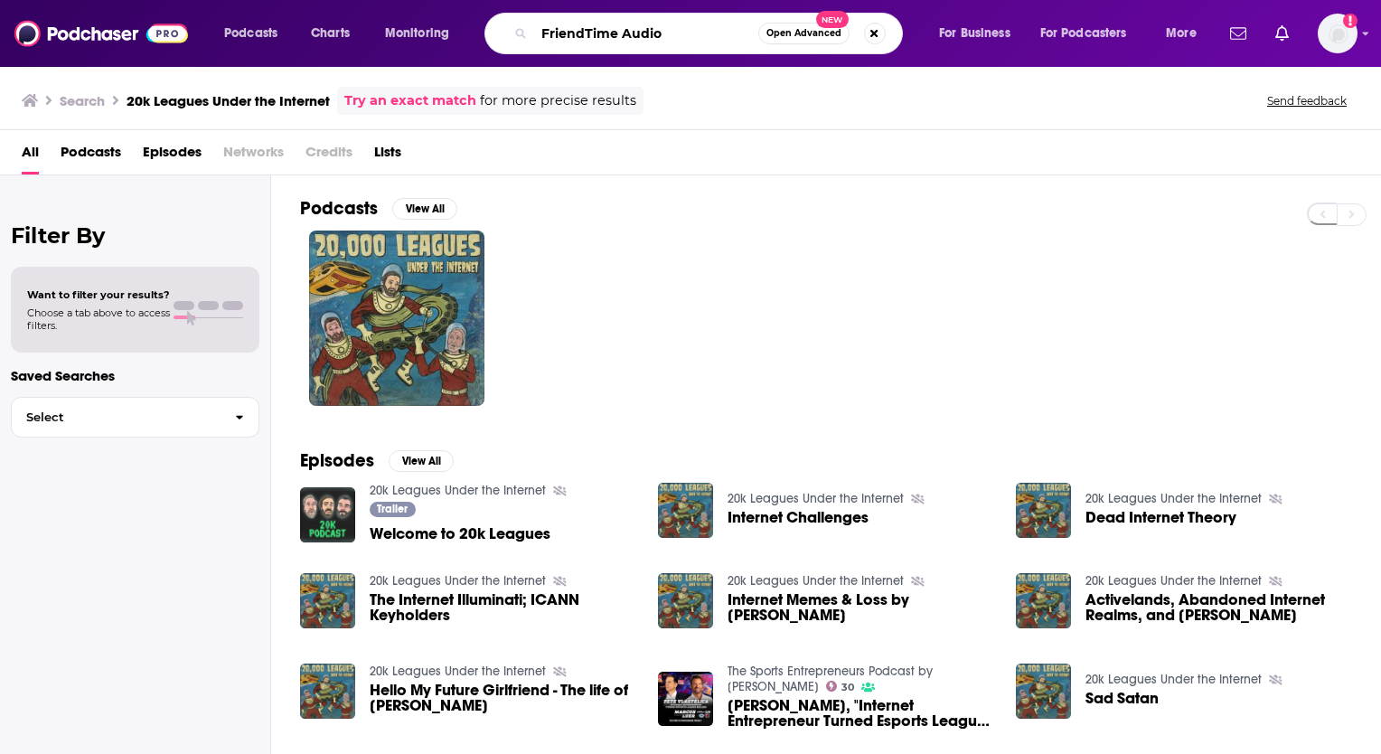
type input "FriendTime Audio"
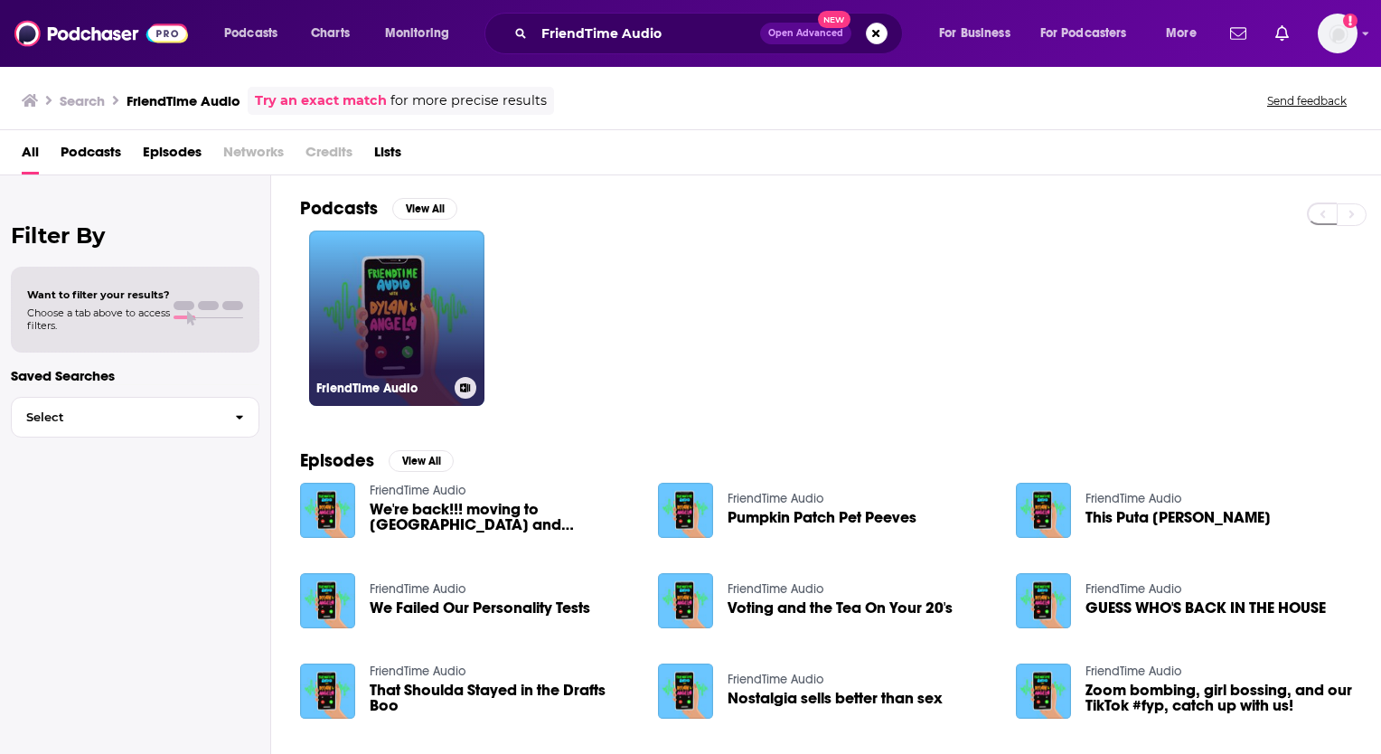
click at [389, 305] on link "FriendTime Audio" at bounding box center [396, 317] width 175 height 175
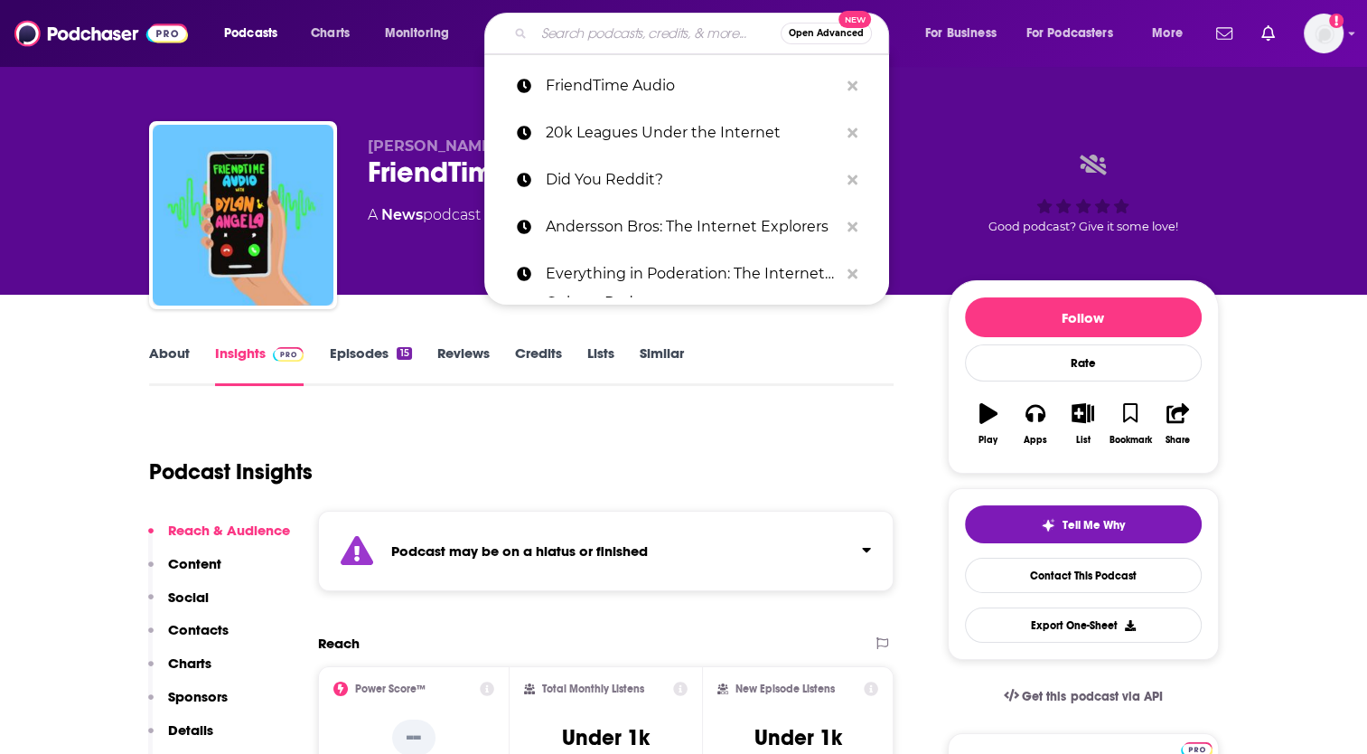
paste input "Internet Explorers"
type input "Internet Explorers"
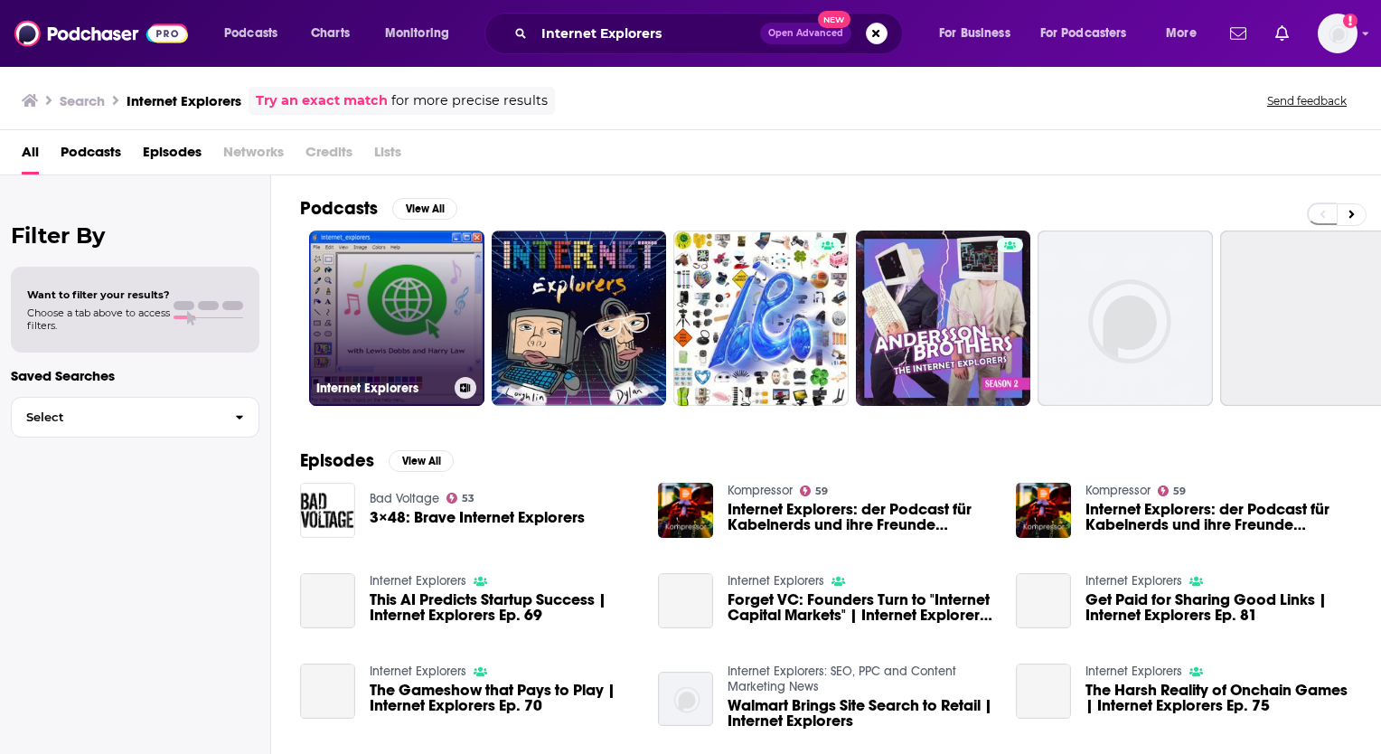
click at [400, 306] on link "Internet Explorers" at bounding box center [396, 317] width 175 height 175
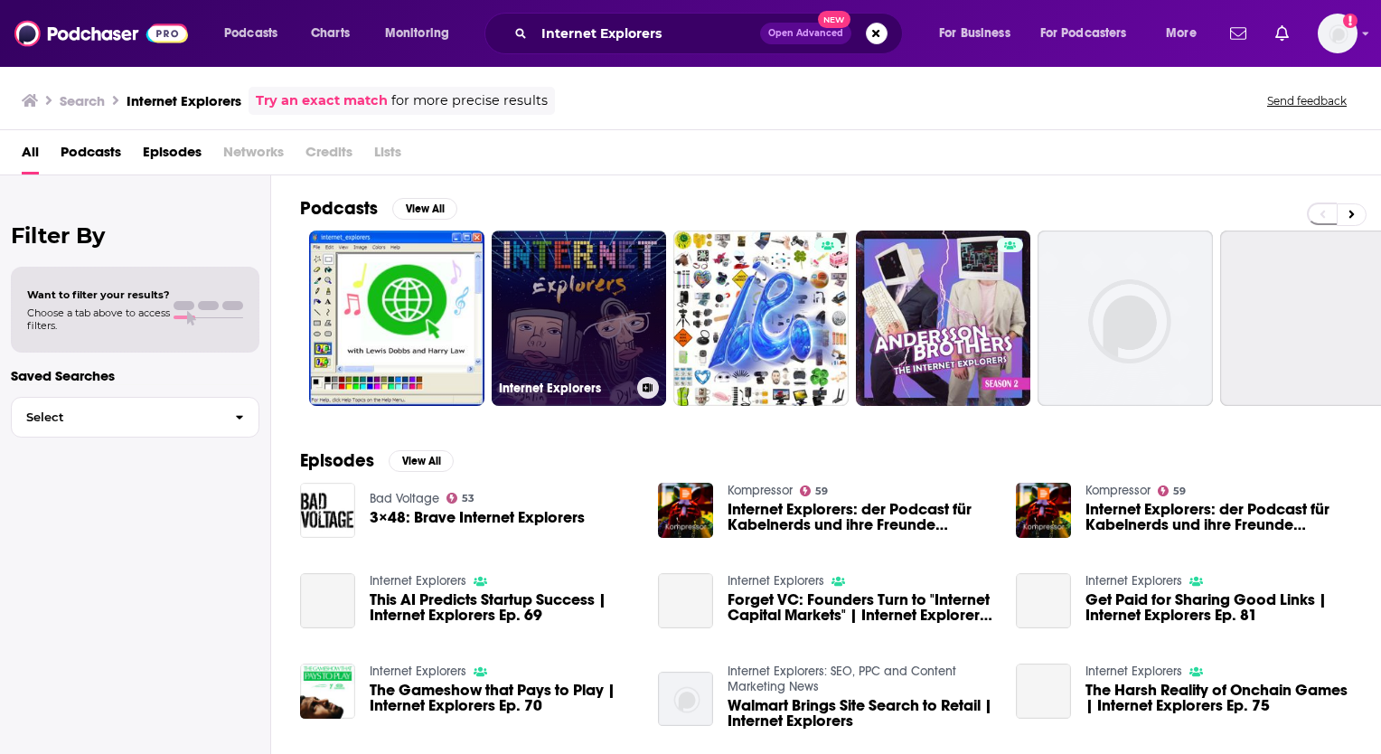
click at [582, 269] on link "Internet Explorers" at bounding box center [579, 317] width 175 height 175
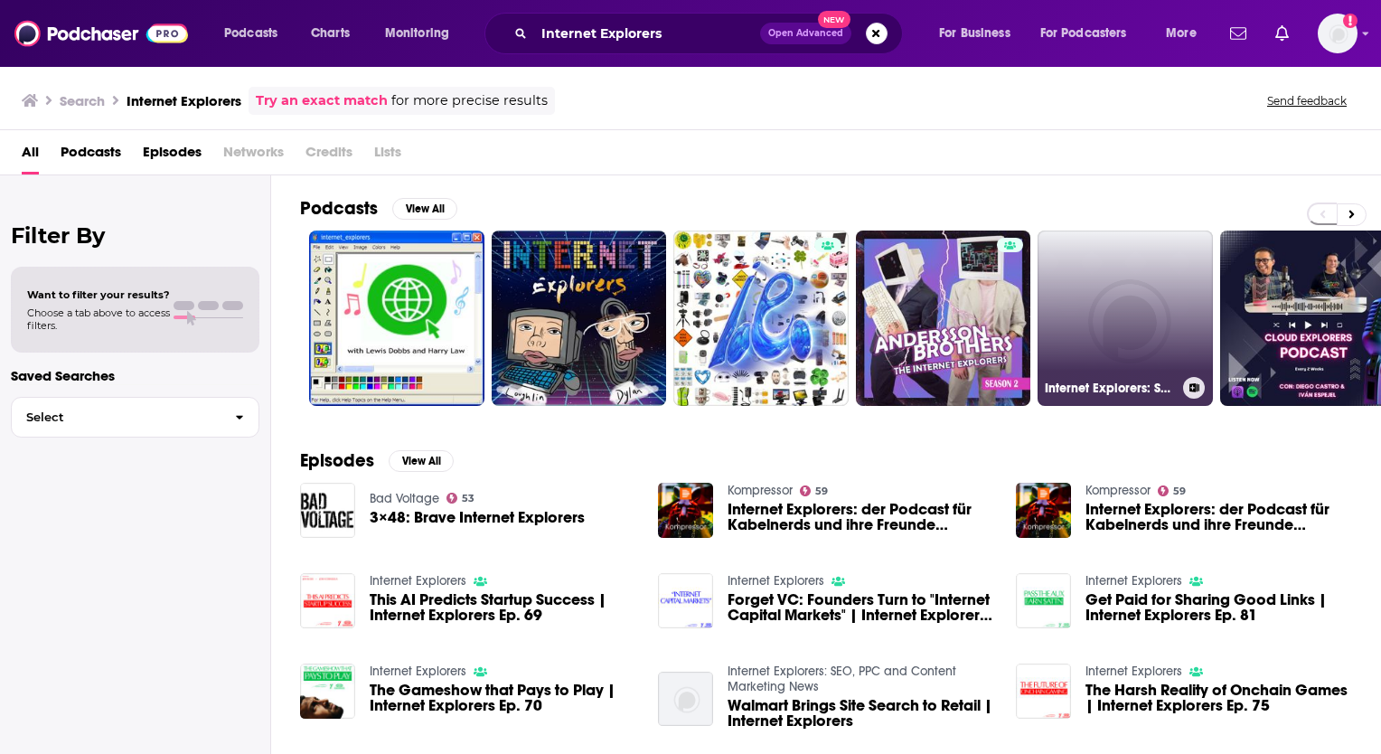
click at [1102, 320] on link "Internet Explorers: SEO, PPC and Content Marketing News" at bounding box center [1124, 317] width 175 height 175
click at [1126, 330] on link "Internet Explorers: SEO, PPC and Content Marketing News" at bounding box center [1124, 317] width 175 height 175
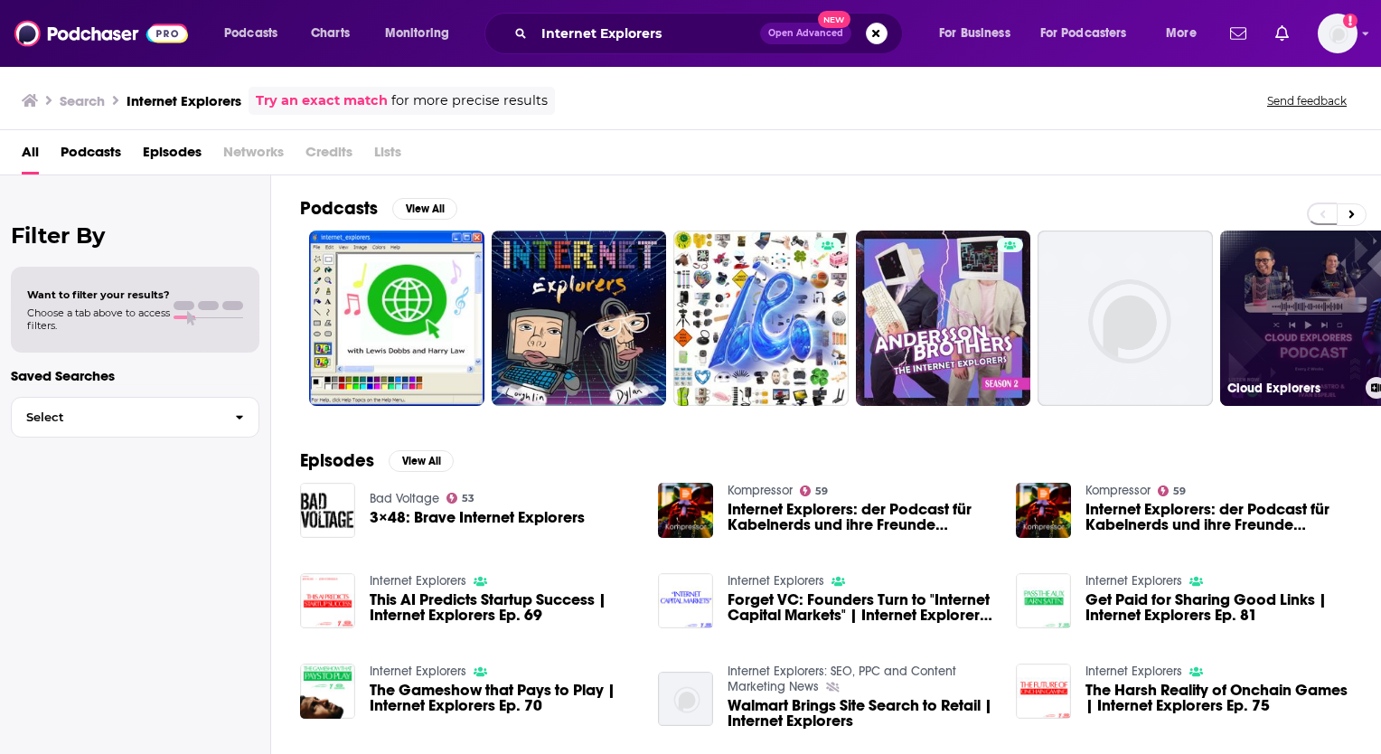
click at [1290, 302] on link "Cloud Explorers" at bounding box center [1307, 317] width 175 height 175
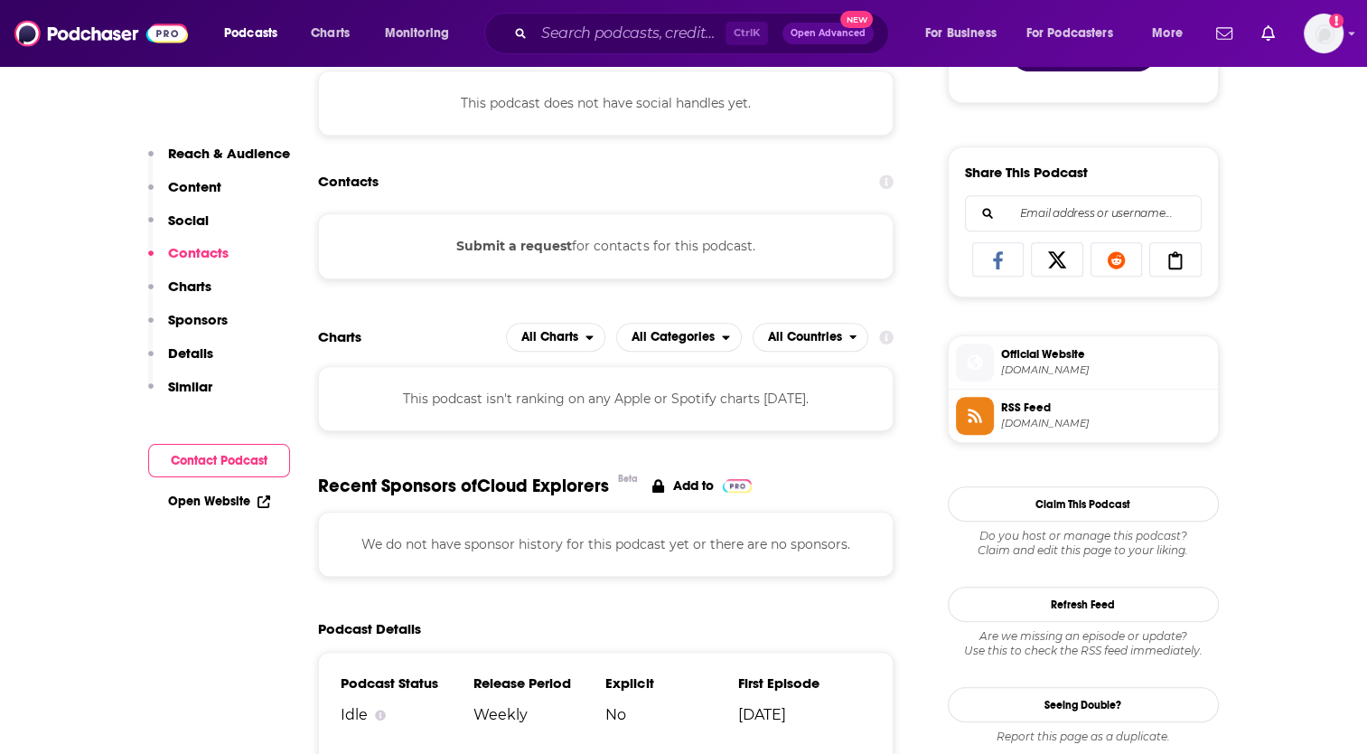
scroll to position [723, 0]
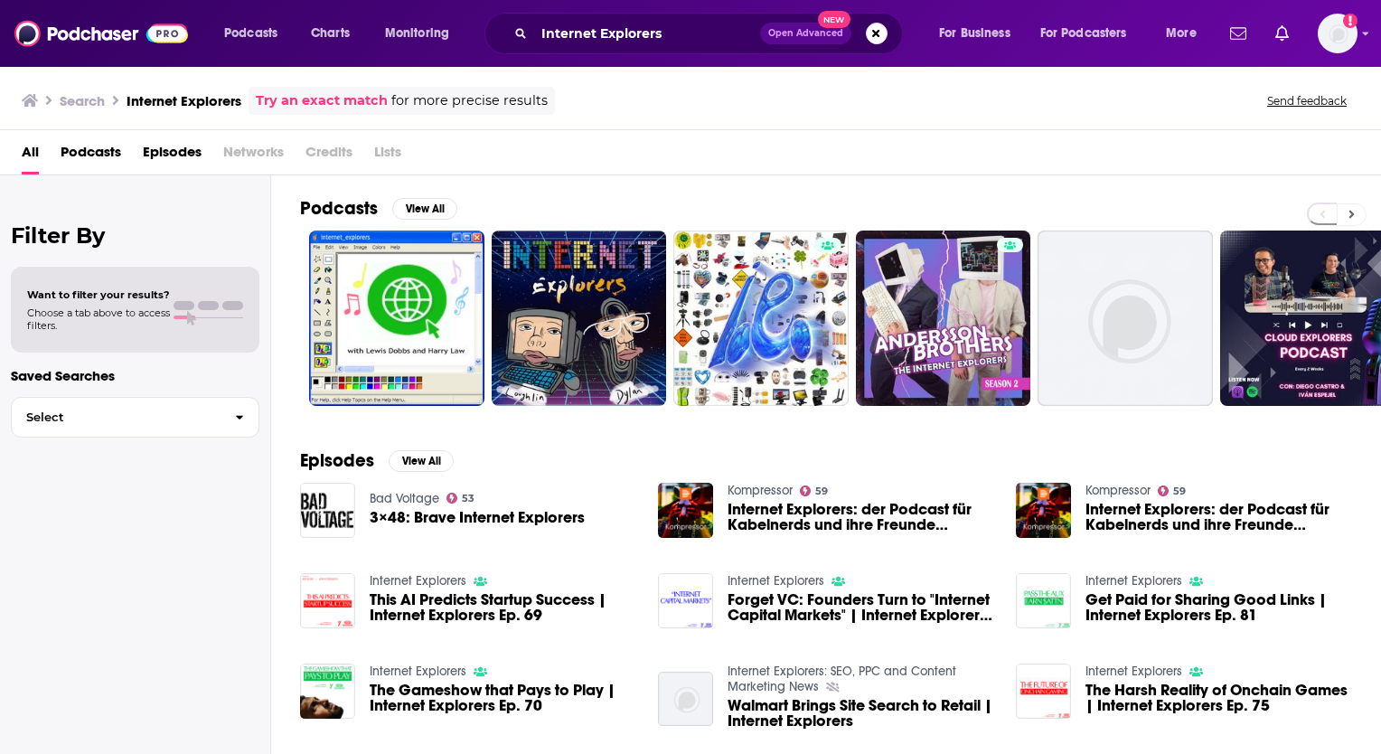
click at [1348, 218] on icon at bounding box center [1351, 214] width 6 height 13
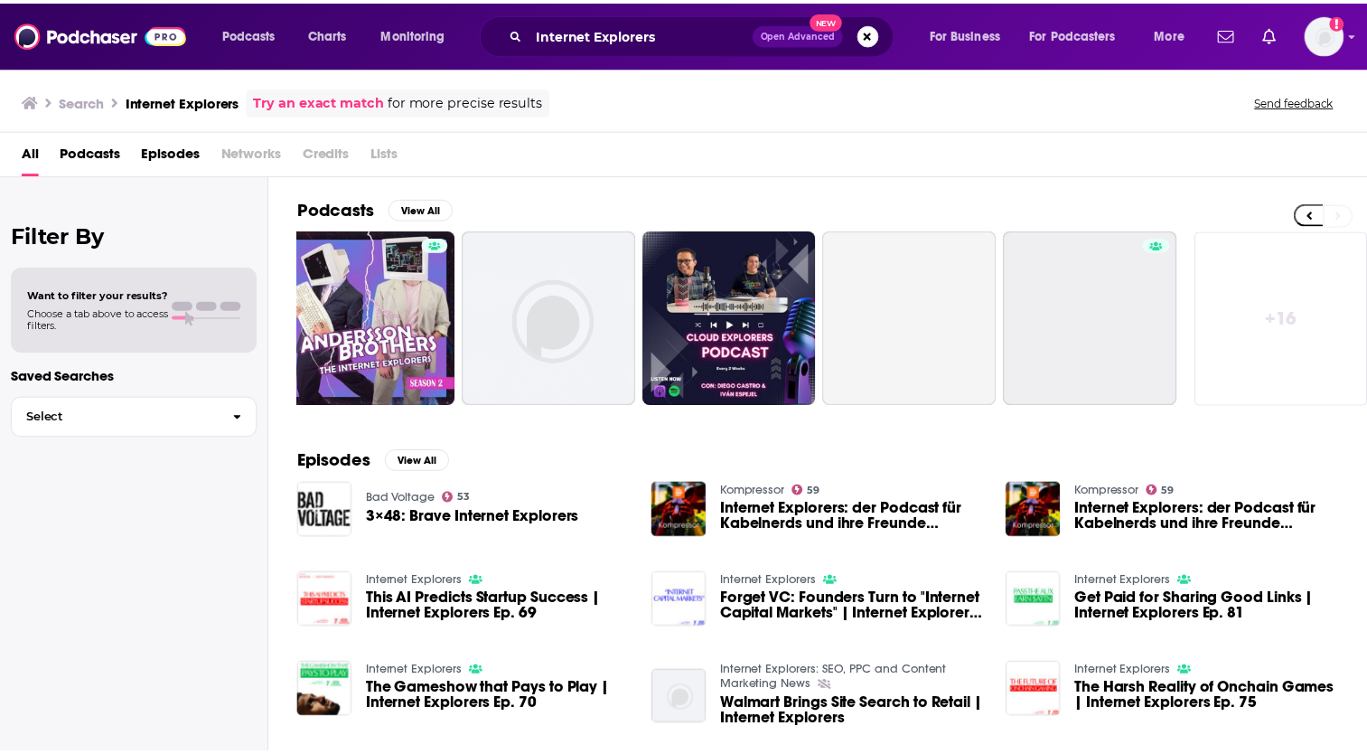
scroll to position [0, 578]
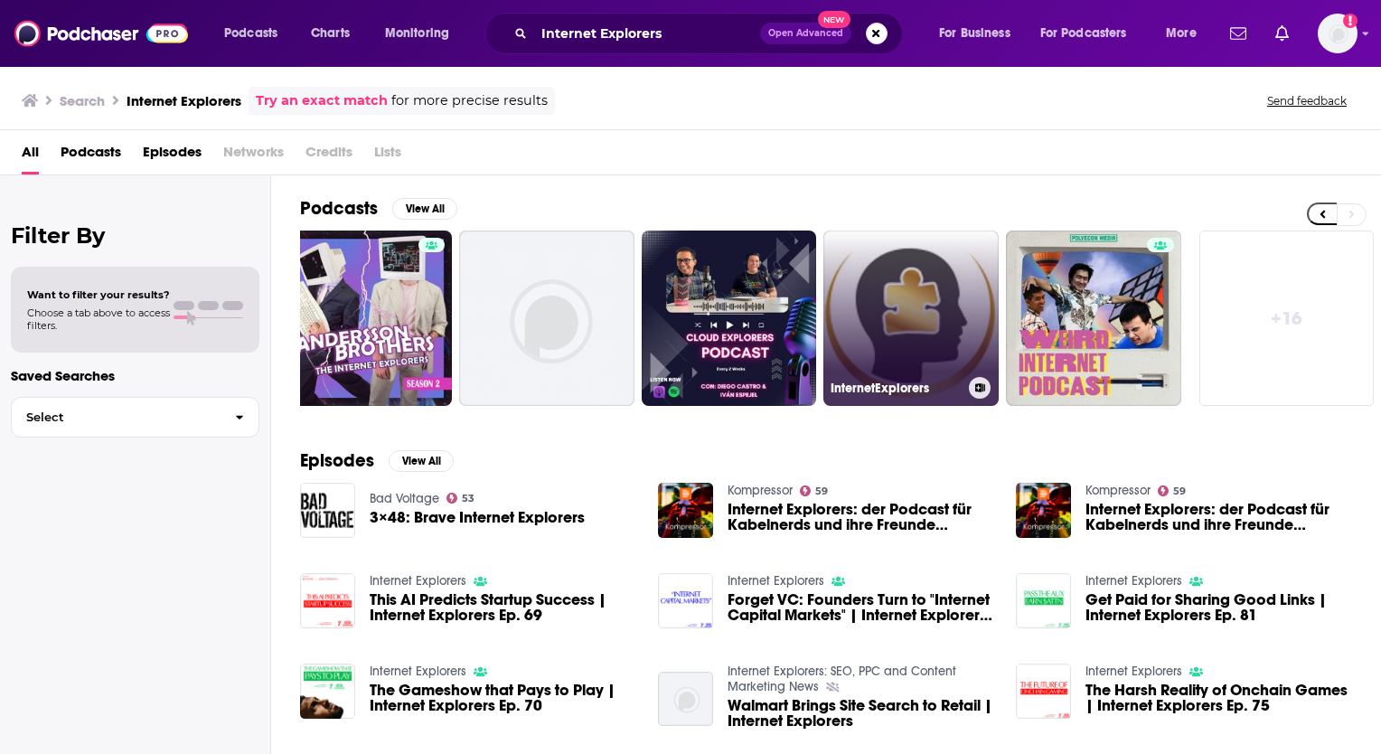
click at [929, 295] on link "InternetExplorers" at bounding box center [910, 317] width 175 height 175
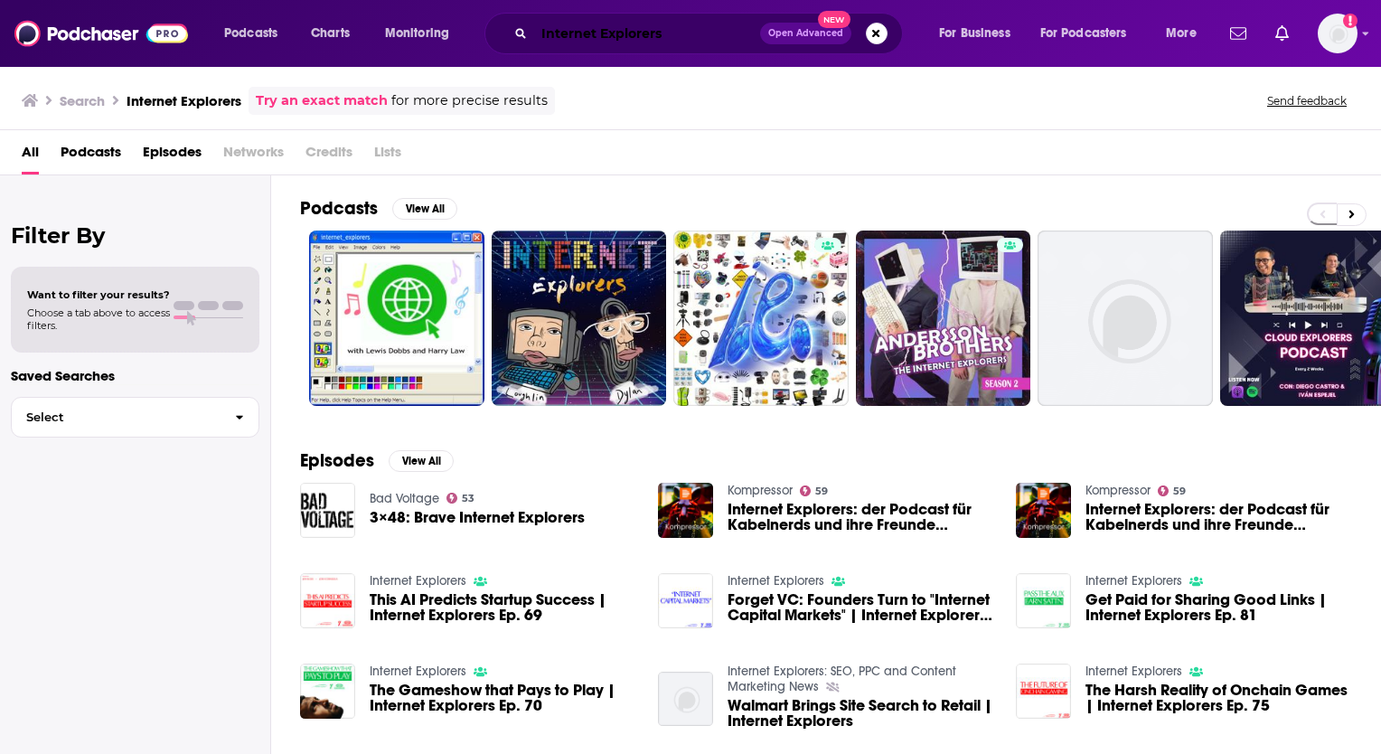
click at [690, 33] on input "Internet Explorers" at bounding box center [647, 33] width 226 height 29
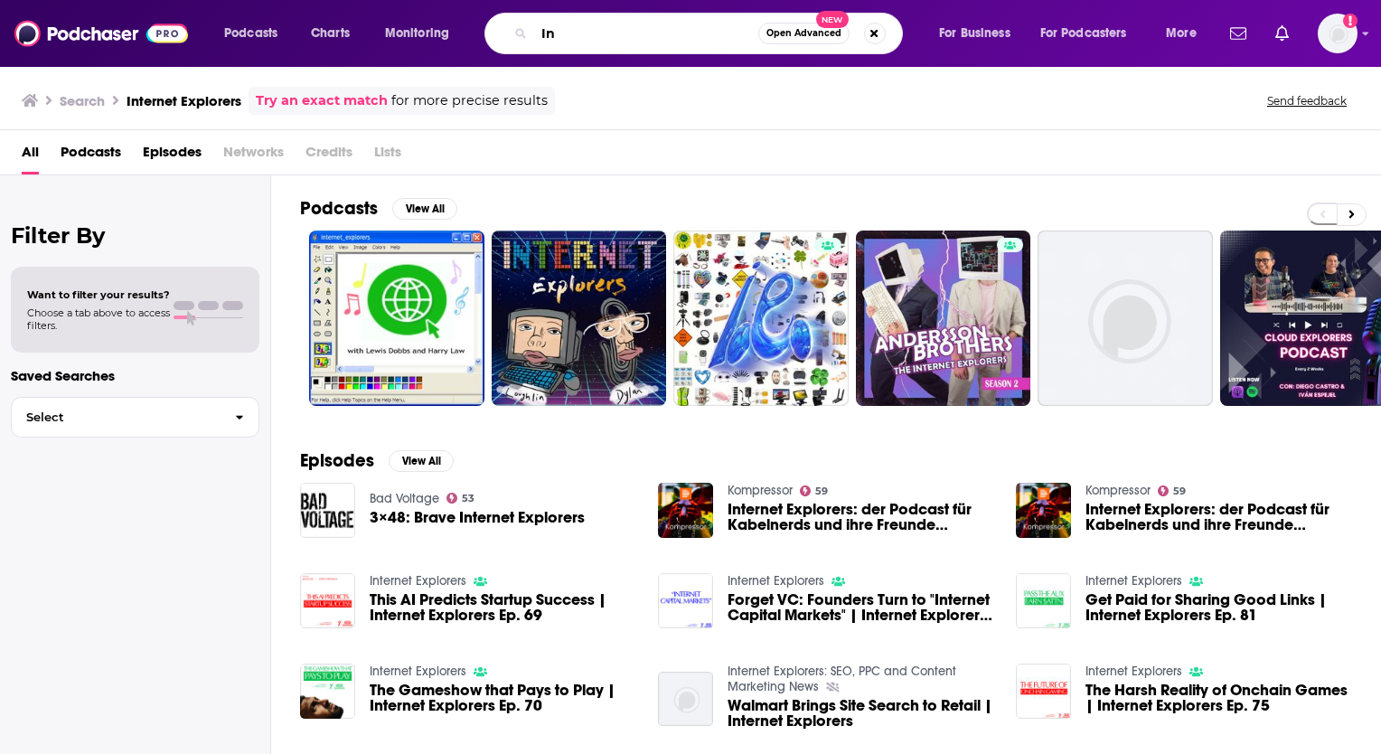
type input "I"
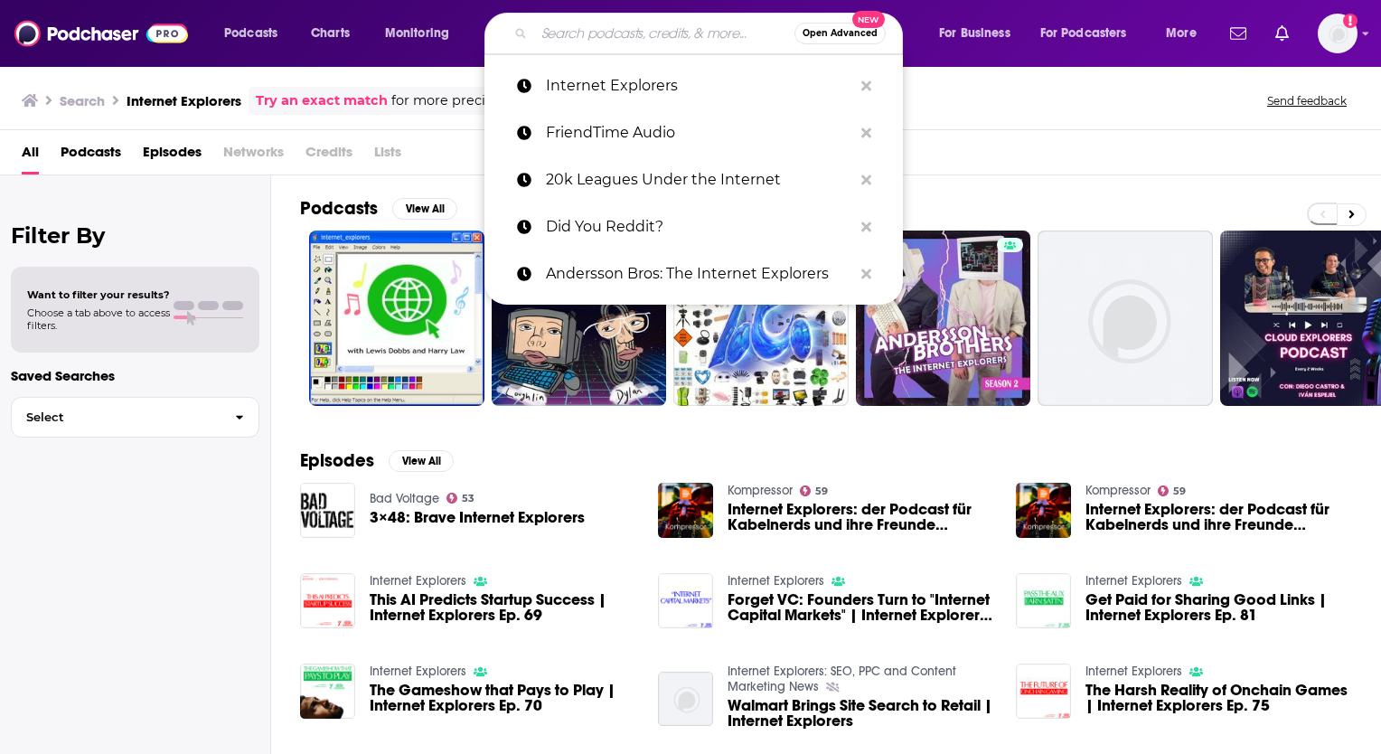
paste input "The Digital Dive"
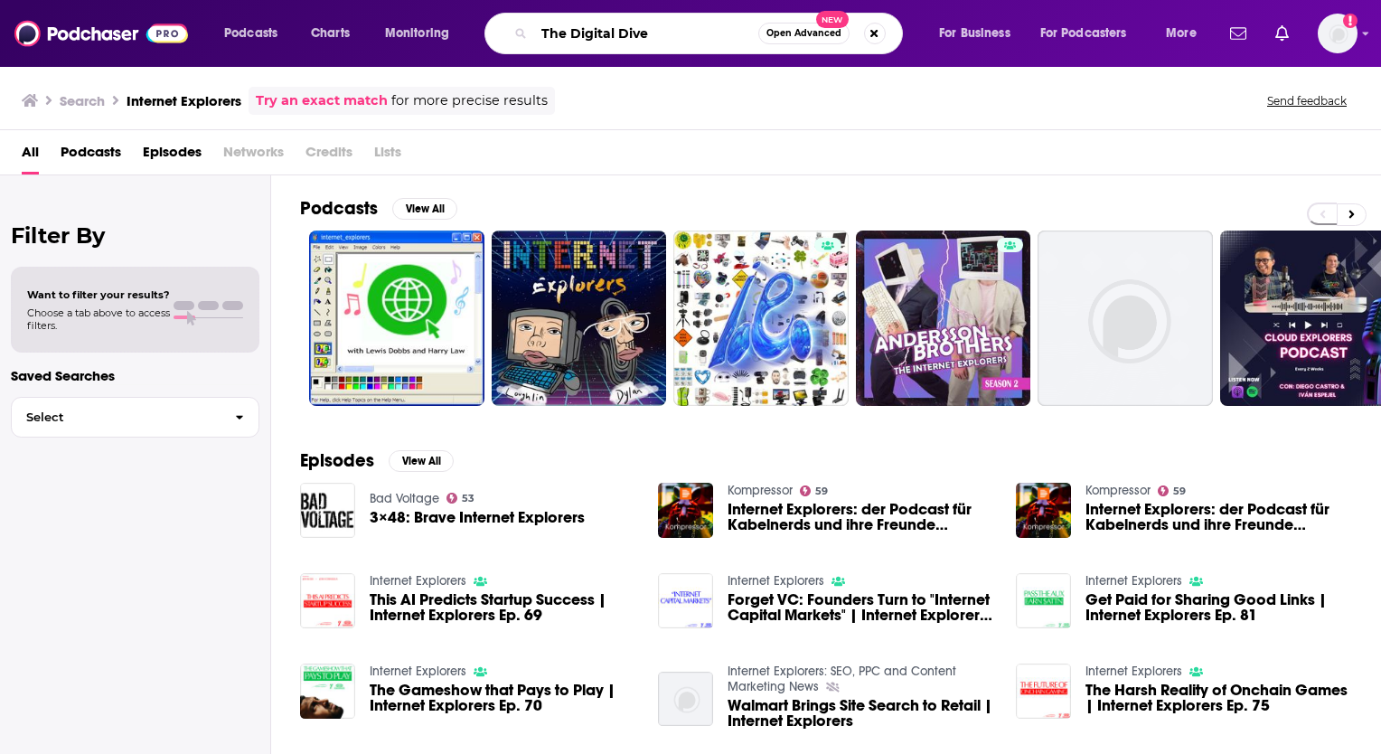
type input "The Digital Dive"
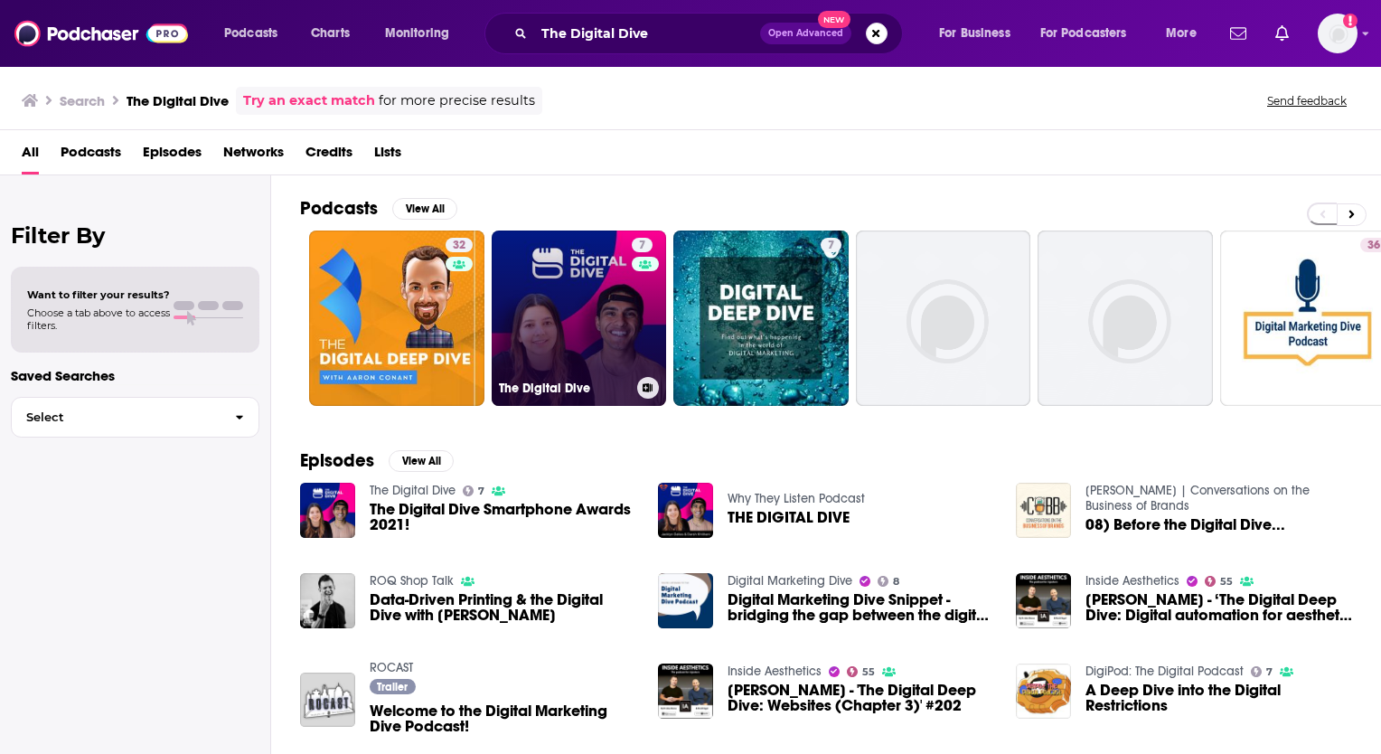
click at [592, 304] on link "7 The Digital Dive" at bounding box center [579, 317] width 175 height 175
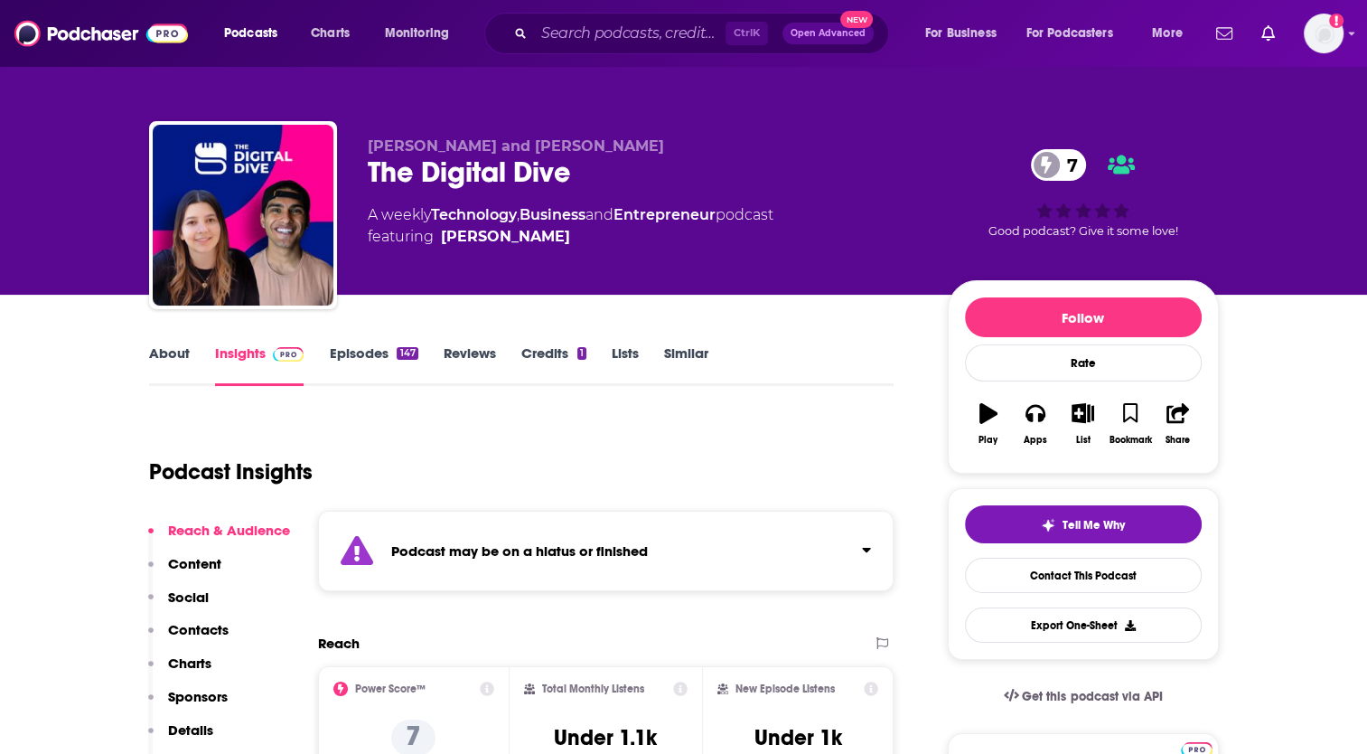
scroll to position [90, 0]
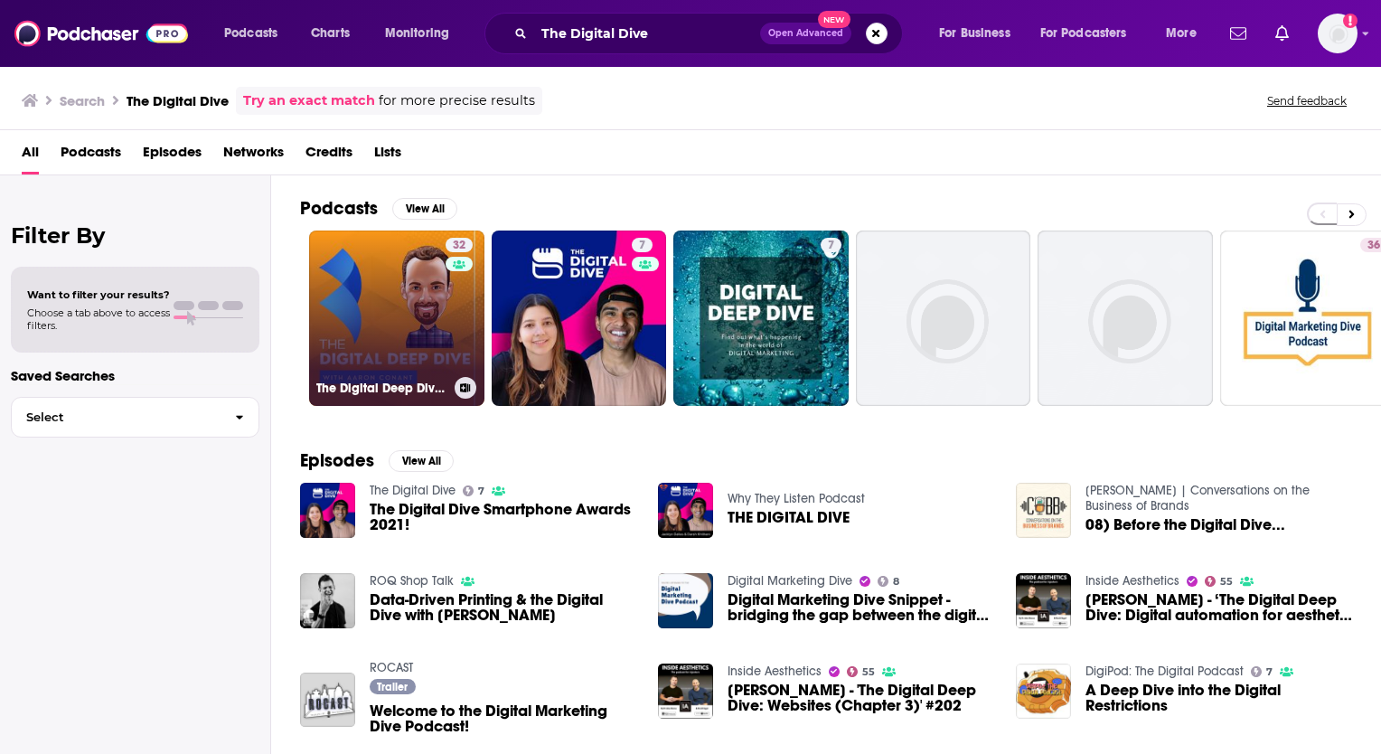
click at [398, 313] on link "32 The Digital Deep Dive With [PERSON_NAME]" at bounding box center [396, 317] width 175 height 175
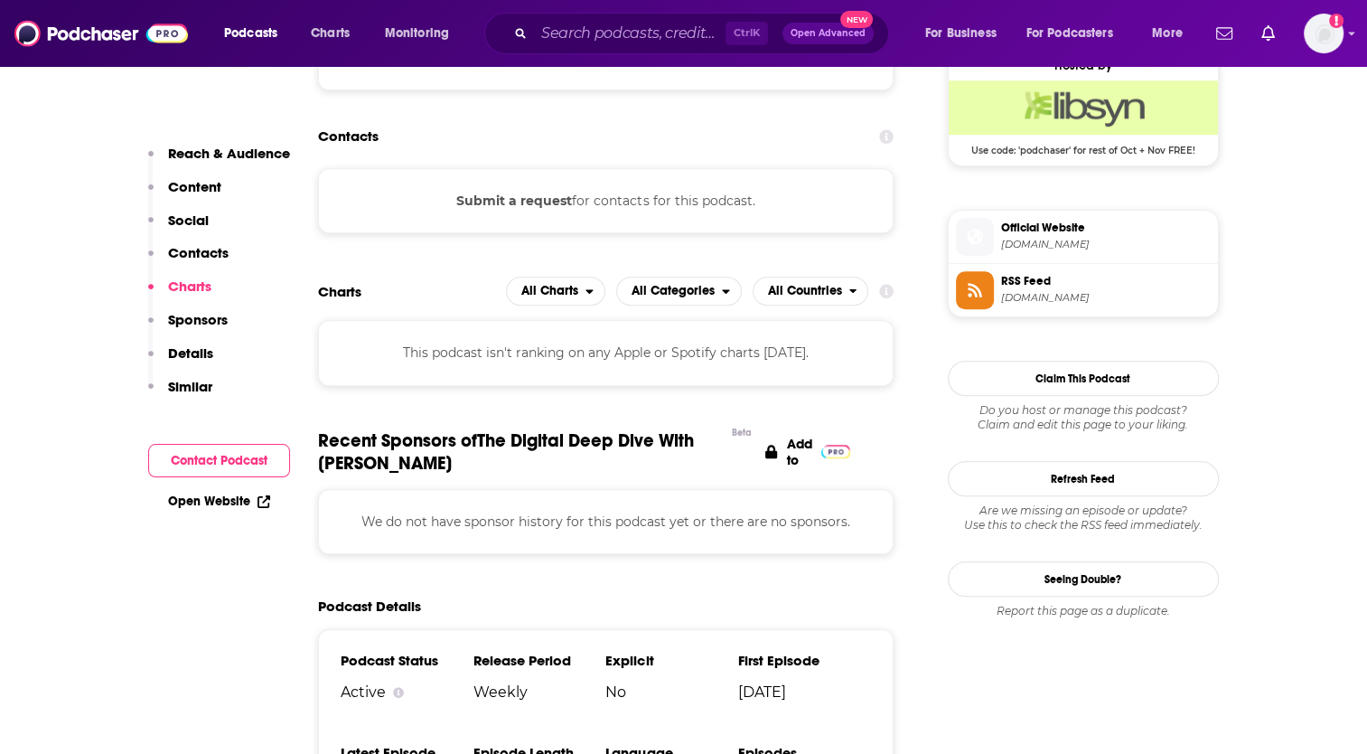
scroll to position [1355, 0]
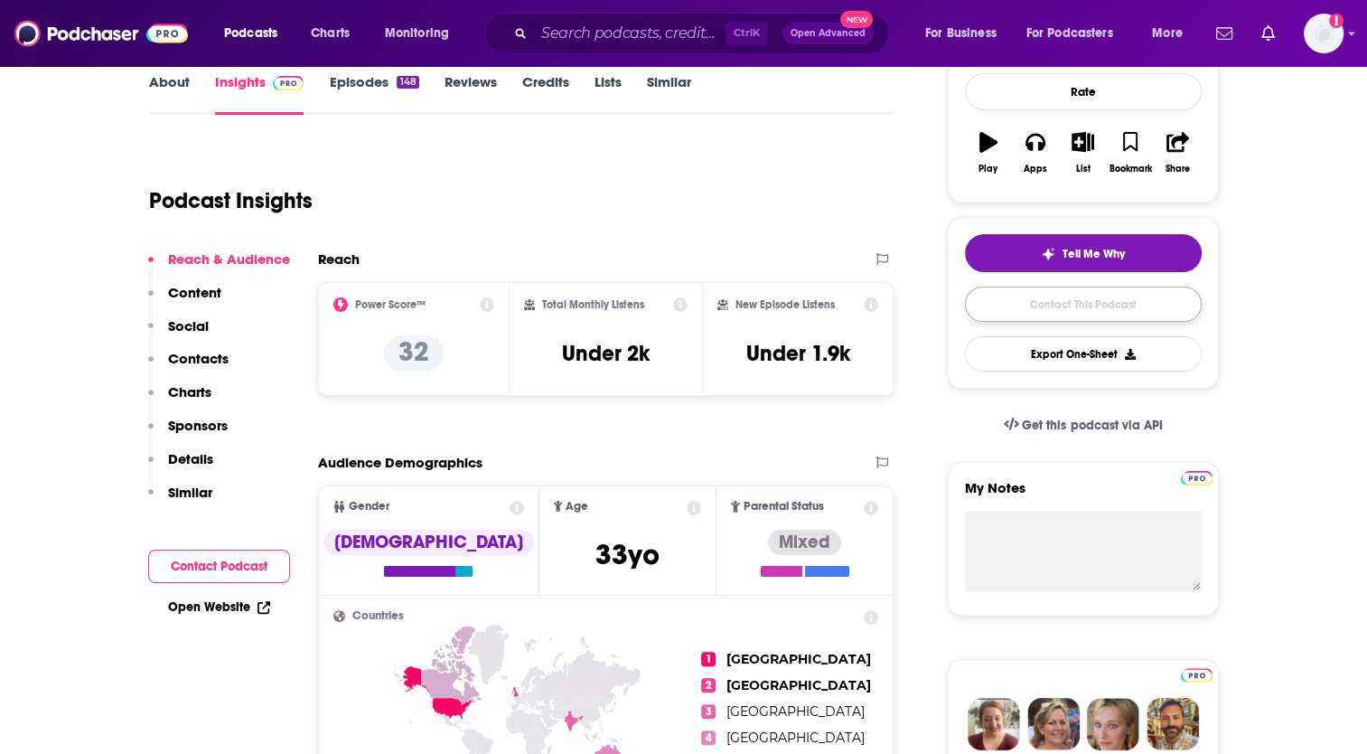
click at [1059, 300] on link "Contact This Podcast" at bounding box center [1083, 303] width 237 height 35
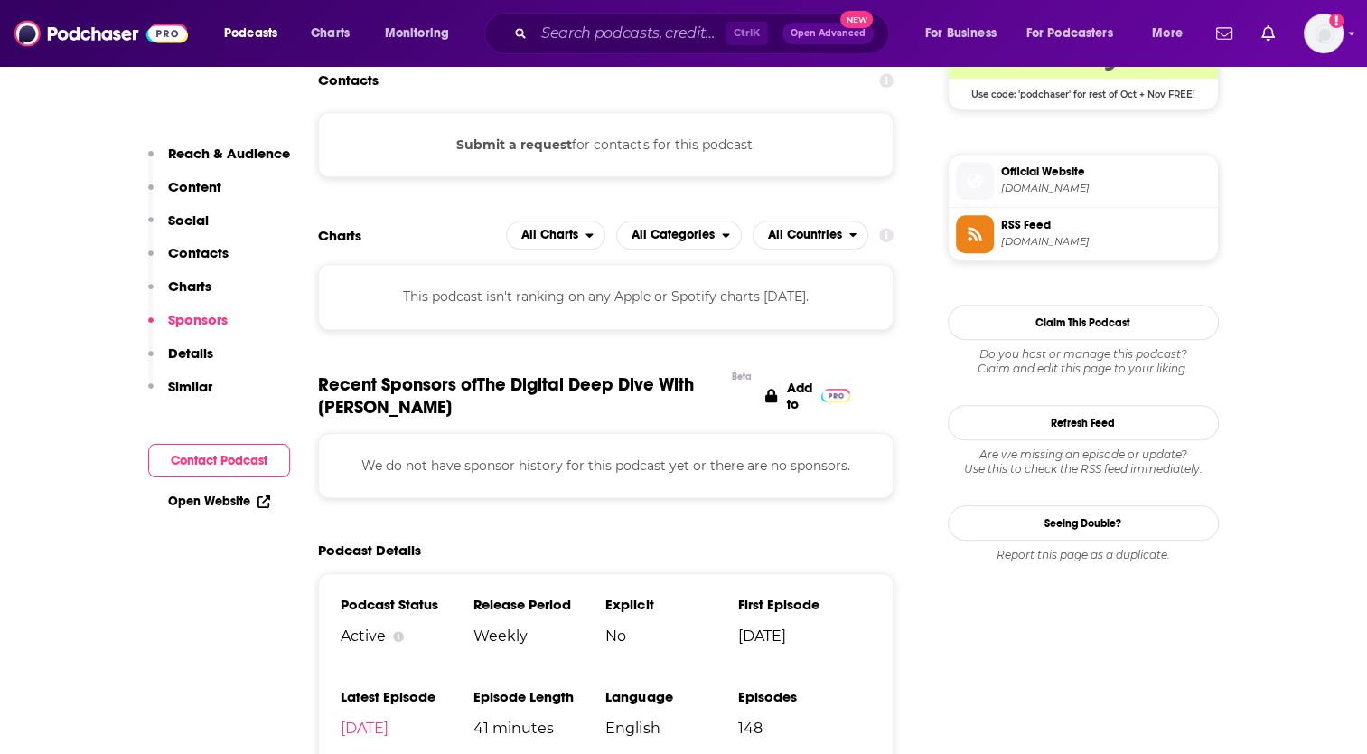
scroll to position [1373, 0]
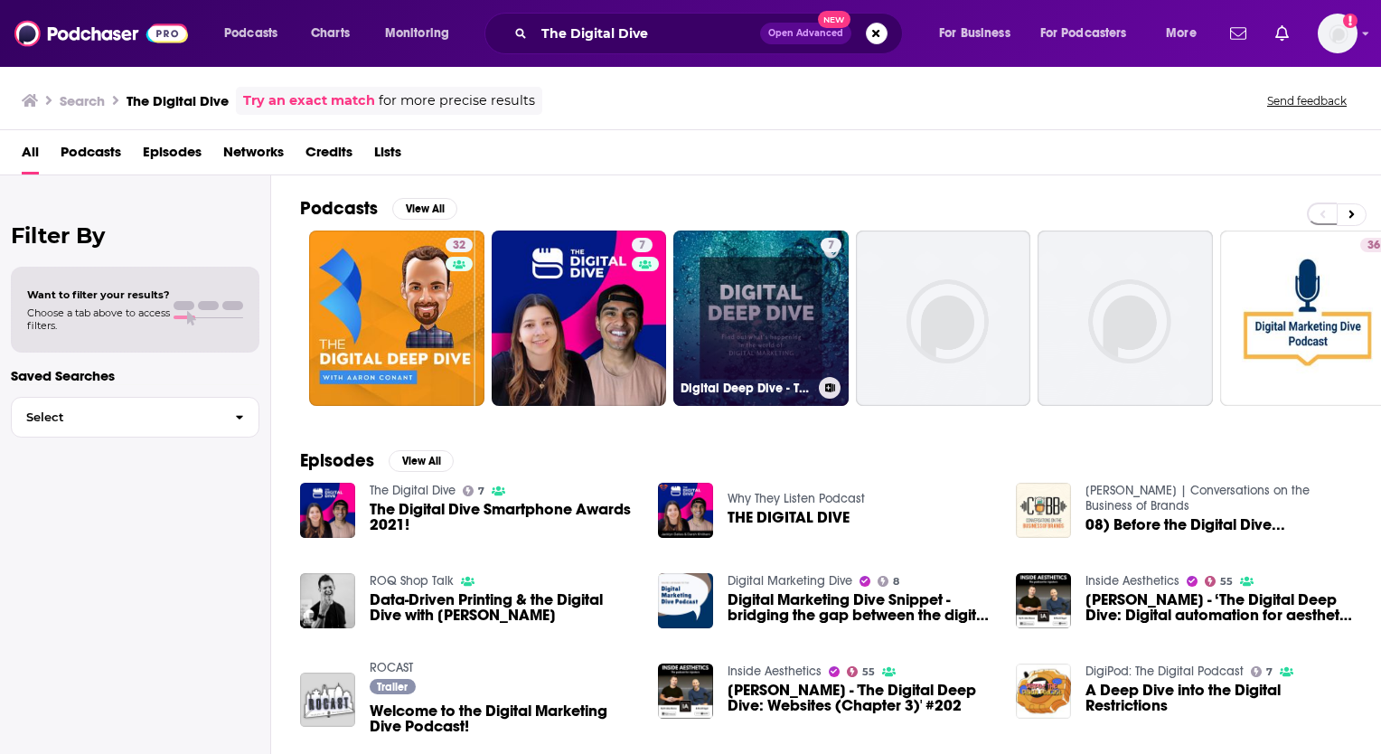
click at [756, 287] on link "7 Digital Deep Dive - The Digital Marketing Podcast" at bounding box center [760, 317] width 175 height 175
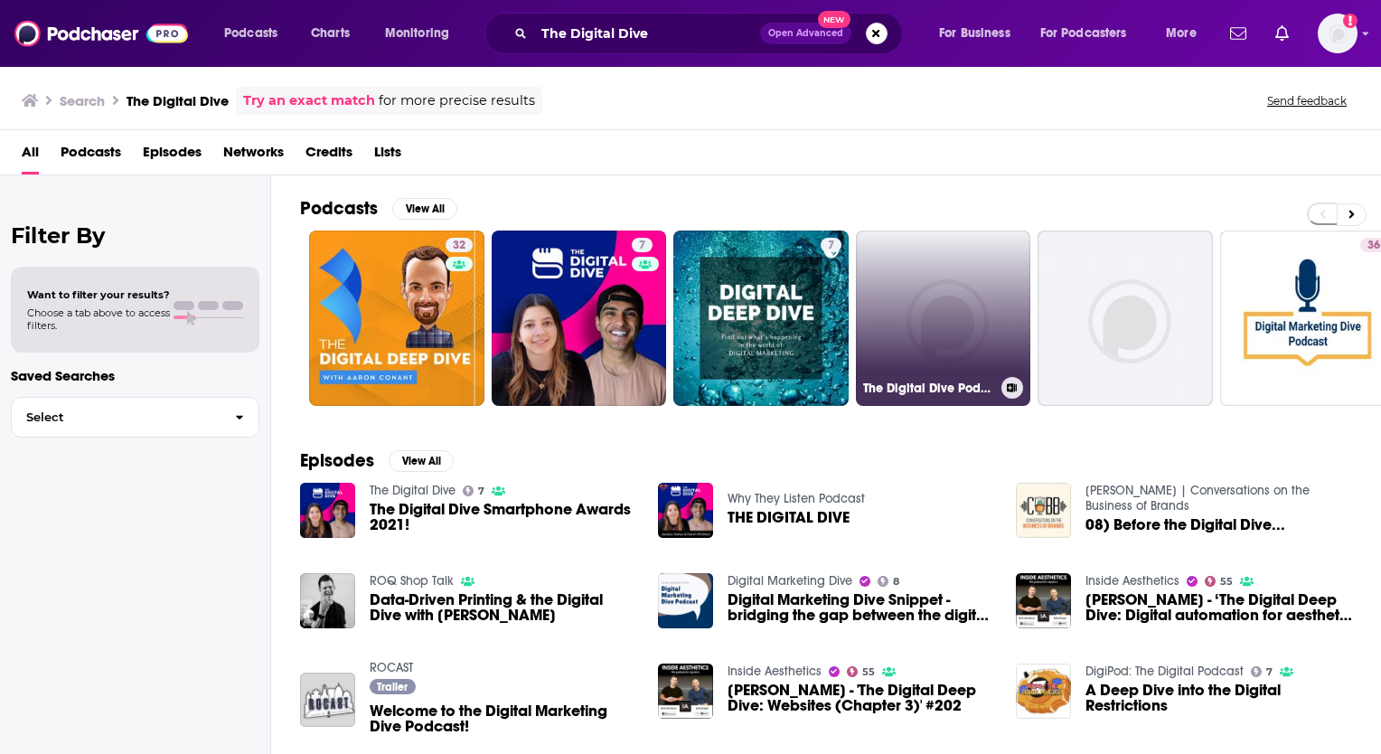
click at [954, 287] on link "The Digital Dive Podcast™" at bounding box center [943, 317] width 175 height 175
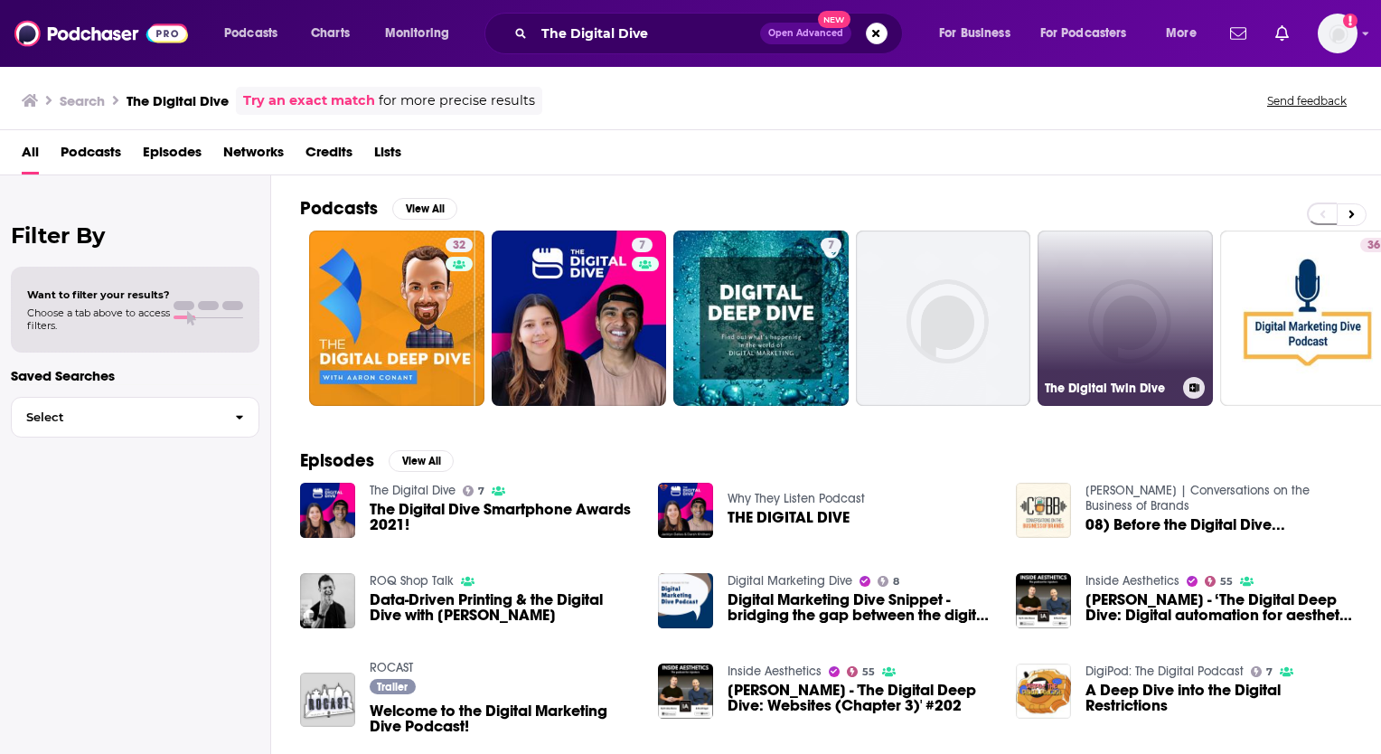
click at [1118, 304] on link "The Digital Twin Dive" at bounding box center [1124, 317] width 175 height 175
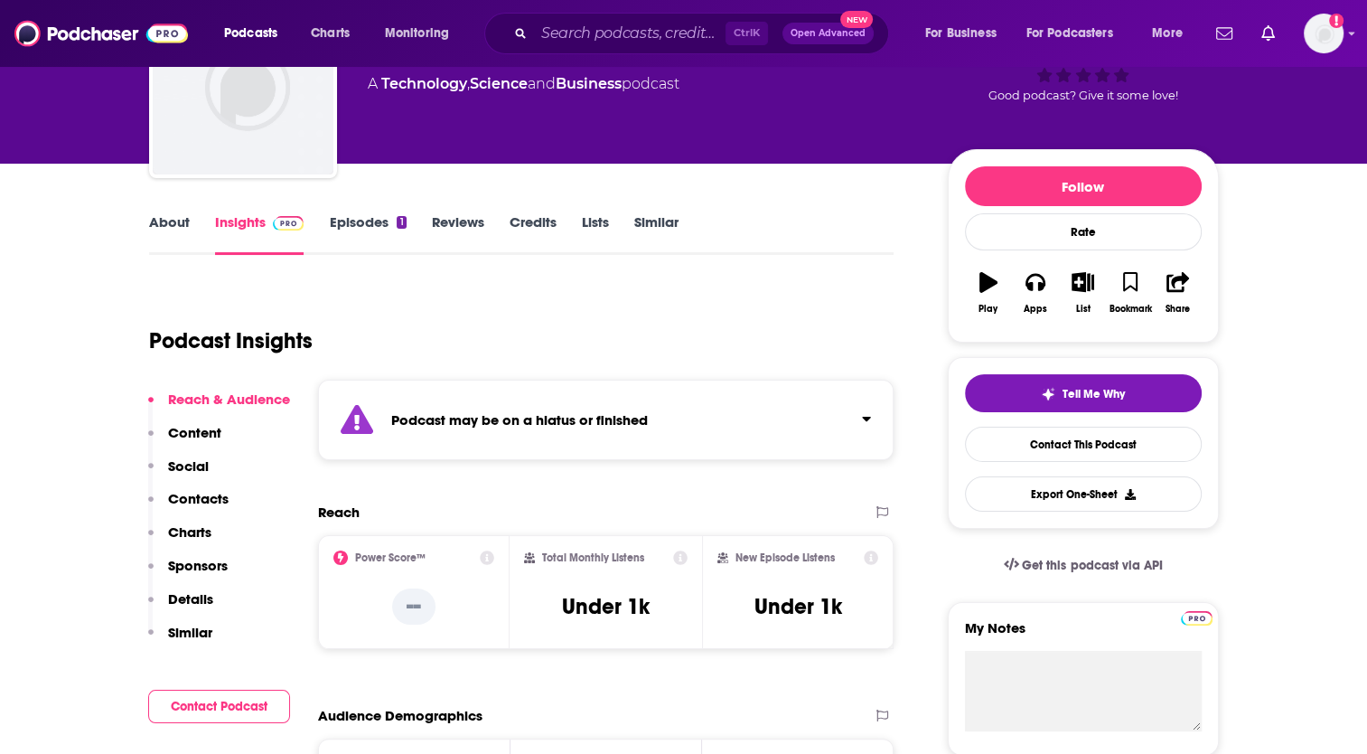
scroll to position [90, 0]
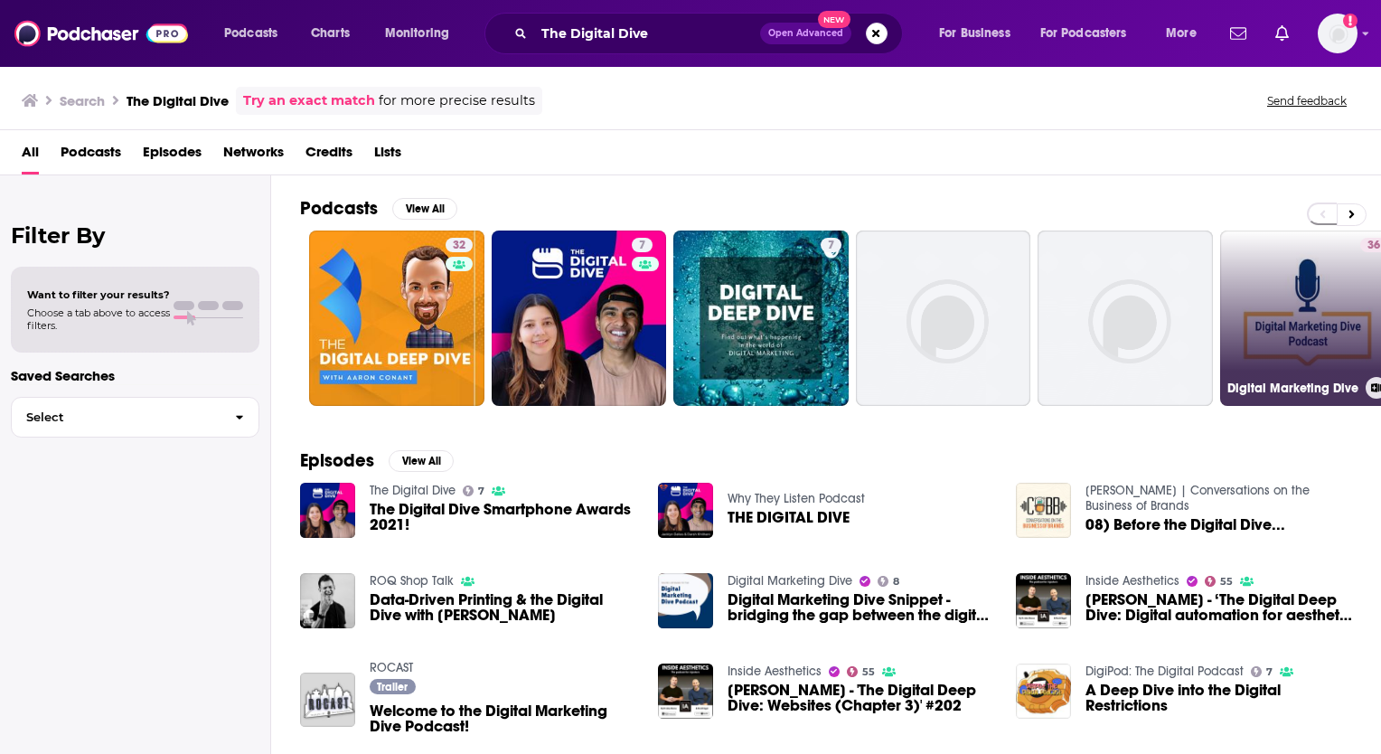
click at [1335, 334] on link "36 Digital Marketing Dive" at bounding box center [1307, 317] width 175 height 175
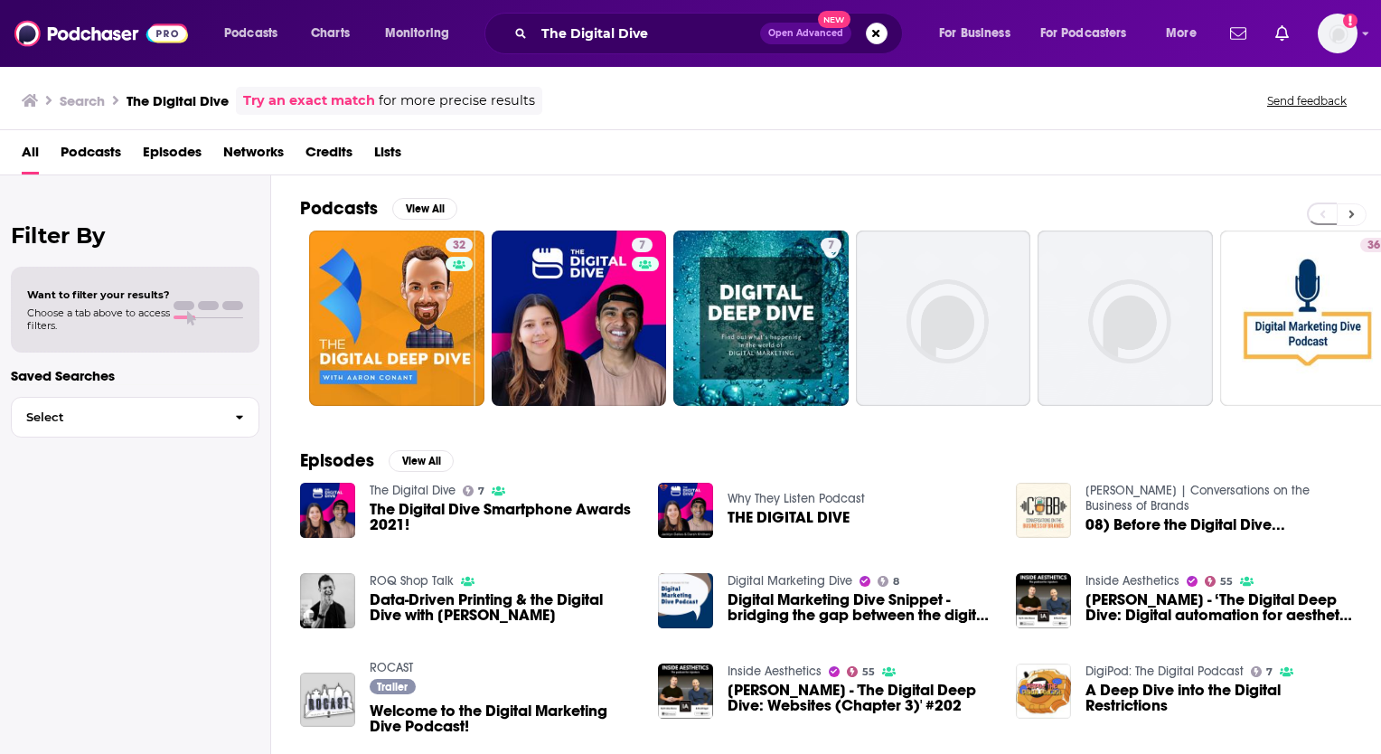
click at [1352, 215] on icon at bounding box center [1351, 214] width 6 height 13
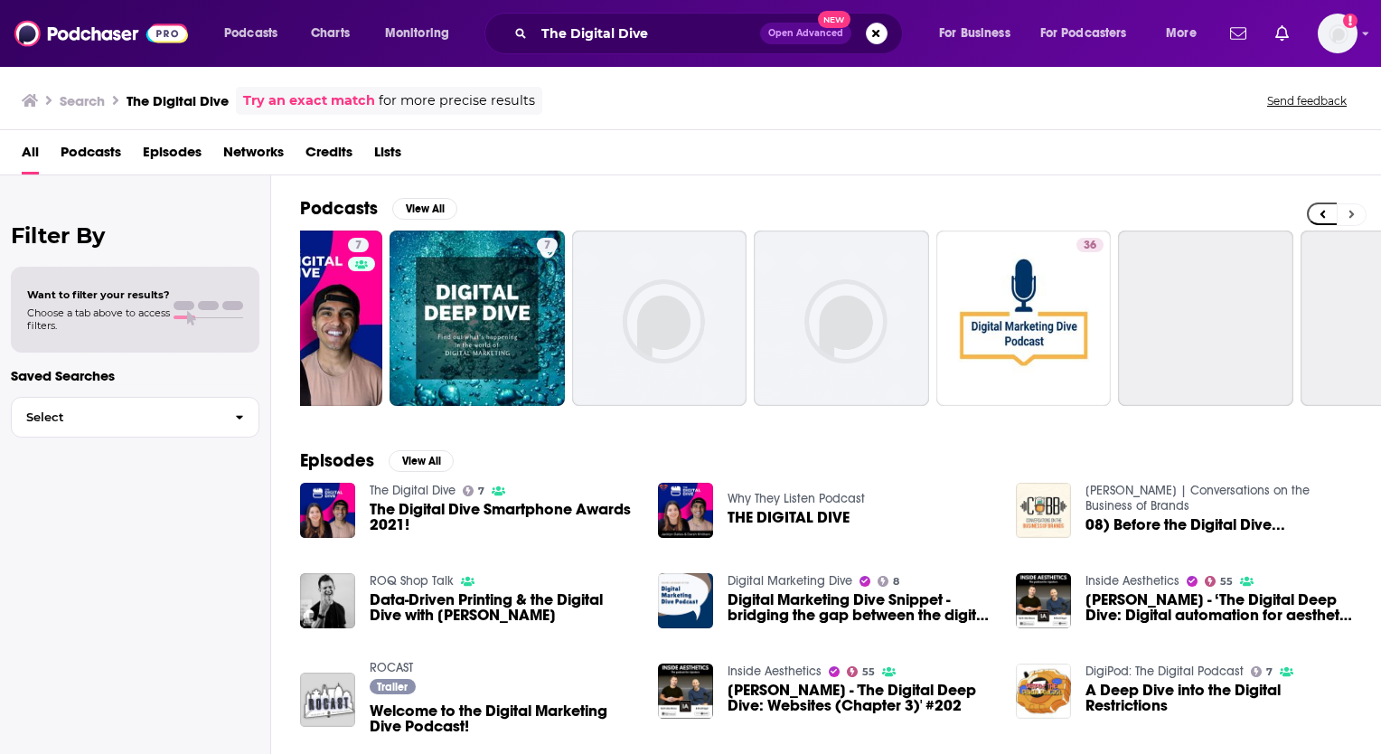
scroll to position [0, 578]
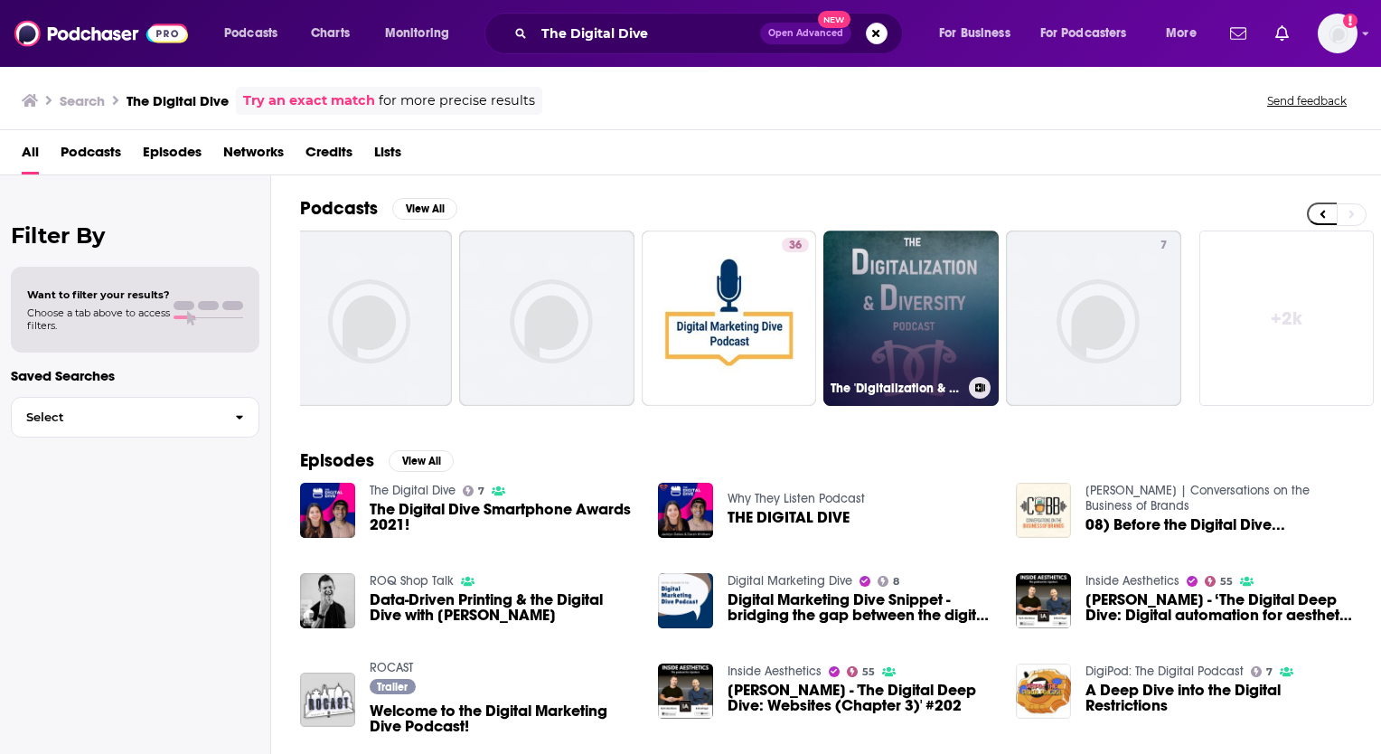
click at [912, 295] on link "The 'Digitalization & Diversity' Podcast" at bounding box center [910, 317] width 175 height 175
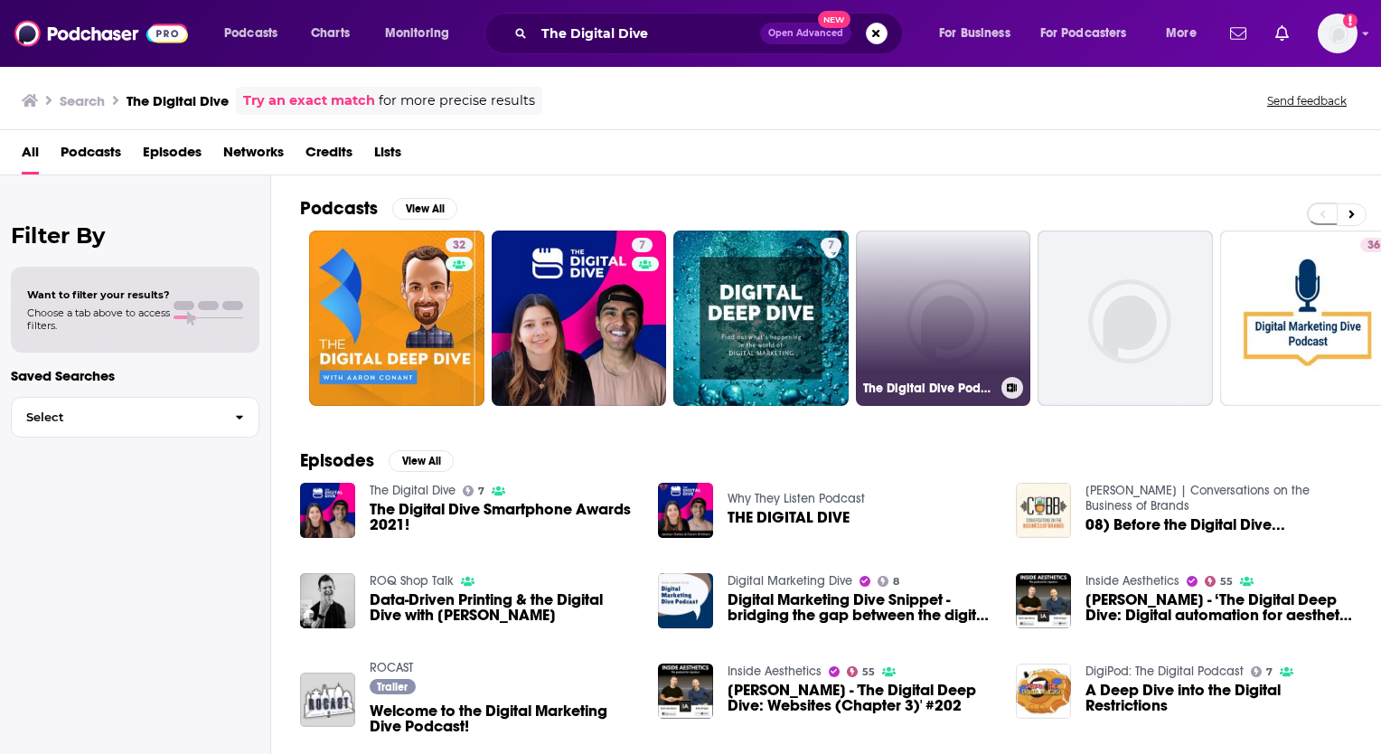
click at [932, 298] on link "The Digital Dive Podcast™" at bounding box center [943, 317] width 175 height 175
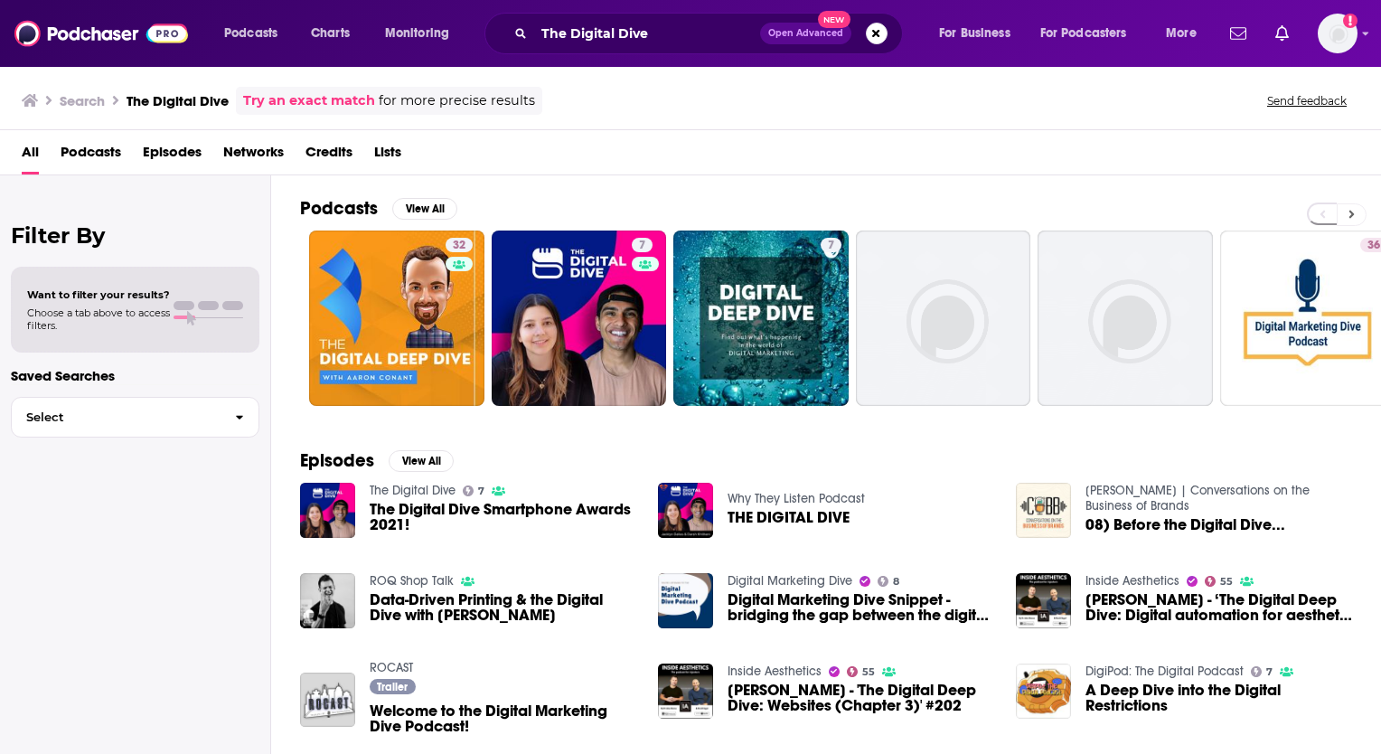
click at [1349, 205] on button at bounding box center [1351, 214] width 30 height 23
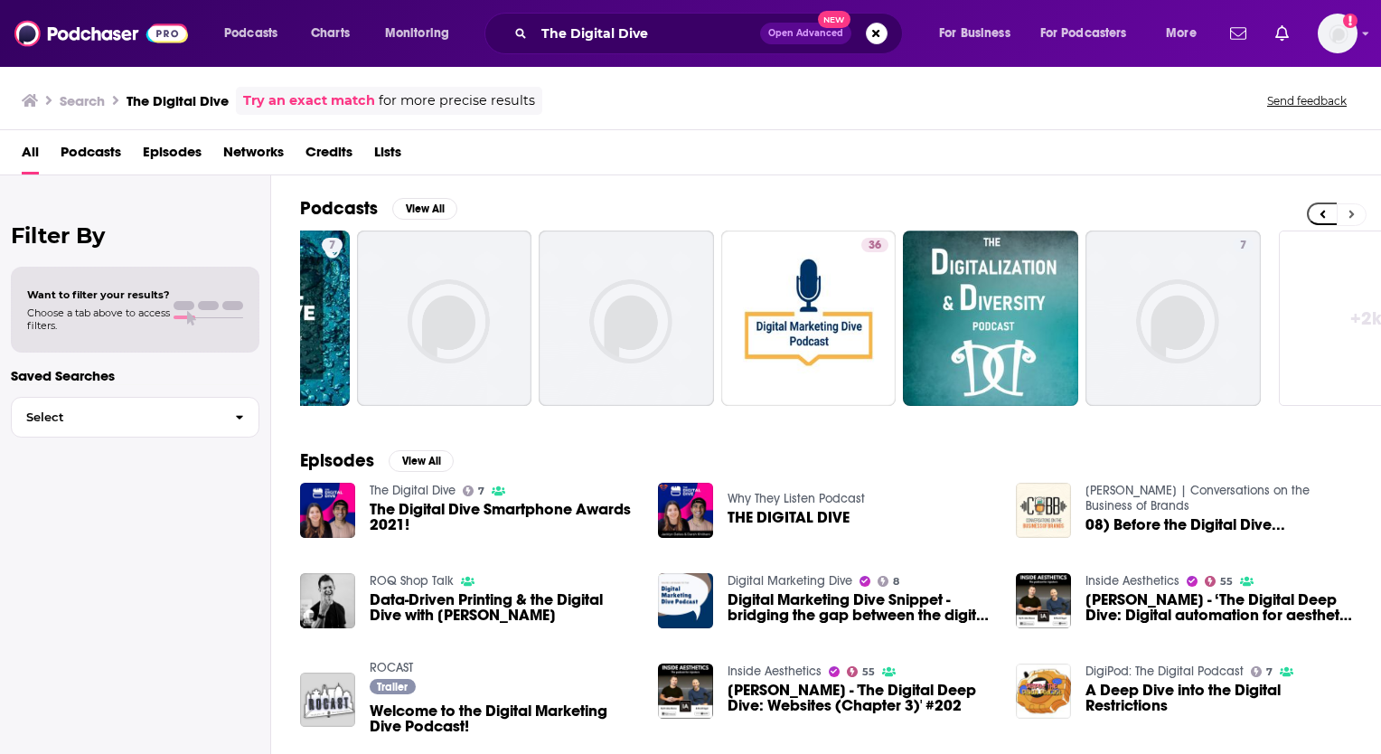
scroll to position [0, 578]
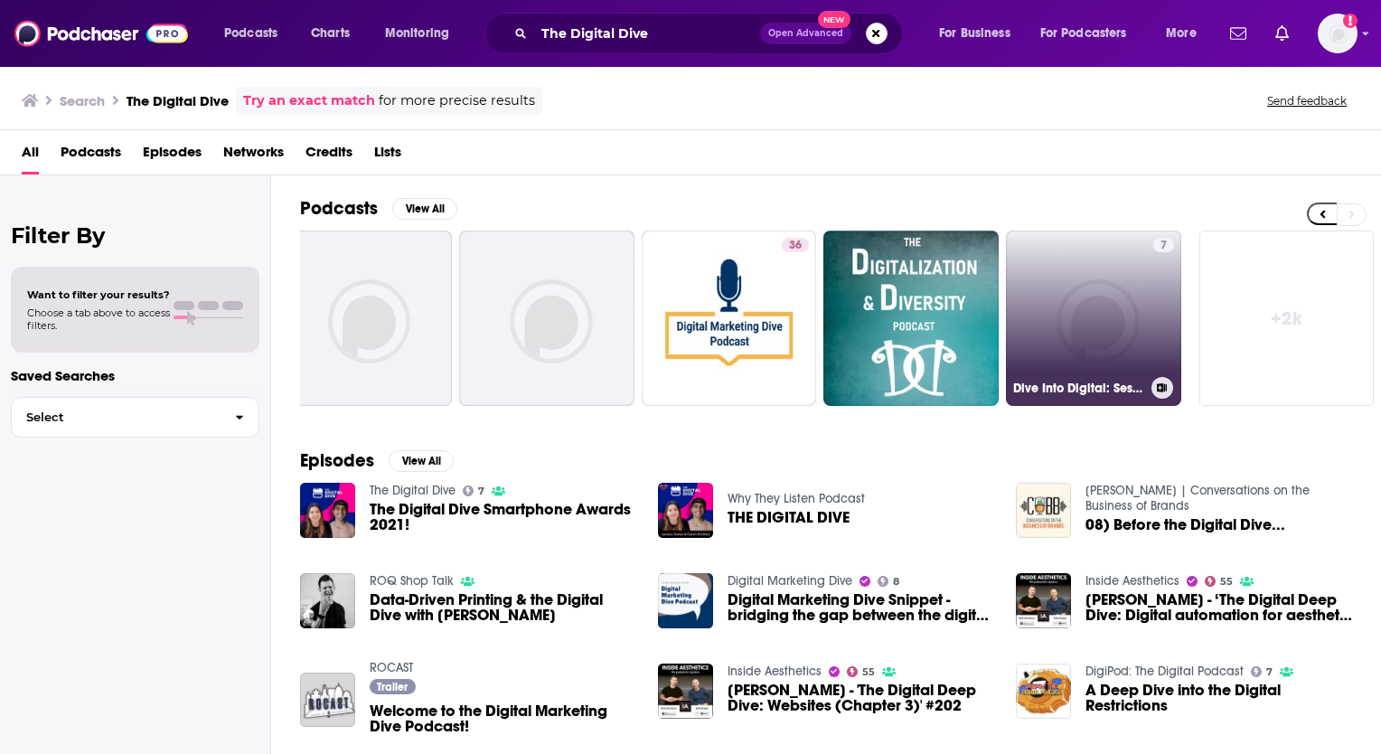
click at [1120, 281] on link "7 Dive Into Digital: Session 1 - Nonprofit Digital Storytelling" at bounding box center [1093, 317] width 175 height 175
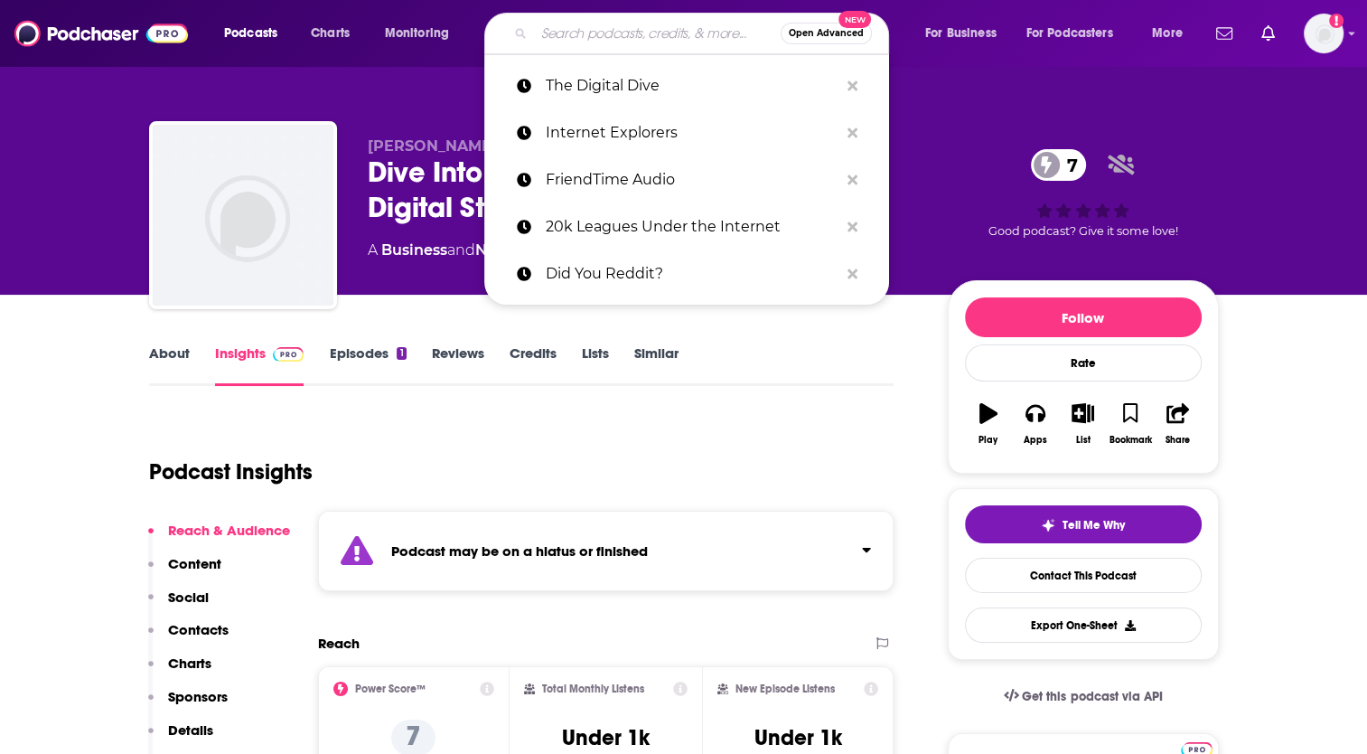
paste input "Internet Aesthetic"
type input "Internet Aesthetic"
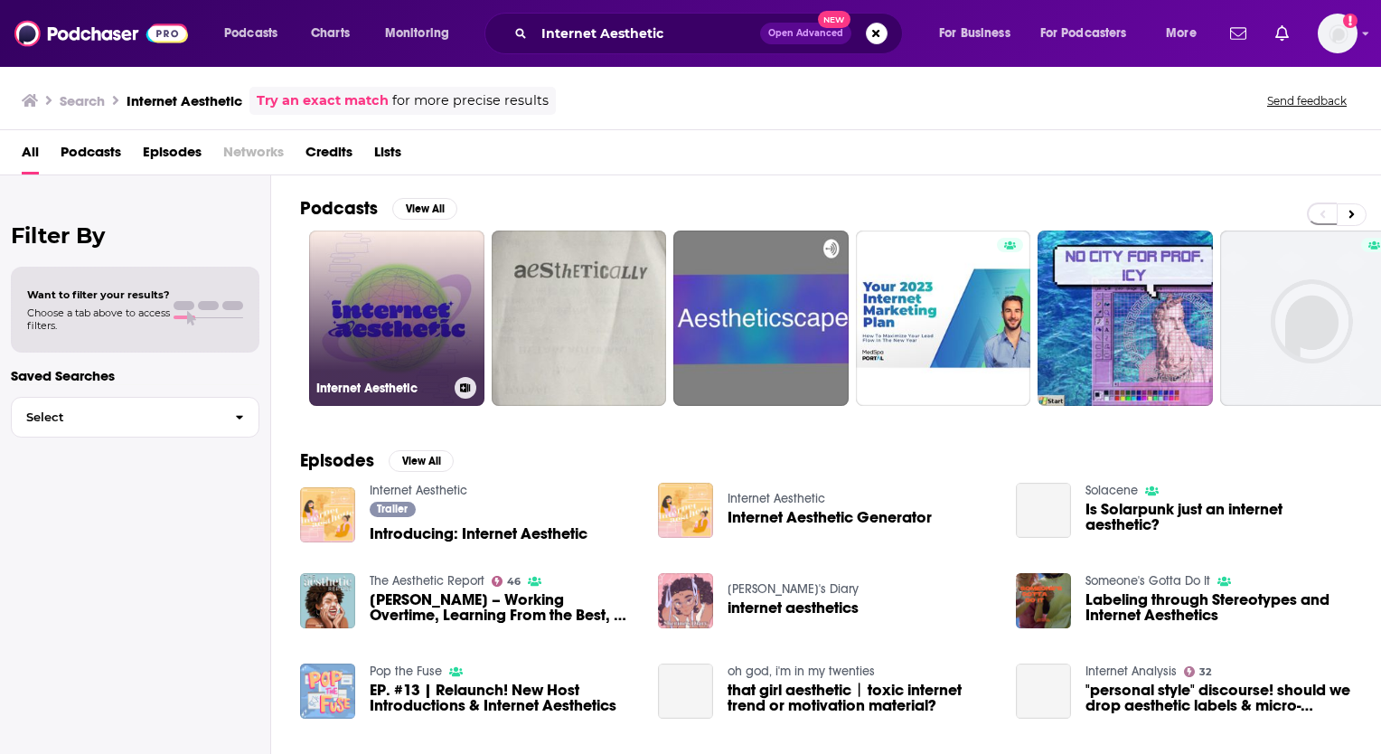
click at [419, 308] on link "Internet Aesthetic" at bounding box center [396, 317] width 175 height 175
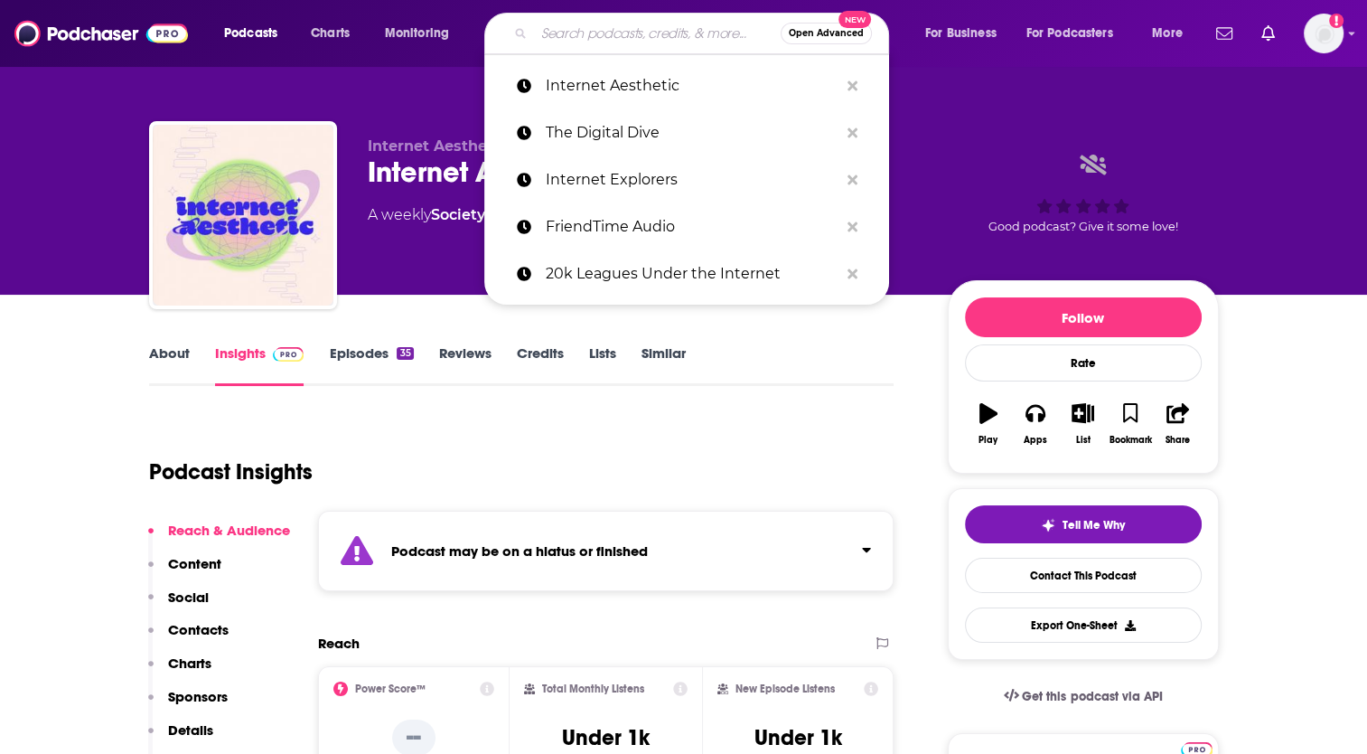
paste input "Internet Whatnots"
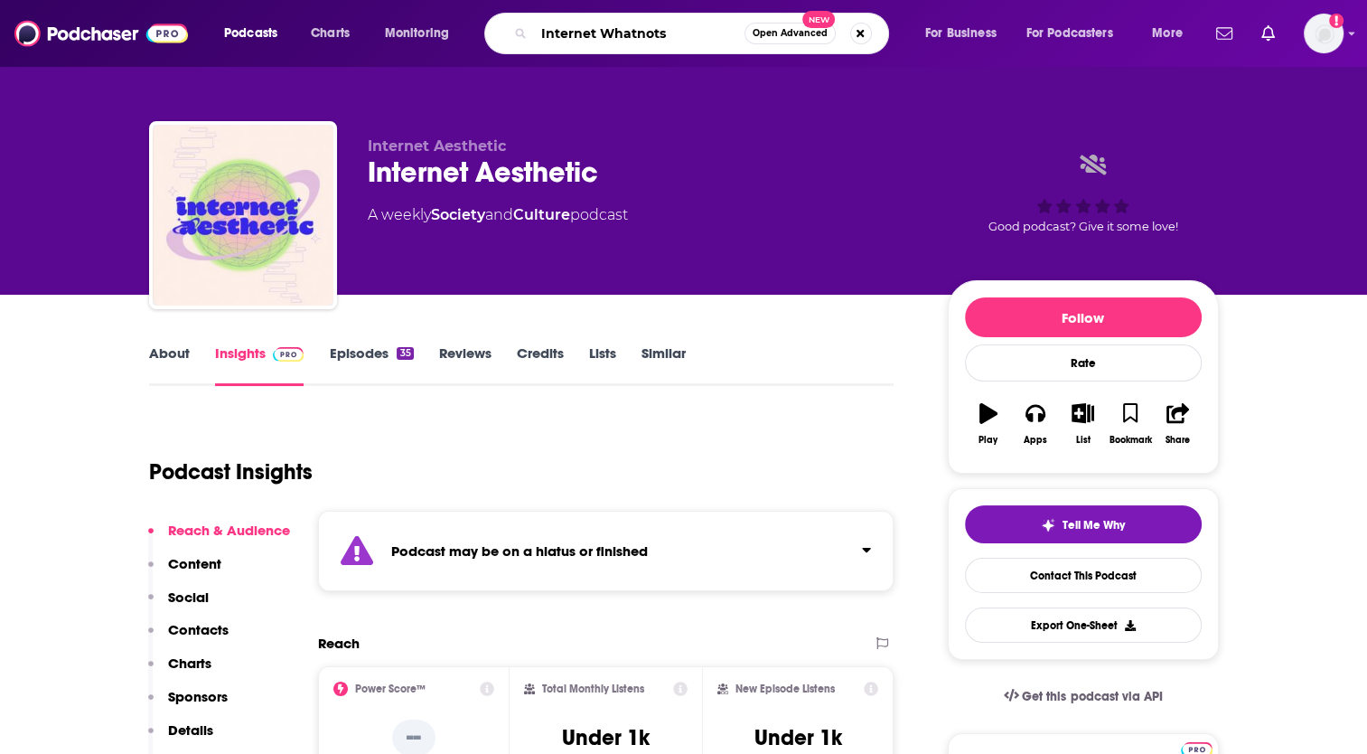
type input "Internet Whatnots"
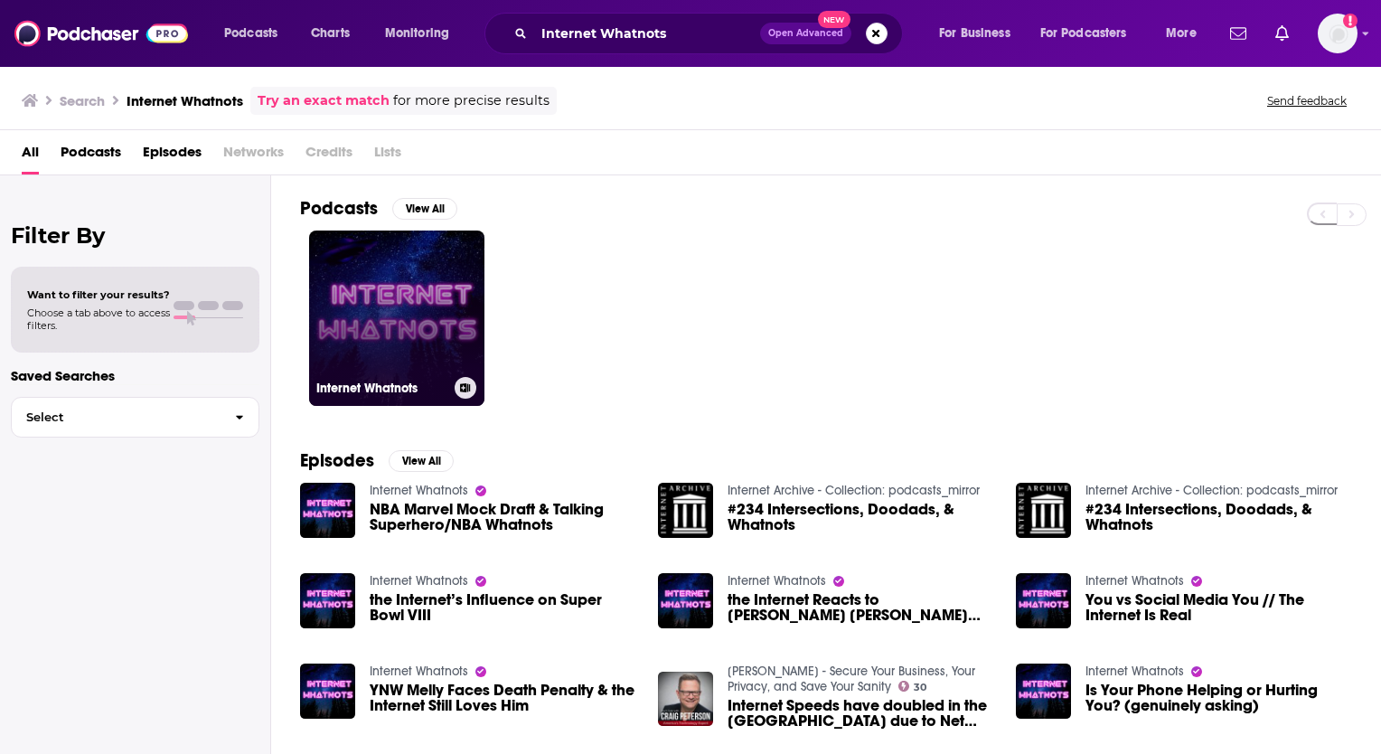
click at [422, 332] on link "Internet Whatnots" at bounding box center [396, 317] width 175 height 175
